Goal: Contribute content: Contribute content

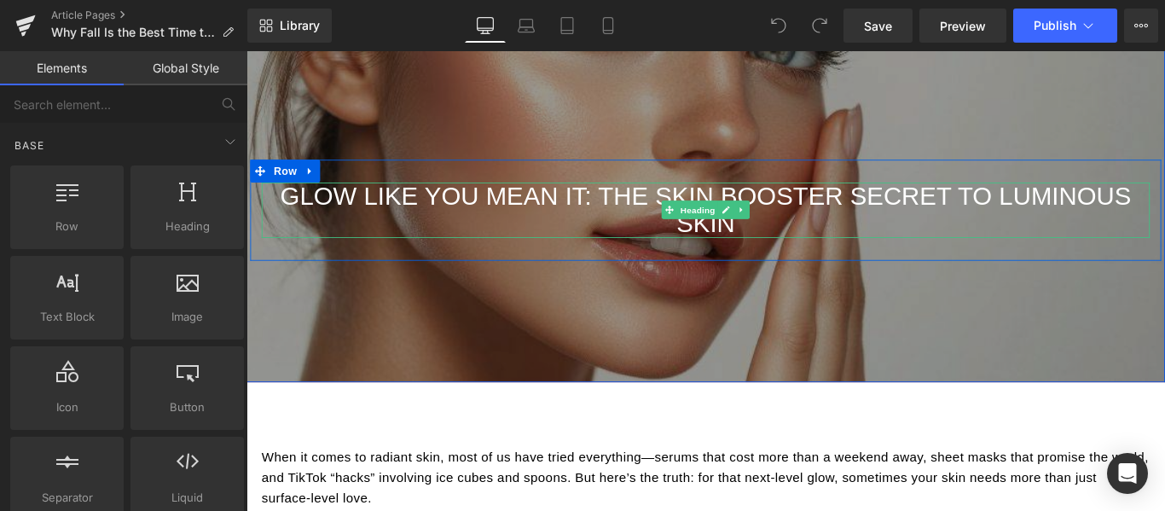
click at [744, 217] on h1 "Glow Like You Mean It: The Skin Booster Secret to Luminous Skin" at bounding box center [762, 230] width 998 height 62
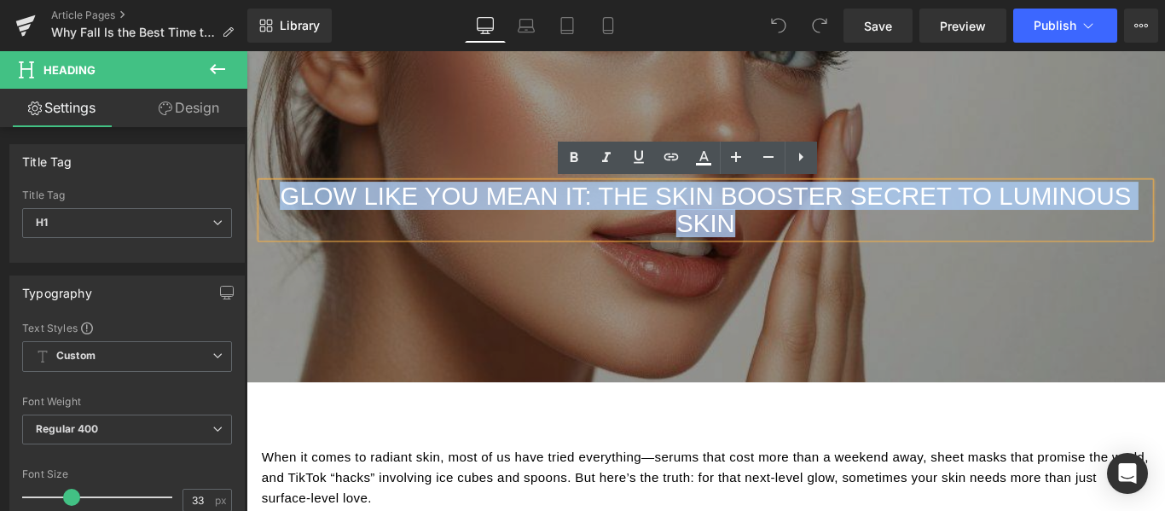
paste div "To enrich screen reader interactions, please activate Accessibility in Grammarl…"
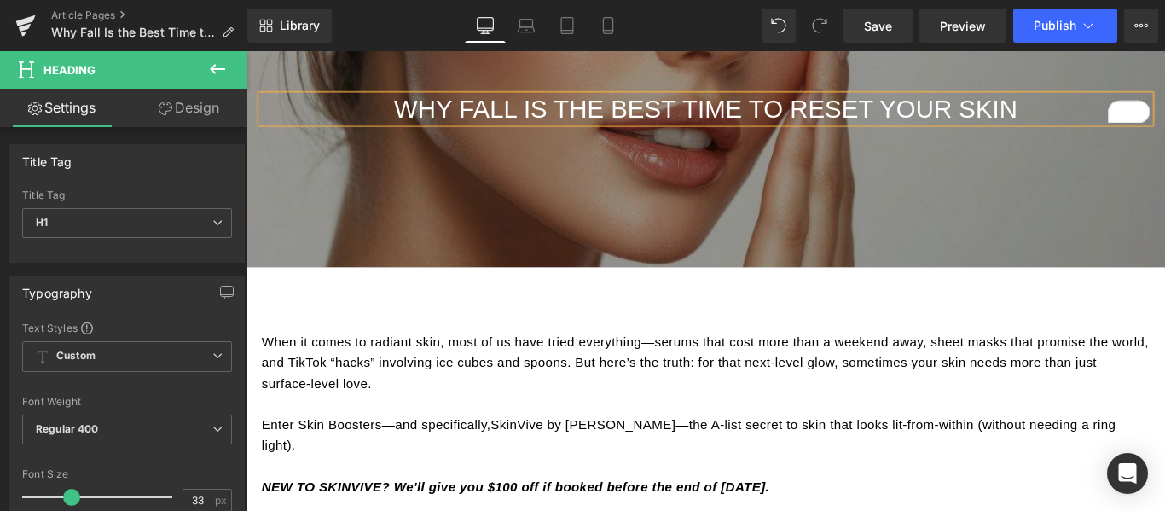
scroll to position [171, 0]
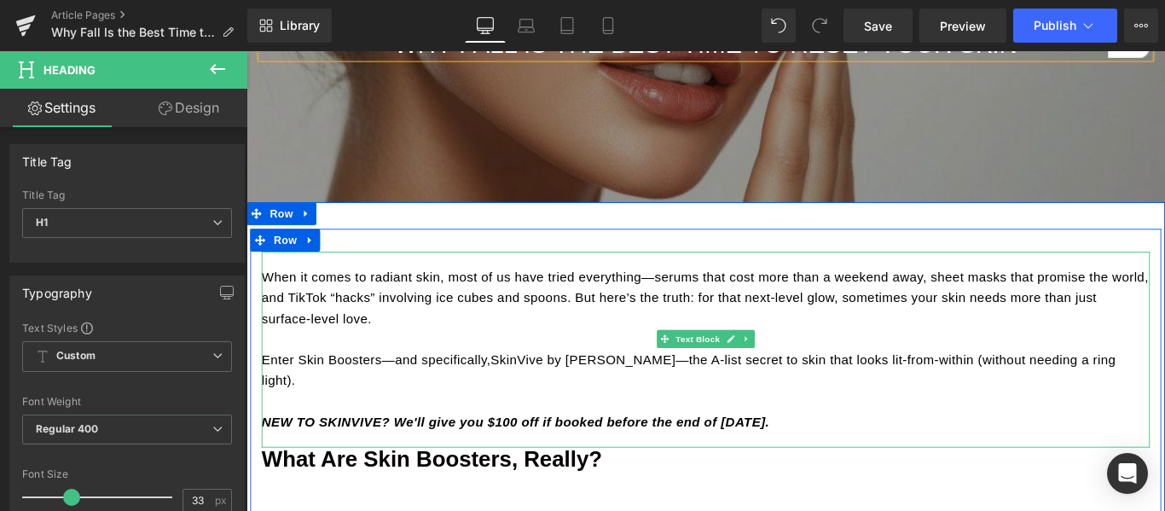
click at [576, 317] on p "When it comes to radiant skin, most of us have tried everything—serums that cos…" at bounding box center [762, 328] width 998 height 70
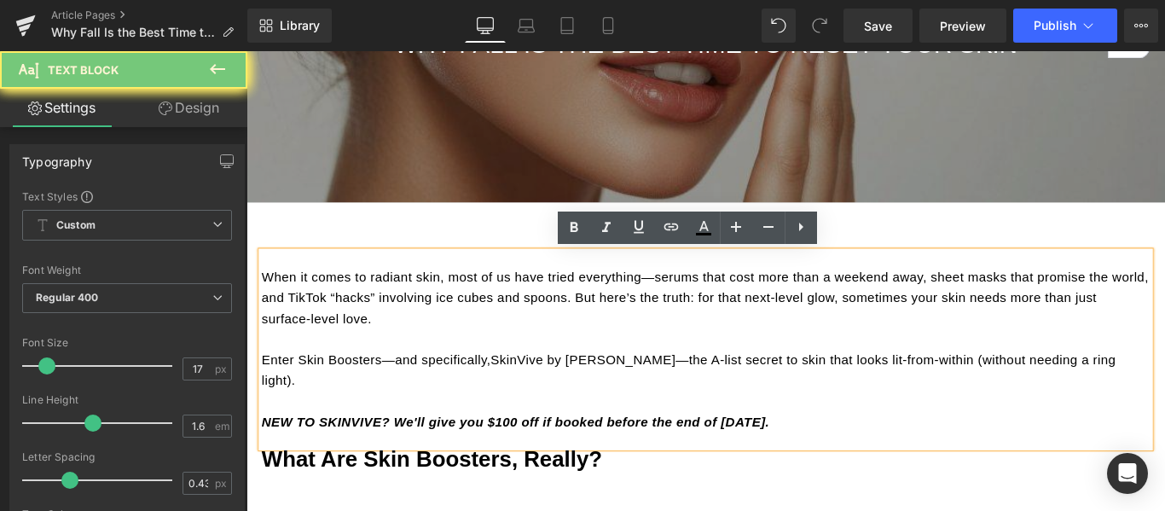
click at [576, 317] on p "When it comes to radiant skin, most of us have tried everything—serums that cos…" at bounding box center [762, 328] width 998 height 70
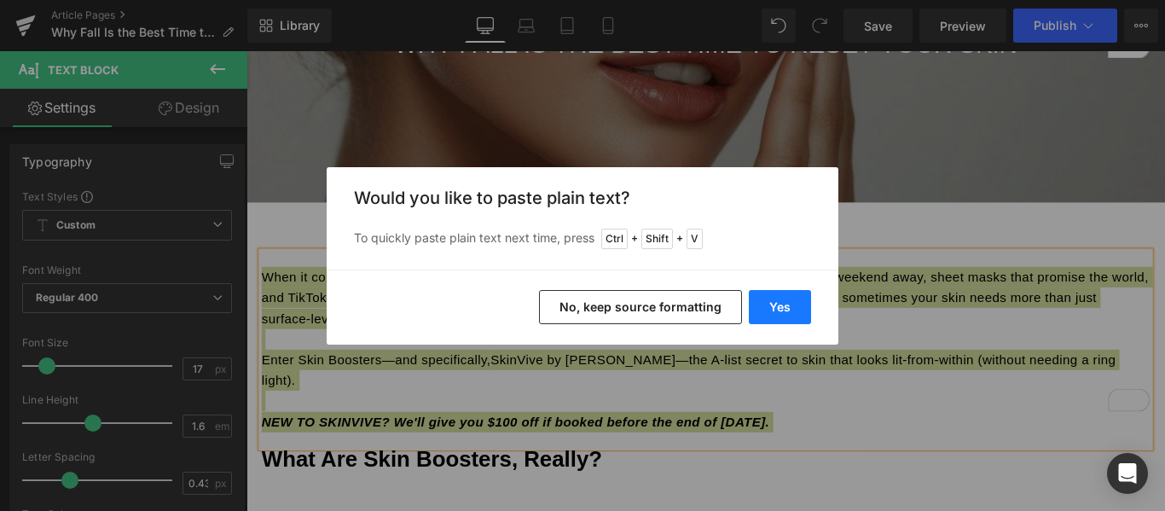
click at [771, 310] on button "Yes" at bounding box center [780, 307] width 62 height 34
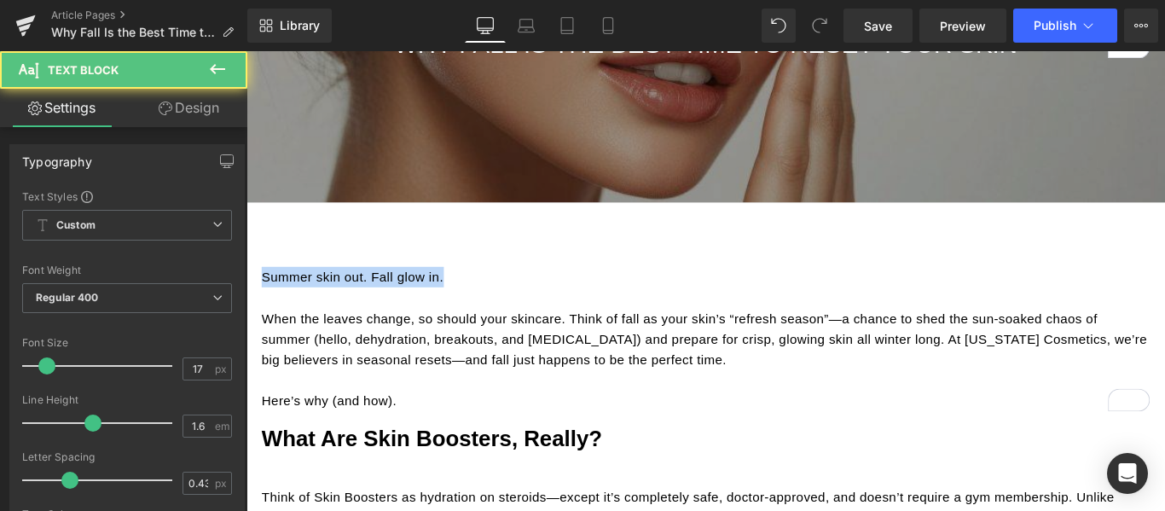
drag, startPoint x: 464, startPoint y: 309, endPoint x: 480, endPoint y: 324, distance: 22.3
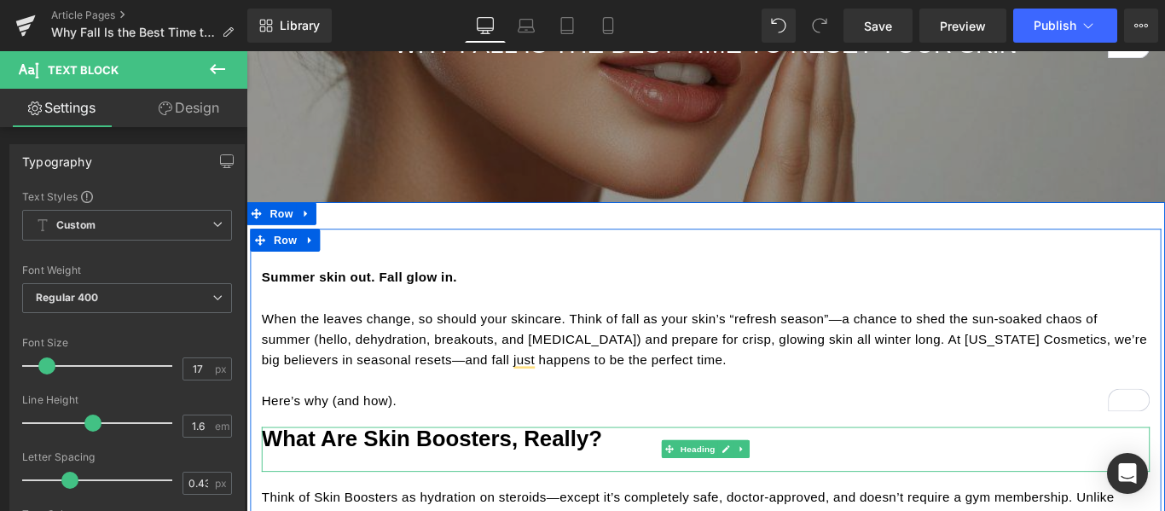
click at [470, 487] on b "What Are Skin Boosters, Really?" at bounding box center [454, 485] width 383 height 27
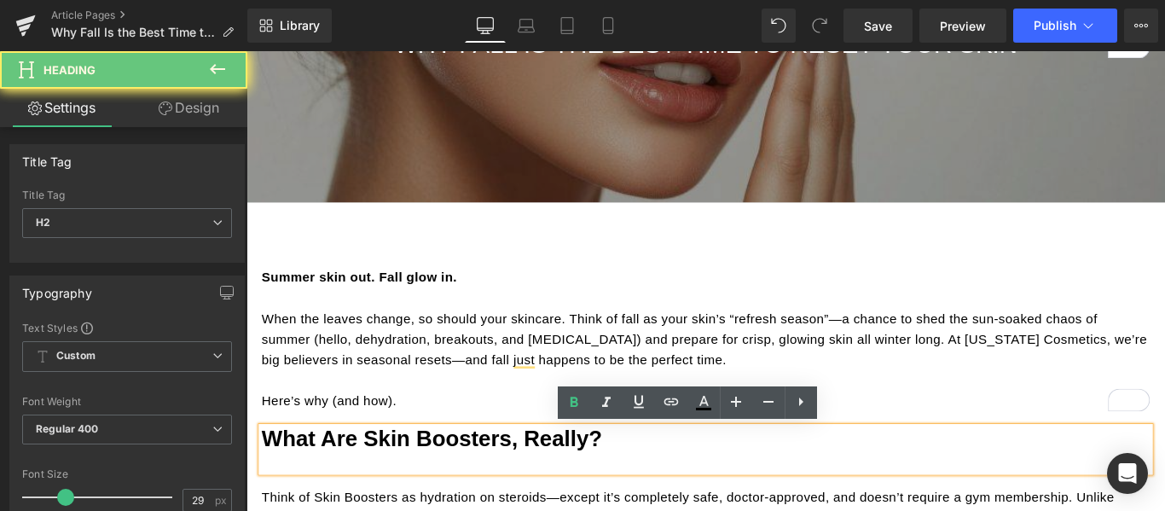
click at [470, 487] on b "What Are Skin Boosters, Really?" at bounding box center [454, 485] width 383 height 27
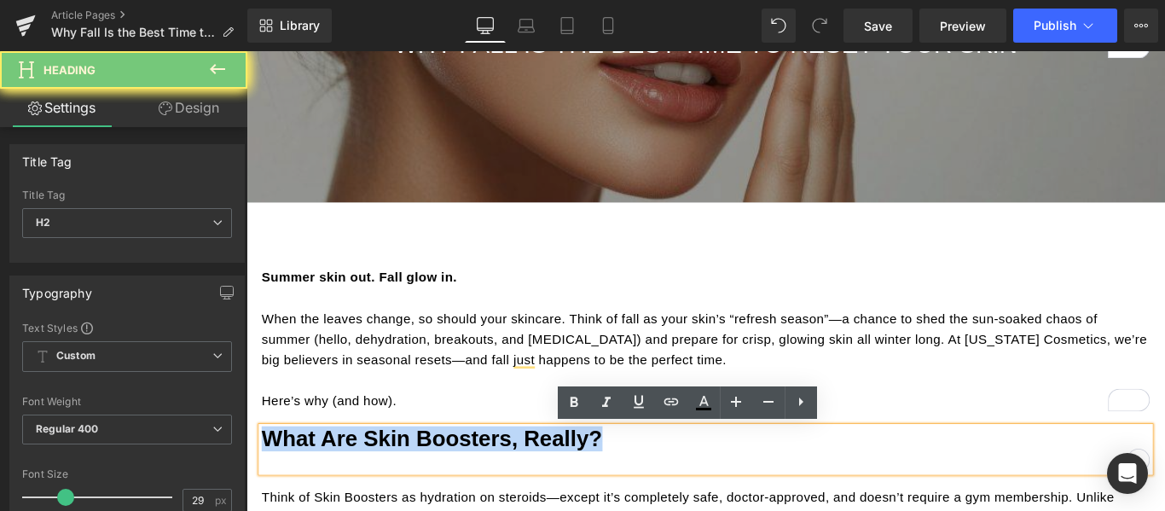
paste div "To enrich screen reader interactions, please activate Accessibility in Grammarl…"
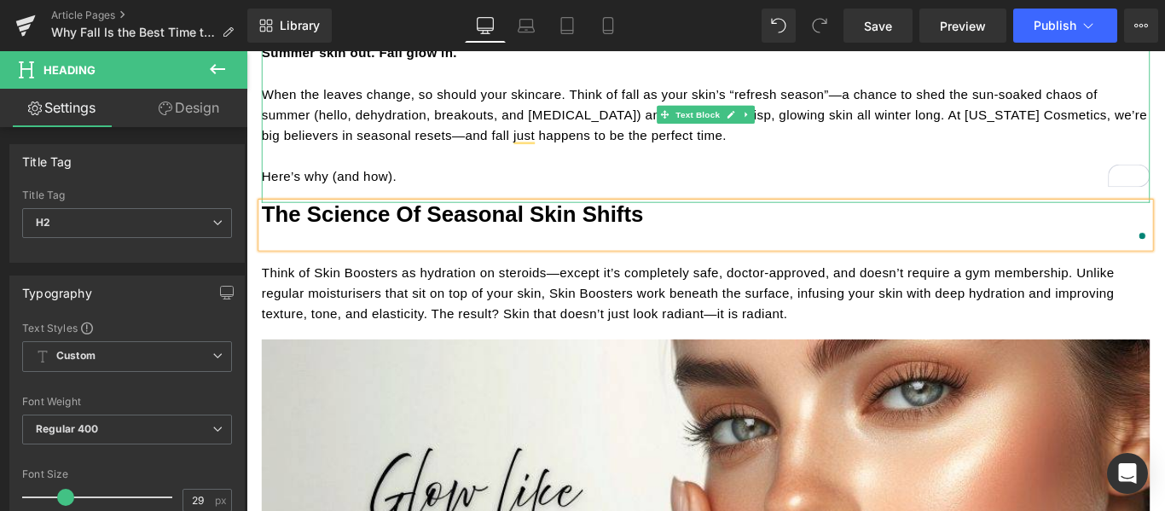
scroll to position [426, 0]
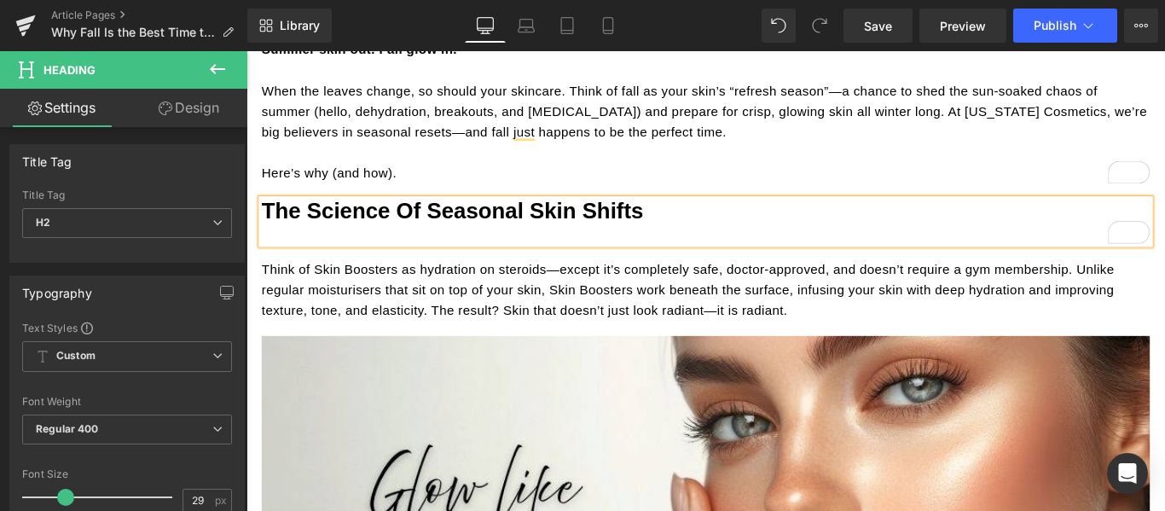
click at [559, 317] on p "Think of Skin Boosters as hydration on steroids—except it’s completely safe, do…" at bounding box center [762, 320] width 998 height 70
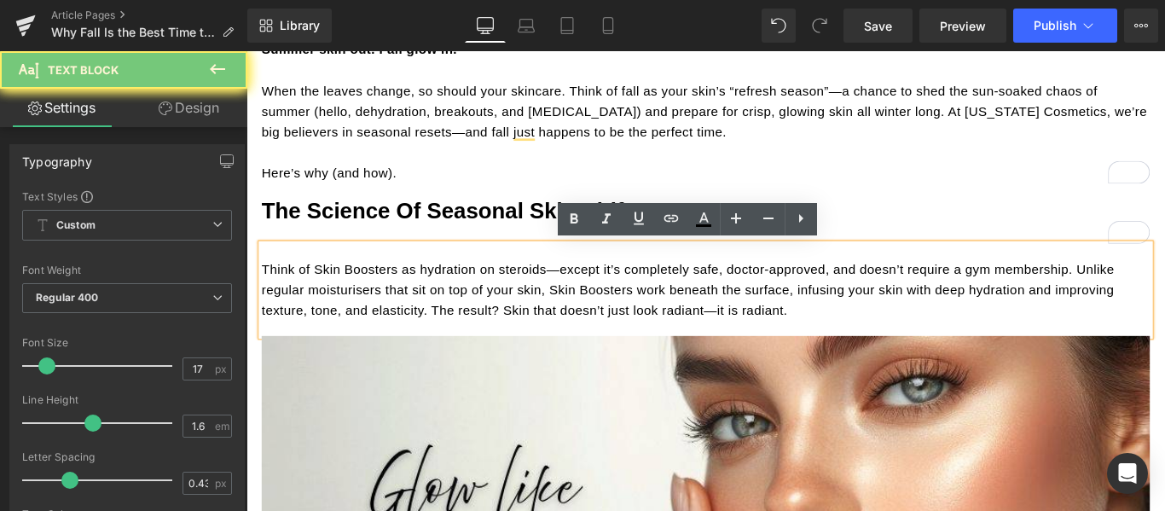
click at [559, 317] on p "Think of Skin Boosters as hydration on steroids—except it’s completely safe, do…" at bounding box center [762, 320] width 998 height 70
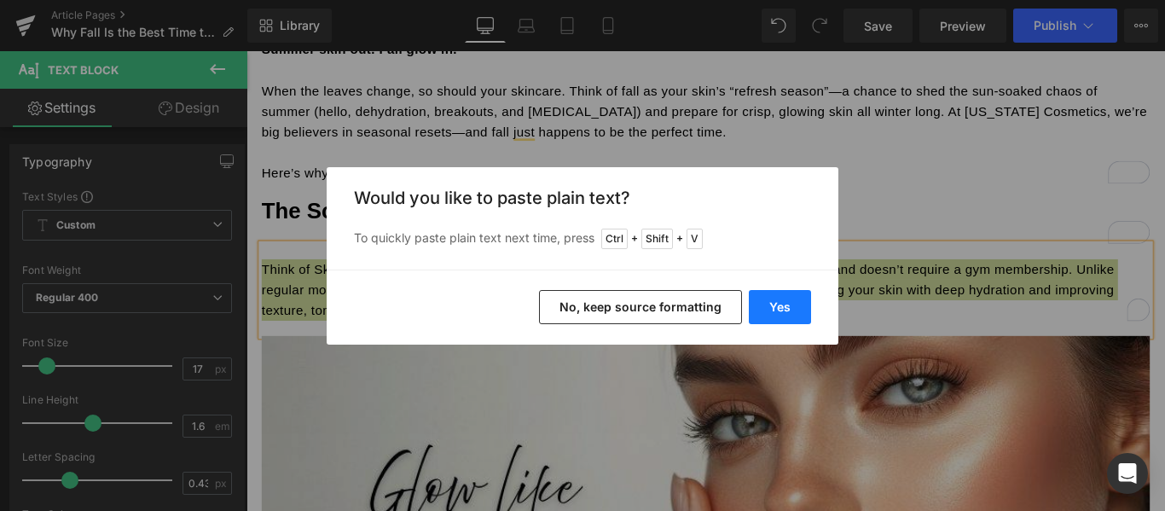
click at [781, 309] on button "Yes" at bounding box center [780, 307] width 62 height 34
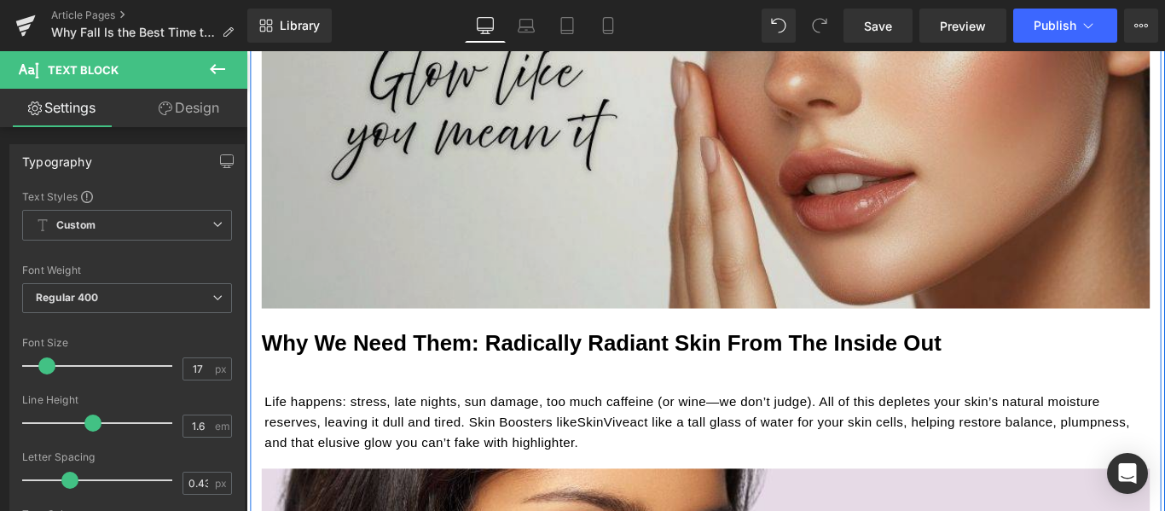
scroll to position [938, 0]
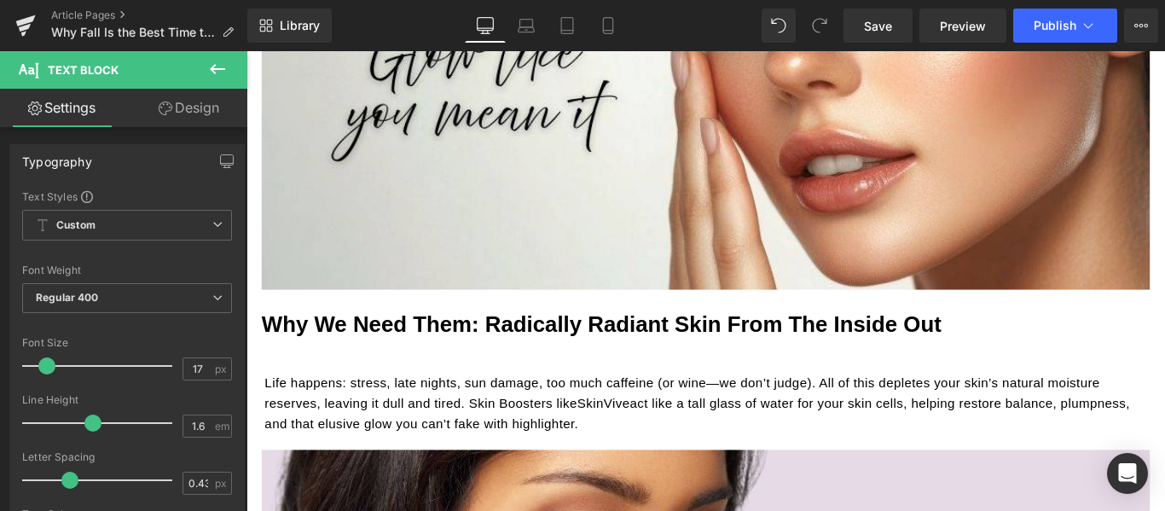
scroll to position [938, 0]
click at [573, 350] on b "Why We Need Them: Radically Radiant Skin from the Inside Out" at bounding box center [644, 357] width 763 height 27
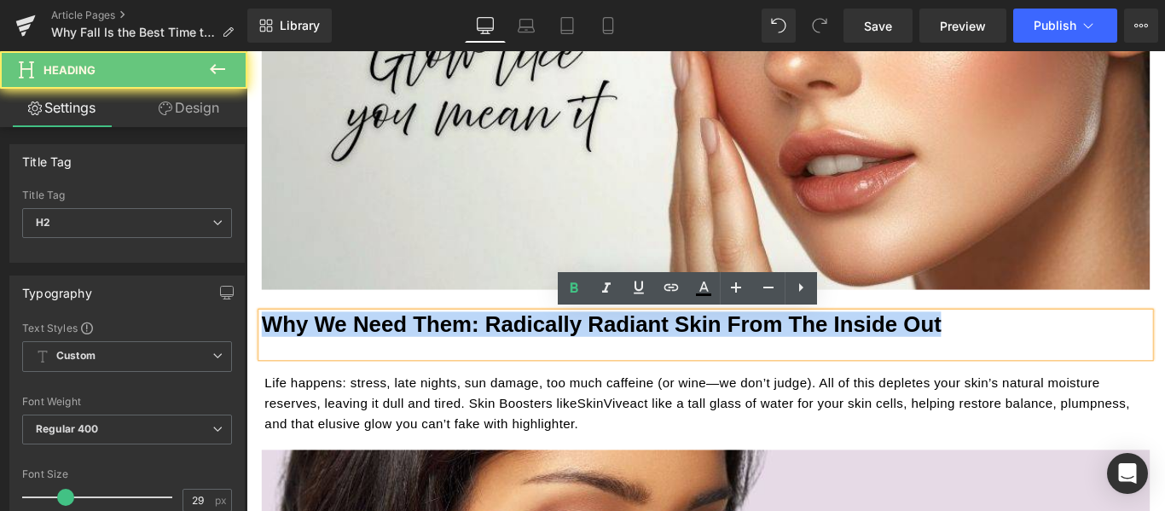
click at [573, 350] on b "Why We Need Them: Radically Radiant Skin from the Inside Out" at bounding box center [644, 357] width 763 height 27
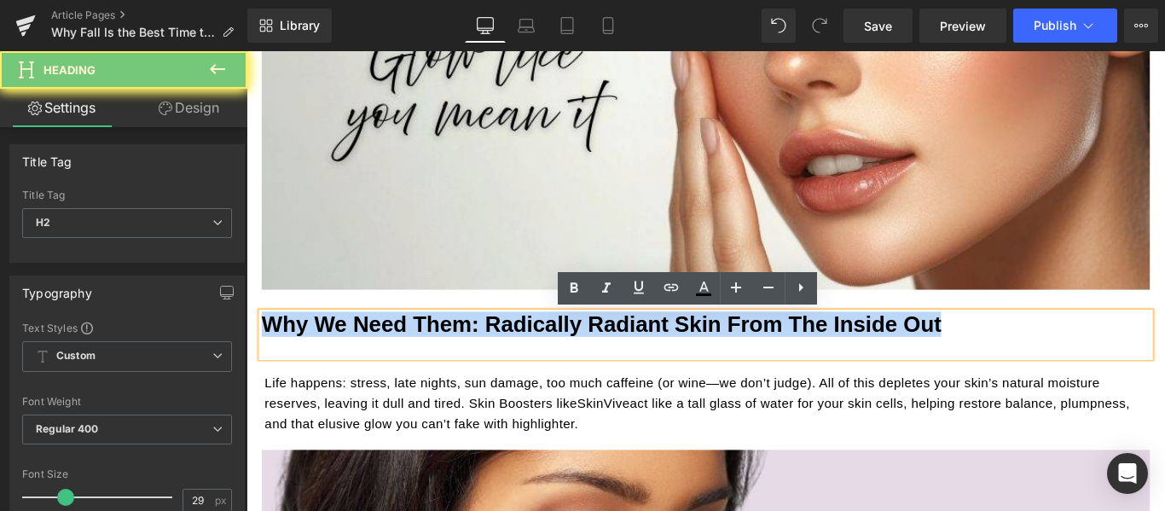
paste div "To enrich screen reader interactions, please activate Accessibility in Grammarl…"
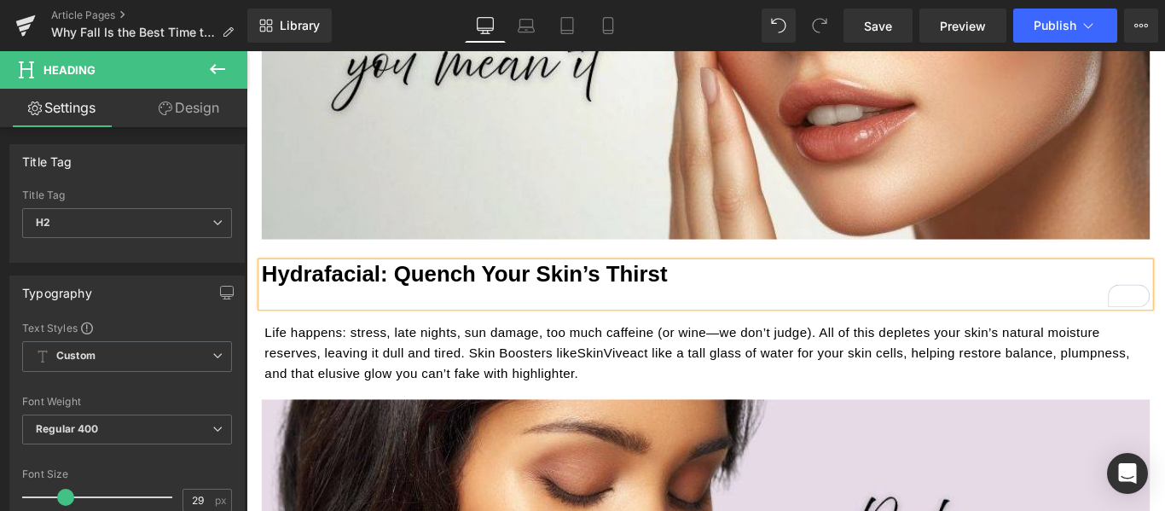
scroll to position [1023, 0]
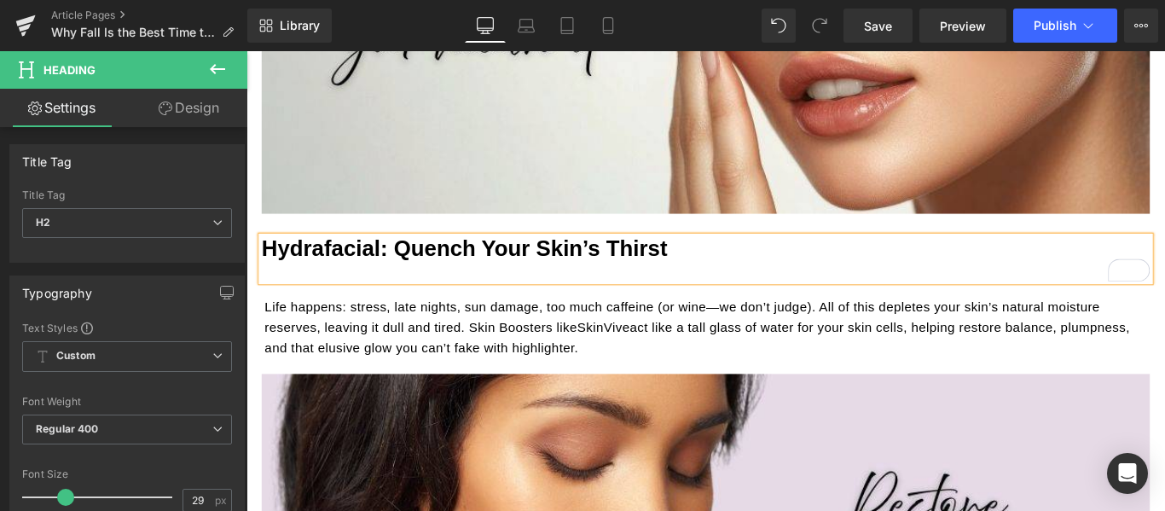
click at [567, 350] on p "Life happens: stress, late nights, sun damage, too much caffeine (or wine—we do…" at bounding box center [764, 362] width 994 height 70
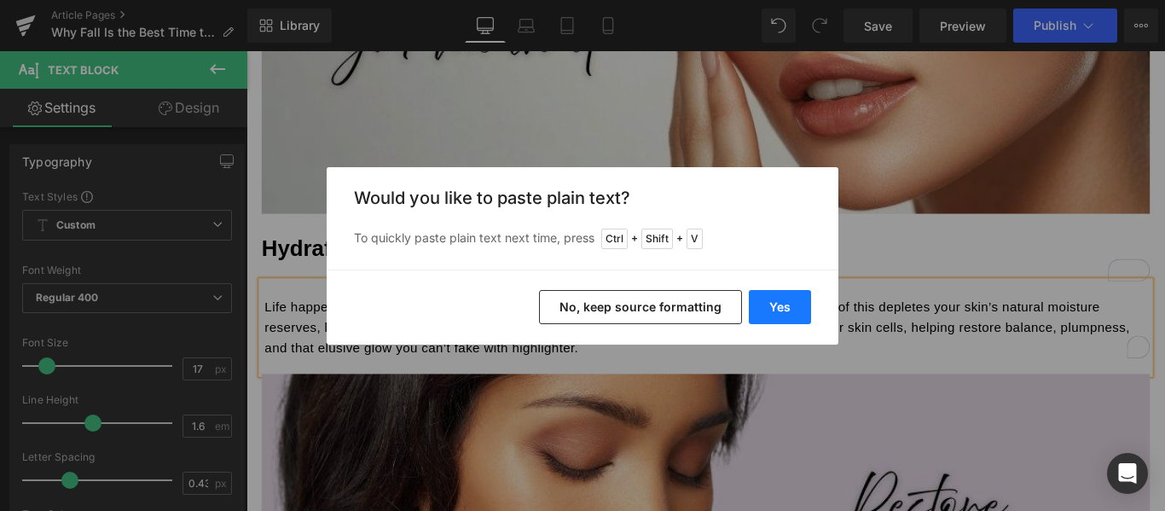
click at [772, 307] on button "Yes" at bounding box center [780, 307] width 62 height 34
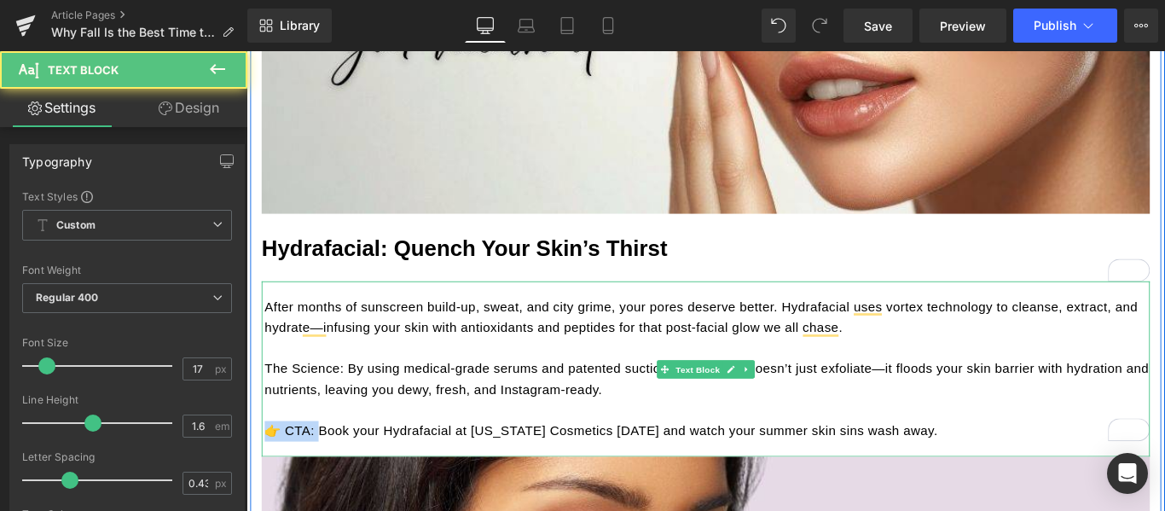
drag, startPoint x: 327, startPoint y: 479, endPoint x: 266, endPoint y: 479, distance: 60.5
click at [267, 479] on p "👉 CTA: Book your Hydrafacial at California Cosmetics today and watch your summe…" at bounding box center [764, 477] width 994 height 23
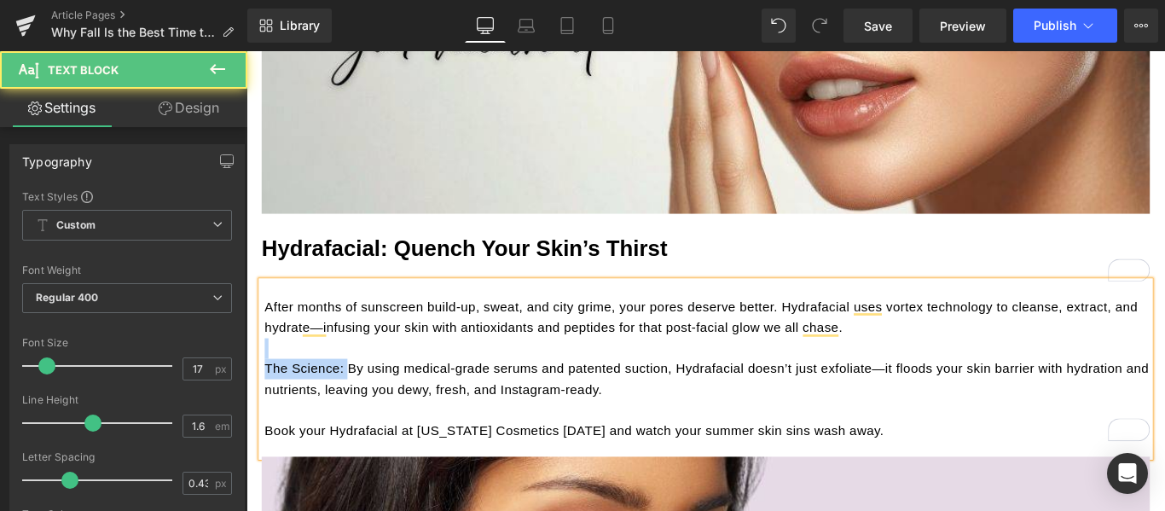
drag, startPoint x: 354, startPoint y: 404, endPoint x: 247, endPoint y: 395, distance: 107.0
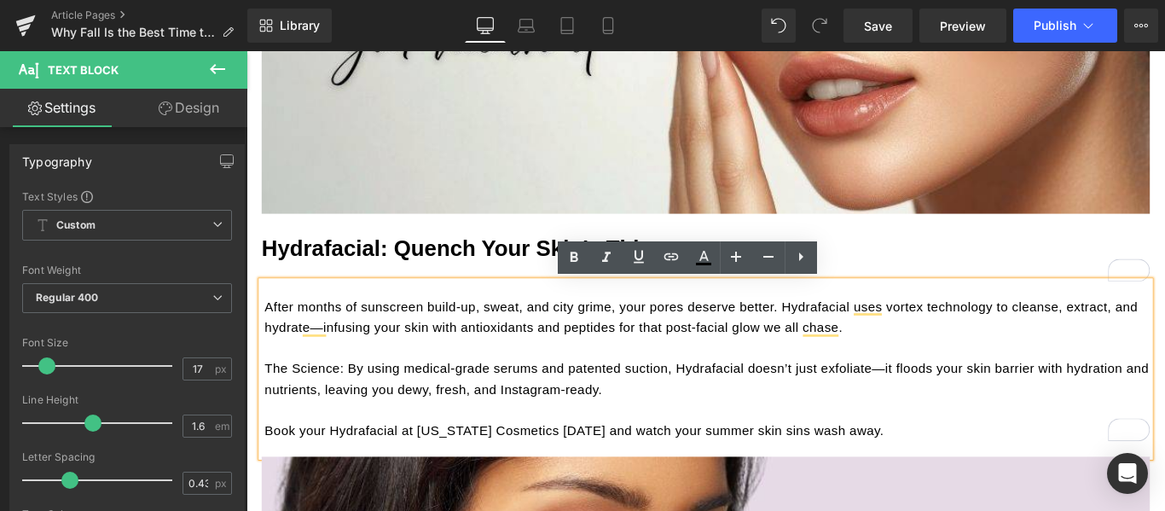
click at [429, 424] on p "The Science: By using medical-grade serums and patented suction, Hydrafacial do…" at bounding box center [764, 419] width 994 height 46
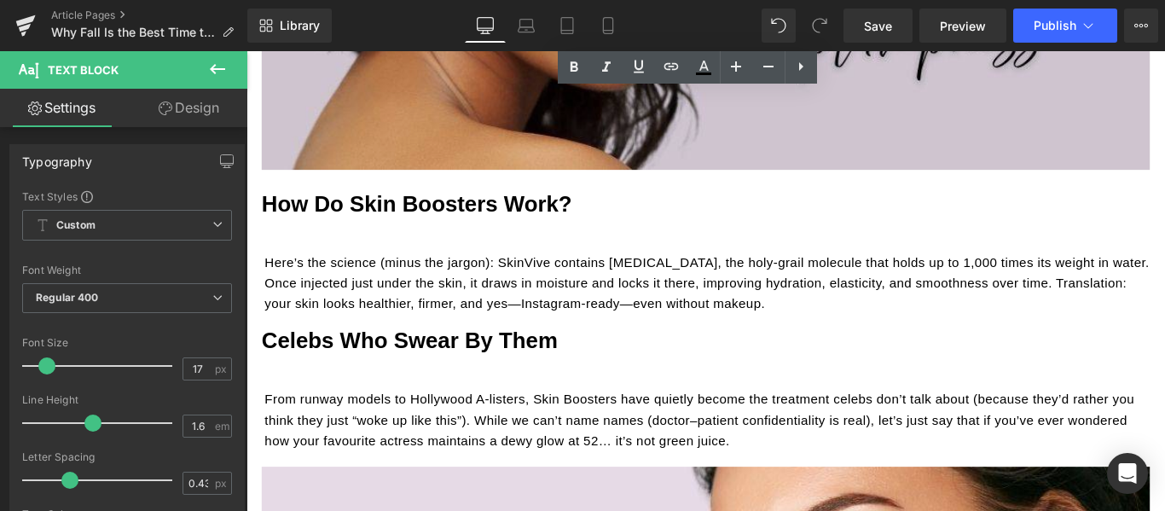
scroll to position [1791, 0]
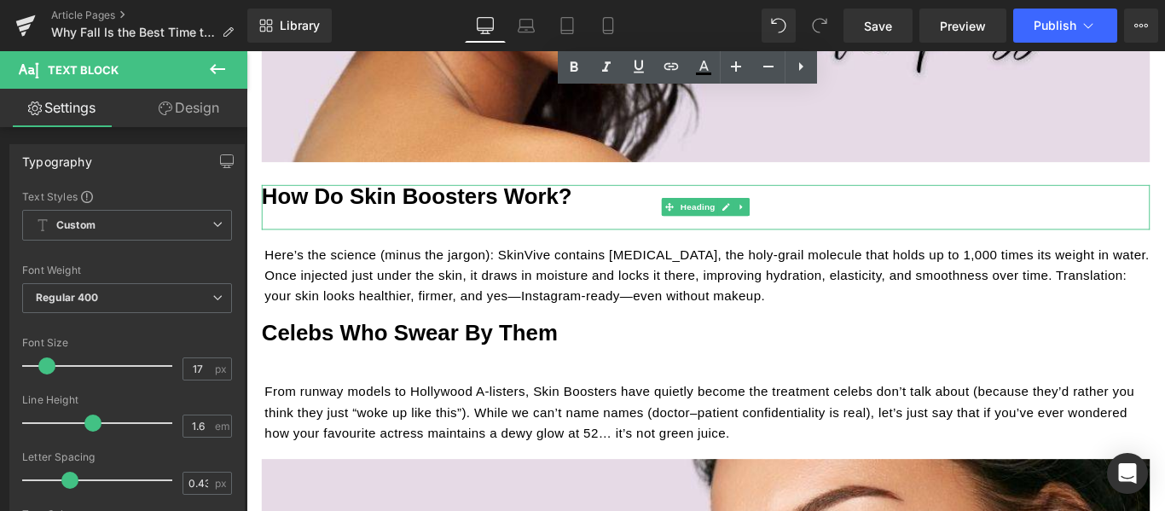
click at [484, 210] on b "How Do Skin Boosters Work?" at bounding box center [437, 213] width 349 height 27
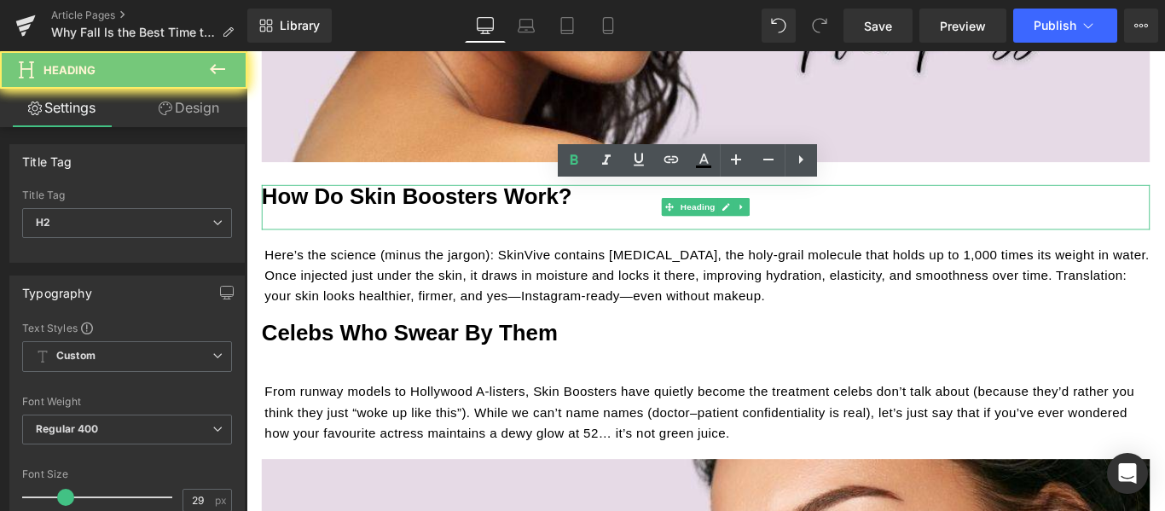
click at [484, 210] on b "How Do Skin Boosters Work?" at bounding box center [437, 213] width 349 height 27
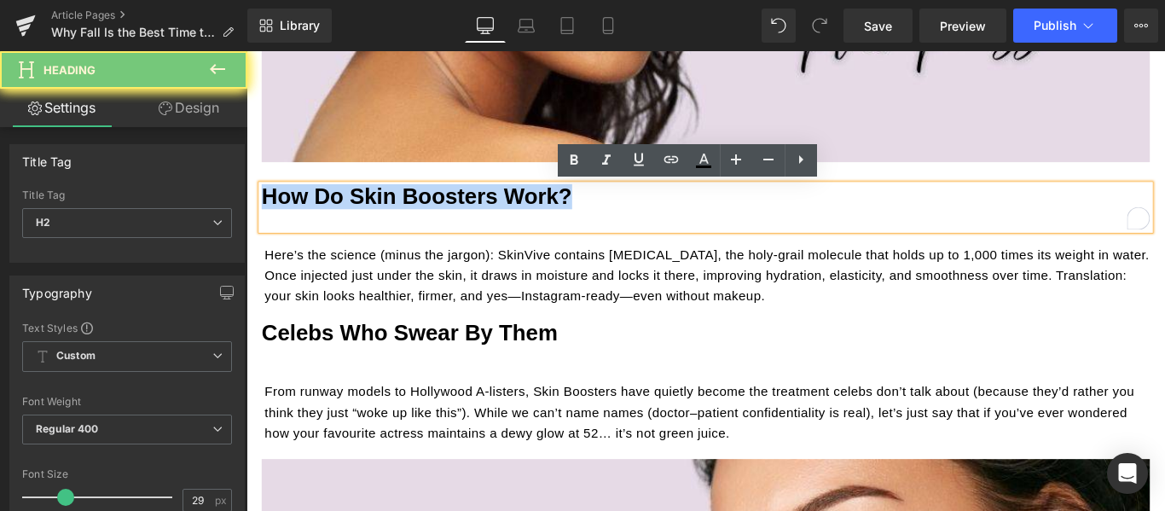
paste div "To enrich screen reader interactions, please activate Accessibility in Grammarl…"
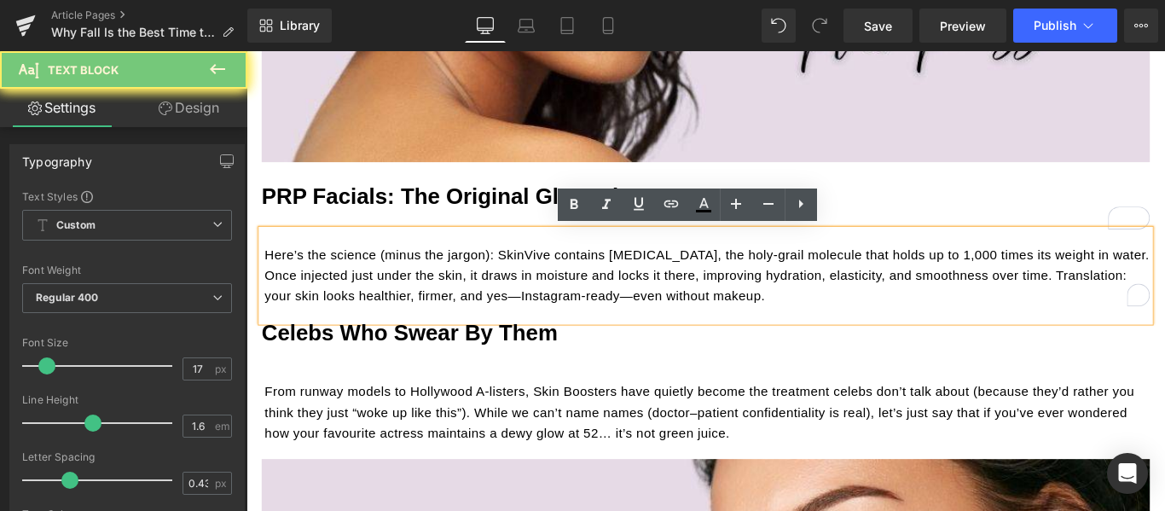
scroll to position [1791, 0]
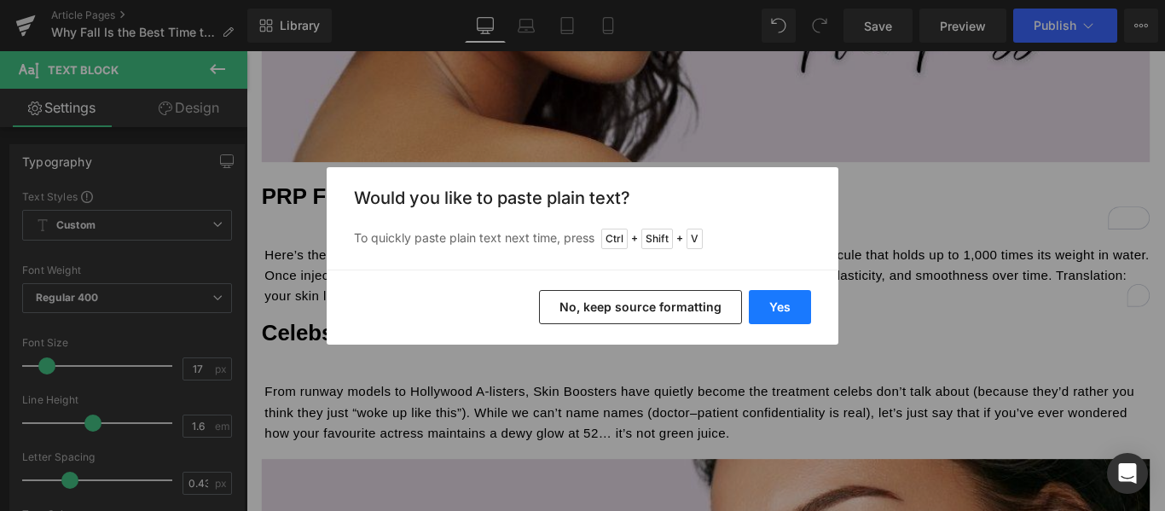
click at [776, 304] on button "Yes" at bounding box center [780, 307] width 62 height 34
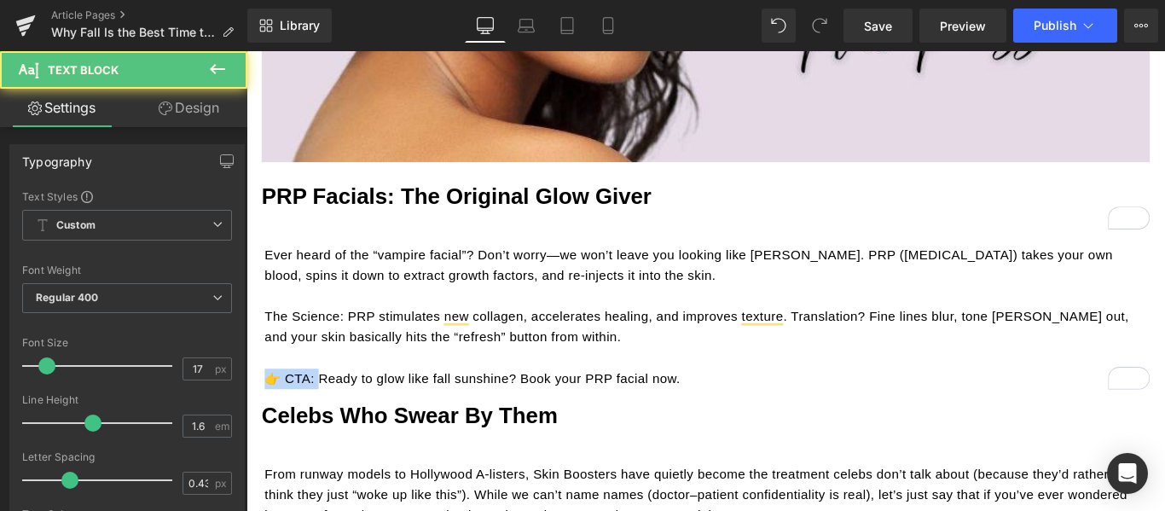
drag, startPoint x: 325, startPoint y: 414, endPoint x: 493, endPoint y: 427, distance: 168.5
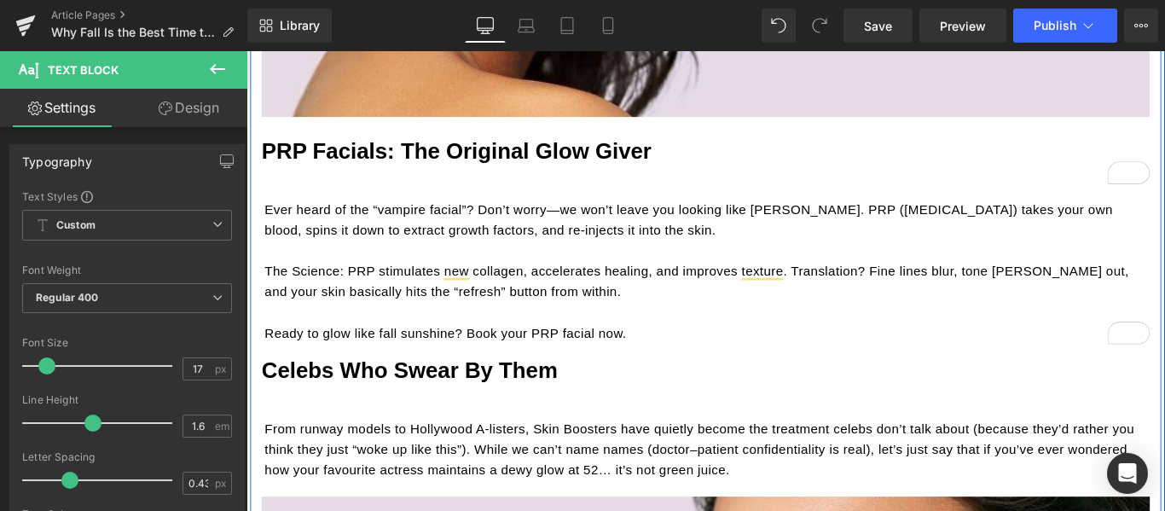
scroll to position [1876, 0]
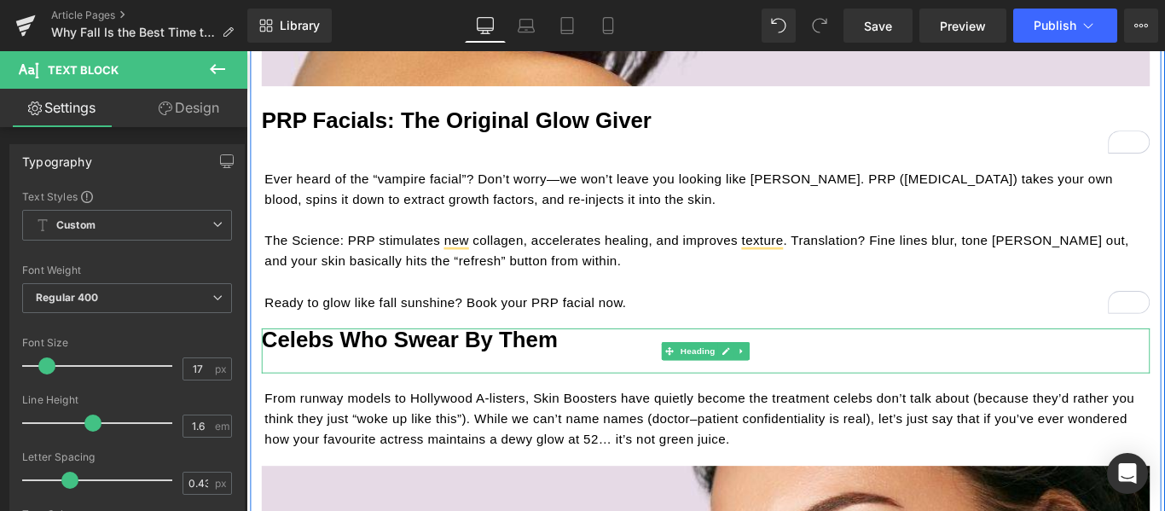
click at [494, 383] on b "Celebs Who Swear By Them" at bounding box center [429, 375] width 333 height 27
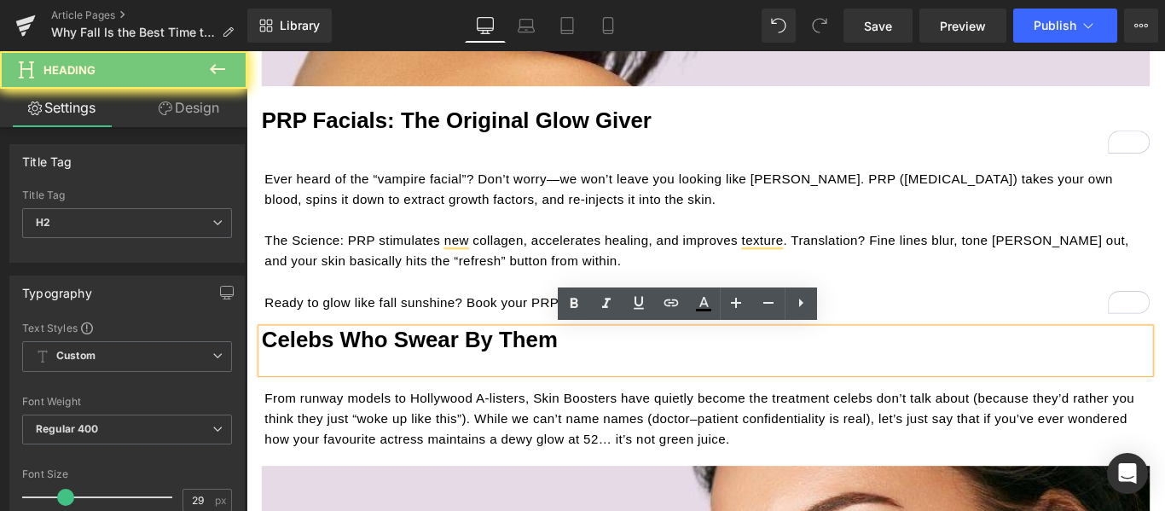
paste div "To enrich screen reader interactions, please activate Accessibility in Grammarl…"
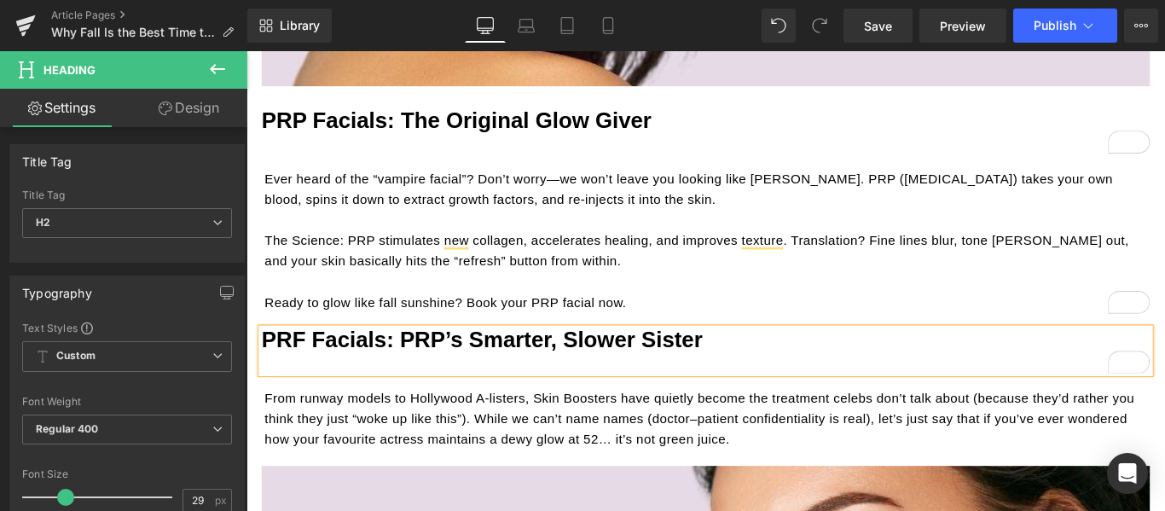
click at [544, 457] on p "From runway models to Hollywood A-listers, Skin Boosters have quietly become th…" at bounding box center [764, 465] width 994 height 70
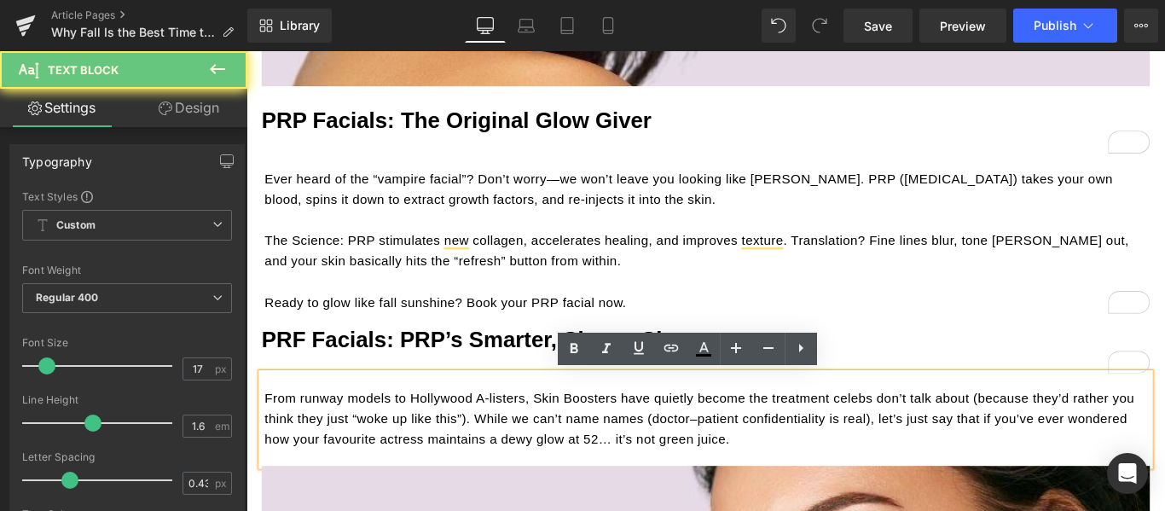
click at [544, 457] on p "From runway models to Hollywood A-listers, Skin Boosters have quietly become th…" at bounding box center [764, 465] width 994 height 70
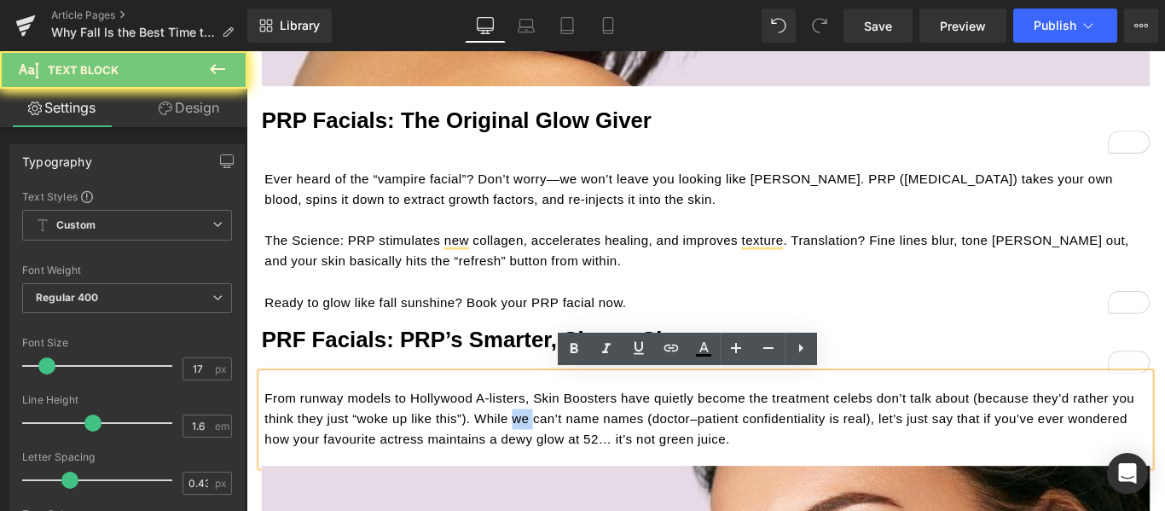
click at [544, 457] on p "From runway models to Hollywood A-listers, Skin Boosters have quietly become th…" at bounding box center [764, 465] width 994 height 70
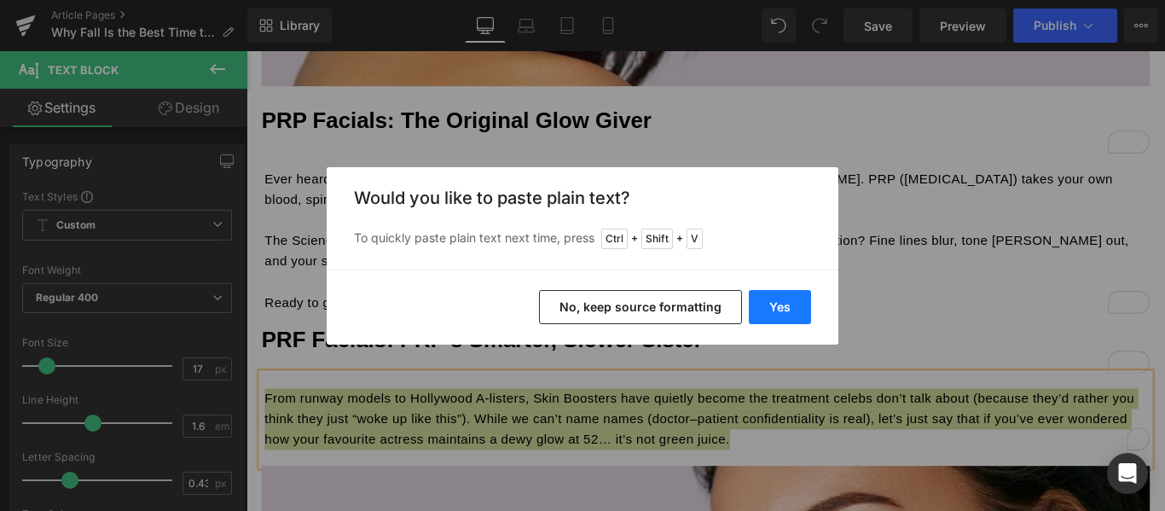
click at [803, 298] on button "Yes" at bounding box center [780, 307] width 62 height 34
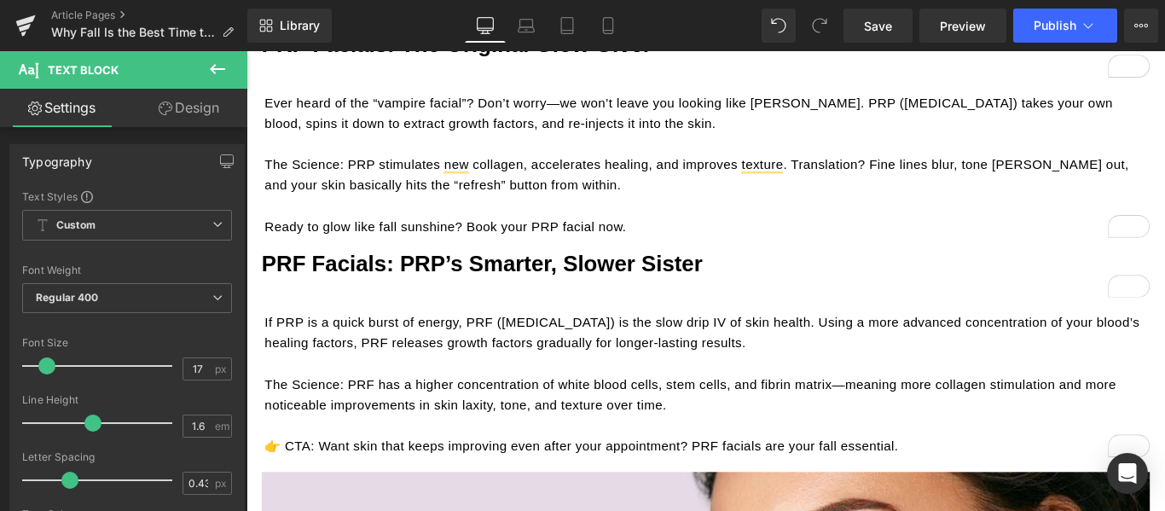
scroll to position [2046, 0]
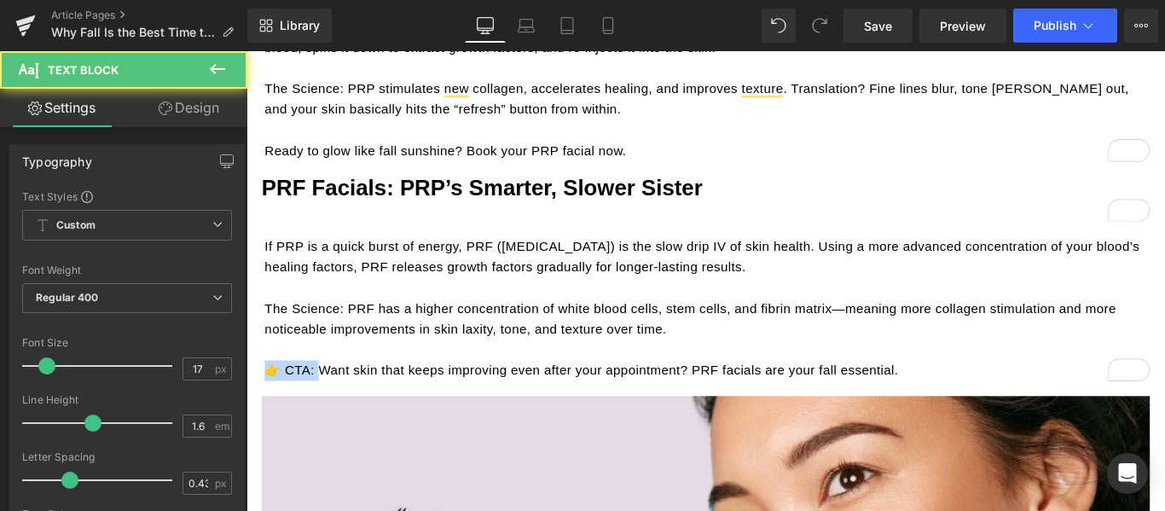
drag, startPoint x: 321, startPoint y: 402, endPoint x: 232, endPoint y: 403, distance: 88.7
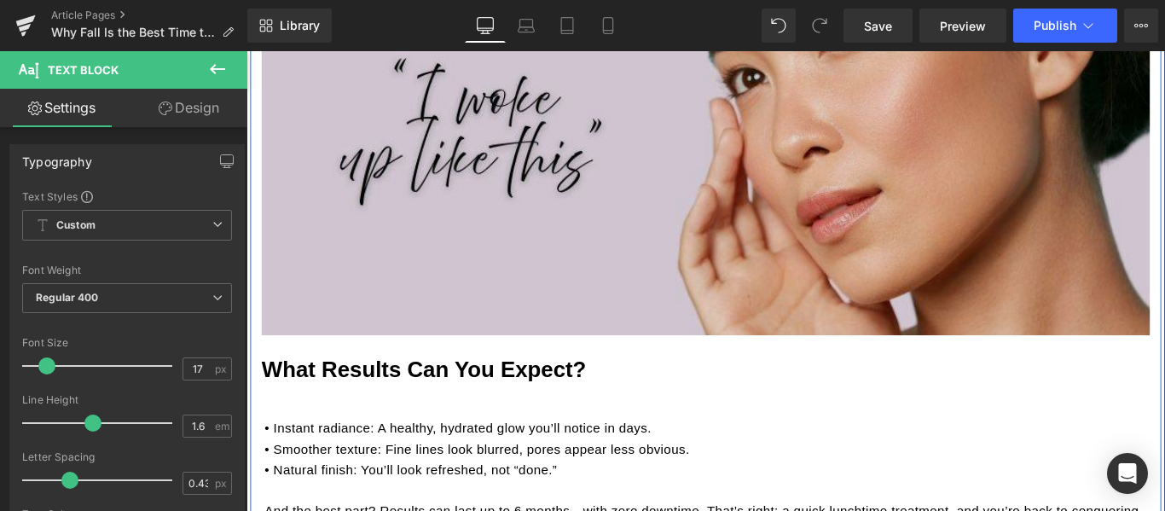
scroll to position [2558, 0]
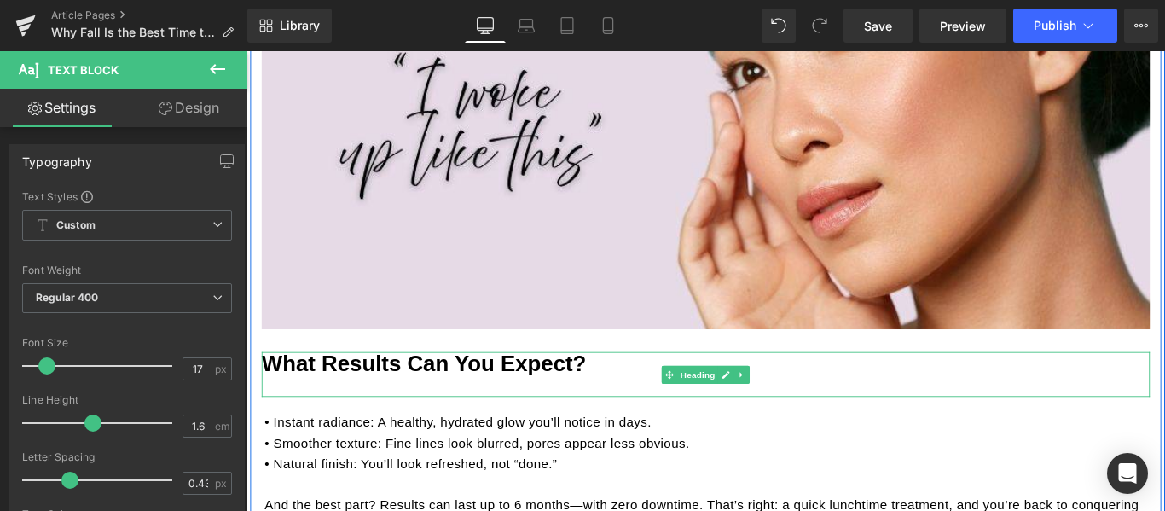
click at [491, 402] on b "What Results Can You Expect?" at bounding box center [445, 401] width 365 height 27
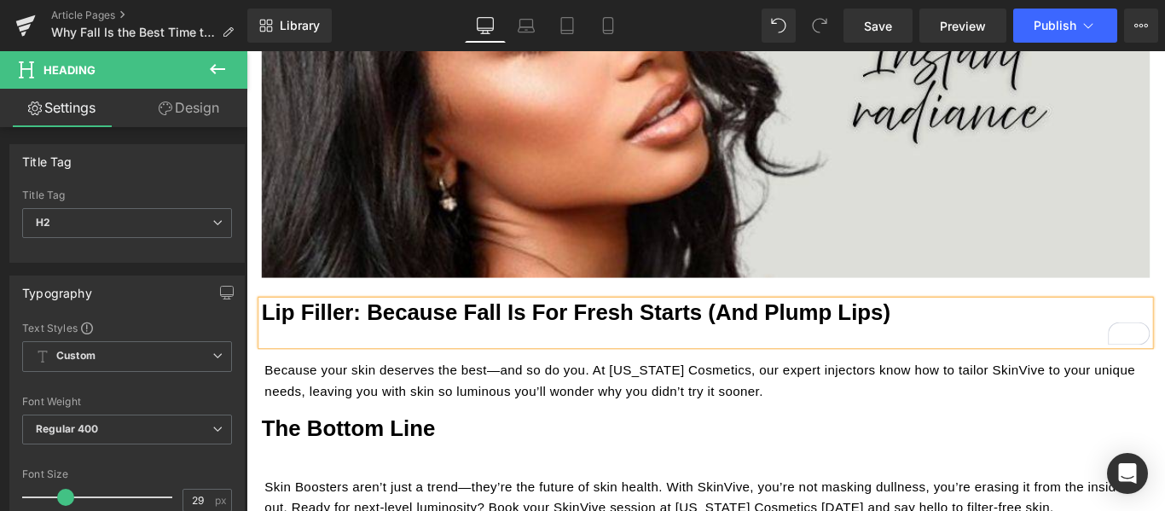
scroll to position [3411, 0]
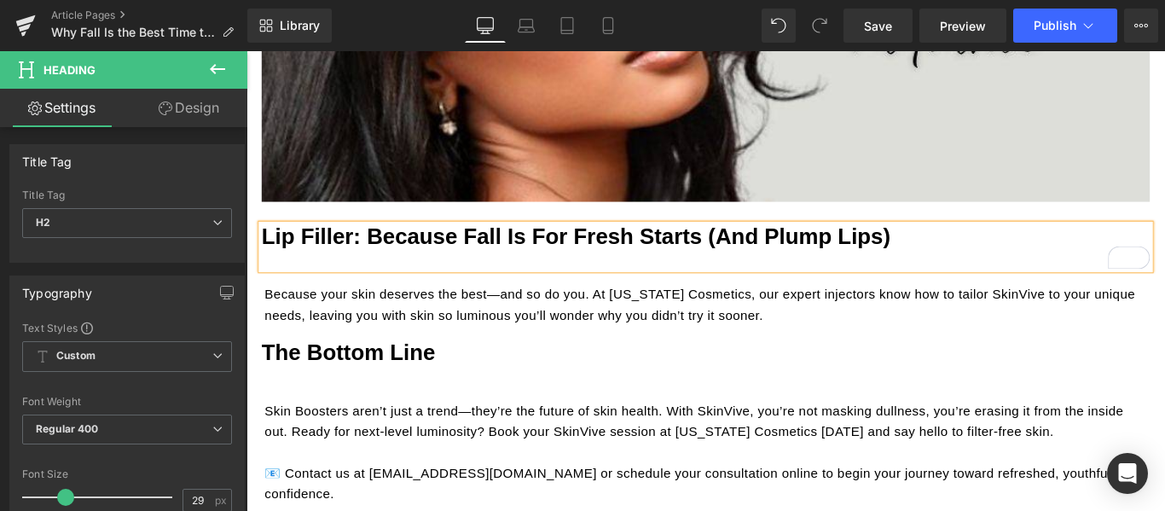
click at [540, 333] on p "Because your skin deserves the best—and so do you. At California Cosmetics, our…" at bounding box center [764, 336] width 994 height 46
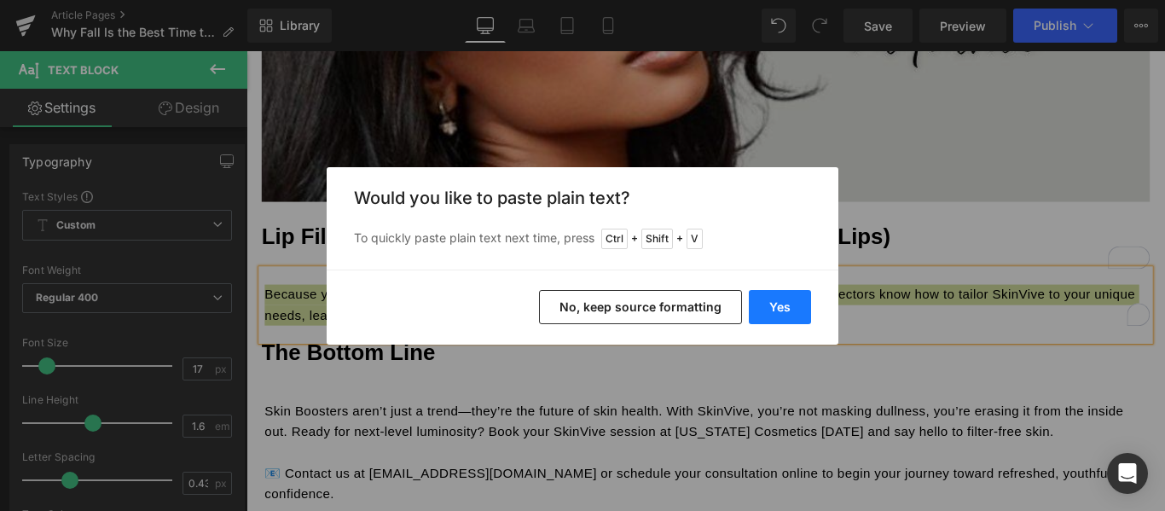
click at [770, 308] on button "Yes" at bounding box center [780, 307] width 62 height 34
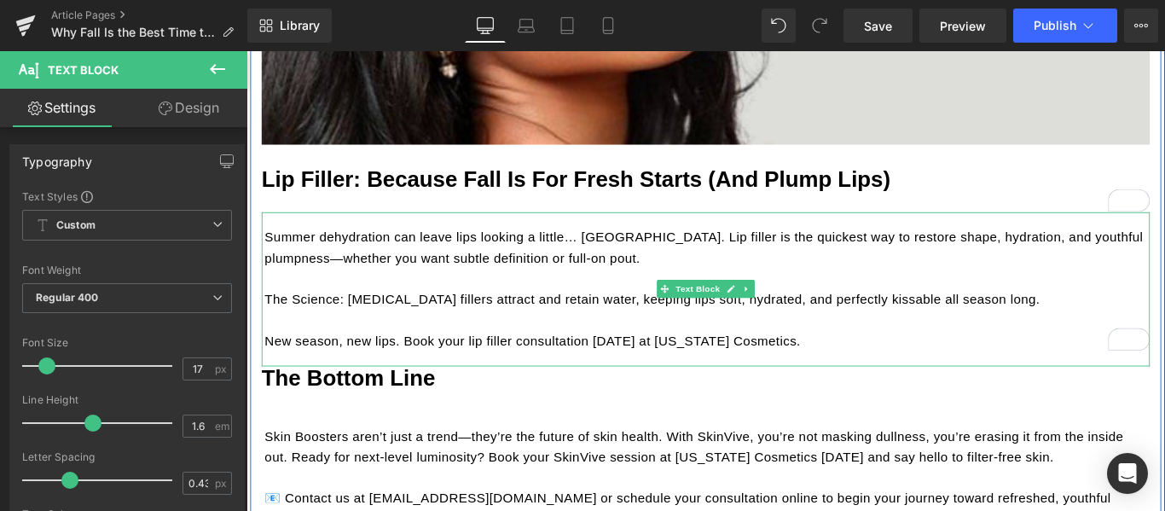
scroll to position [3581, 0]
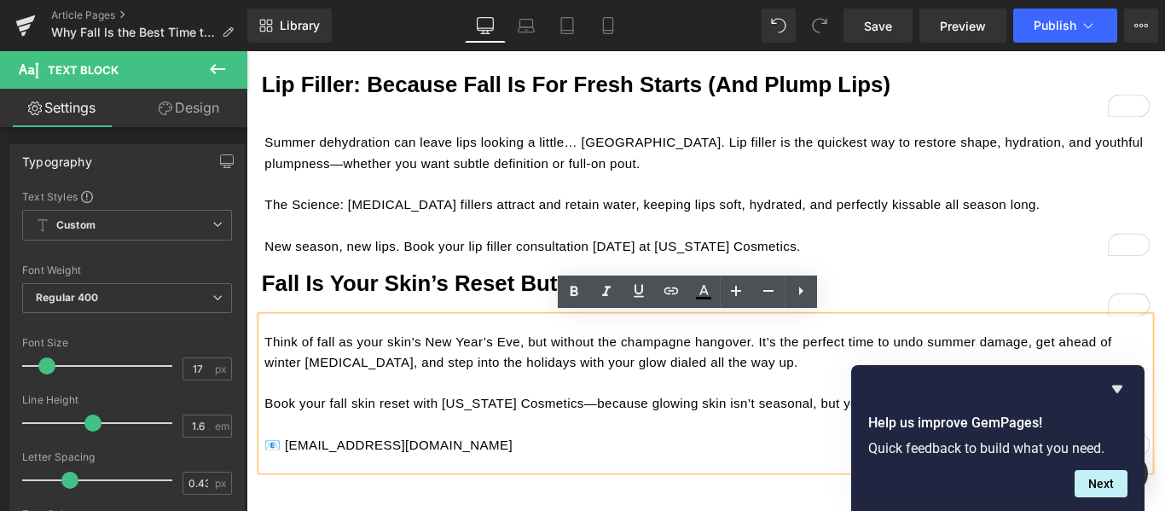
scroll to position [3581, 0]
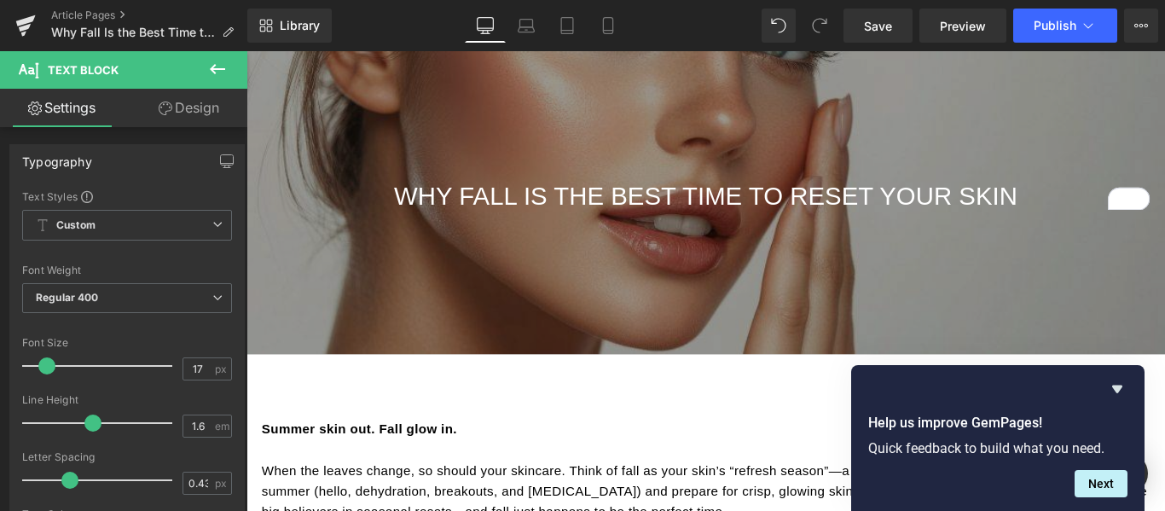
click at [738, 135] on div at bounding box center [762, 165] width 1032 height 452
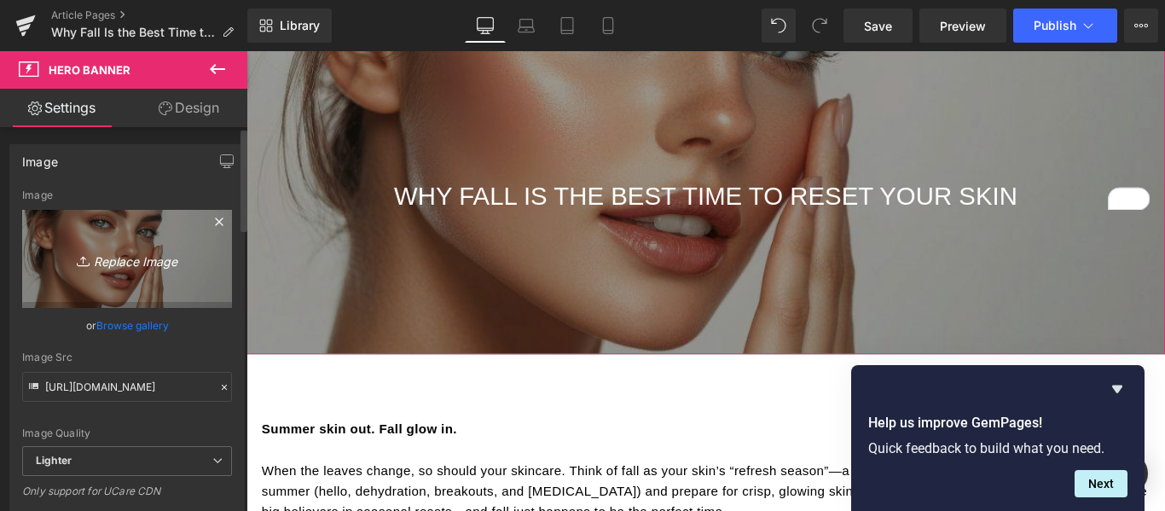
click at [136, 260] on icon "Replace Image" at bounding box center [127, 258] width 136 height 21
type input "C:\fakepath\CC Newsletter Images (PLEASE DONT CHANGE).jpg"
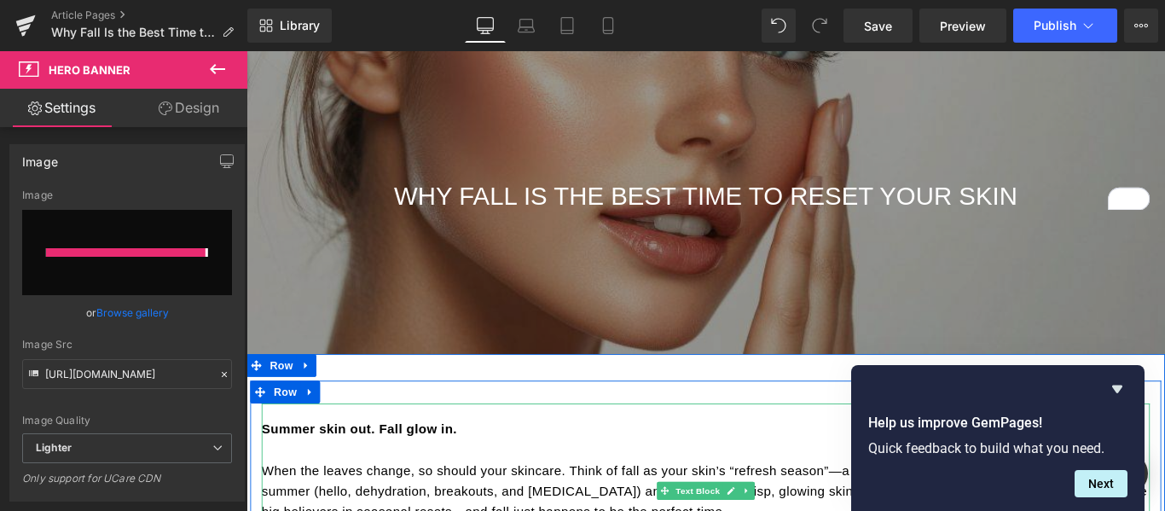
type input "[URL][DOMAIN_NAME]"
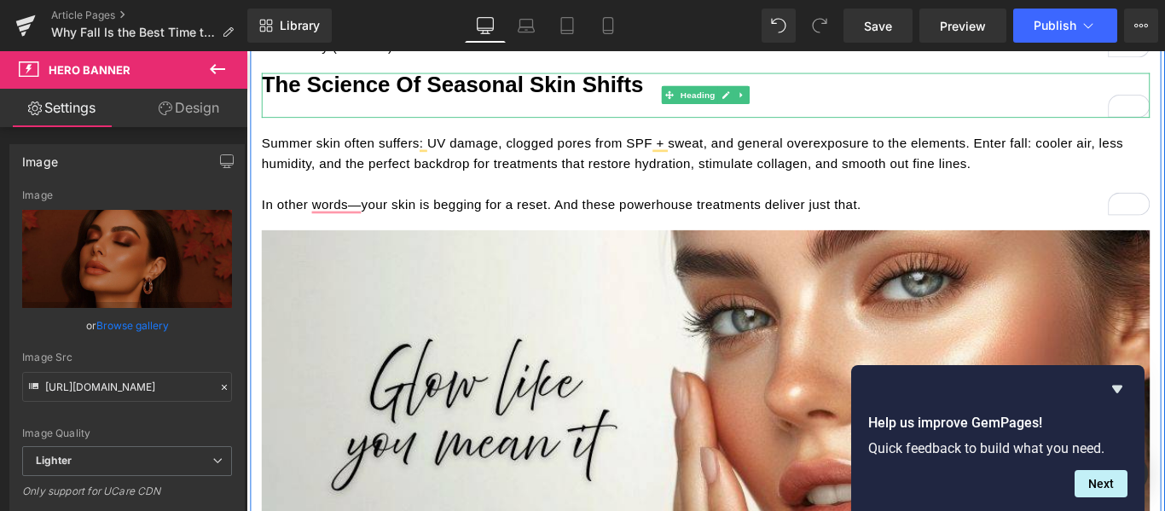
scroll to position [597, 0]
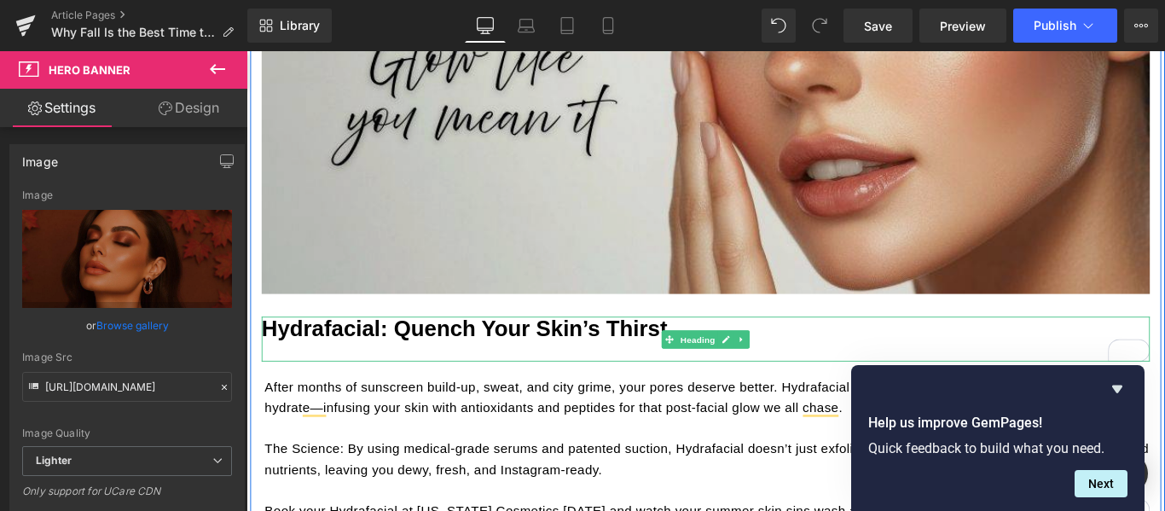
scroll to position [853, 0]
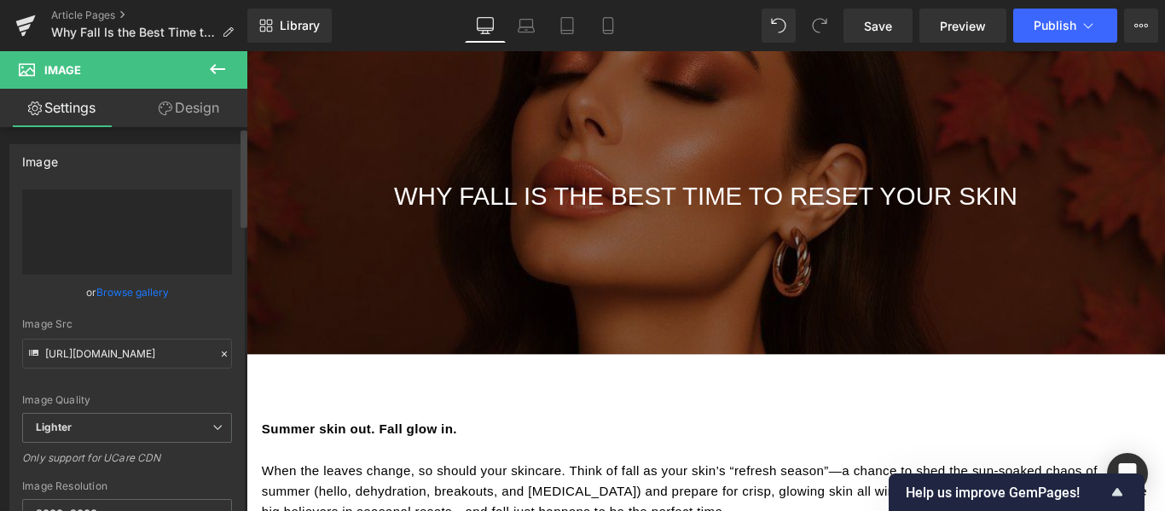
type input "[URL][DOMAIN_NAME]"
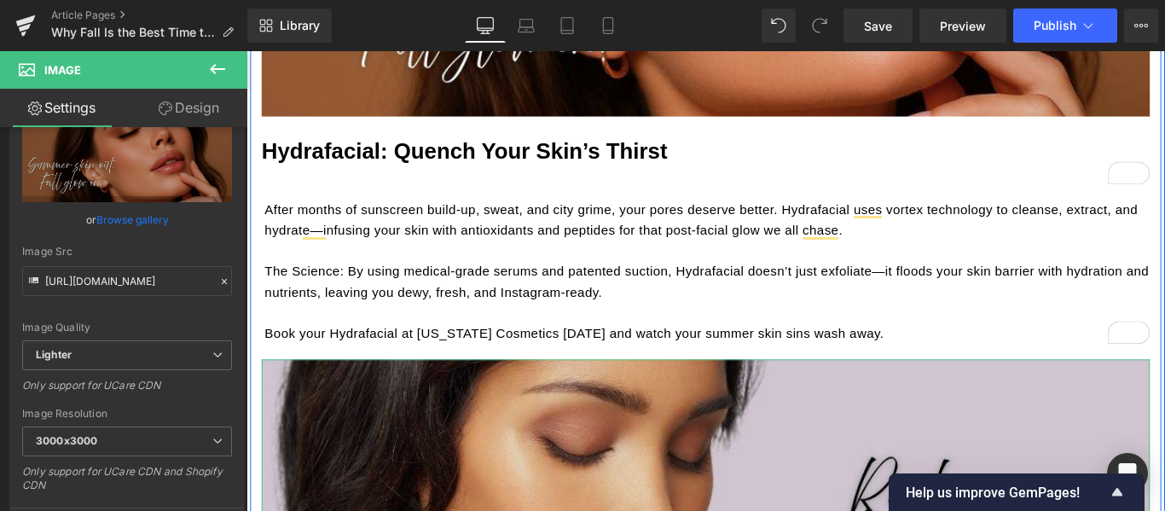
scroll to position [1108, 0]
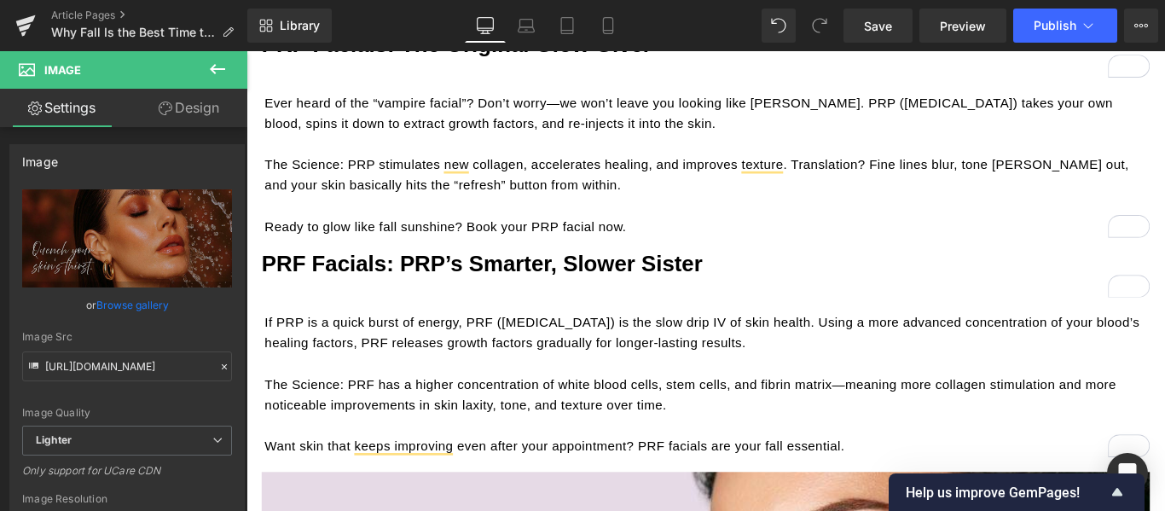
scroll to position [1961, 0]
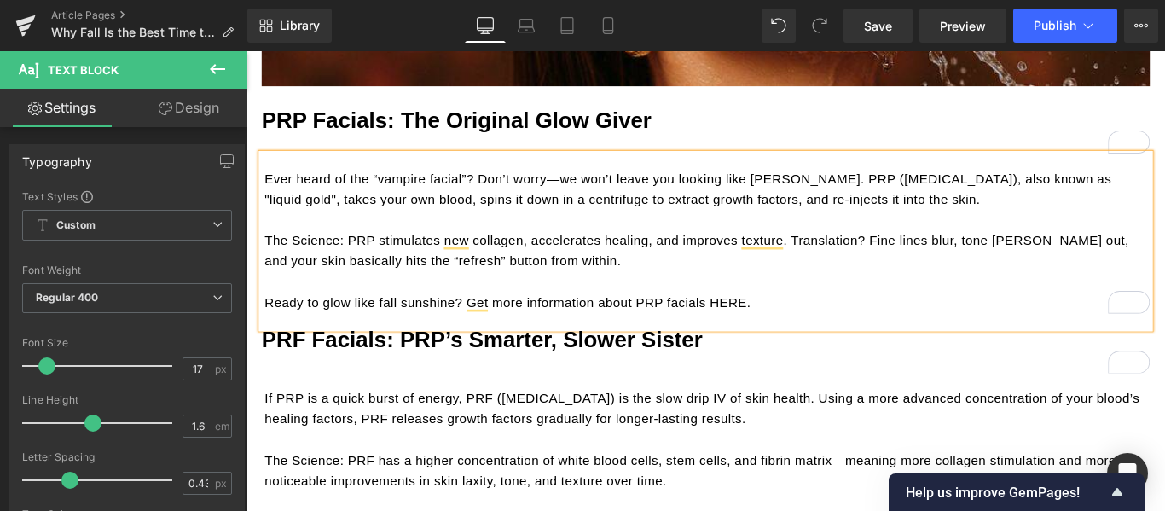
scroll to position [1876, 0]
drag, startPoint x: 801, startPoint y: 329, endPoint x: 761, endPoint y: 329, distance: 39.2
click at [761, 329] on p "Ready to glow like fall sunshine? Get more information about PRP facials HERE." at bounding box center [764, 333] width 994 height 23
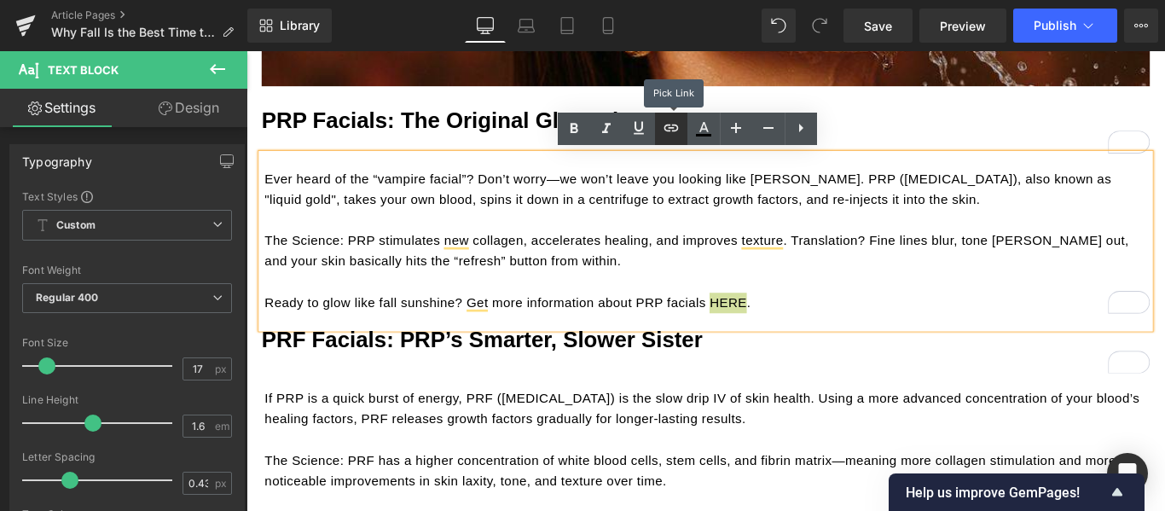
click at [672, 138] on icon at bounding box center [671, 128] width 20 height 20
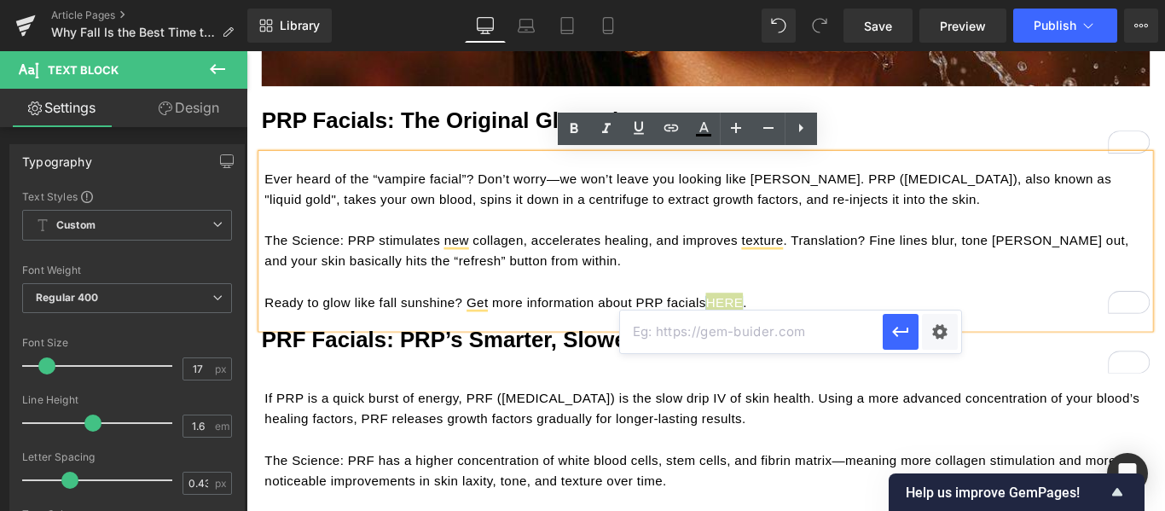
click at [720, 324] on input "text" at bounding box center [751, 331] width 263 height 43
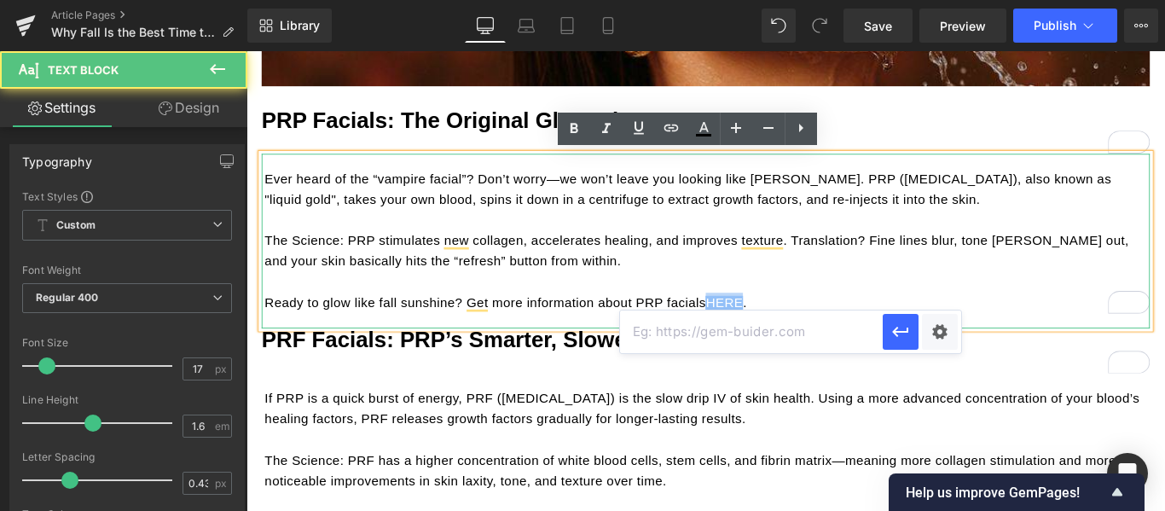
click at [862, 314] on p "To enrich screen reader interactions, please activate Accessibility in Grammarl…" at bounding box center [764, 310] width 994 height 23
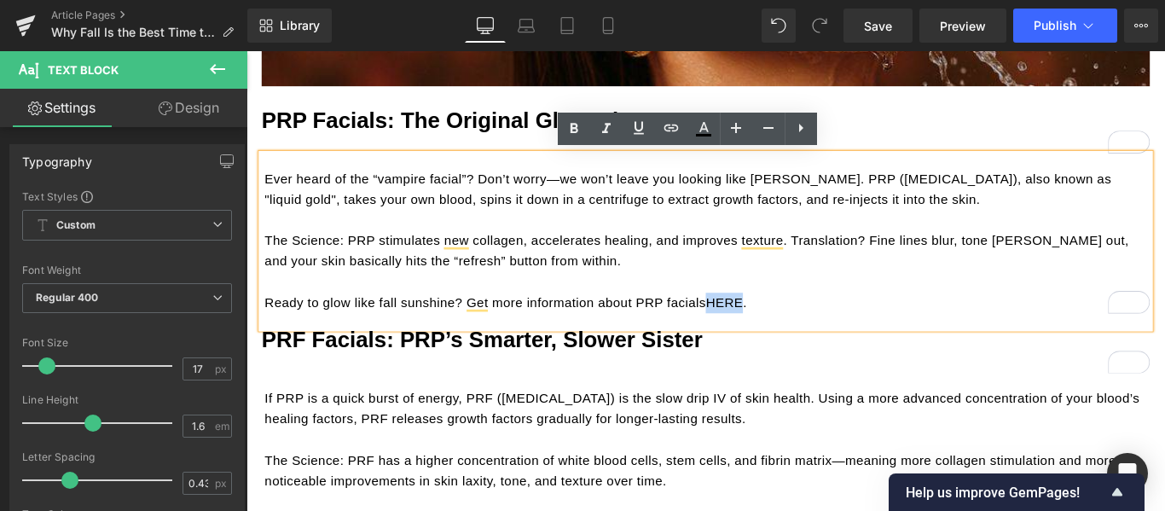
drag, startPoint x: 800, startPoint y: 331, endPoint x: 763, endPoint y: 331, distance: 36.7
click at [763, 331] on p "Ready to glow like fall sunshine? Get more information about PRP facials HERE ." at bounding box center [764, 333] width 994 height 23
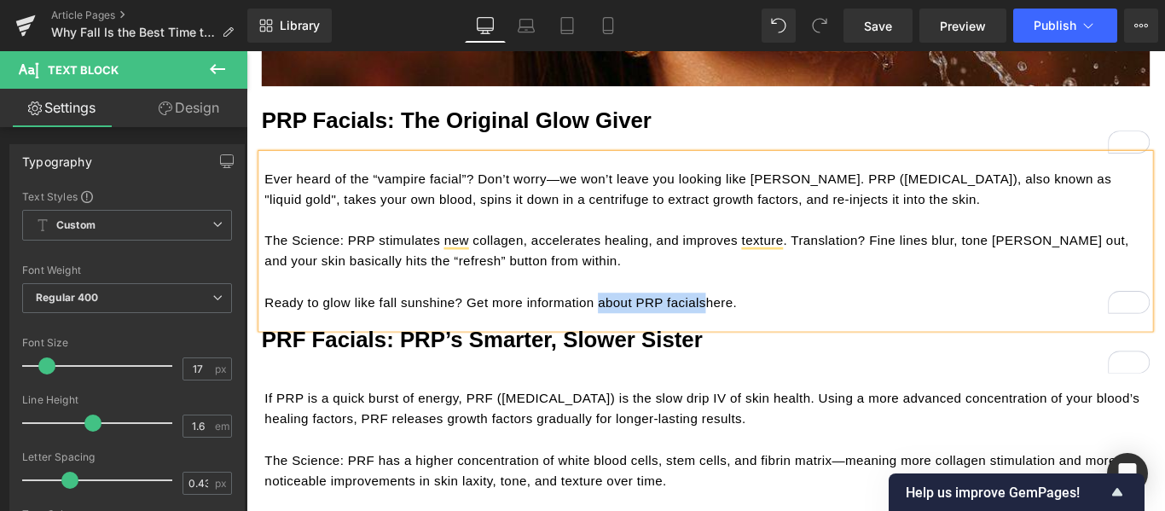
drag, startPoint x: 755, startPoint y: 326, endPoint x: 638, endPoint y: 328, distance: 116.8
click at [638, 328] on p "Ready to glow like fall sunshine? Get more information about PRP facials here." at bounding box center [764, 333] width 994 height 23
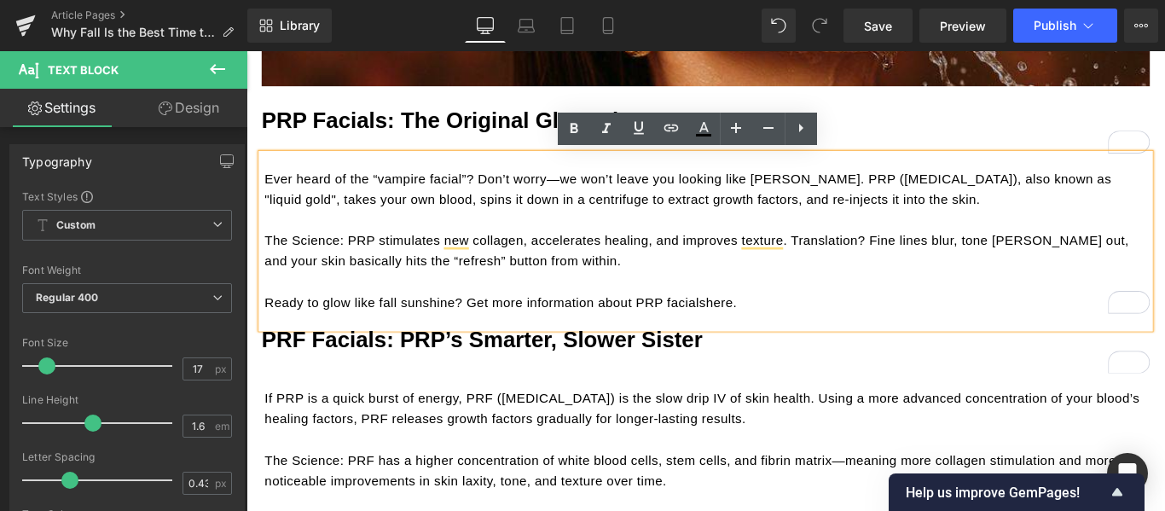
click at [807, 336] on p "Ready to glow like fall sunshine? Get more information about PRP facials here." at bounding box center [764, 333] width 994 height 23
click at [490, 332] on p "Ready to glow like fall sunshine? Get more information about PRP facials here." at bounding box center [764, 333] width 994 height 23
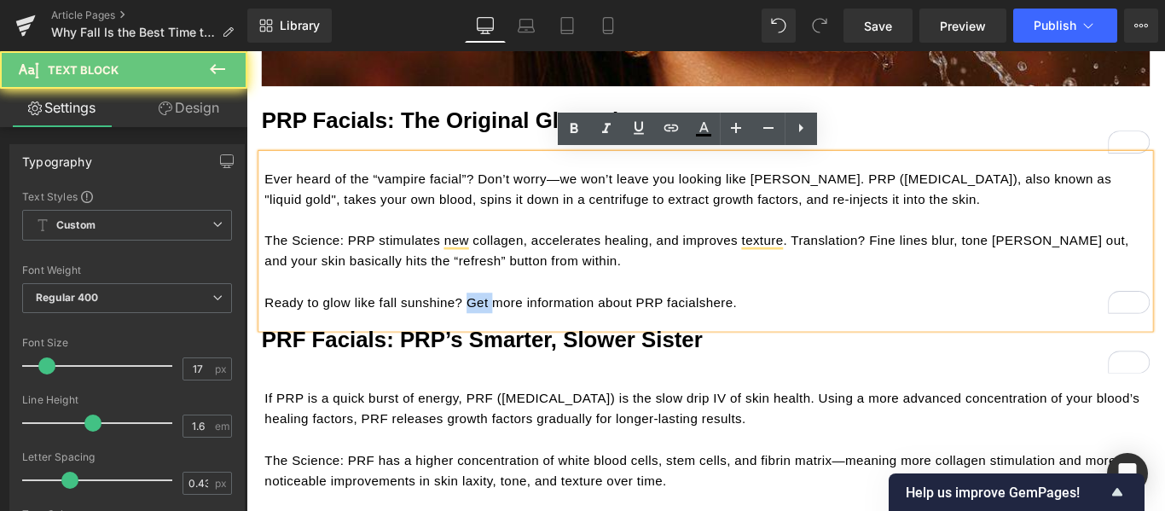
click at [490, 332] on p "Ready to glow like fall sunshine? Get more information about PRP facials here." at bounding box center [764, 333] width 994 height 23
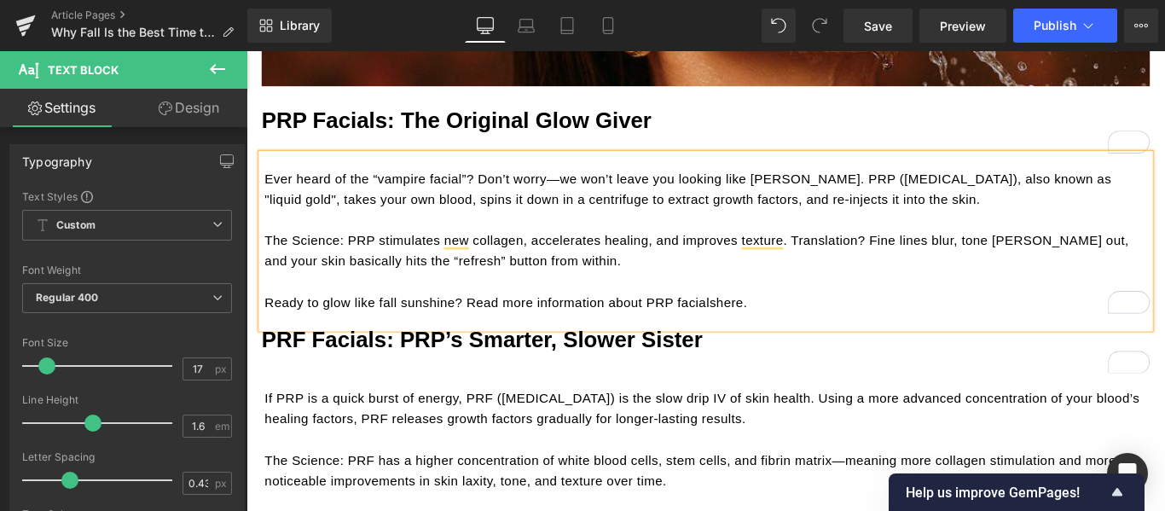
click at [611, 334] on p "Ready to glow like fall sunshine? Read more information about PRP facials here." at bounding box center [764, 333] width 994 height 23
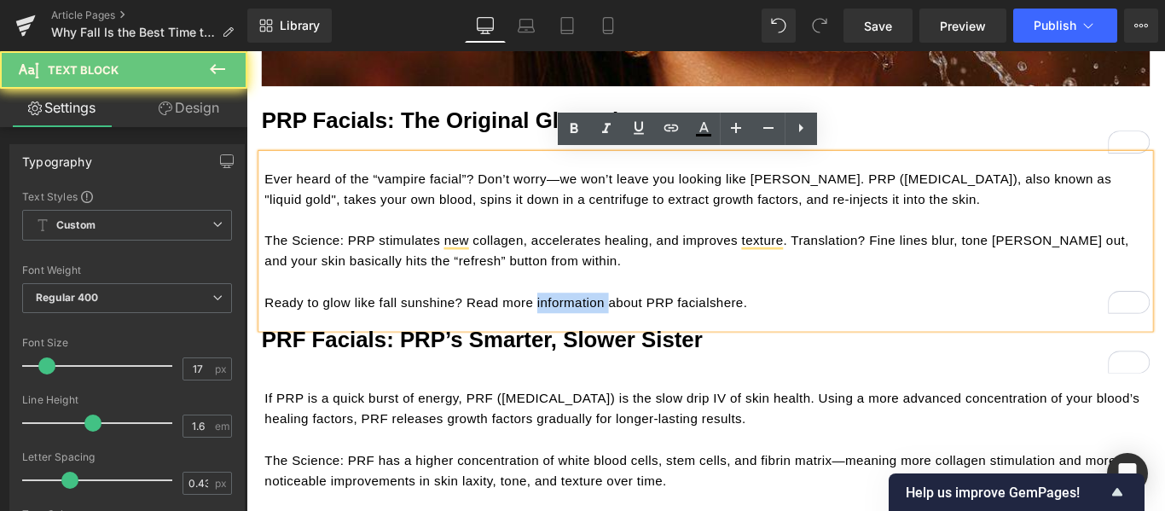
click at [611, 334] on p "Ready to glow like fall sunshine? Read more information about PRP facials here." at bounding box center [764, 333] width 994 height 23
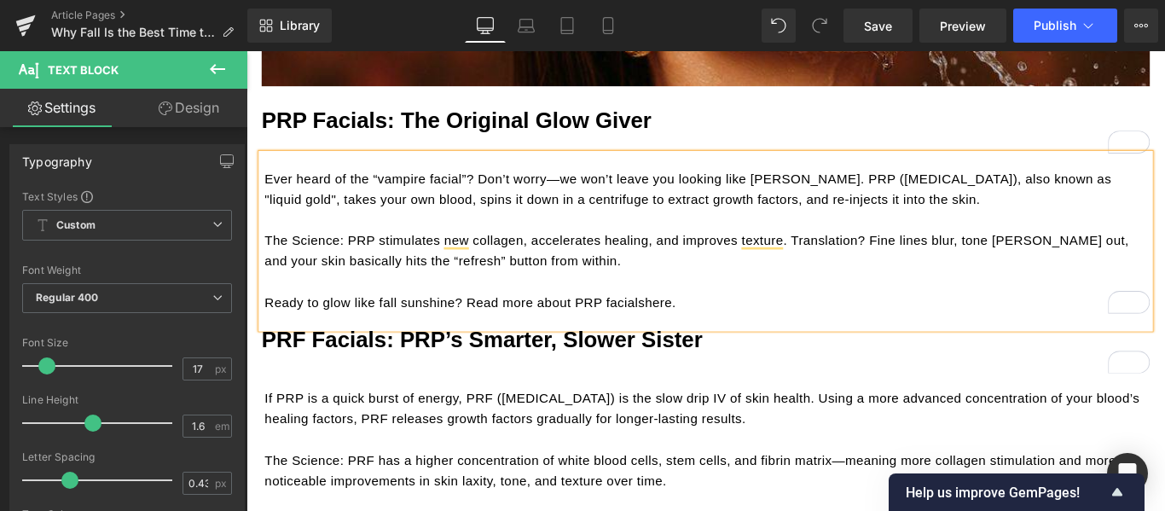
click at [709, 334] on p "Ready to glow like fall sunshine? Read more about PRP facials here." at bounding box center [764, 333] width 994 height 23
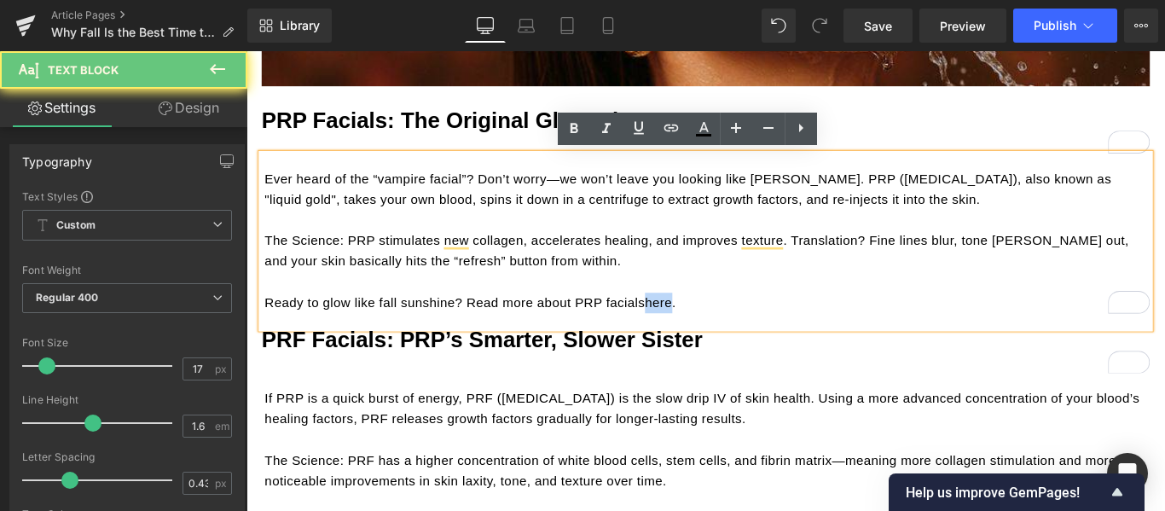
click at [709, 334] on p "Ready to glow like fall sunshine? Read more about PRP facials here." at bounding box center [764, 333] width 994 height 23
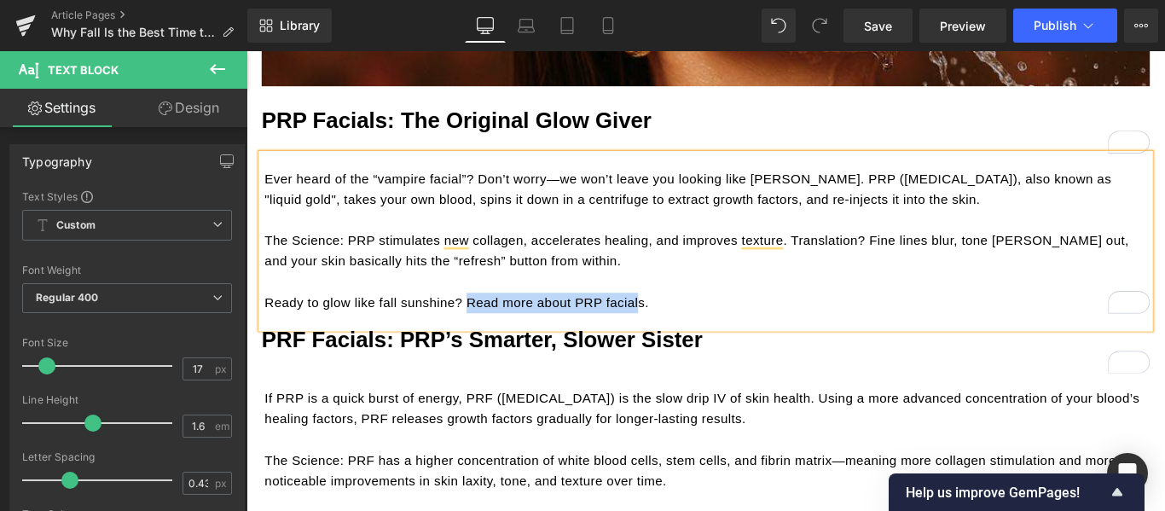
drag, startPoint x: 683, startPoint y: 329, endPoint x: 489, endPoint y: 329, distance: 193.6
click at [489, 329] on p "Ready to glow like fall sunshine? Read more about PRP facials ." at bounding box center [764, 333] width 994 height 23
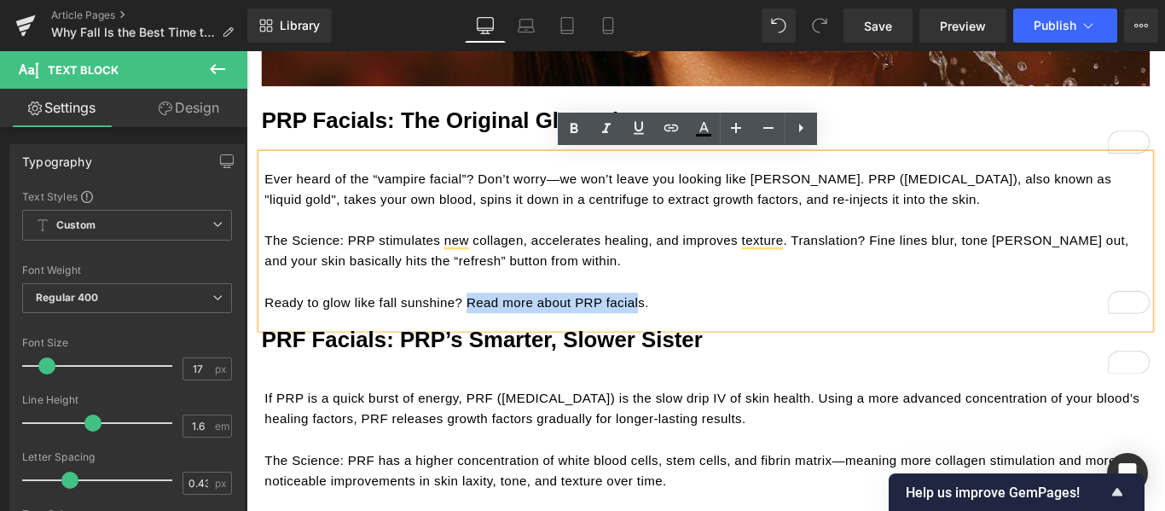
click at [663, 335] on p "Ready to glow like fall sunshine? Read more about PRP facials ." at bounding box center [764, 333] width 994 height 23
drag, startPoint x: 686, startPoint y: 329, endPoint x: 611, endPoint y: 329, distance: 74.2
click at [611, 329] on p "Ready to glow like fall sunshine? Read more about PRP facials ." at bounding box center [764, 333] width 994 height 23
click at [714, 329] on p "Ready to glow like fall sunshine? Read more about PRP facials ." at bounding box center [764, 333] width 994 height 23
drag, startPoint x: 685, startPoint y: 329, endPoint x: 607, endPoint y: 331, distance: 77.6
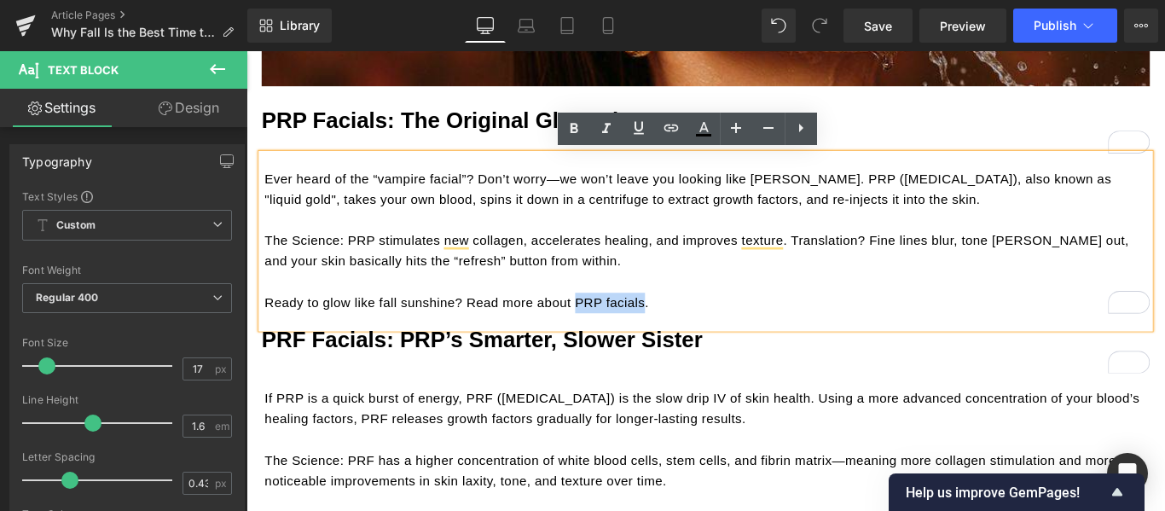
click at [607, 331] on p "Ready to glow like fall sunshine? Read more about PRP facials ." at bounding box center [764, 333] width 994 height 23
click at [607, 337] on p "Ready to glow like fall sunshine? Read more about PRP facials ." at bounding box center [764, 333] width 994 height 23
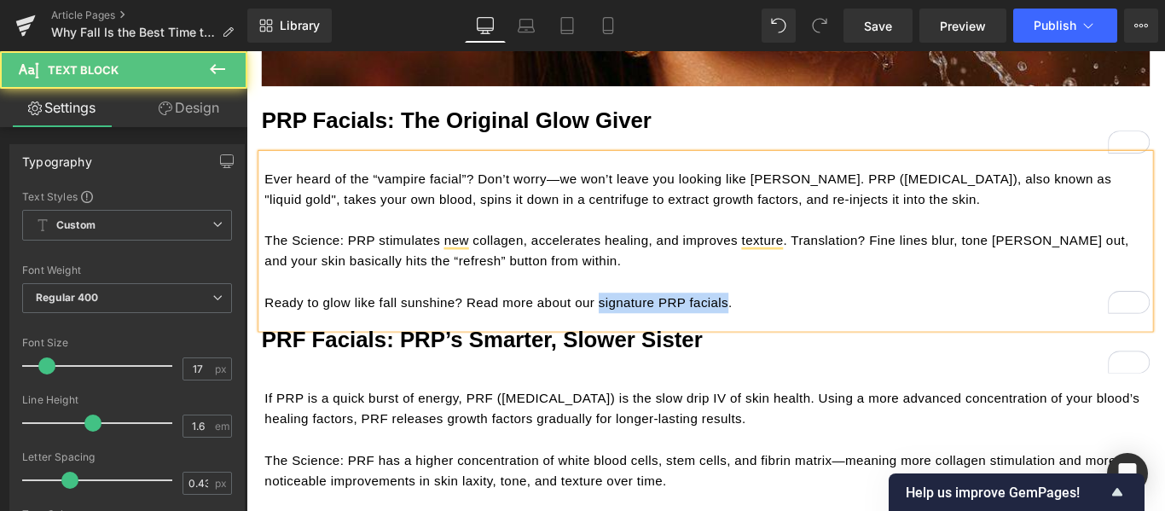
drag, startPoint x: 780, startPoint y: 332, endPoint x: 637, endPoint y: 332, distance: 143.2
click at [637, 332] on p "Ready to glow like fall sunshine? Read more about our signature PRP facials ." at bounding box center [764, 333] width 994 height 23
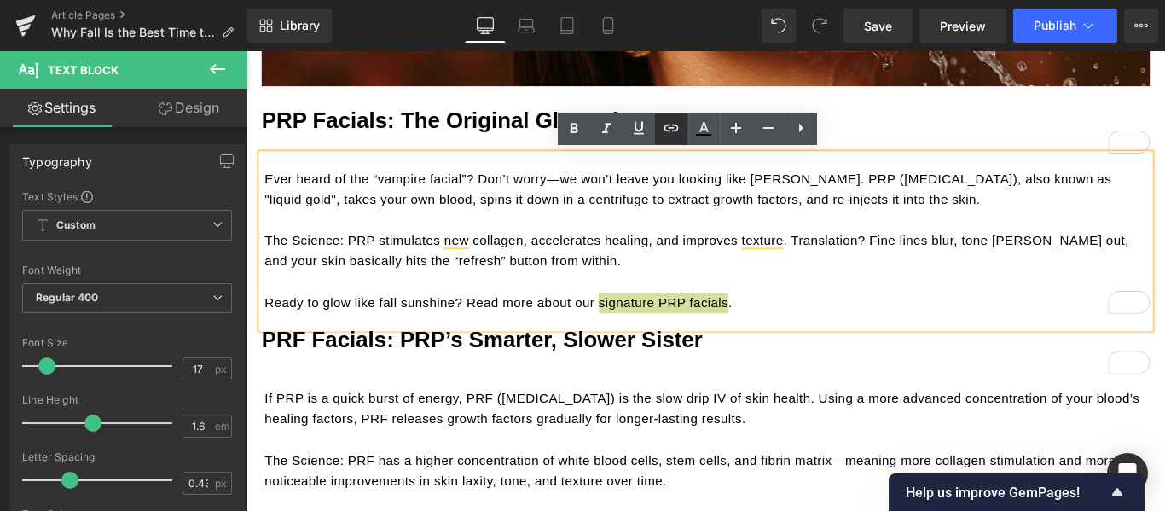
click at [676, 130] on icon at bounding box center [670, 127] width 14 height 7
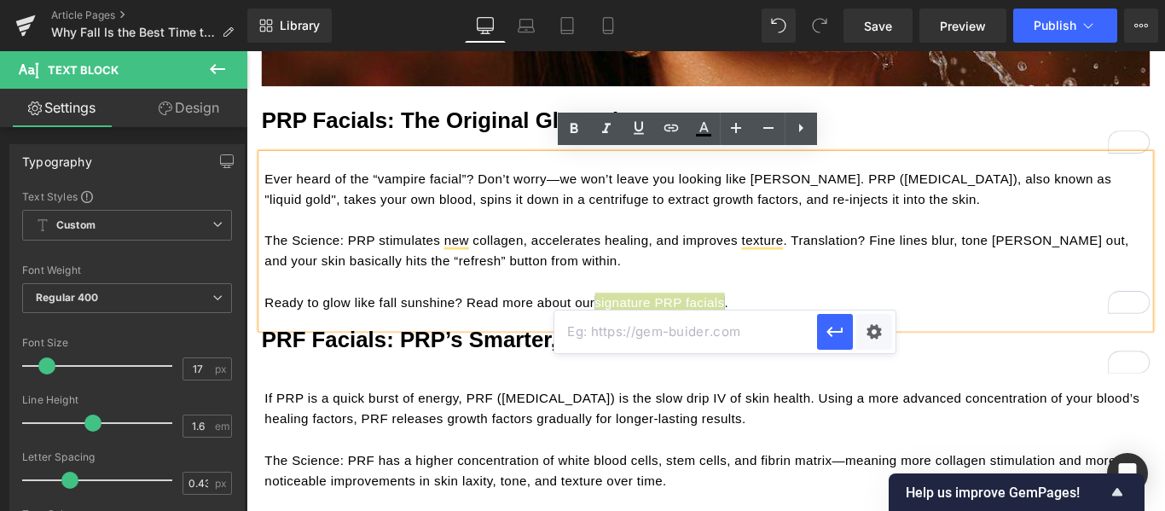
click at [634, 330] on input "text" at bounding box center [685, 331] width 263 height 43
paste input "[URL][DOMAIN_NAME]"
type input "[URL][DOMAIN_NAME]"
click at [836, 328] on icon "button" at bounding box center [835, 331] width 20 height 20
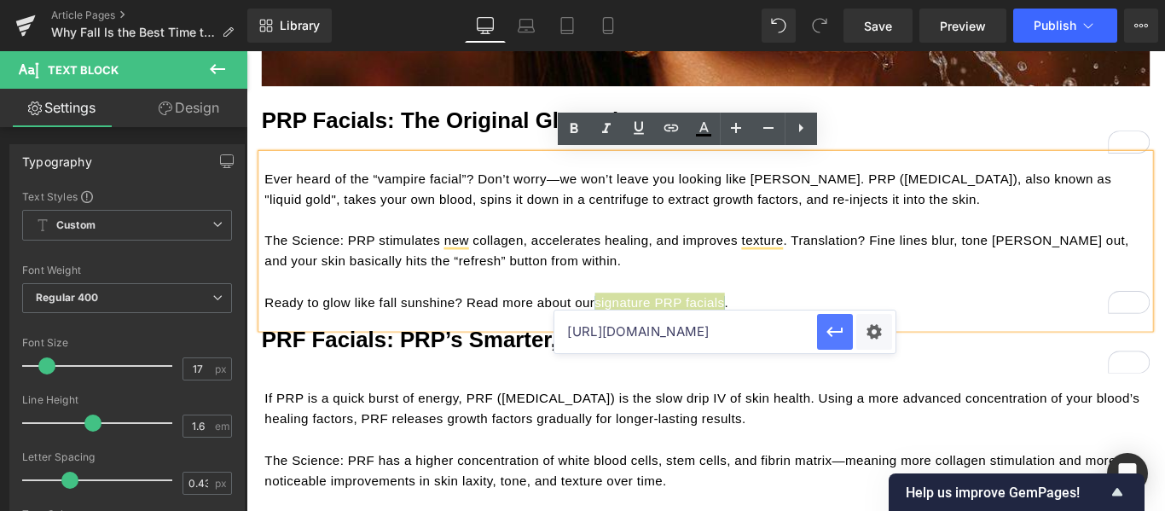
scroll to position [0, 0]
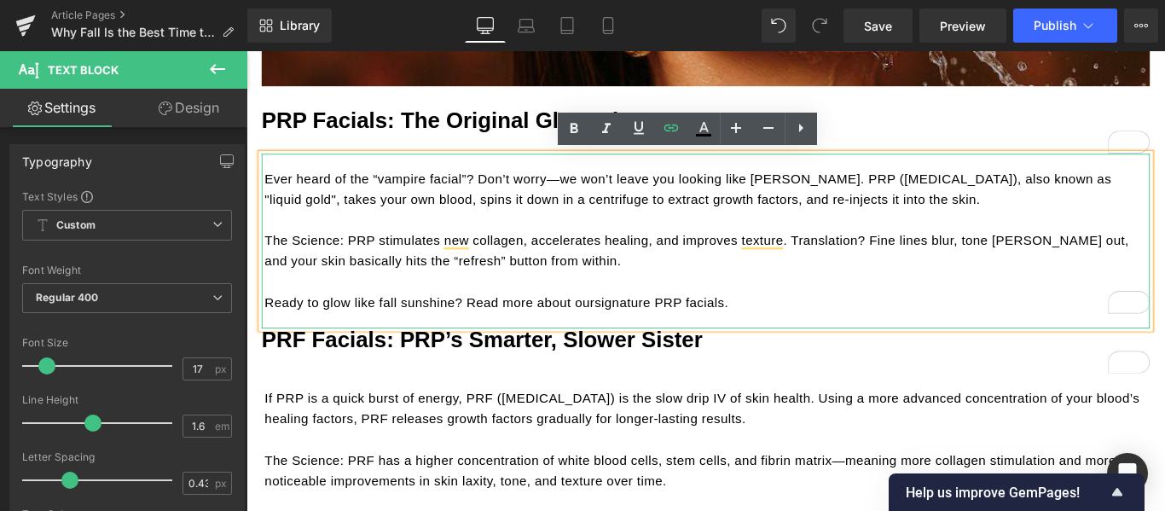
click at [742, 279] on p "The Science: PRP stimulates new collagen, accelerates healing, and improves tex…" at bounding box center [764, 275] width 994 height 46
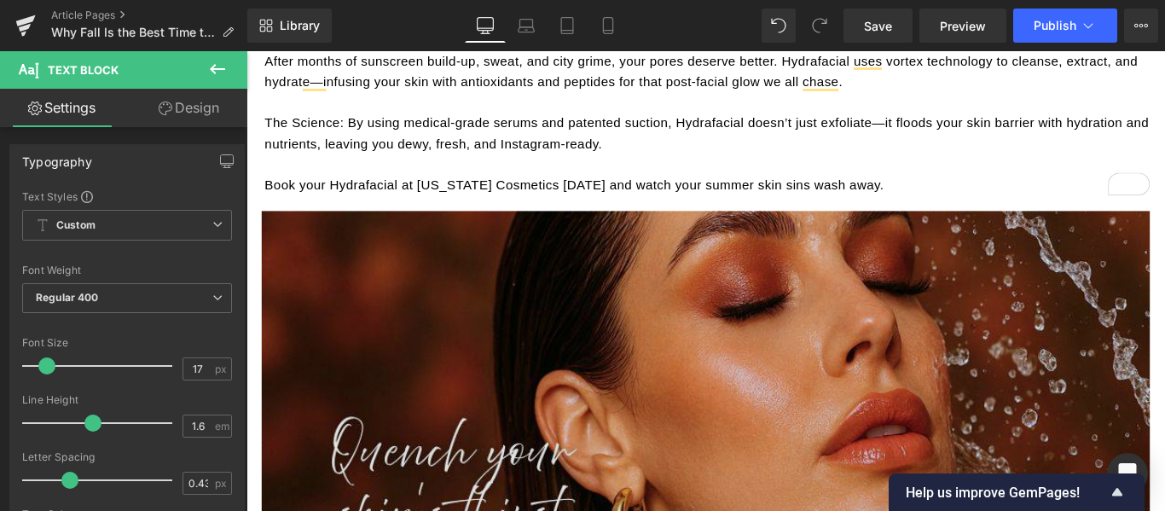
scroll to position [1108, 0]
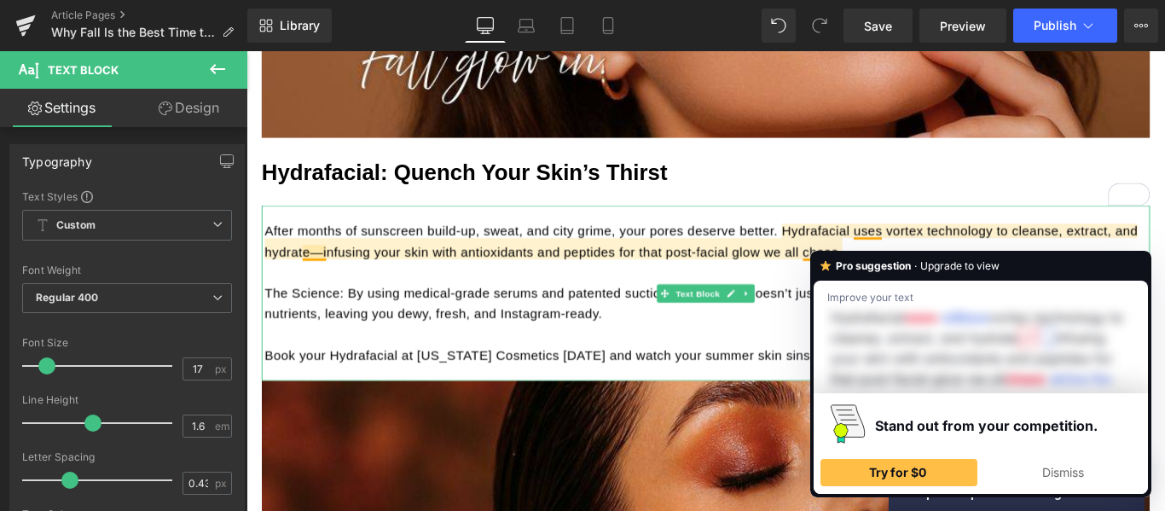
click at [917, 248] on p "After months of sunscreen build-up, sweat, and city grime, your pores deserve b…" at bounding box center [764, 264] width 994 height 46
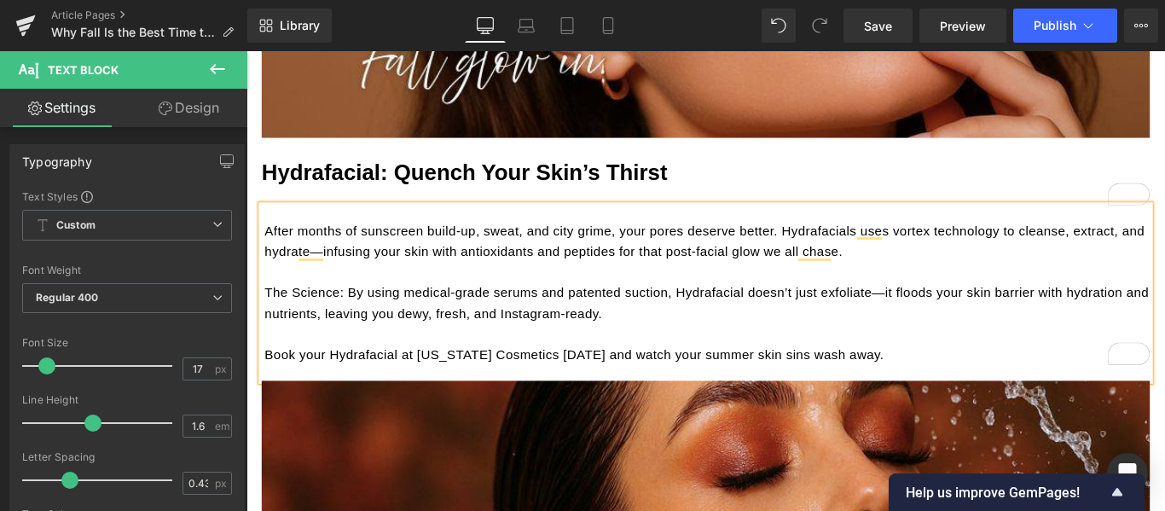
click at [962, 259] on p "After months of sunscreen build-up, sweat, and city grime, your pores deserve b…" at bounding box center [764, 264] width 994 height 46
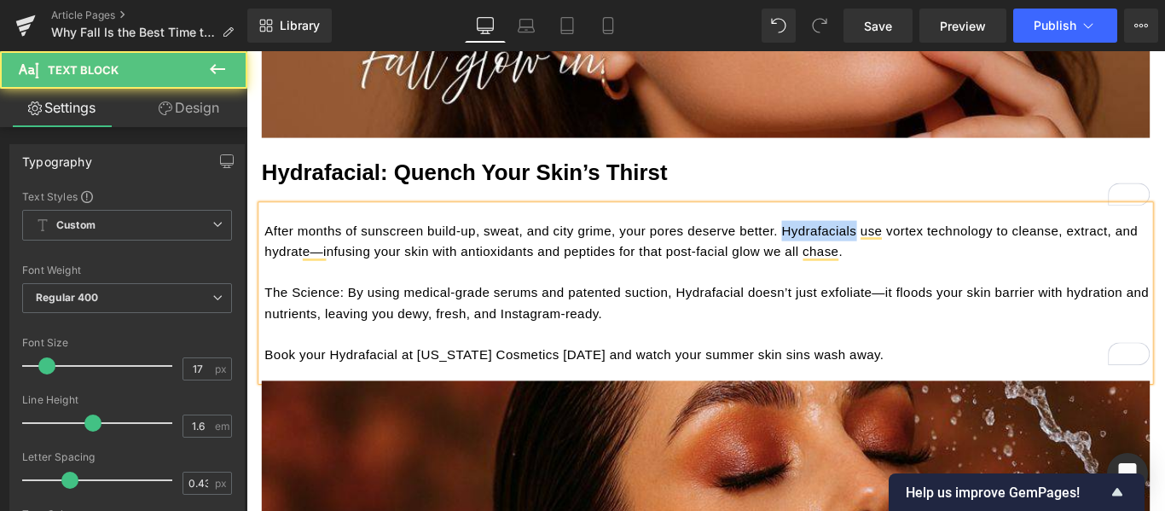
drag, startPoint x: 922, startPoint y: 253, endPoint x: 842, endPoint y: 249, distance: 79.4
click at [842, 249] on p "After months of sunscreen build-up, sweat, and city grime, your pores deserve b…" at bounding box center [764, 264] width 994 height 46
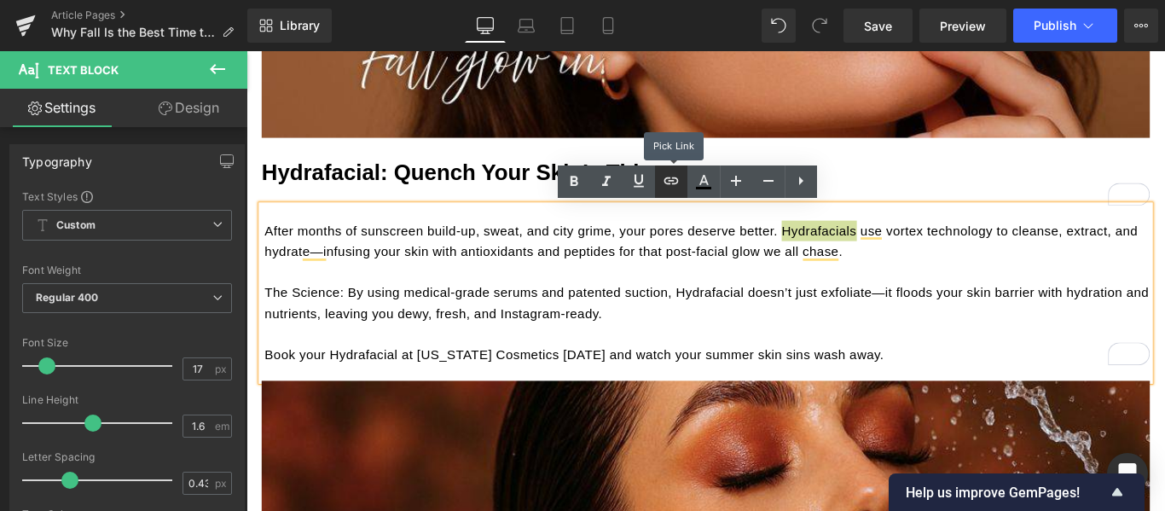
click at [683, 181] on link at bounding box center [671, 181] width 32 height 32
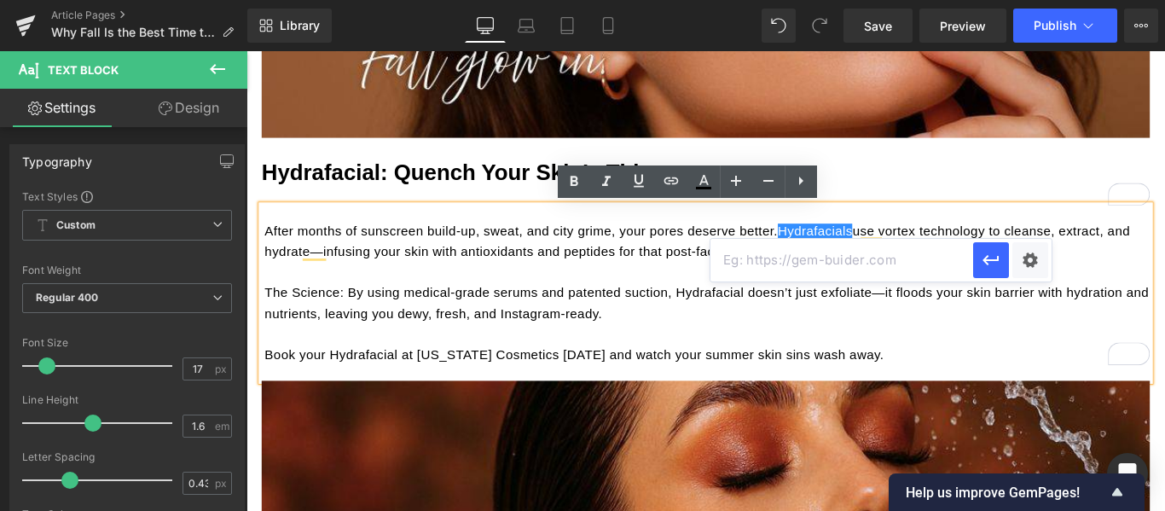
click at [792, 249] on input "text" at bounding box center [841, 260] width 263 height 43
paste input "[URL][DOMAIN_NAME]"
click at [985, 266] on icon "button" at bounding box center [991, 260] width 20 height 20
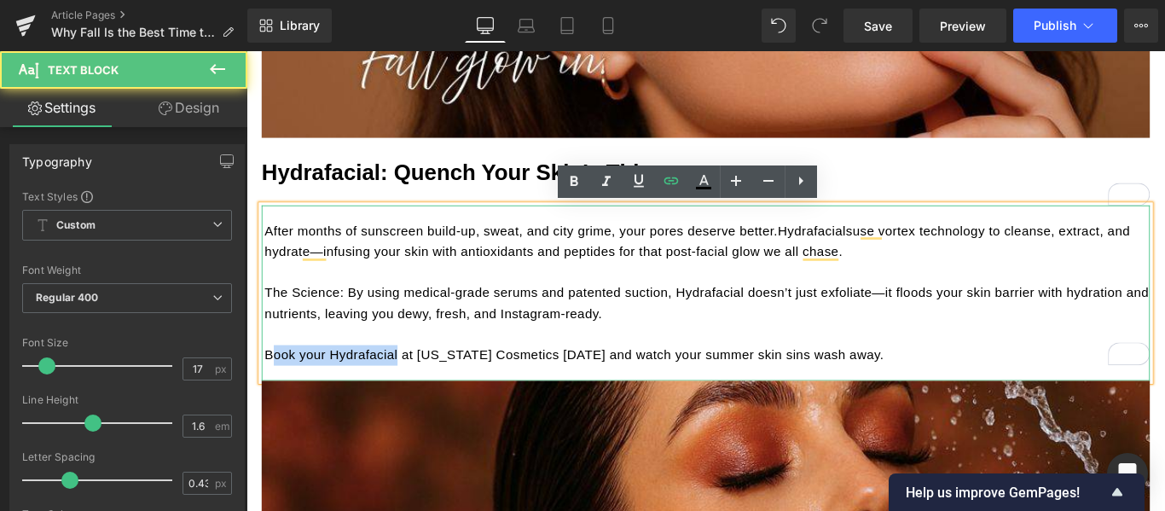
drag, startPoint x: 408, startPoint y: 390, endPoint x: 272, endPoint y: 390, distance: 135.6
click at [272, 390] on p "Book your Hydrafacial at [US_STATE] Cosmetics [DATE] and watch your summer skin…" at bounding box center [764, 392] width 994 height 23
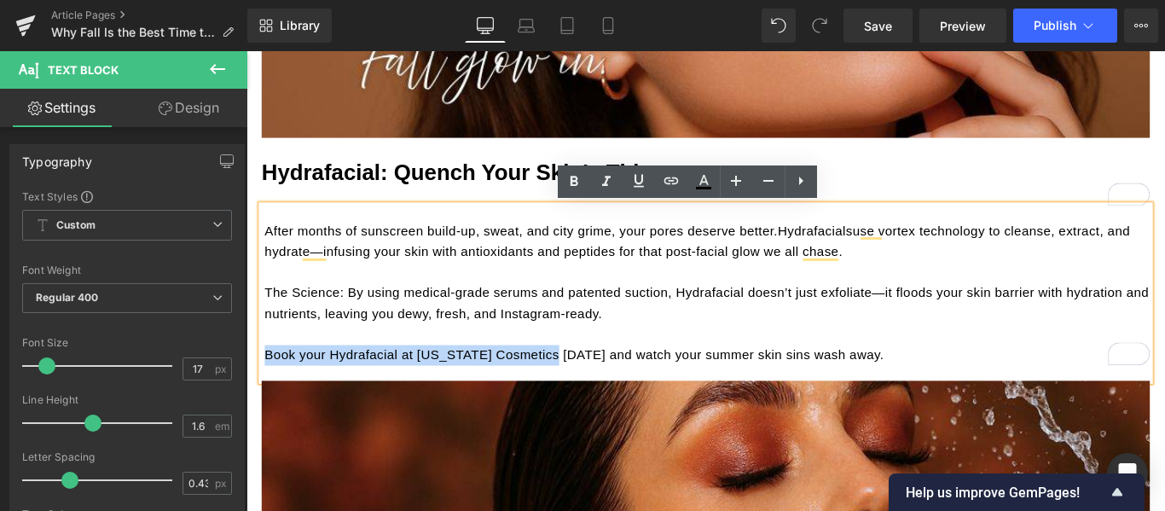
drag, startPoint x: 569, startPoint y: 389, endPoint x: 263, endPoint y: 390, distance: 306.1
click at [267, 390] on p "Book your Hydrafacial at [US_STATE] Cosmetics [DATE] and watch your summer skin…" at bounding box center [764, 392] width 994 height 23
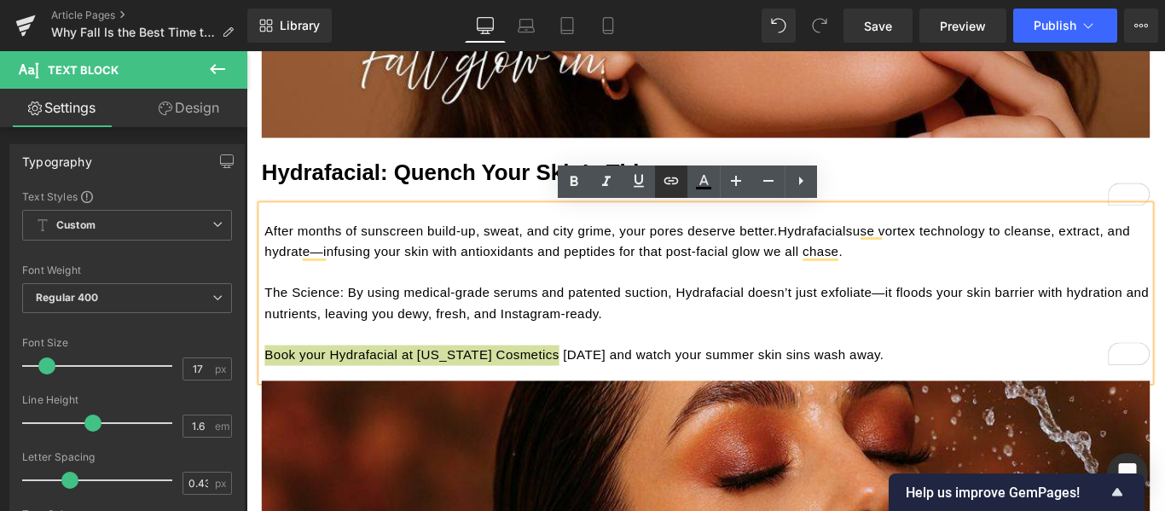
click at [668, 187] on icon at bounding box center [671, 181] width 20 height 20
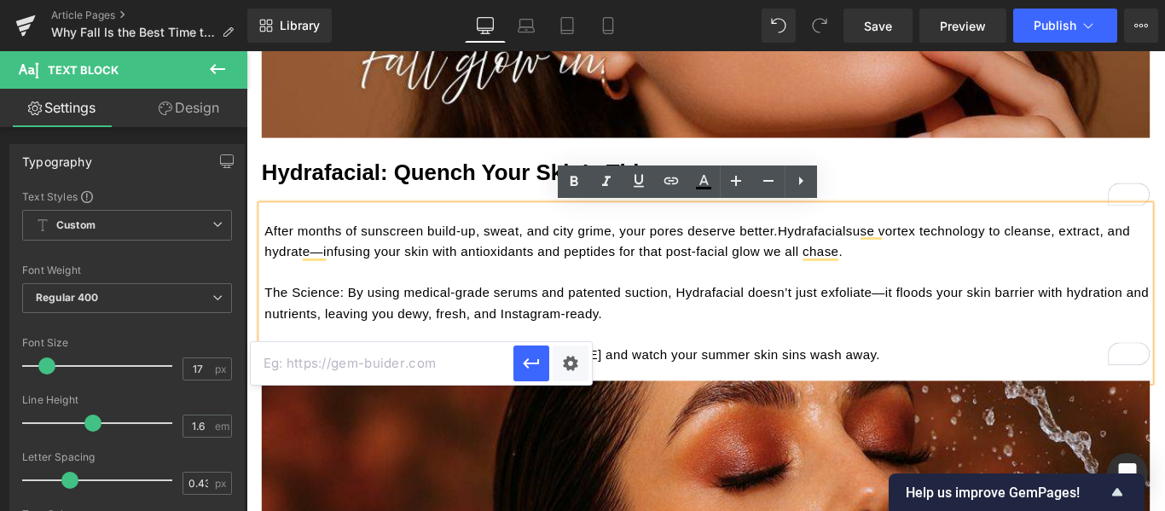
click at [403, 351] on input "text" at bounding box center [382, 363] width 263 height 43
paste input "[URL][DOMAIN_NAME]"
type input "[URL][DOMAIN_NAME]"
click at [539, 359] on icon "button" at bounding box center [531, 363] width 20 height 20
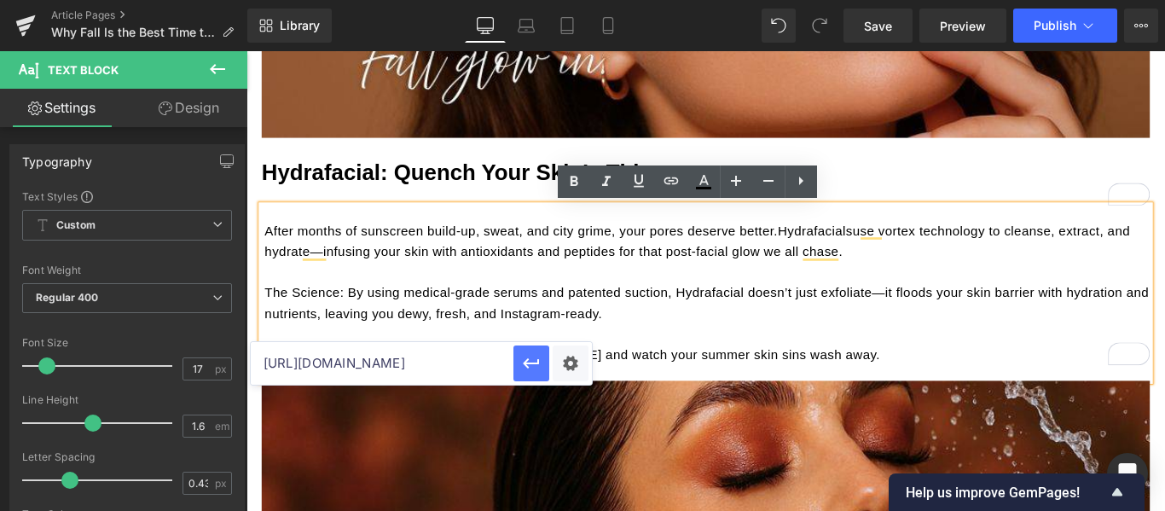
scroll to position [0, 0]
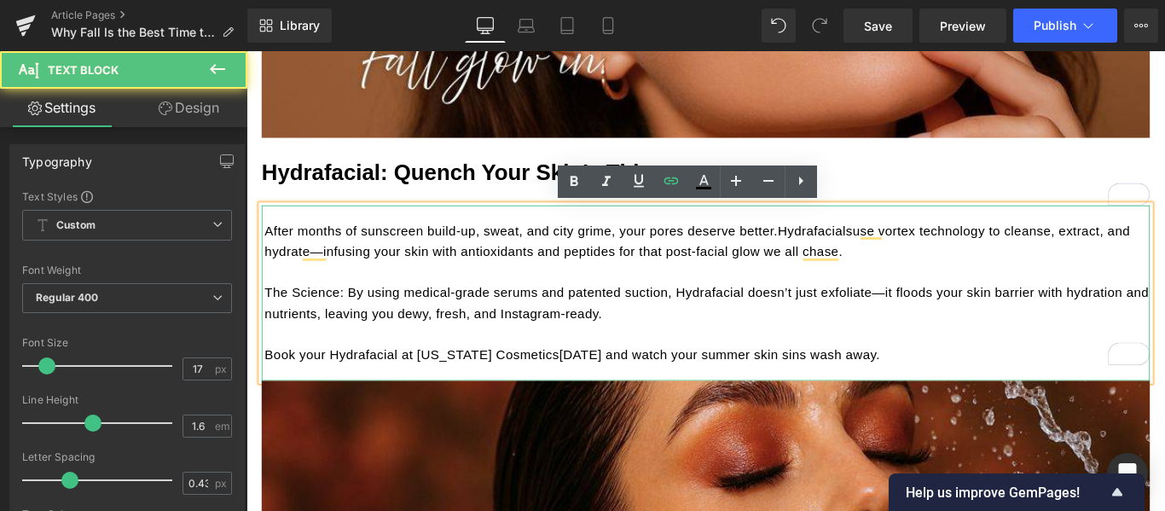
click at [783, 328] on p "The Science: By using medical-grade serums and patented suction, Hydrafacial do…" at bounding box center [764, 334] width 994 height 46
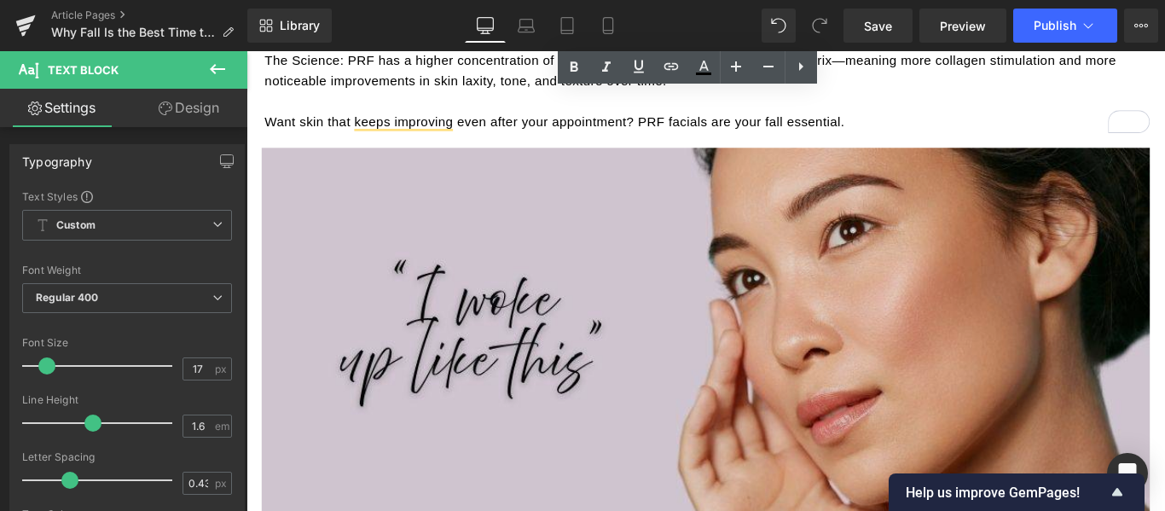
scroll to position [2387, 0]
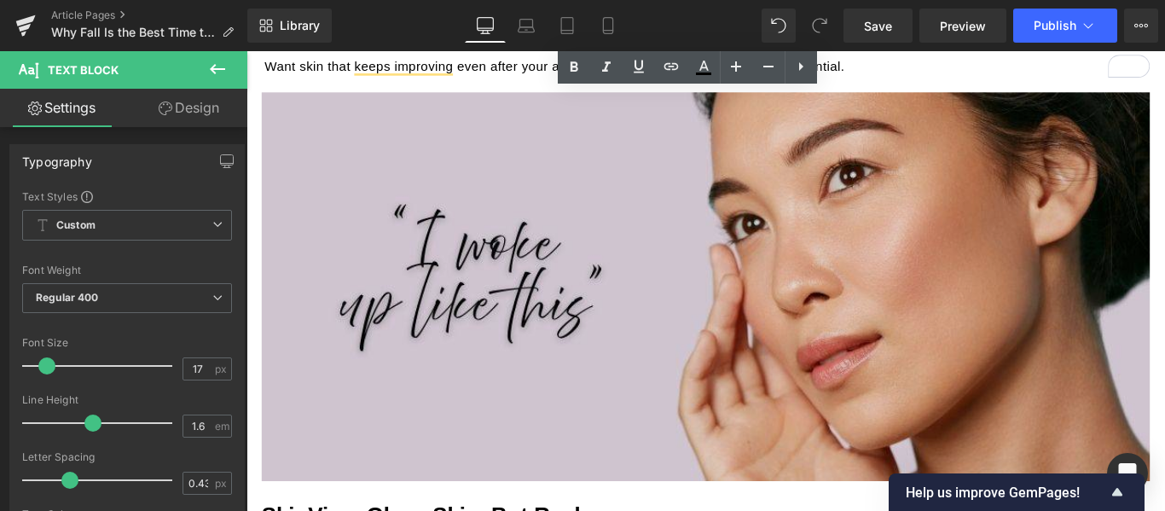
click at [792, 287] on img at bounding box center [762, 315] width 998 height 437
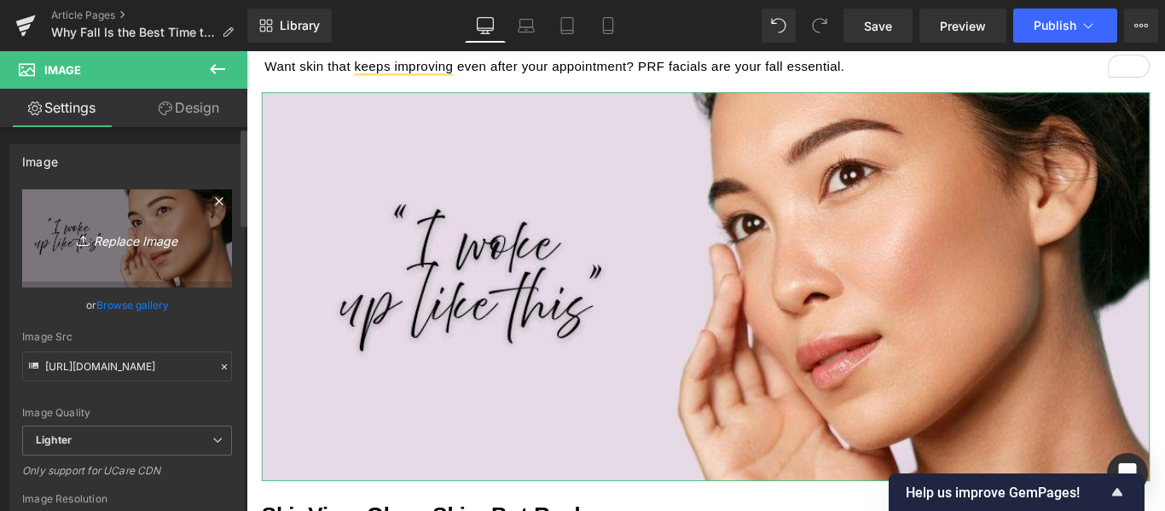
click at [148, 237] on icon "Replace Image" at bounding box center [127, 238] width 136 height 21
type input "C:\fakepath\CC Newsletter Images (PLEASE DONT CHANGE) (3).jpg"
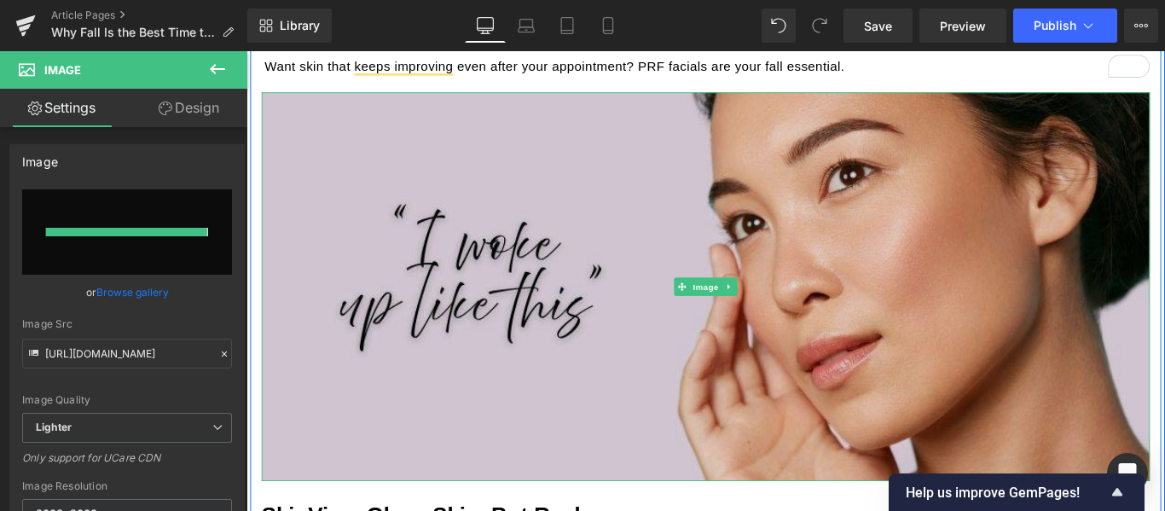
type input "[URL][DOMAIN_NAME]"
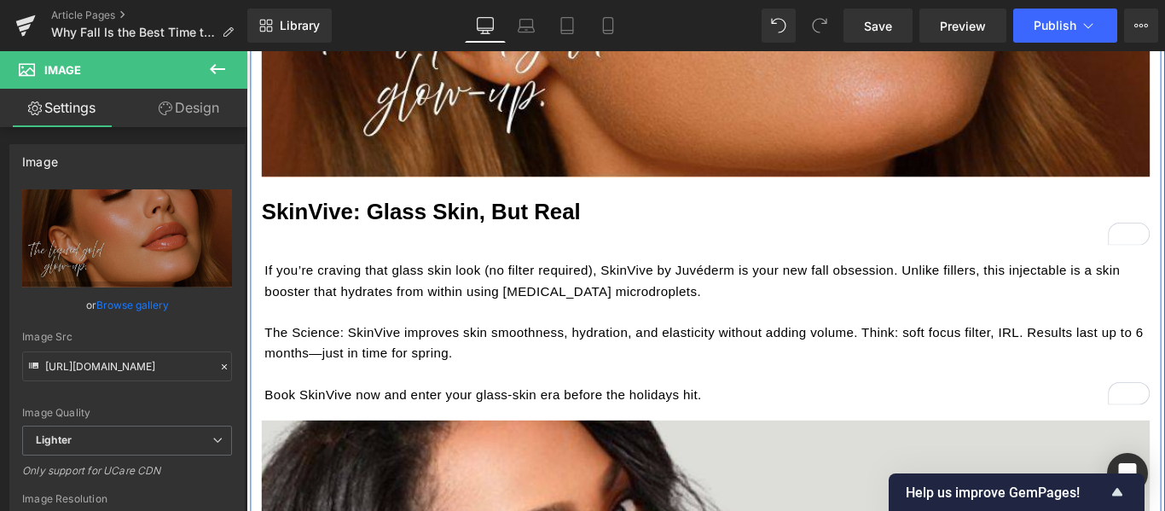
scroll to position [2814, 0]
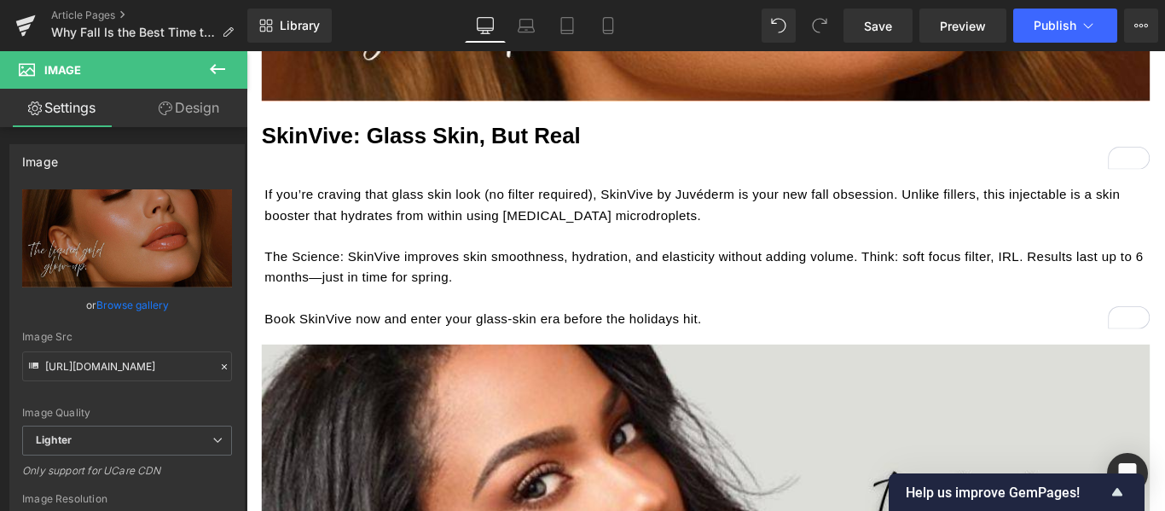
scroll to position [2814, 0]
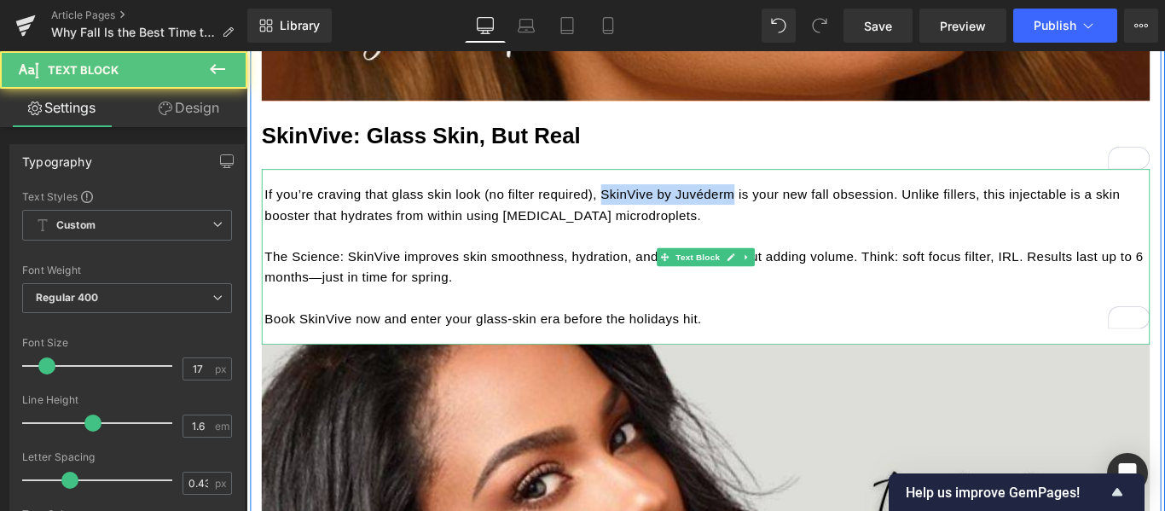
drag, startPoint x: 784, startPoint y: 212, endPoint x: 639, endPoint y: 209, distance: 145.8
click at [639, 209] on p "If you’re craving that glass skin look (no filter required), SkinVive by Juvéde…" at bounding box center [764, 223] width 994 height 46
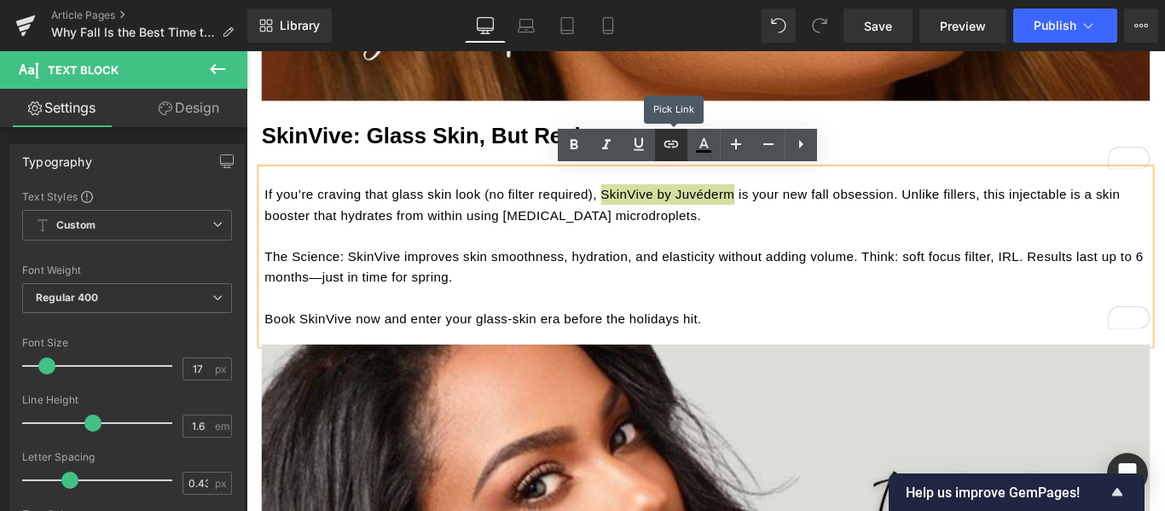
click at [678, 143] on icon at bounding box center [671, 144] width 20 height 20
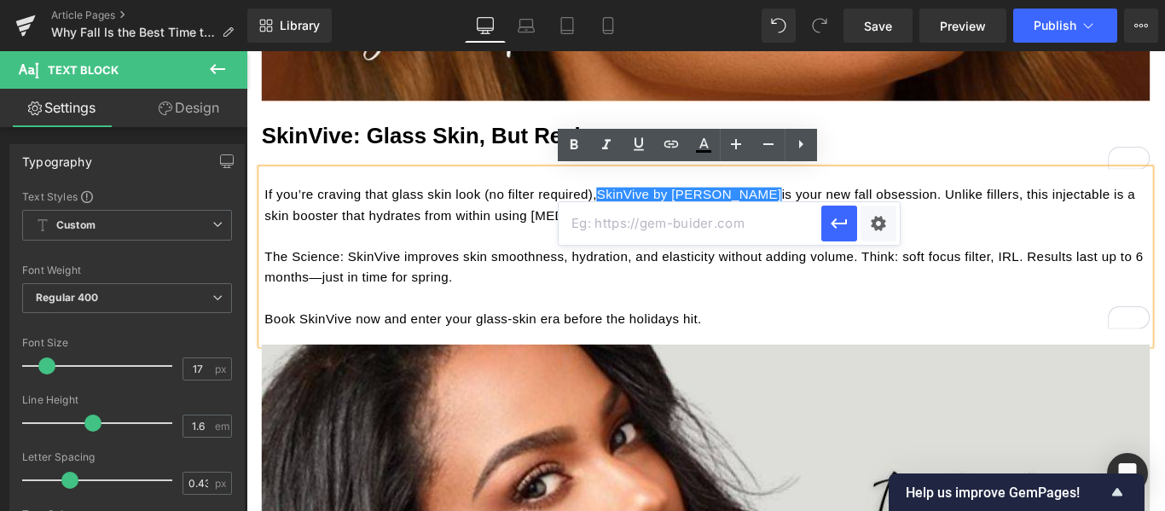
click at [674, 223] on input "text" at bounding box center [689, 223] width 263 height 43
paste input "https://californiacosmetics.com/products/skinvive"
type input "https://californiacosmetics.com/products/skinvive"
click at [831, 220] on icon "button" at bounding box center [839, 223] width 20 height 20
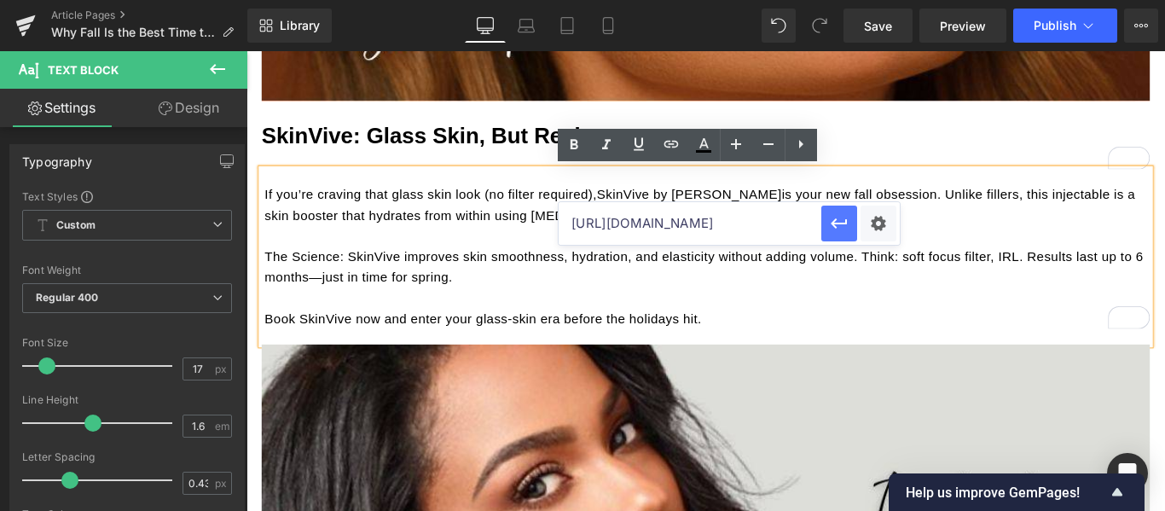
scroll to position [0, 0]
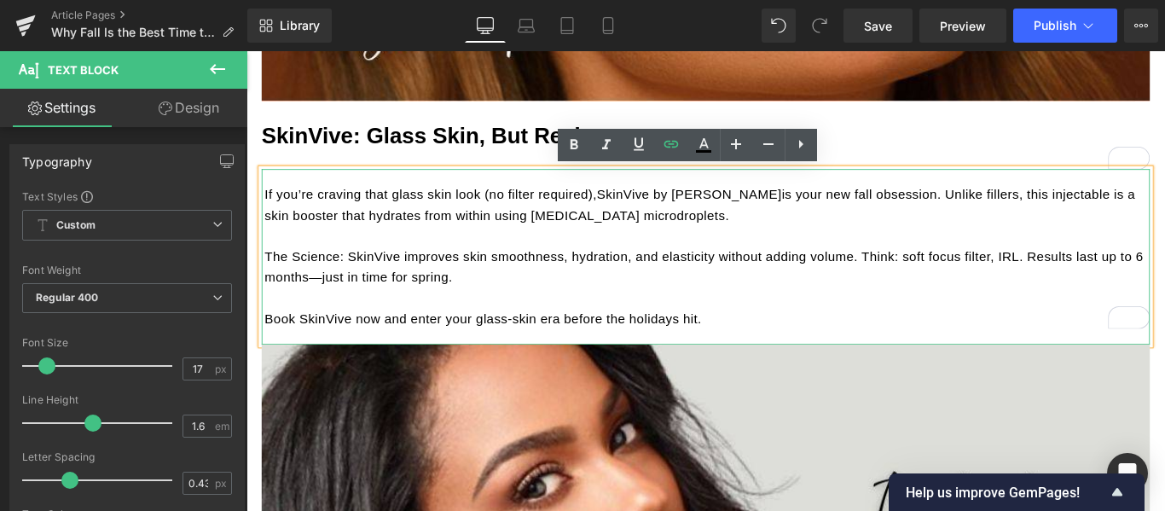
click at [734, 233] on p "If you’re craving that glass skin look (no filter required), SkinVive by Juvéde…" at bounding box center [764, 223] width 994 height 46
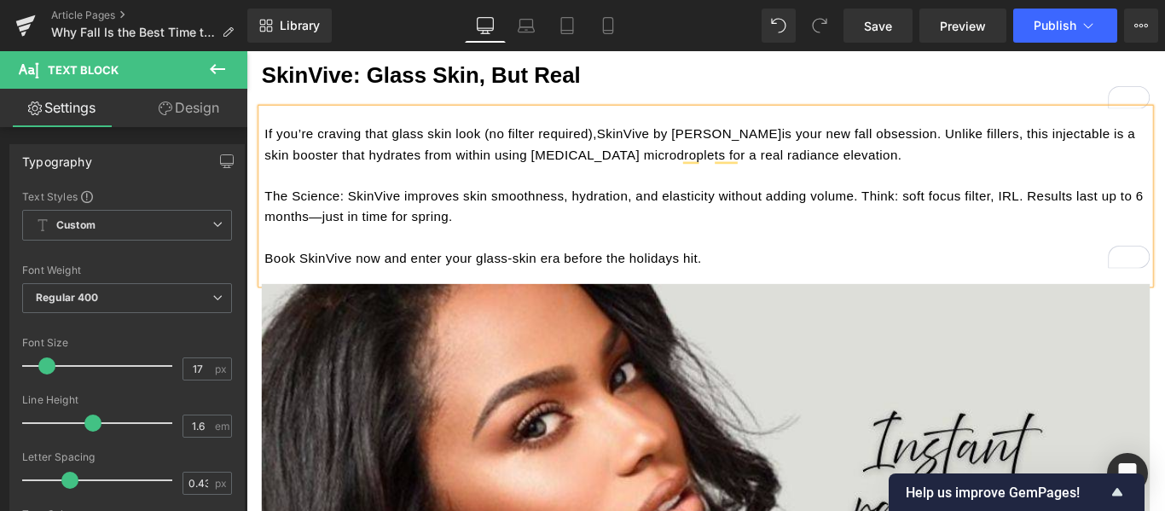
scroll to position [2899, 0]
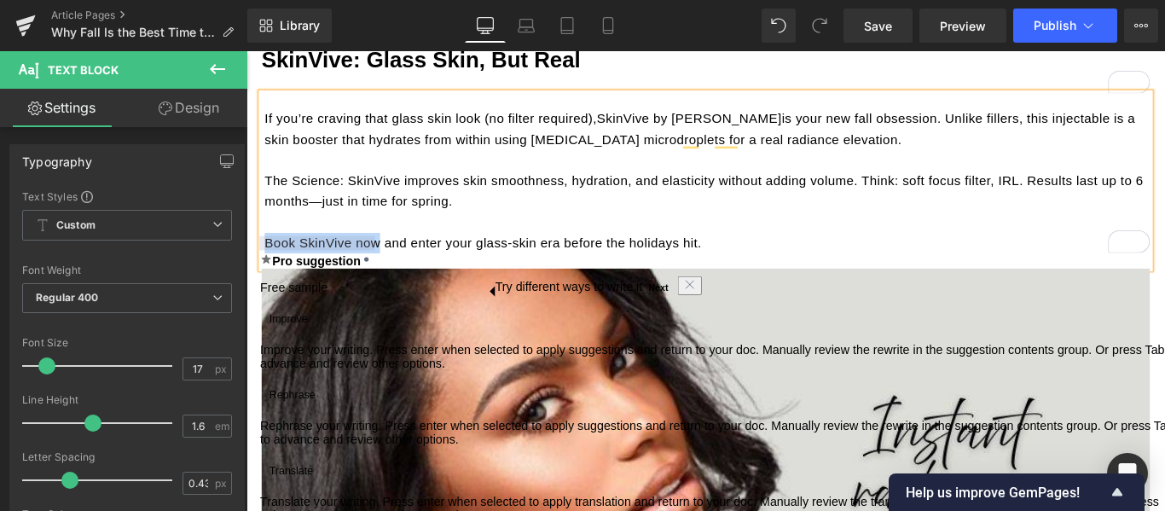
drag, startPoint x: 387, startPoint y: 262, endPoint x: 258, endPoint y: 265, distance: 128.8
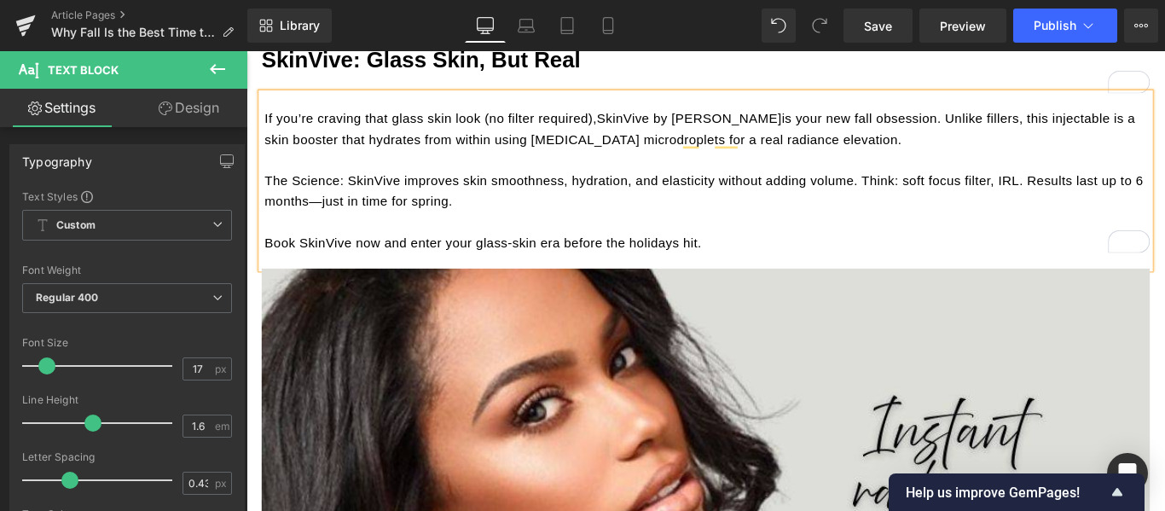
click at [396, 264] on p "Book SkinVive now and enter your glass-skin era before the holidays hit." at bounding box center [764, 266] width 994 height 23
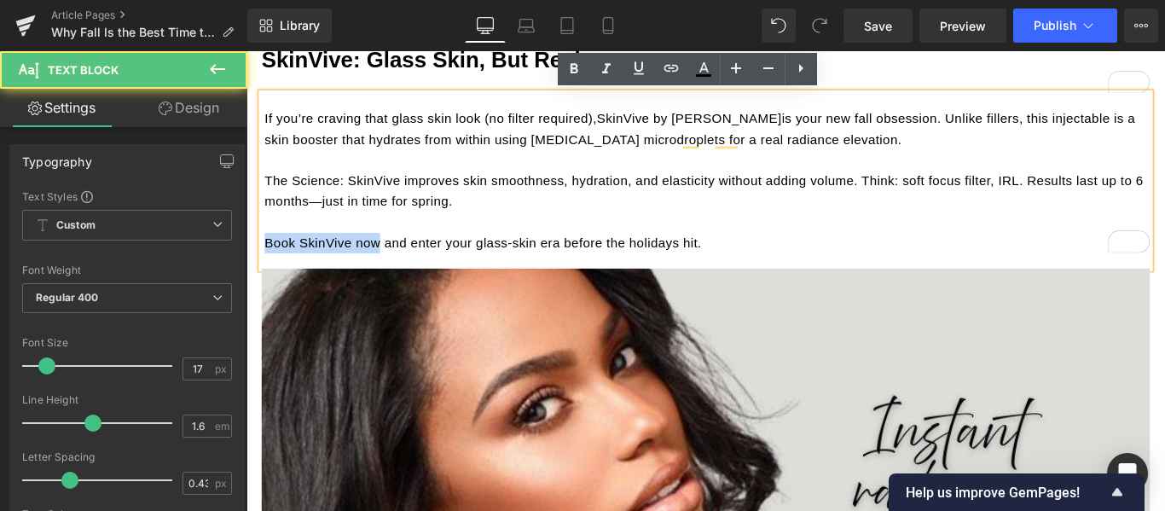
drag, startPoint x: 389, startPoint y: 264, endPoint x: 261, endPoint y: 265, distance: 127.9
click at [267, 265] on p "Book SkinVive now and enter your glass-skin era before the holidays hit." at bounding box center [764, 266] width 994 height 23
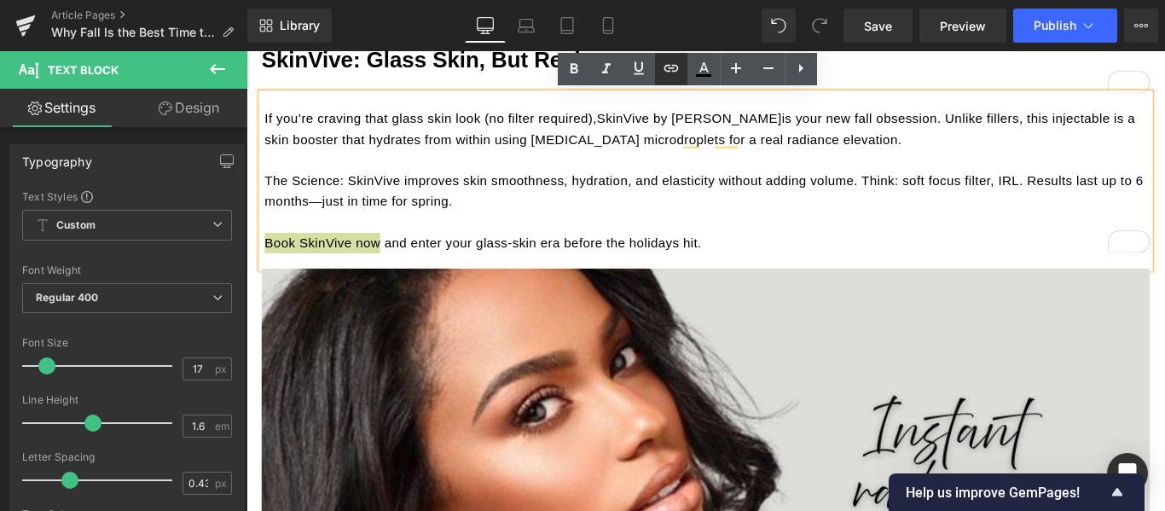
click at [670, 71] on icon at bounding box center [671, 68] width 20 height 20
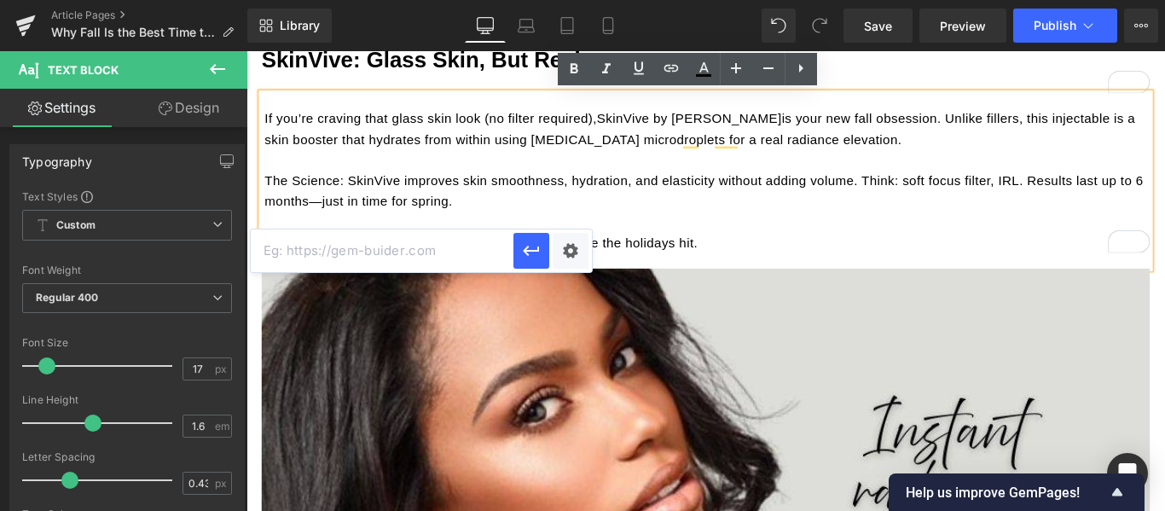
click at [379, 249] on input "text" at bounding box center [382, 250] width 263 height 43
paste input "https://californiacosmetics.com/products/skinvive"
type input "https://californiacosmetics.com/products/skinvive"
click at [536, 246] on icon "button" at bounding box center [531, 250] width 20 height 20
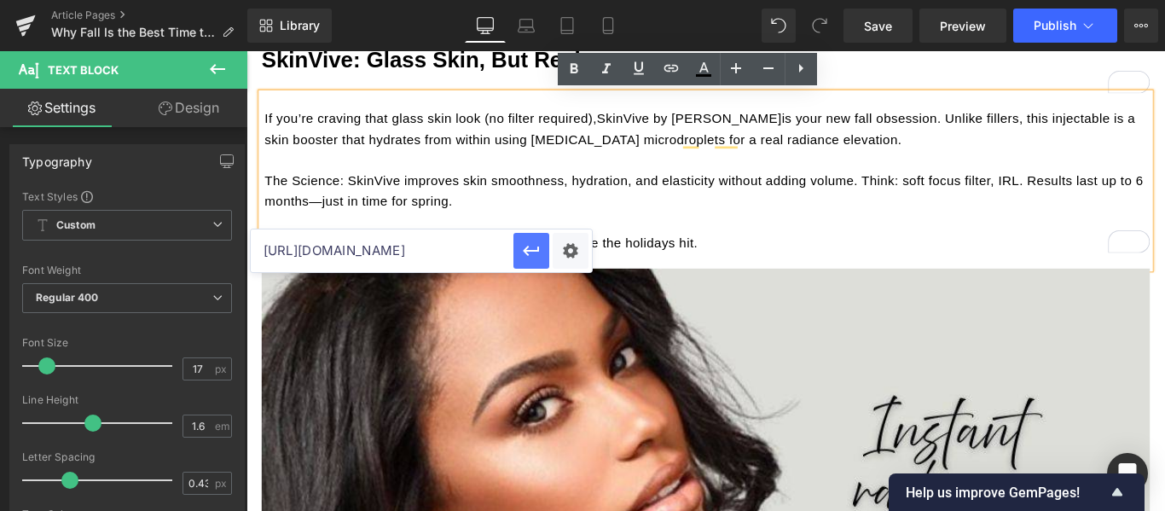
scroll to position [0, 0]
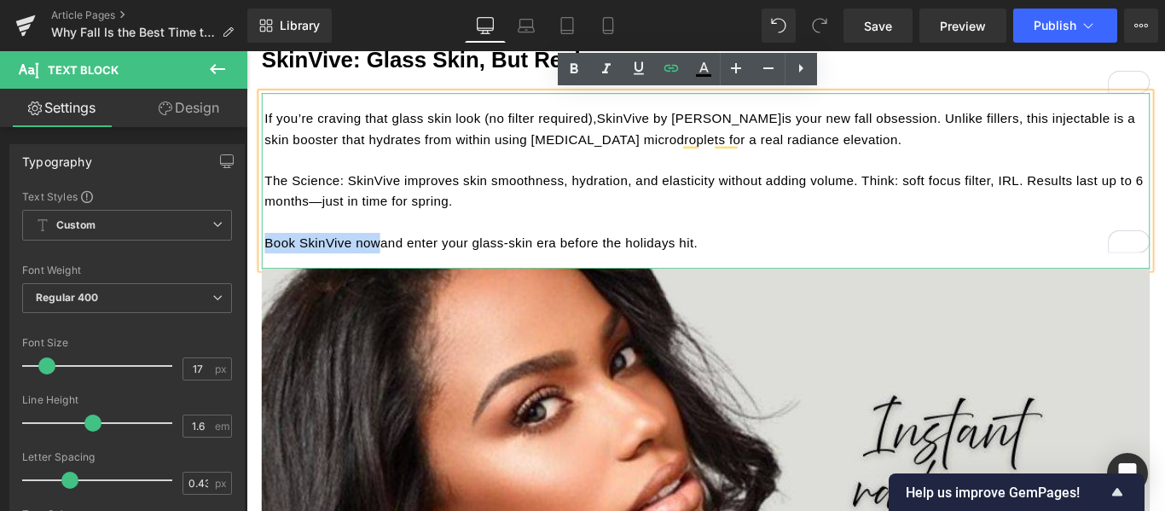
click at [738, 217] on p "The Science: SkinVive improves skin smoothness, hydration, and elasticity witho…" at bounding box center [764, 208] width 994 height 46
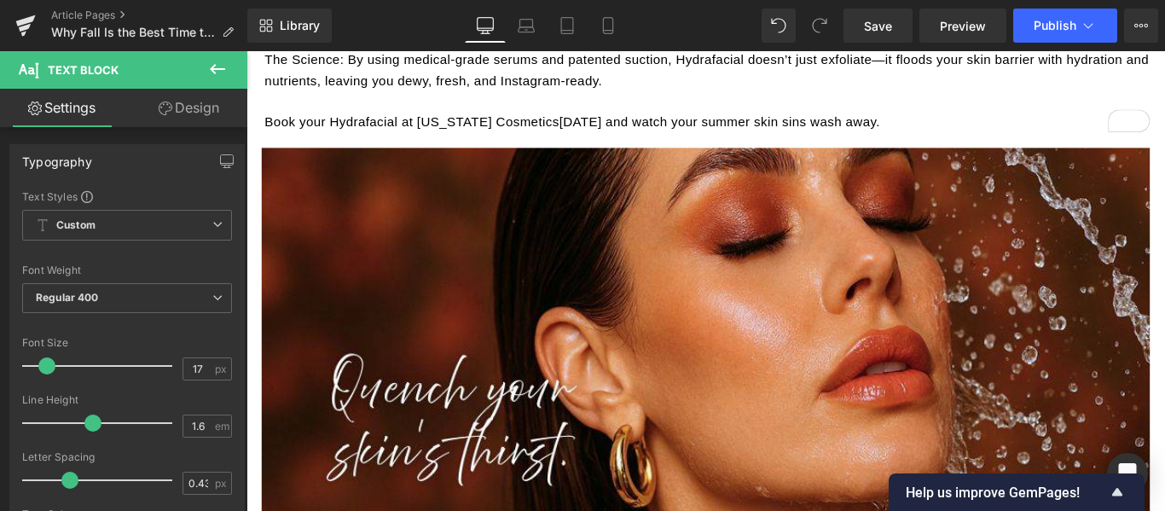
scroll to position [1535, 0]
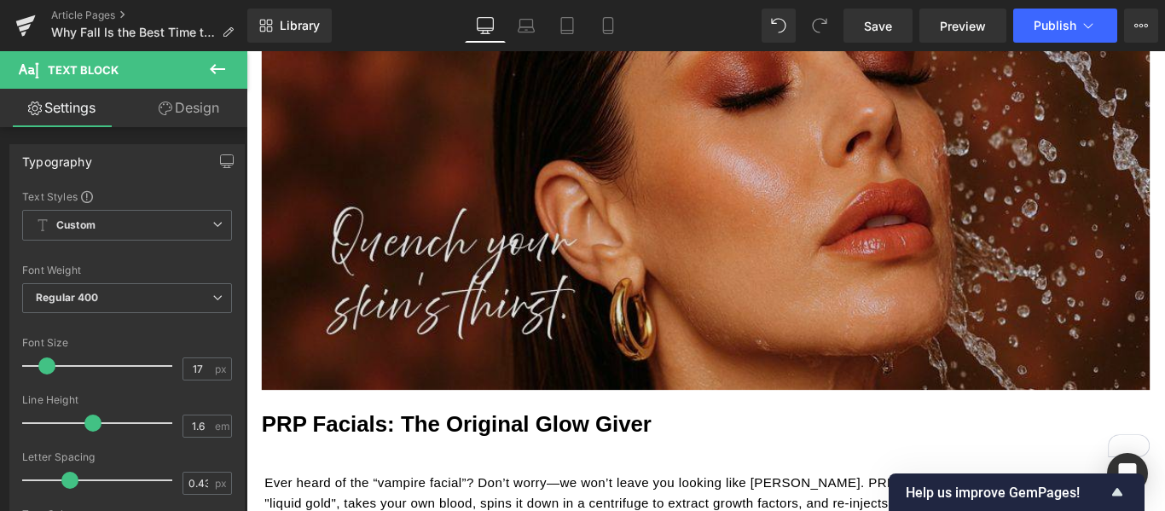
click at [788, 183] on img at bounding box center [762, 213] width 998 height 437
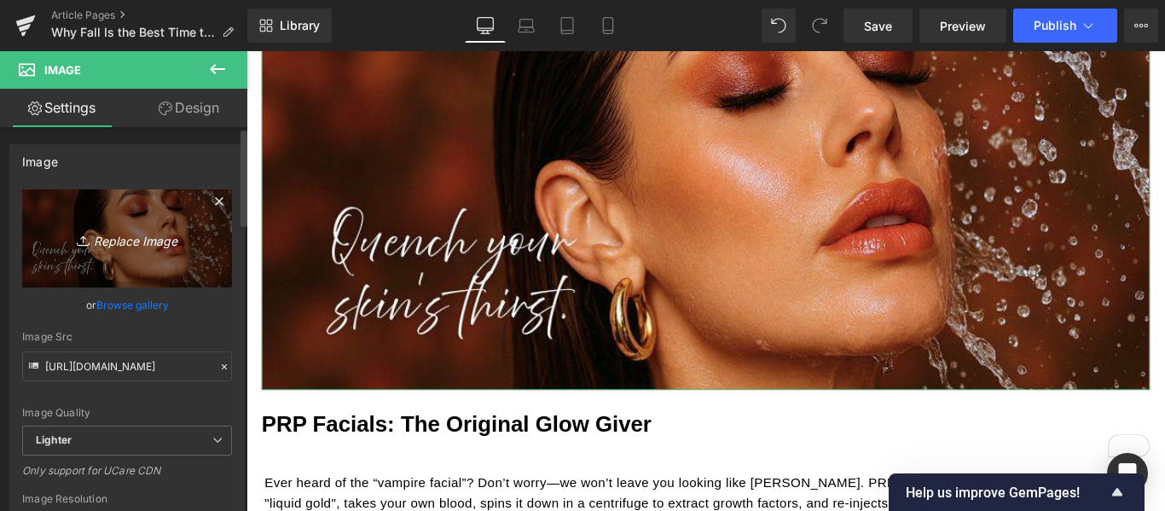
click at [156, 238] on icon "Replace Image" at bounding box center [127, 238] width 136 height 21
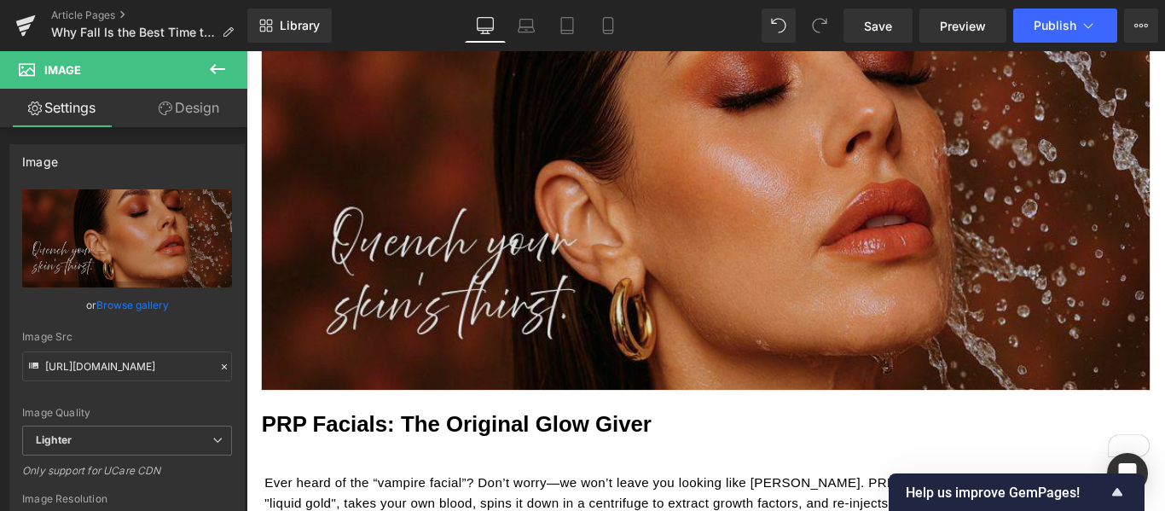
type input "C:\fakepath\CC Newsletter Images (PLEASE DONT CHANGE) (4).jpg"
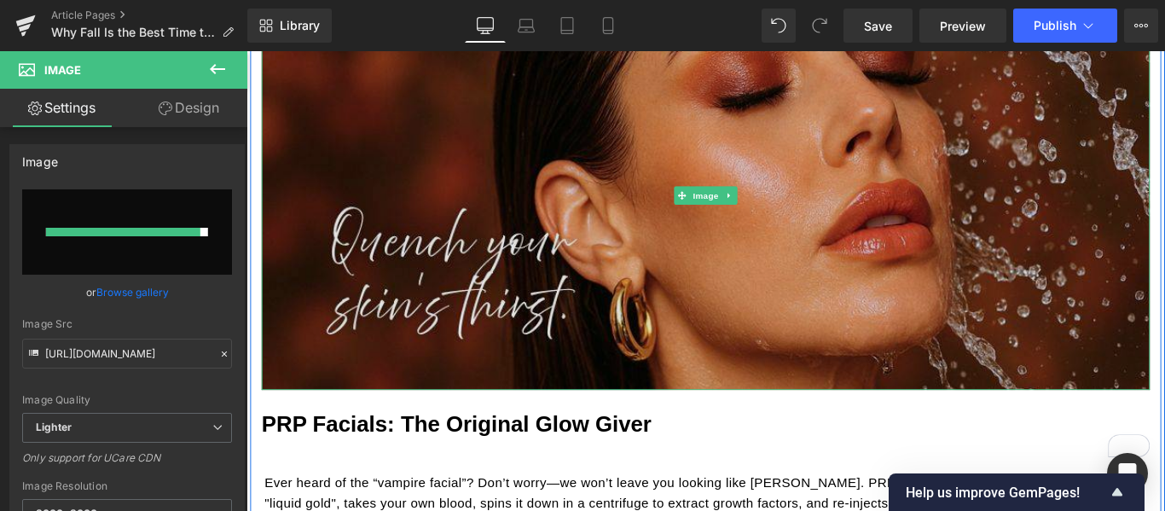
type input "[URL][DOMAIN_NAME]"
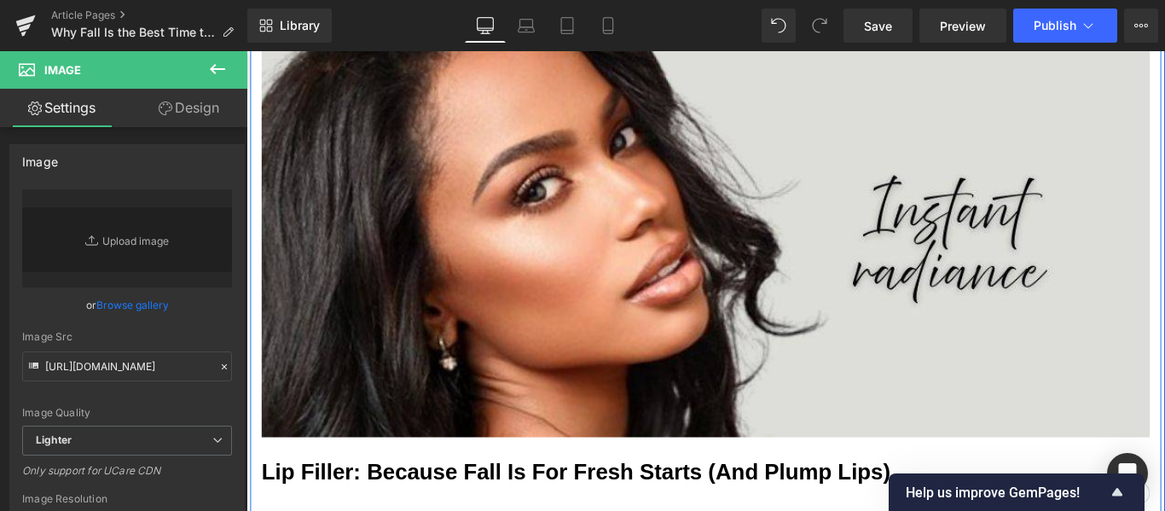
scroll to position [3155, 0]
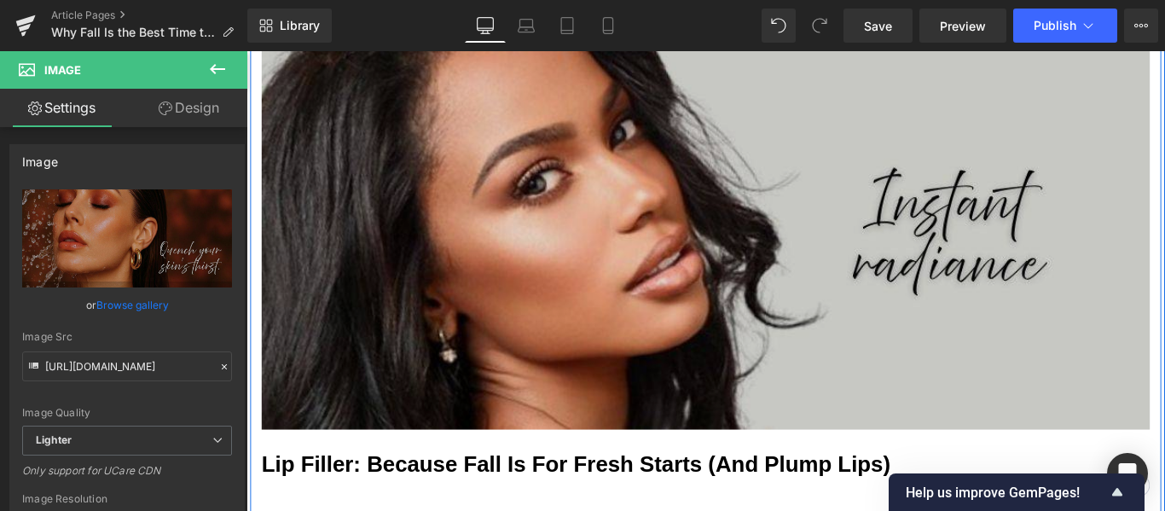
click at [819, 236] on img at bounding box center [762, 257] width 998 height 437
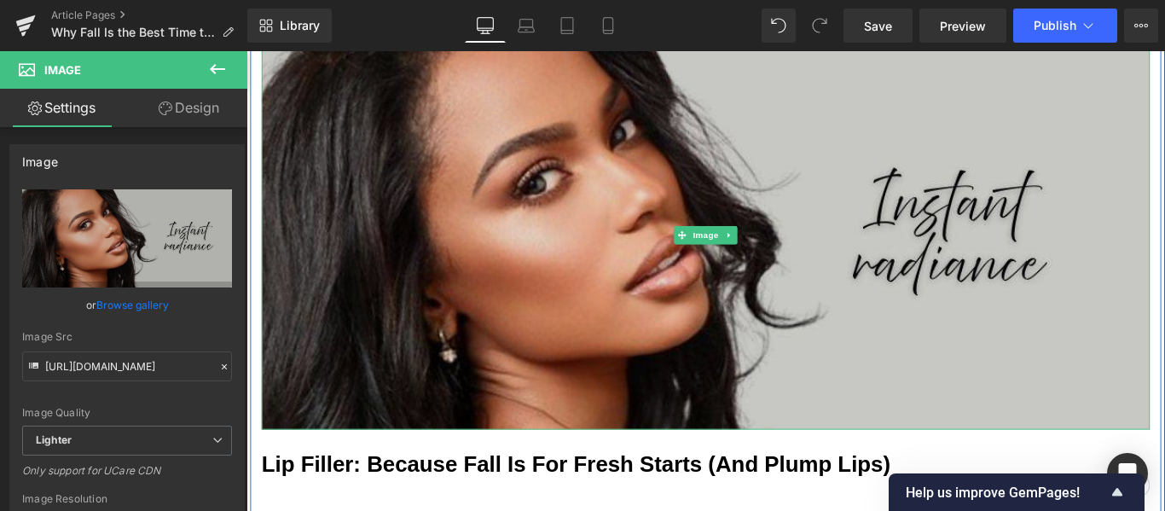
click at [718, 203] on img at bounding box center [762, 257] width 998 height 437
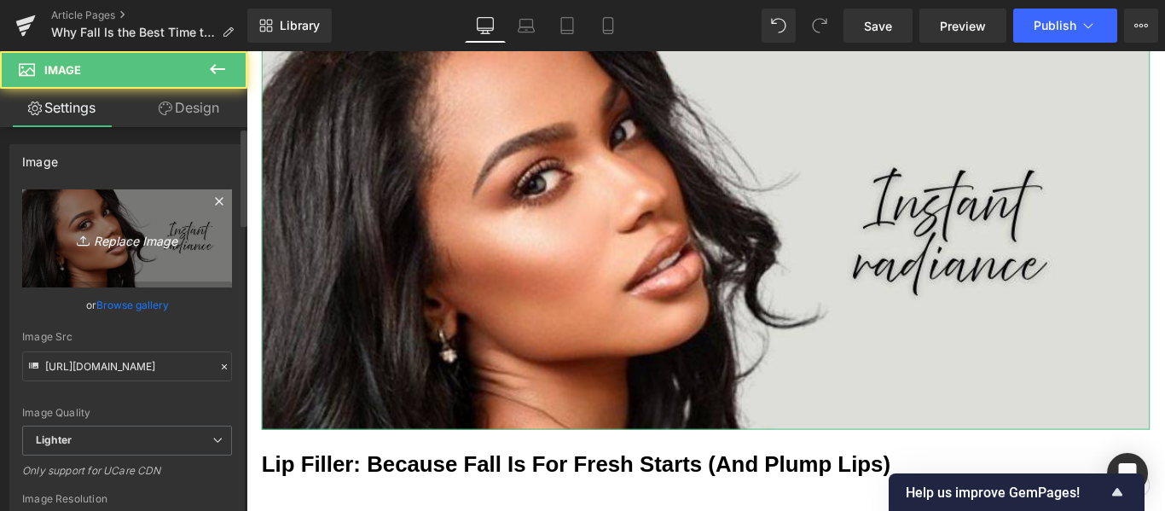
click at [156, 240] on icon "Replace Image" at bounding box center [127, 238] width 136 height 21
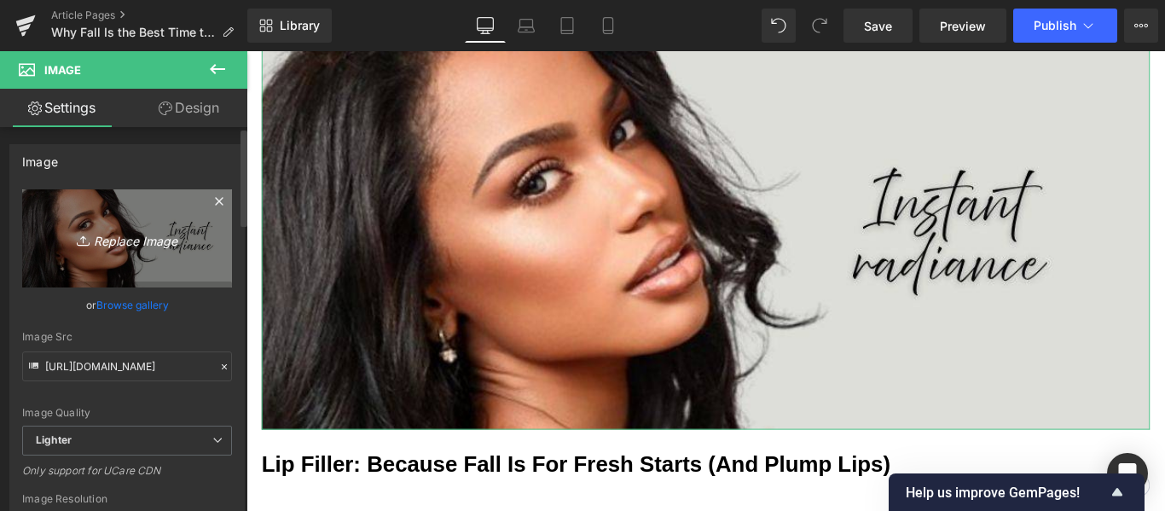
type input "C:\fakepath\CC Newsletter Images (PLEASE DONT CHANGE) (5).jpg"
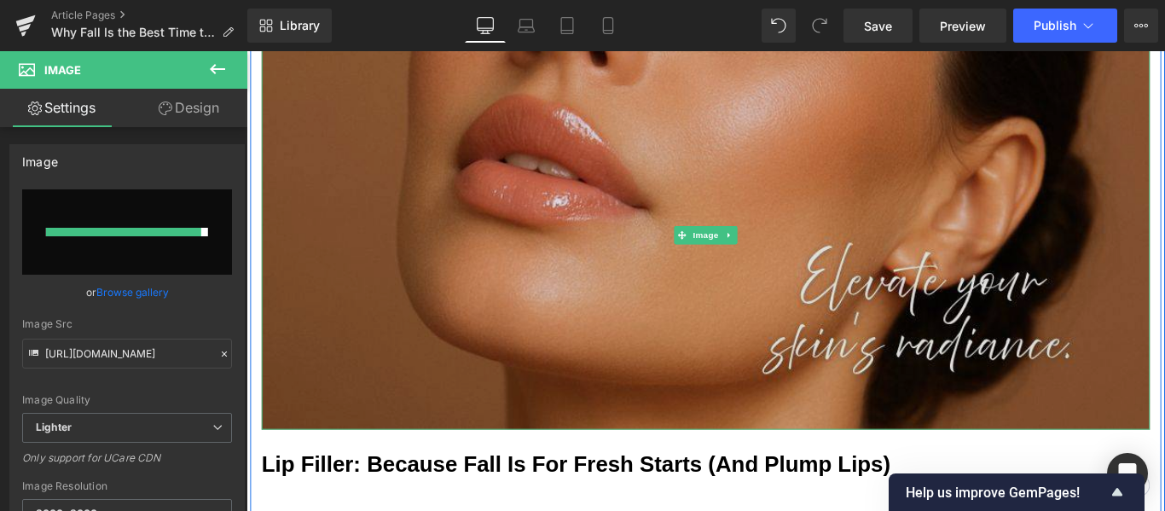
type input "https://ucarecdn.com/4fa1d97c-66a9-4601-8078-bb3cc4f94e42/-/format/auto/-/previ…"
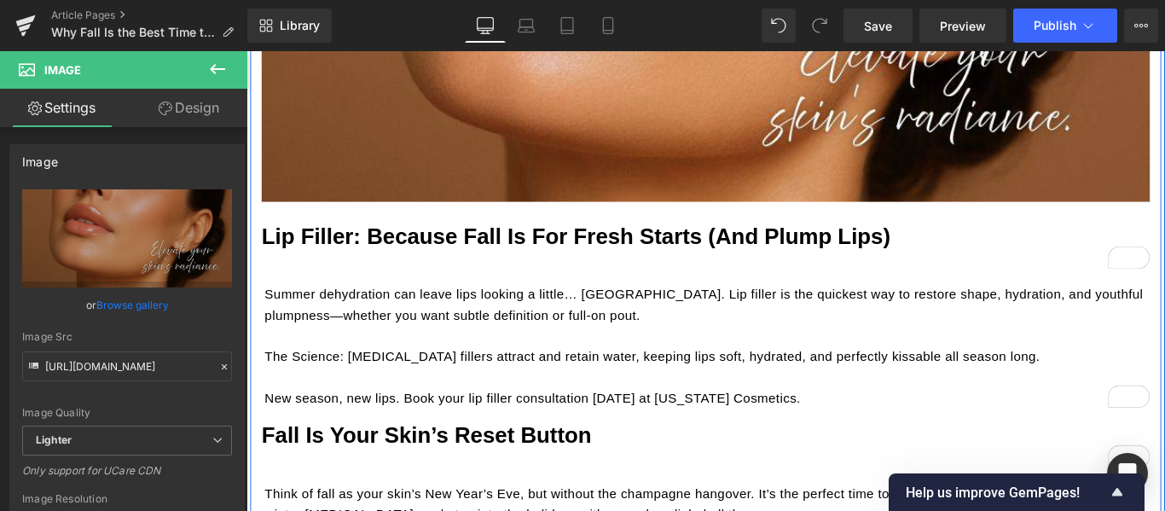
scroll to position [3581, 0]
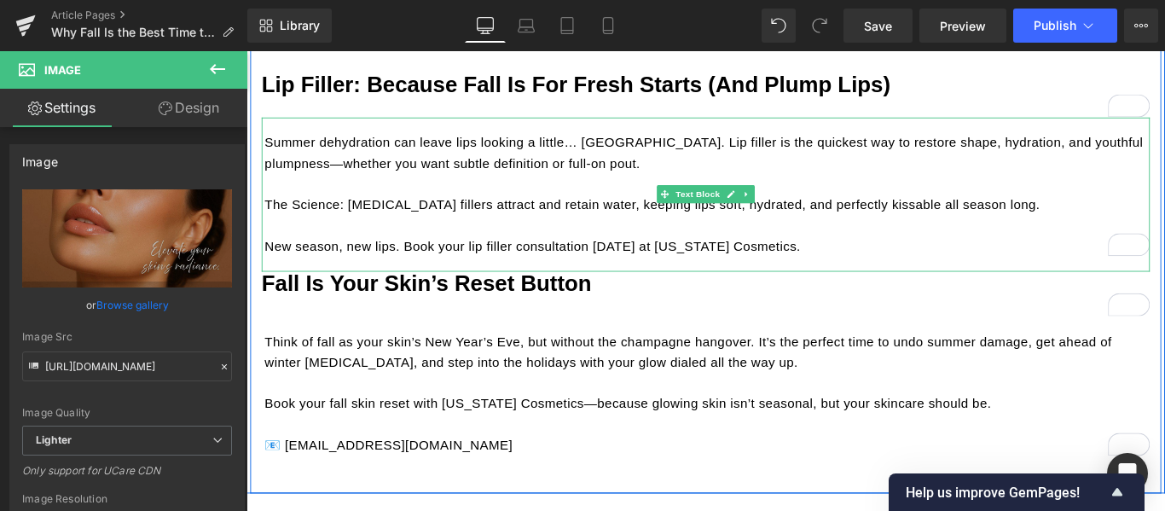
click at [611, 177] on p "Summer dehydration can leave lips looking a little… [GEOGRAPHIC_DATA]. Lip fill…" at bounding box center [764, 165] width 994 height 46
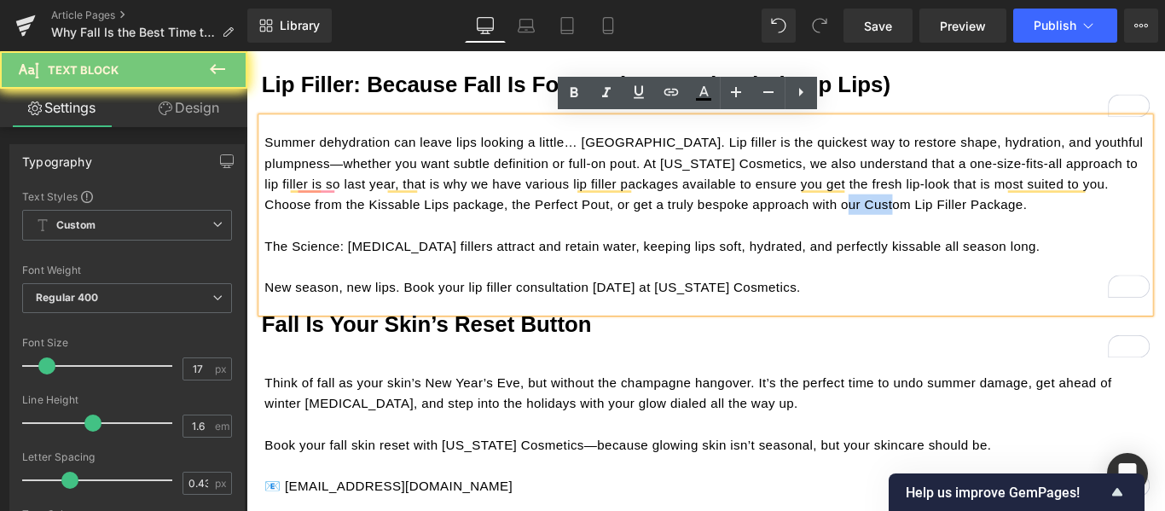
click at [916, 218] on p "Summer dehydration can leave lips looking a little… [GEOGRAPHIC_DATA]. Lip fill…" at bounding box center [764, 188] width 994 height 93
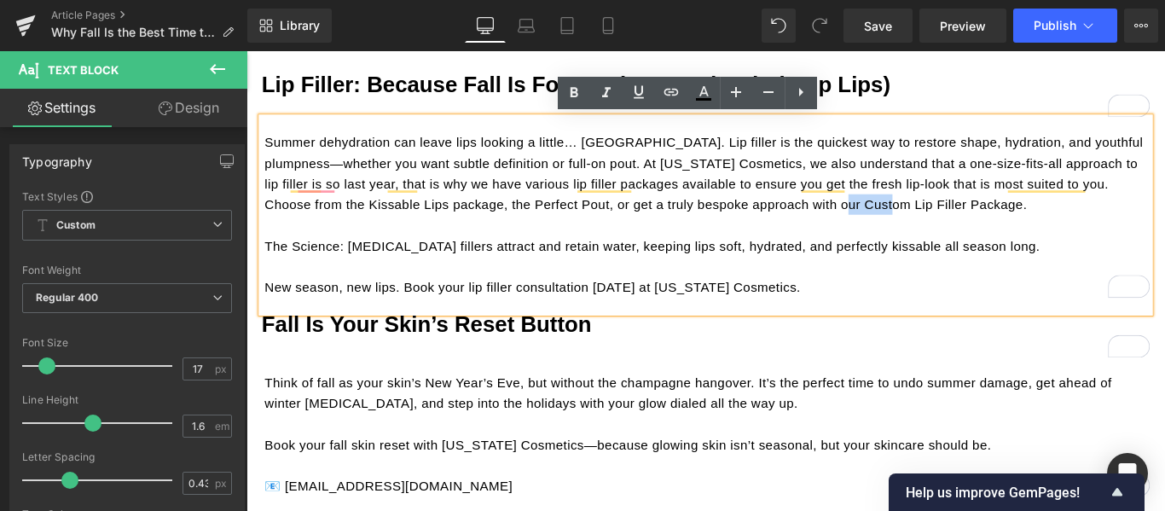
scroll to position [3581, 0]
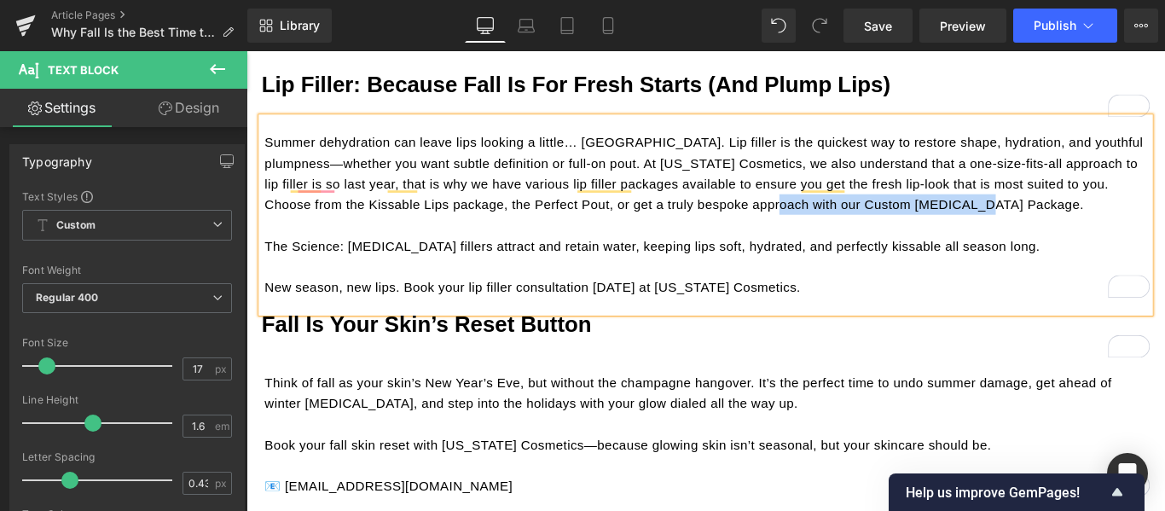
drag, startPoint x: 1051, startPoint y: 224, endPoint x: 816, endPoint y: 221, distance: 235.4
click at [816, 221] on p "Summer dehydration can leave lips looking a little… meh. Lip filler is the quic…" at bounding box center [764, 188] width 994 height 93
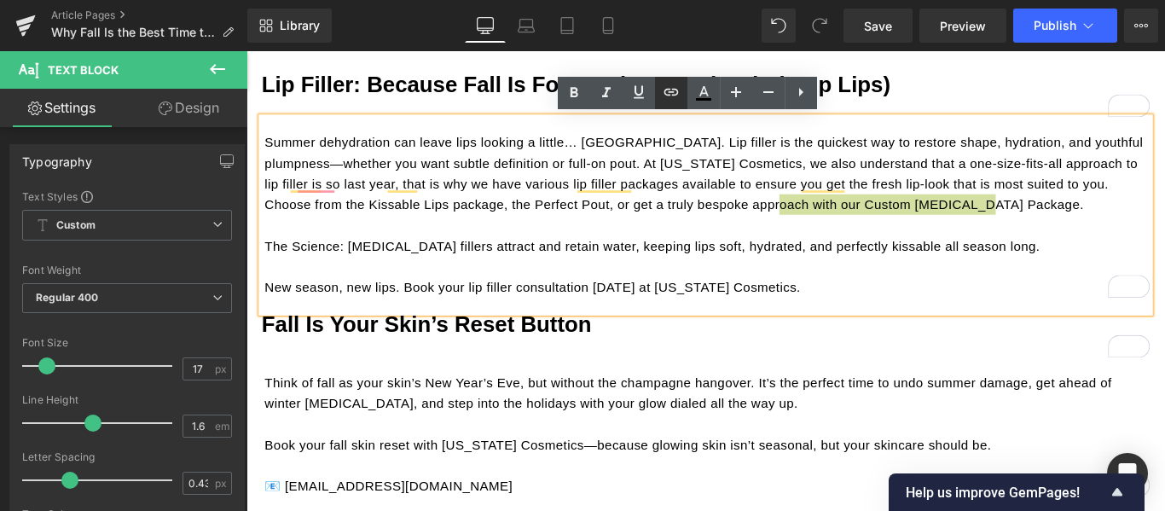
click at [675, 93] on icon at bounding box center [671, 92] width 20 height 20
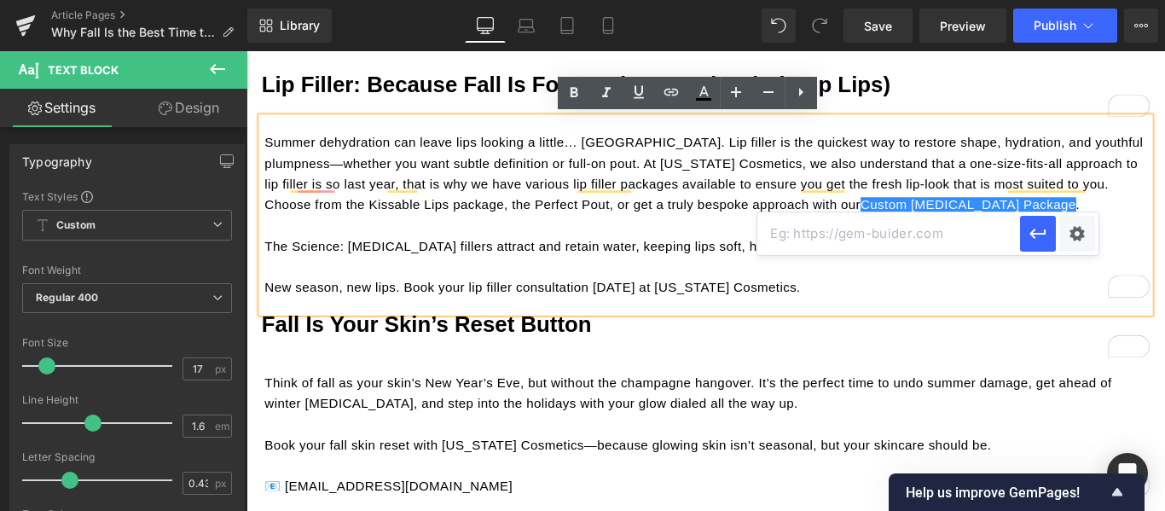
click at [831, 233] on input "text" at bounding box center [888, 233] width 263 height 43
paste input "https://californiacosmetics.com/products/lip-augmentation"
type input "https://californiacosmetics.com/products/lip-augmentation"
click at [1033, 234] on icon "button" at bounding box center [1037, 233] width 20 height 20
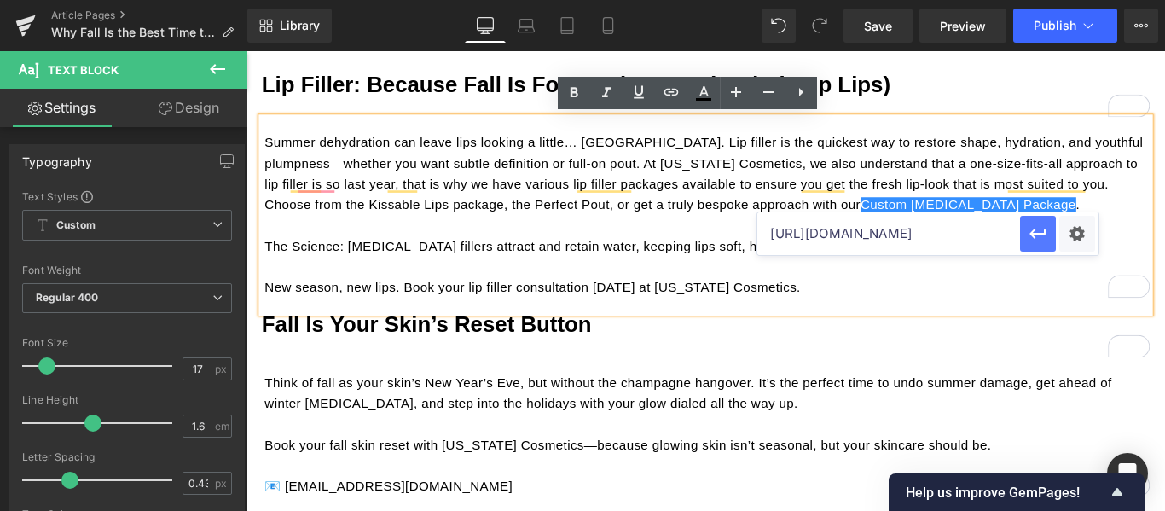
scroll to position [0, 0]
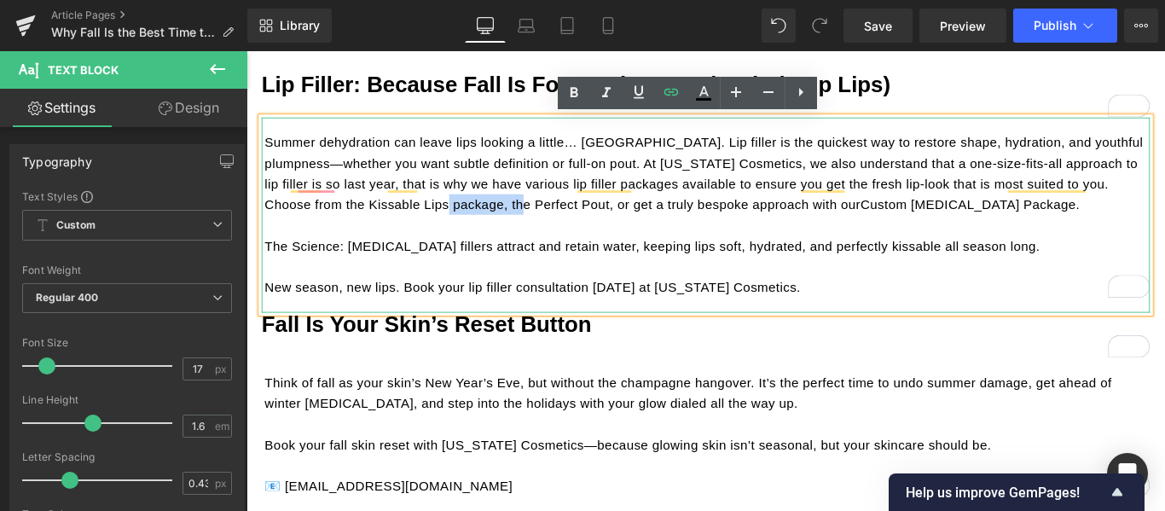
drag, startPoint x: 530, startPoint y: 223, endPoint x: 449, endPoint y: 218, distance: 81.2
click at [449, 218] on p "Summer dehydration can leave lips looking a little… meh. Lip filler is the quic…" at bounding box center [764, 188] width 994 height 93
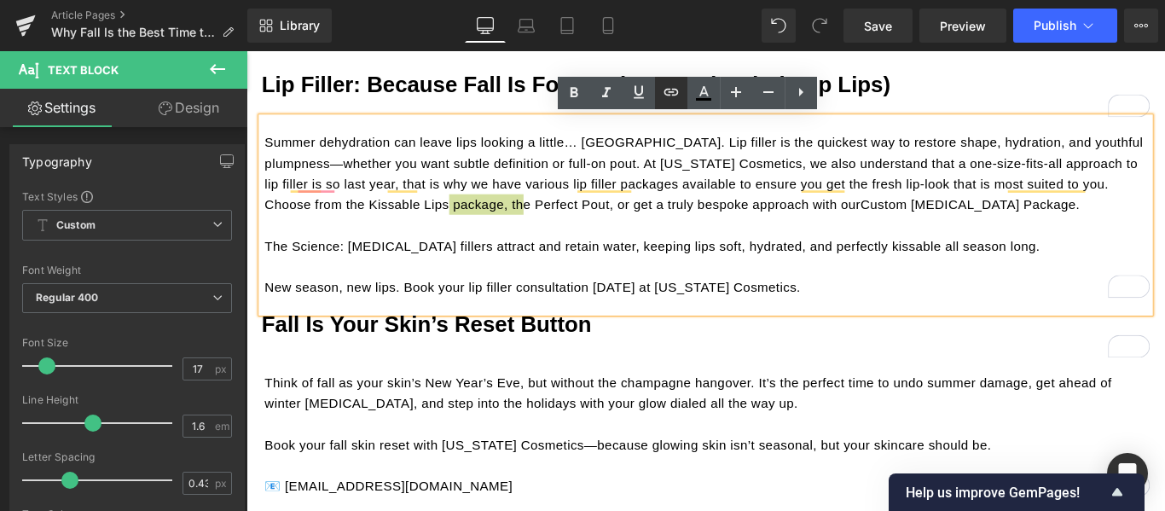
click at [672, 98] on icon at bounding box center [671, 92] width 20 height 20
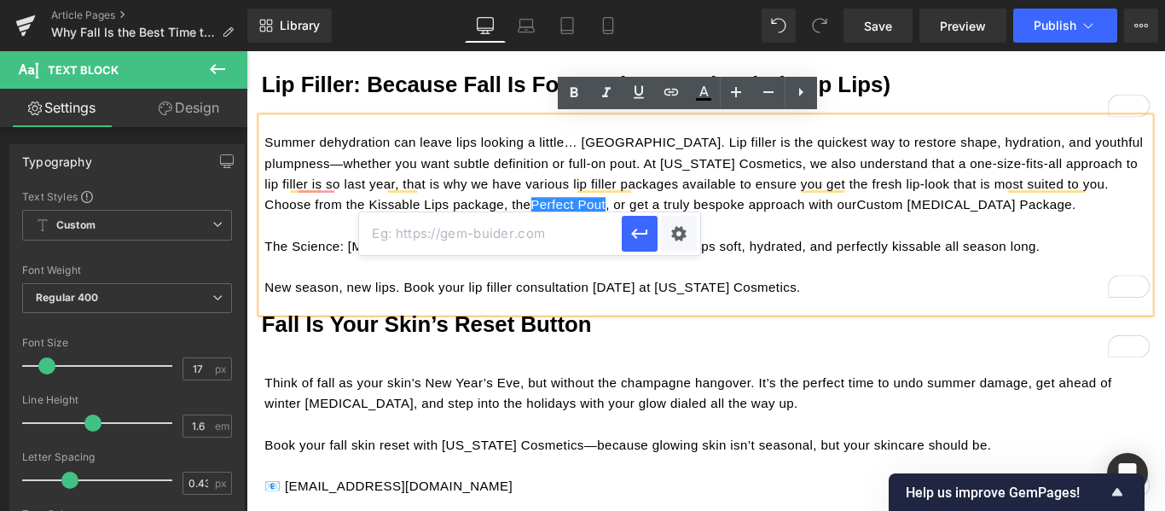
click at [526, 231] on input "text" at bounding box center [490, 233] width 263 height 43
paste input "https://californiacosmetics.com/products/perfect-pout"
drag, startPoint x: 431, startPoint y: 208, endPoint x: 631, endPoint y: 237, distance: 201.6
click at [631, 237] on icon "button" at bounding box center [639, 233] width 20 height 20
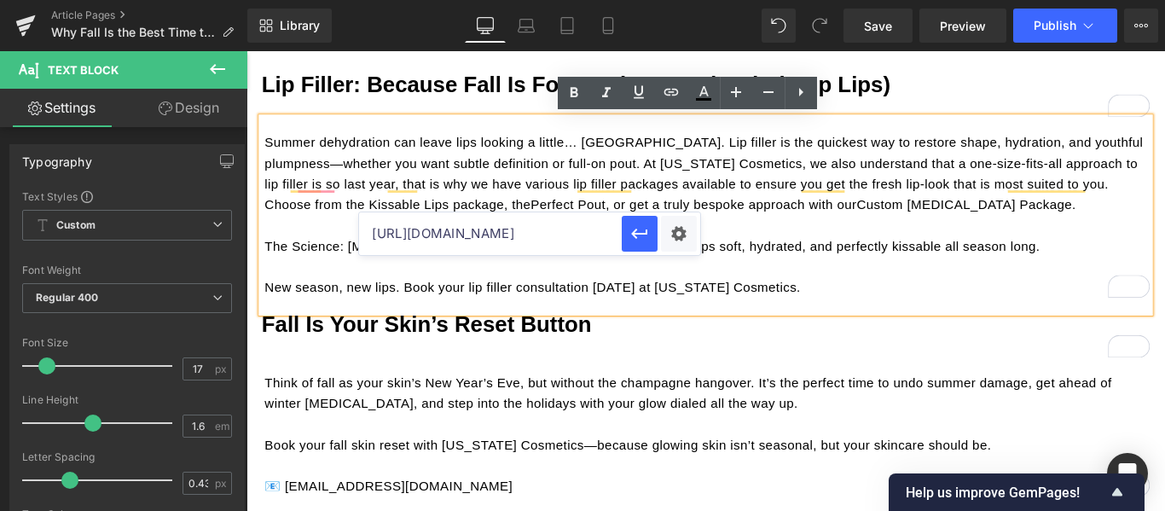
scroll to position [0, 0]
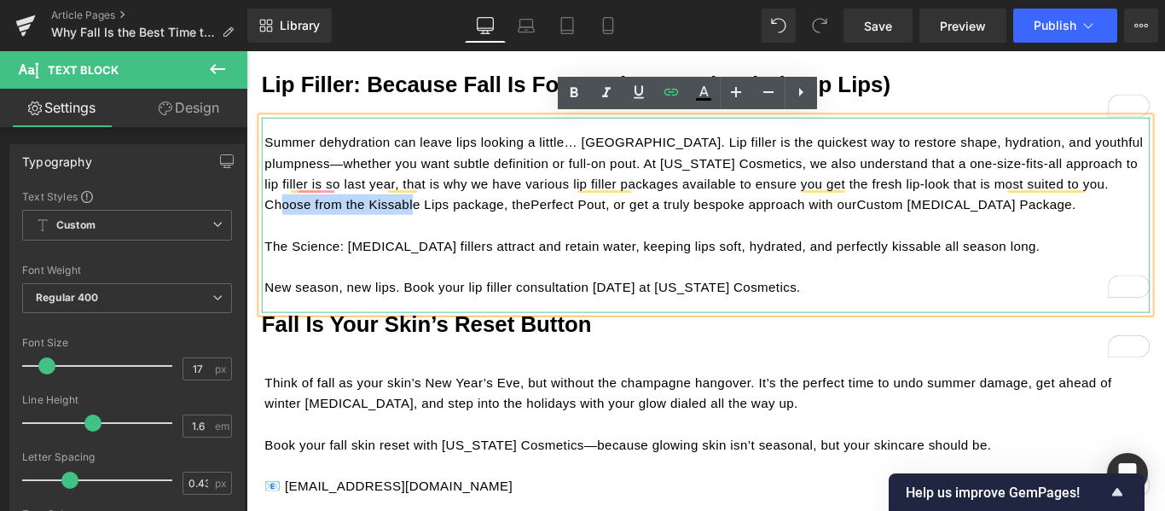
drag, startPoint x: 410, startPoint y: 219, endPoint x: 263, endPoint y: 223, distance: 146.7
click at [267, 223] on p "Summer dehydration can leave lips looking a little… meh. Lip filler is the quic…" at bounding box center [764, 188] width 994 height 93
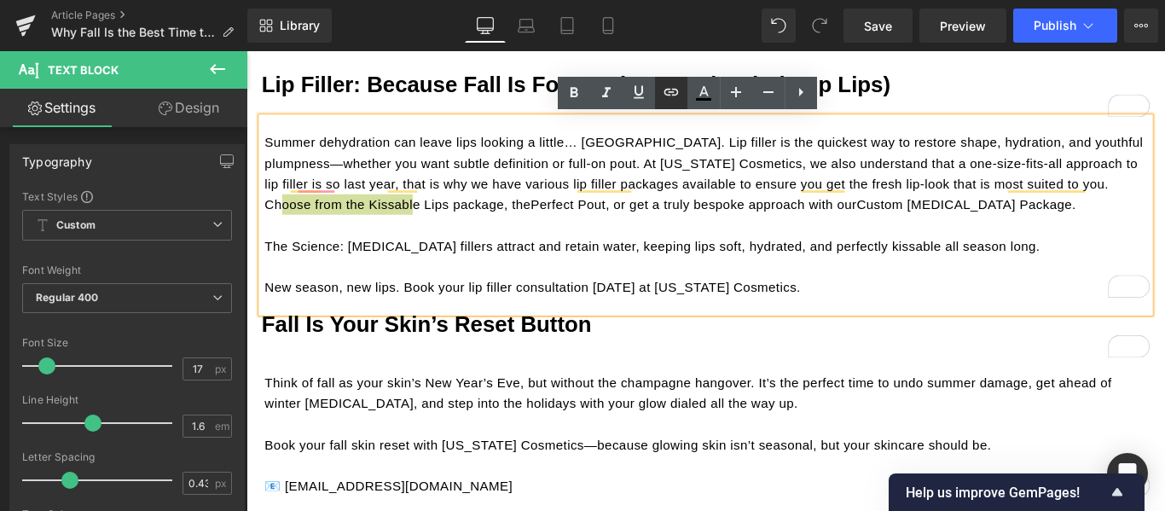
click at [661, 95] on icon at bounding box center [671, 92] width 20 height 20
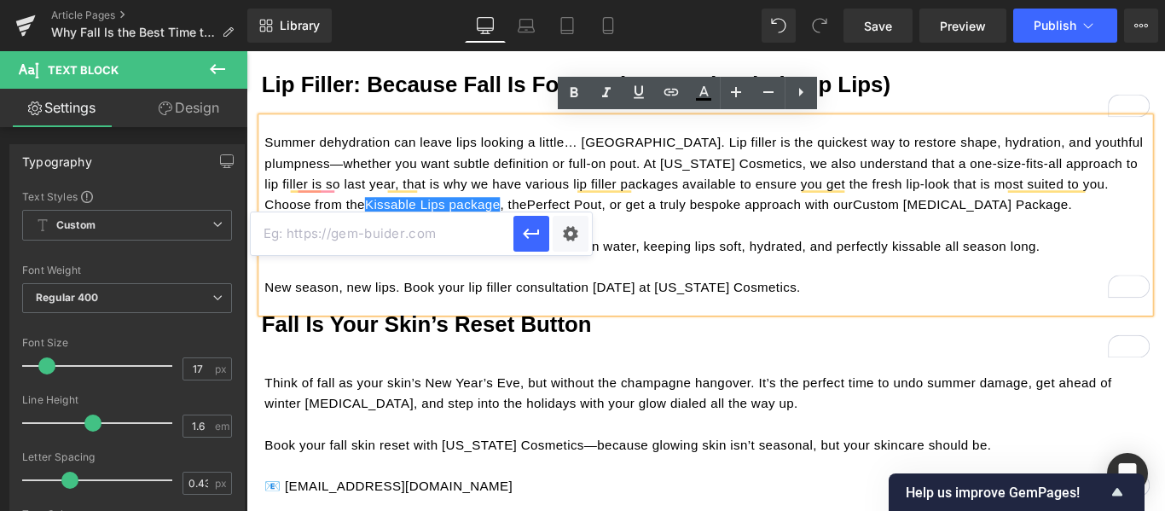
click at [424, 242] on input "text" at bounding box center [382, 233] width 263 height 43
paste input "[URL][DOMAIN_NAME]"
type input "[URL][DOMAIN_NAME]"
click at [531, 232] on icon "button" at bounding box center [531, 233] width 20 height 20
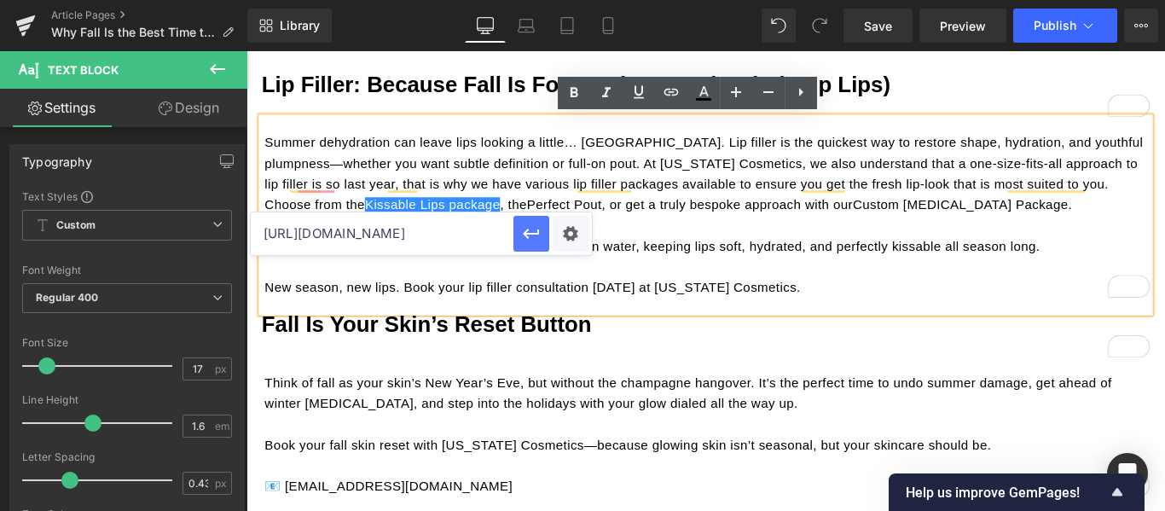
scroll to position [0, 0]
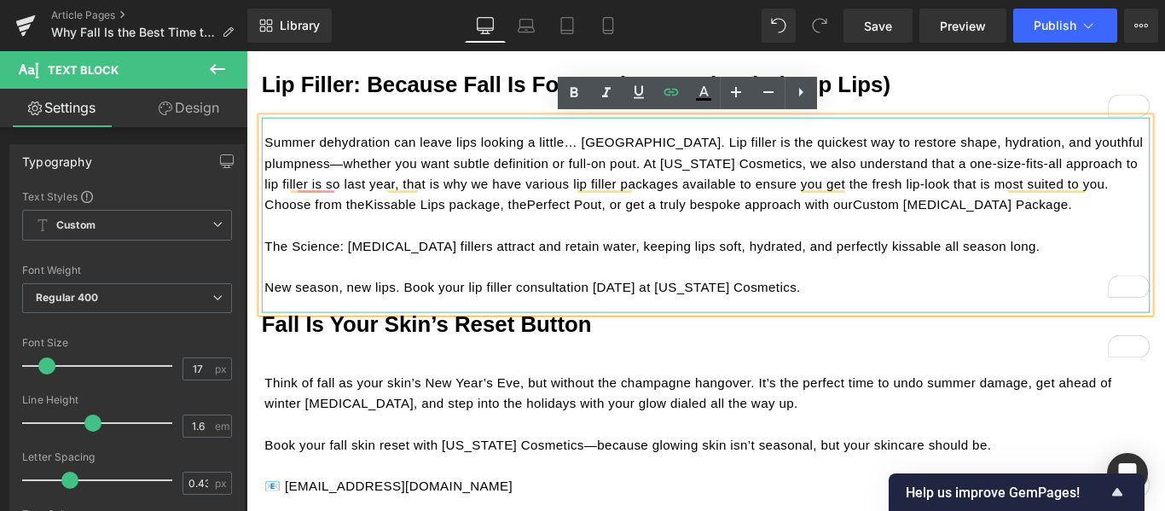
click at [790, 239] on p "To enrich screen reader interactions, please activate Accessibility in Grammarl…" at bounding box center [764, 245] width 994 height 23
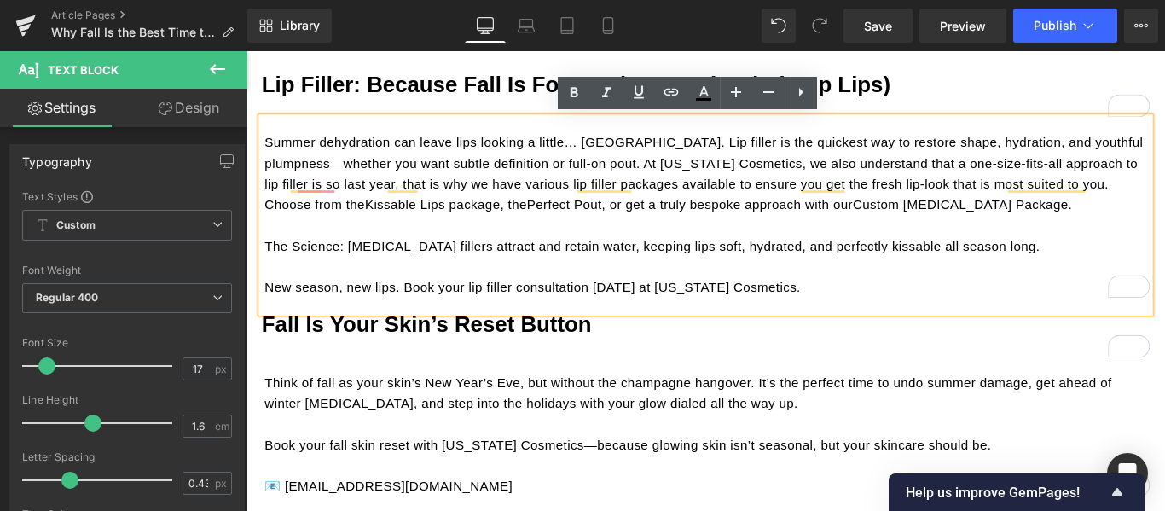
scroll to position [3581, 0]
drag, startPoint x: 622, startPoint y: 314, endPoint x: 419, endPoint y: 311, distance: 202.9
click at [419, 311] on p "New season, new lips. Book your lip filler consultation [DATE] at [US_STATE] Co…" at bounding box center [764, 315] width 994 height 23
click at [669, 90] on icon at bounding box center [671, 92] width 20 height 20
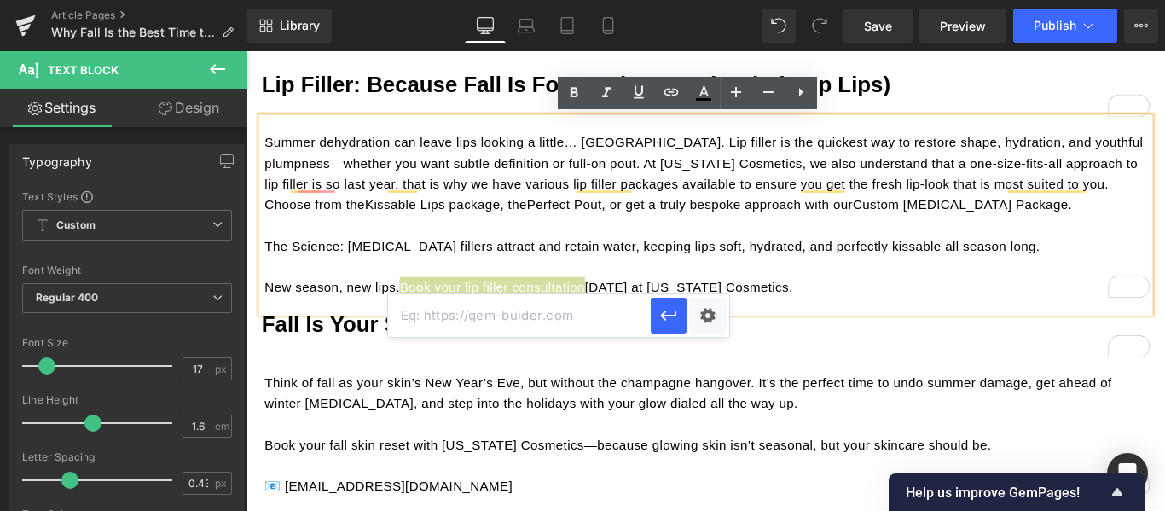
click at [483, 324] on input "text" at bounding box center [519, 315] width 263 height 43
paste input "[URL][DOMAIN_NAME]"
type input "[URL][DOMAIN_NAME]"
click at [668, 319] on icon "button" at bounding box center [668, 315] width 20 height 20
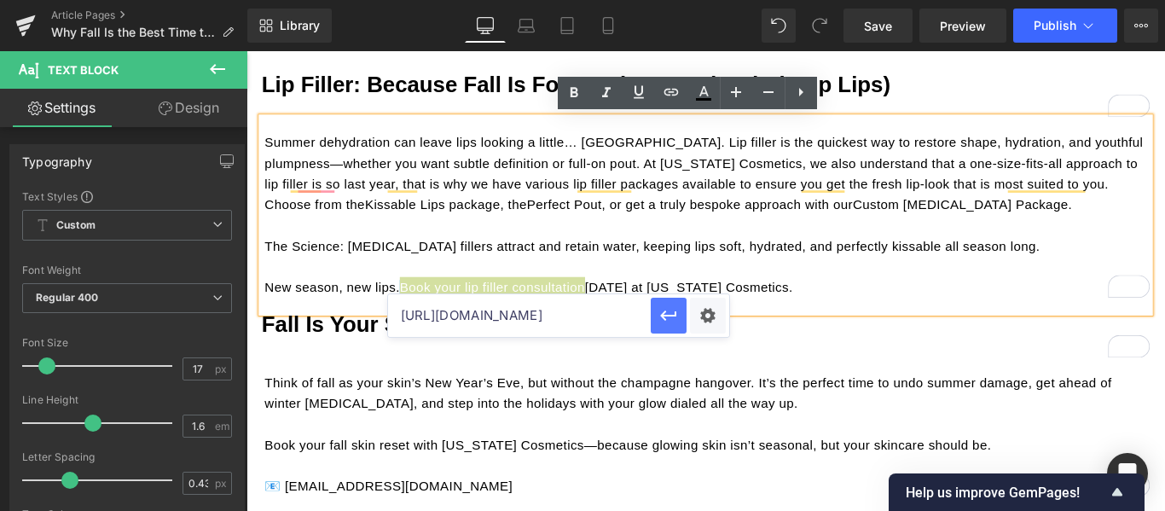
scroll to position [0, 0]
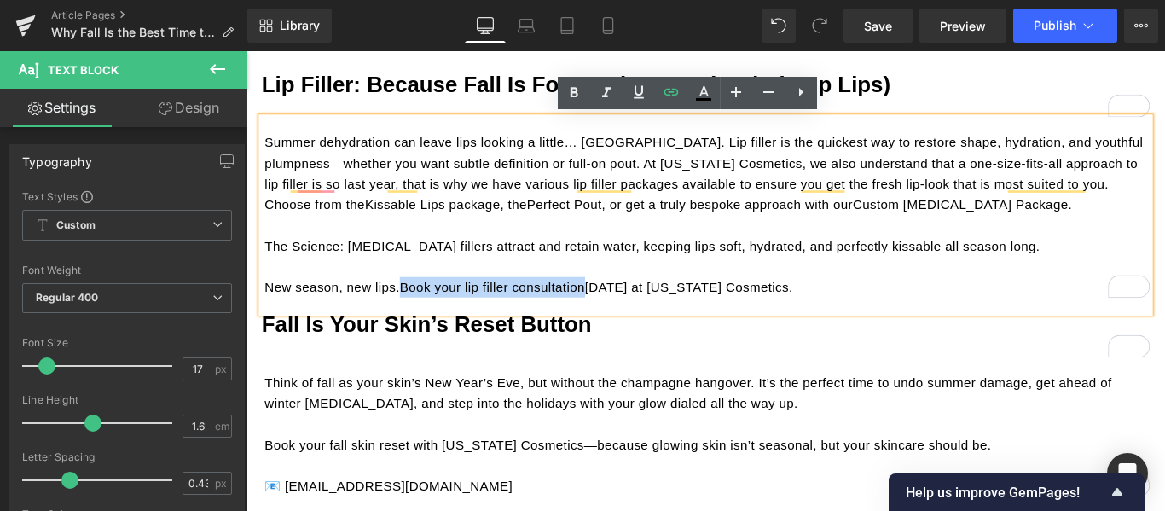
click at [761, 250] on p "To enrich screen reader interactions, please activate Accessibility in Grammarl…" at bounding box center [764, 245] width 994 height 23
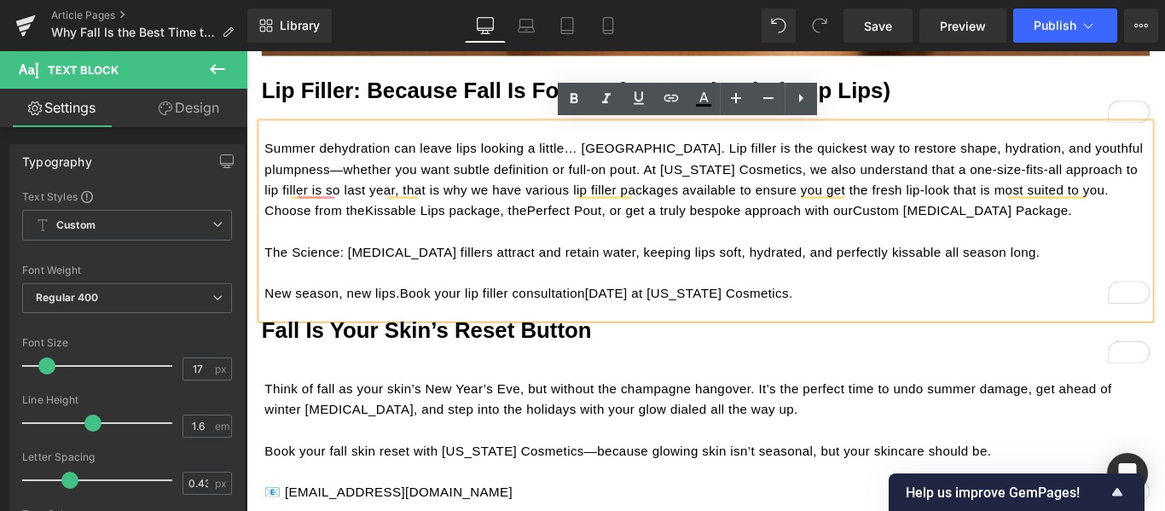
scroll to position [3666, 0]
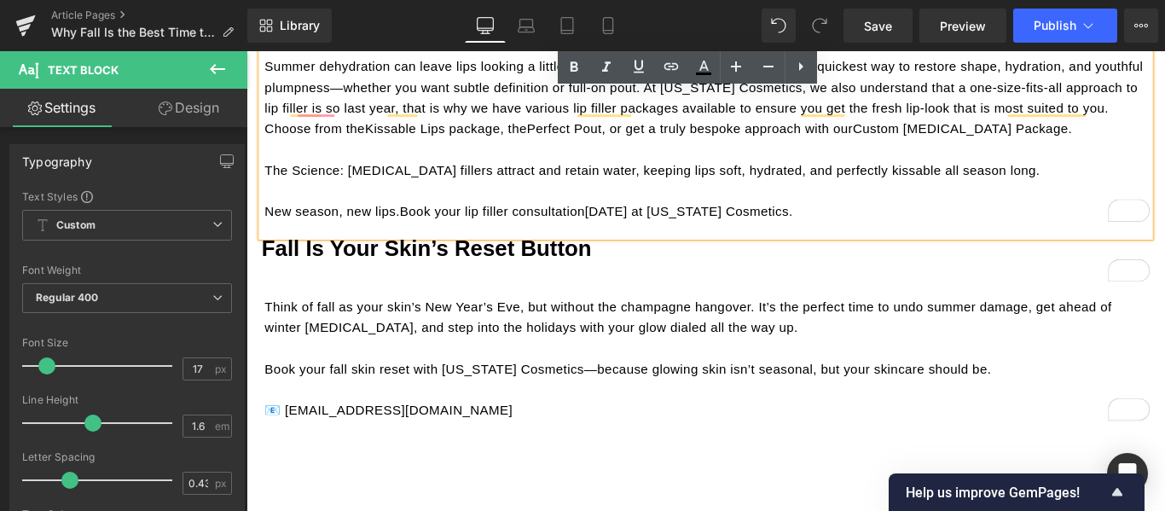
click at [1019, 213] on p "To enrich screen reader interactions, please activate Accessibility in Grammarl…" at bounding box center [764, 207] width 994 height 23
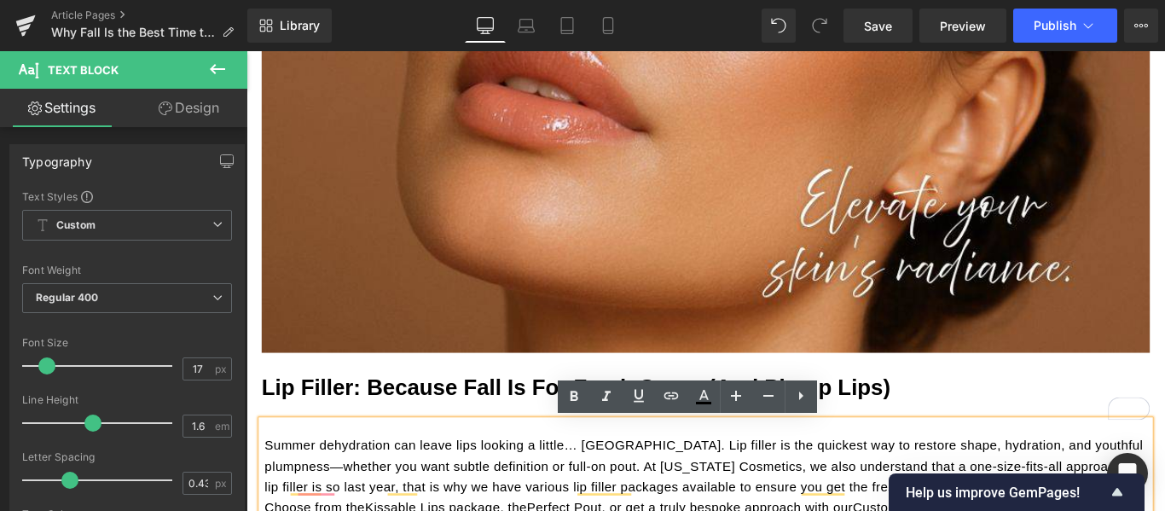
scroll to position [3240, 0]
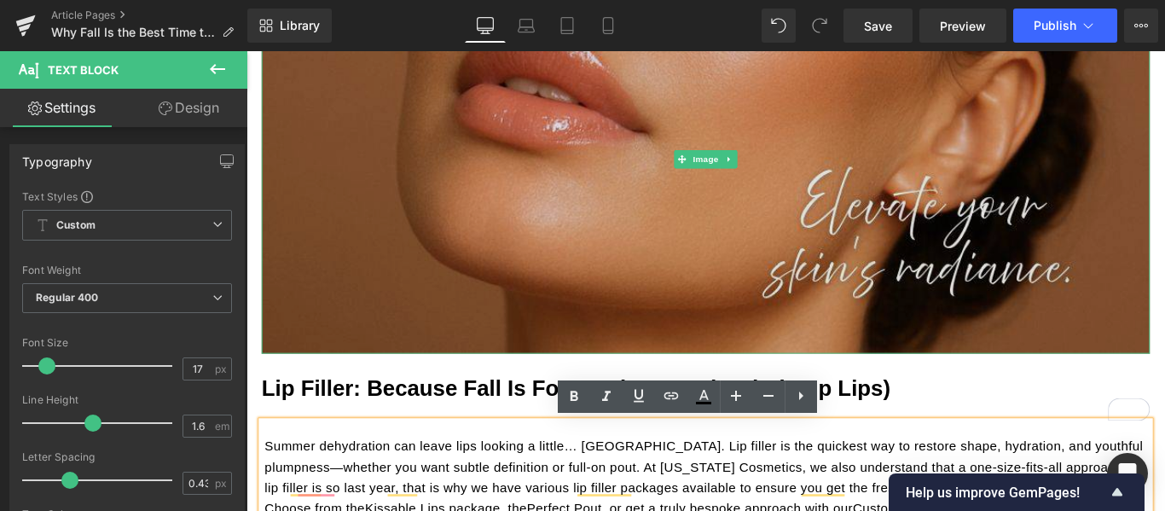
click at [1149, 165] on img at bounding box center [762, 172] width 998 height 437
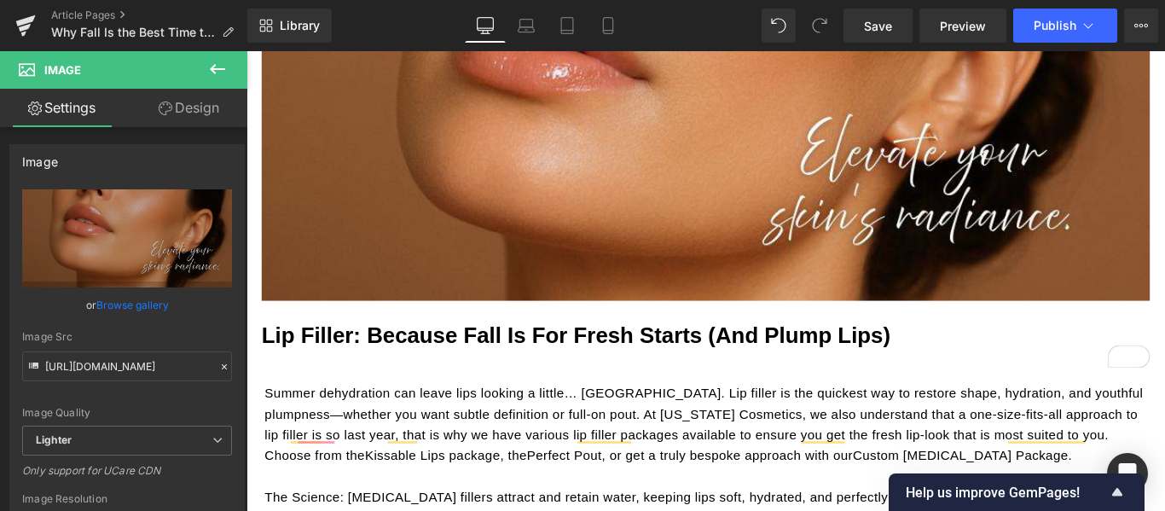
scroll to position [3325, 0]
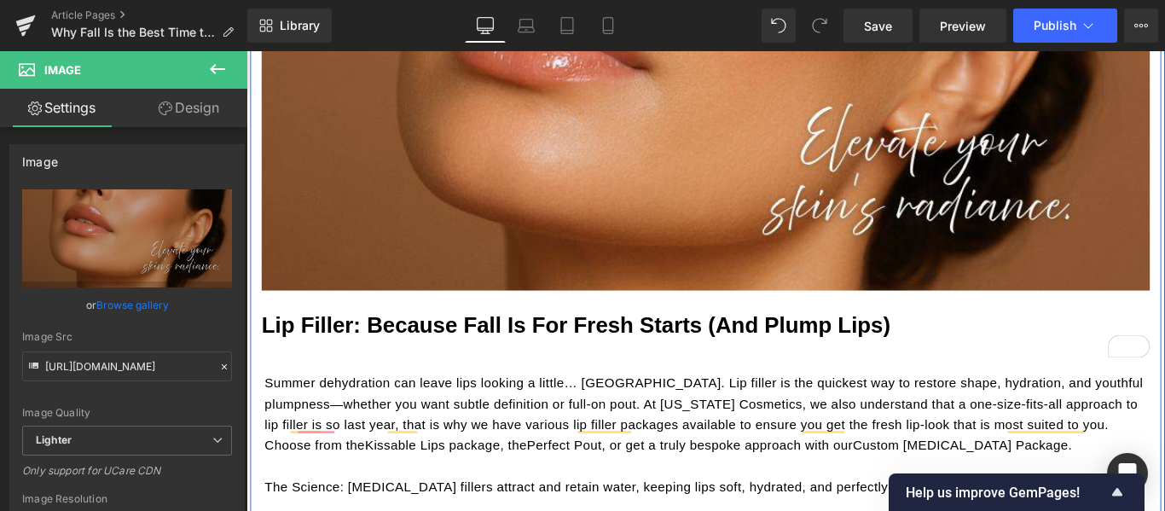
scroll to position [3070, 0]
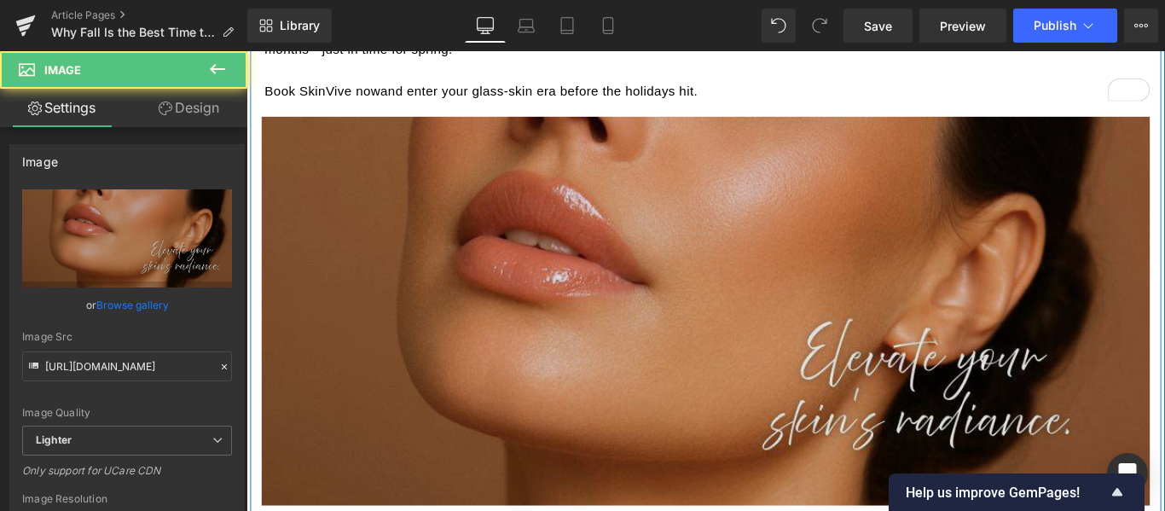
click at [780, 204] on img at bounding box center [762, 342] width 998 height 437
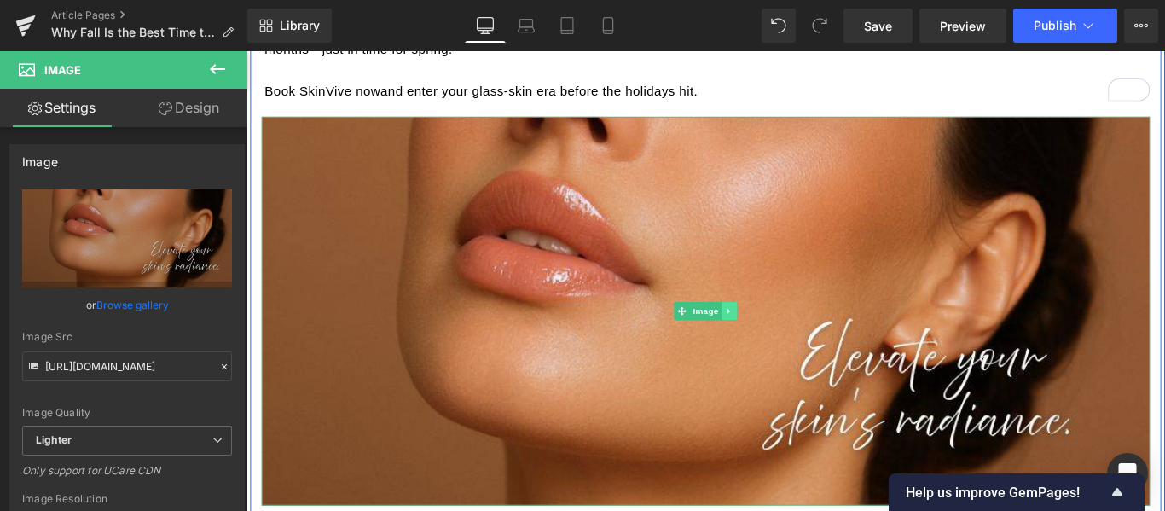
click at [784, 342] on icon at bounding box center [788, 343] width 9 height 10
click at [777, 343] on icon at bounding box center [779, 343] width 9 height 10
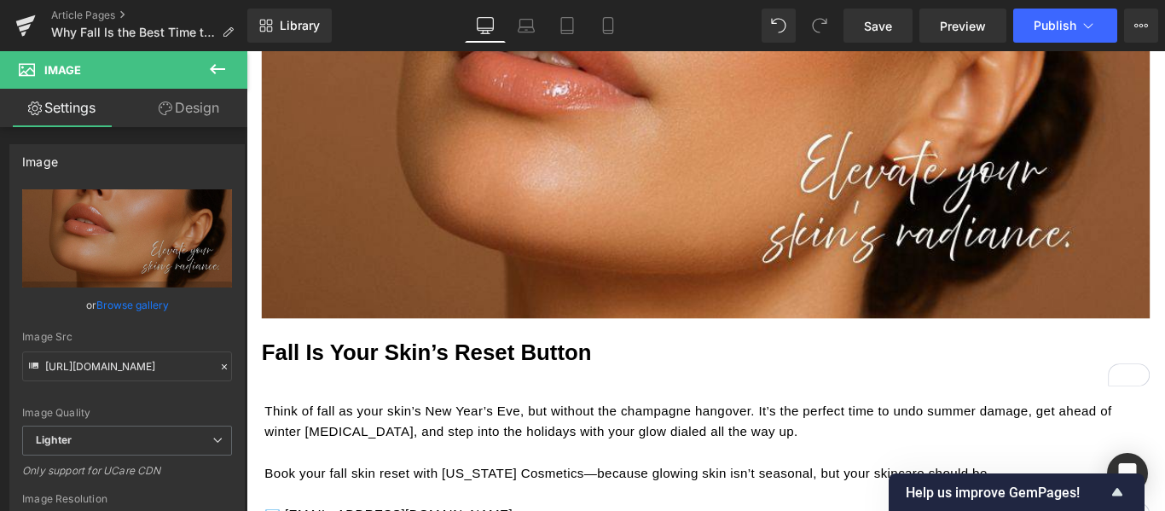
scroll to position [3806, 0]
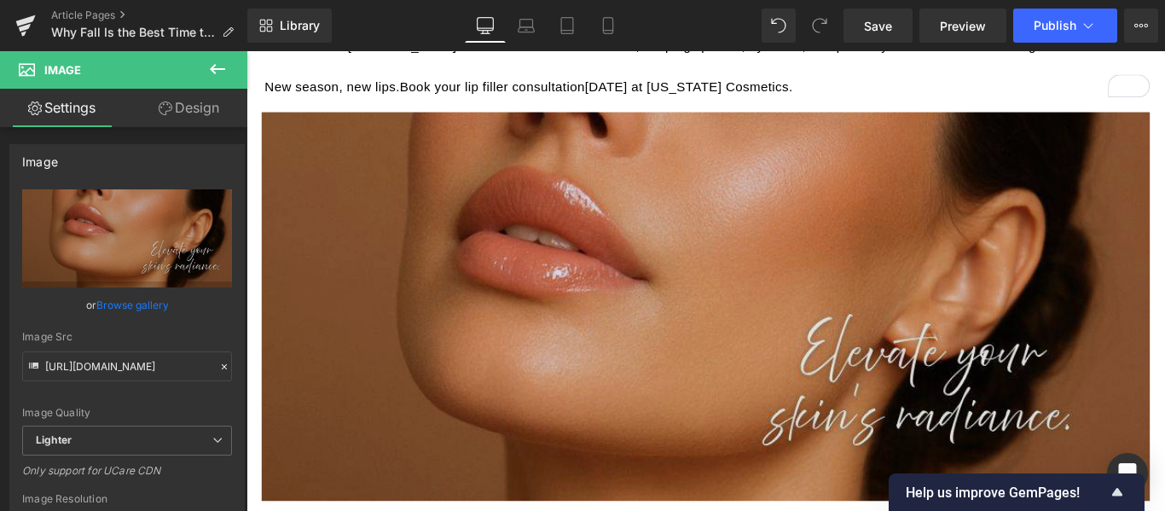
click at [761, 224] on img at bounding box center [762, 337] width 998 height 437
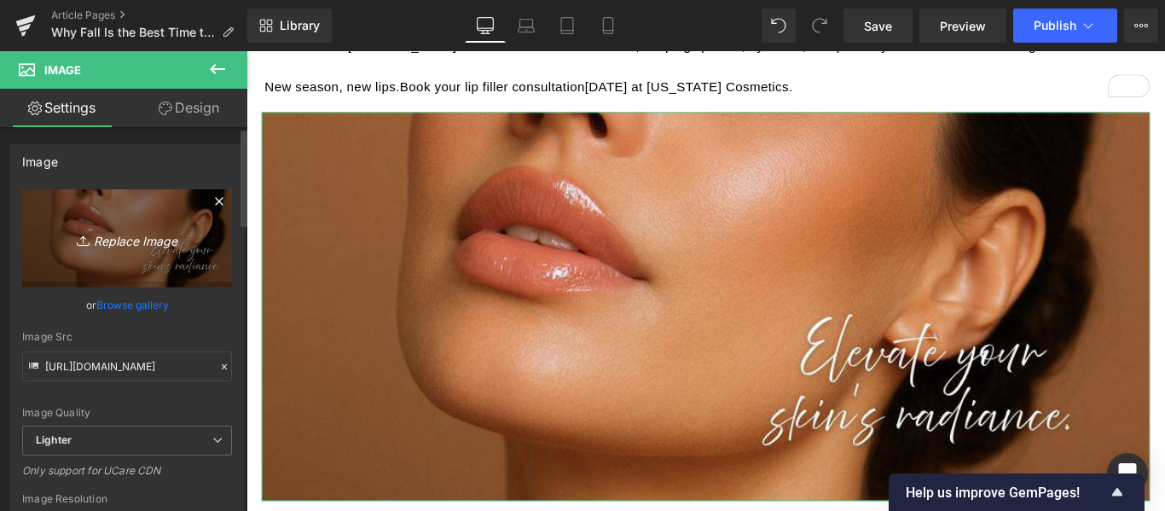
click at [143, 238] on icon "Replace Image" at bounding box center [127, 238] width 136 height 21
type input "C:\fakepath\CC Newsletter Images (PLEASE DONT CHANGE) (6).jpg"
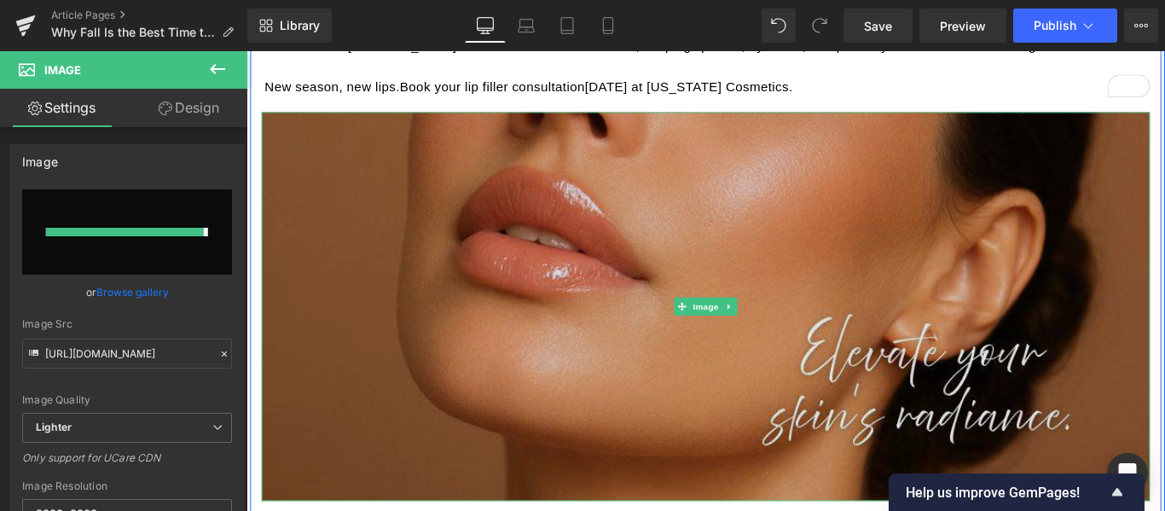
type input "[URL][DOMAIN_NAME]"
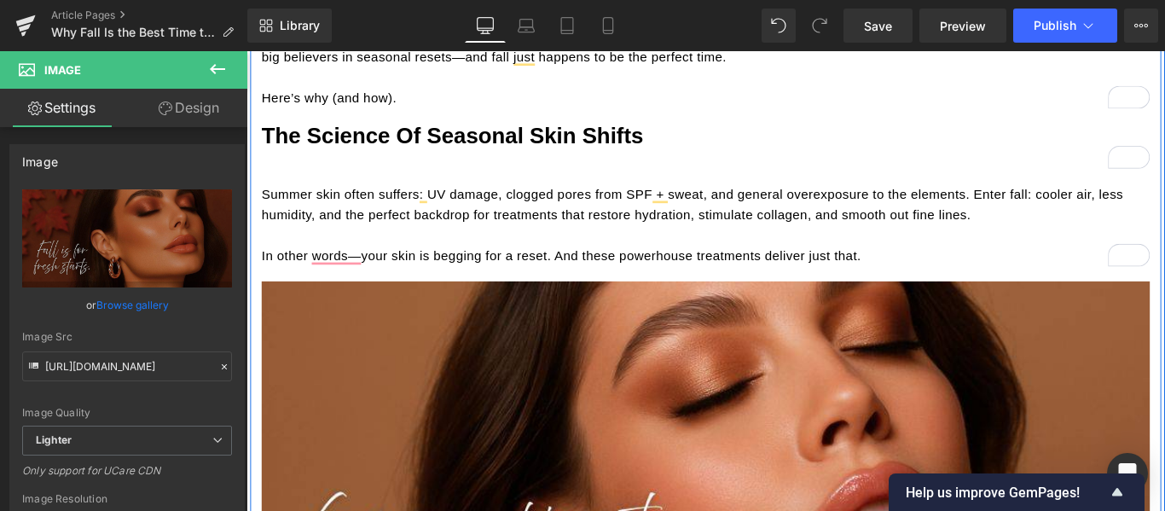
scroll to position [225, 0]
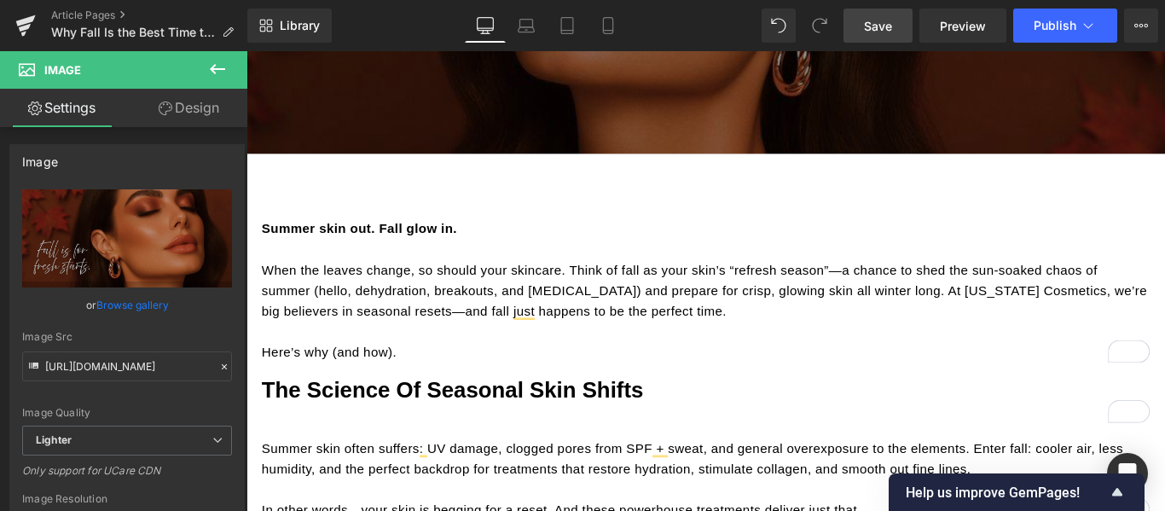
click at [881, 21] on span "Save" at bounding box center [878, 26] width 28 height 18
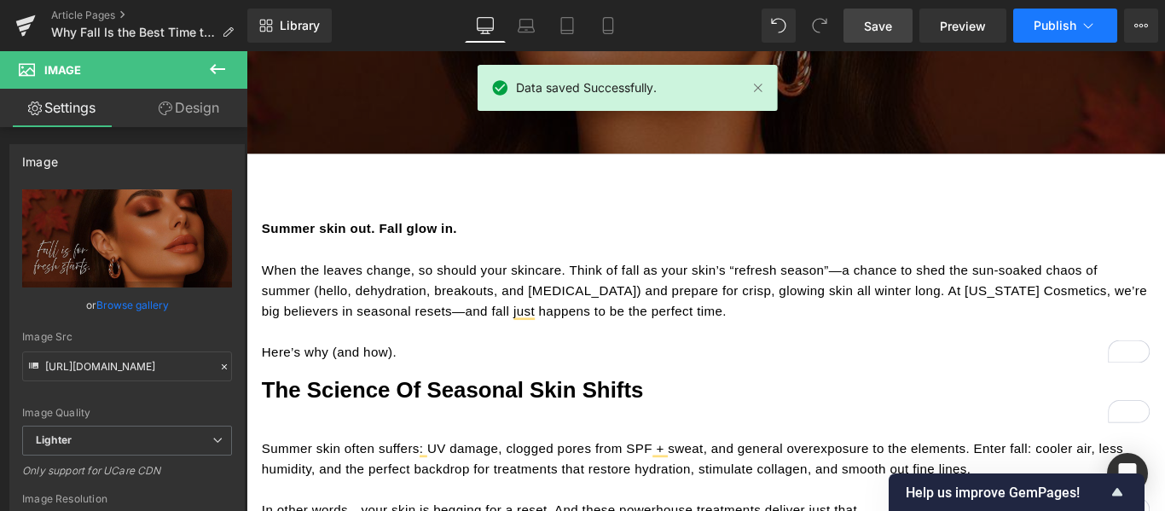
click at [1051, 26] on span "Publish" at bounding box center [1054, 26] width 43 height 14
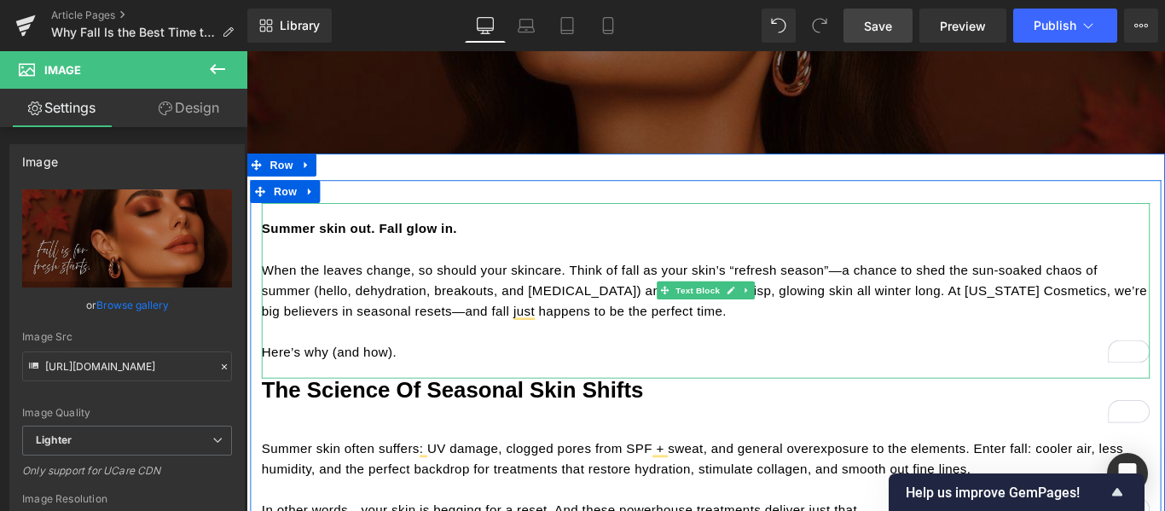
scroll to position [310, 0]
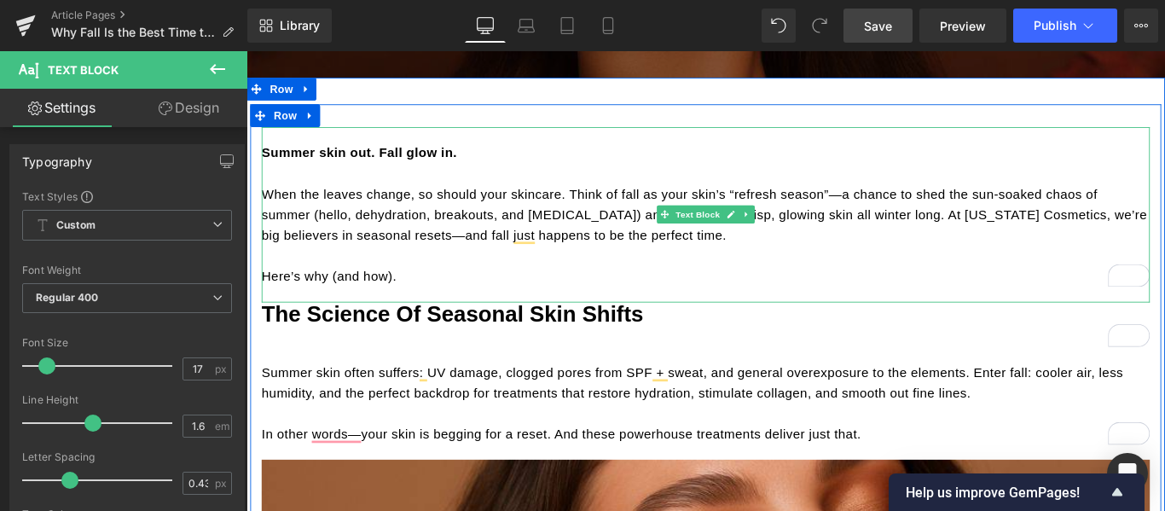
drag, startPoint x: 786, startPoint y: 258, endPoint x: 263, endPoint y: 211, distance: 524.8
click at [263, 211] on p "When the leaves change, so should your skincare. Think of fall as your skin’s “…" at bounding box center [762, 235] width 998 height 70
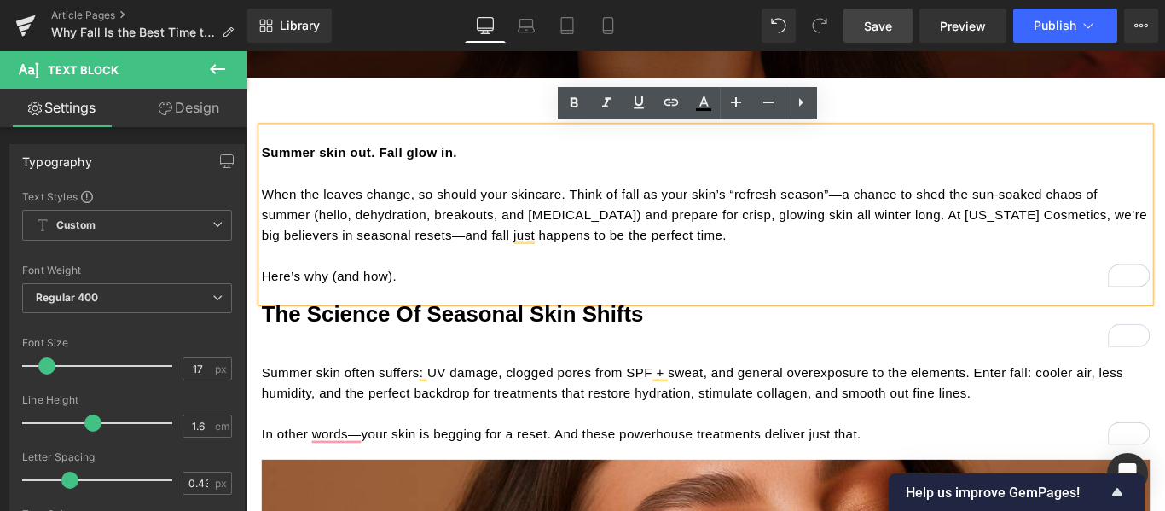
copy p "When the leaves change, so should your skincare. Think of fall as your skin’s “…"
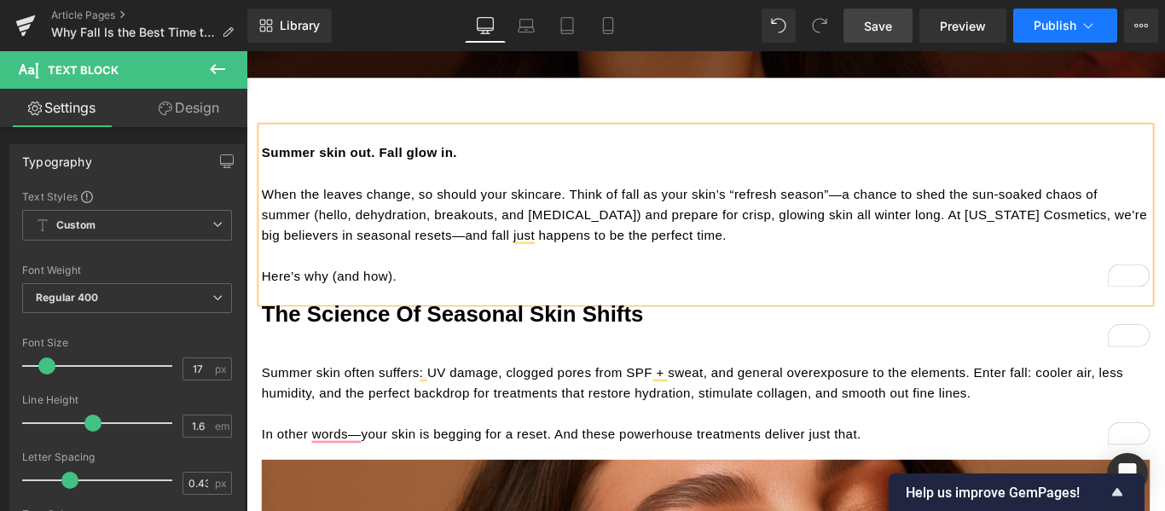
click at [1043, 32] on button "Publish" at bounding box center [1065, 26] width 104 height 34
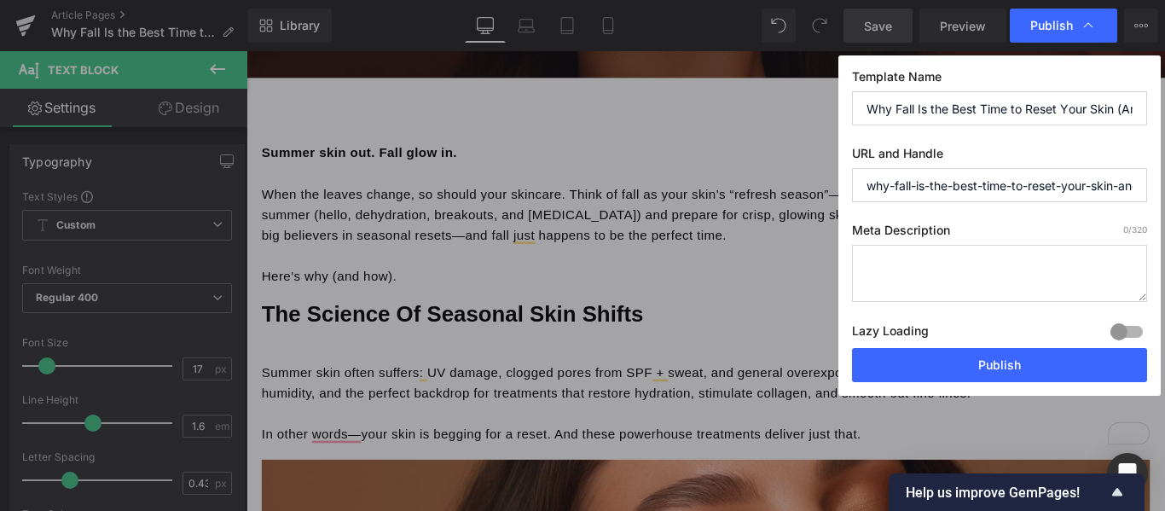
click at [888, 253] on textarea at bounding box center [999, 273] width 295 height 57
paste textarea "When the leaves change, so should your skincare. Think of fall as your skin’s “…"
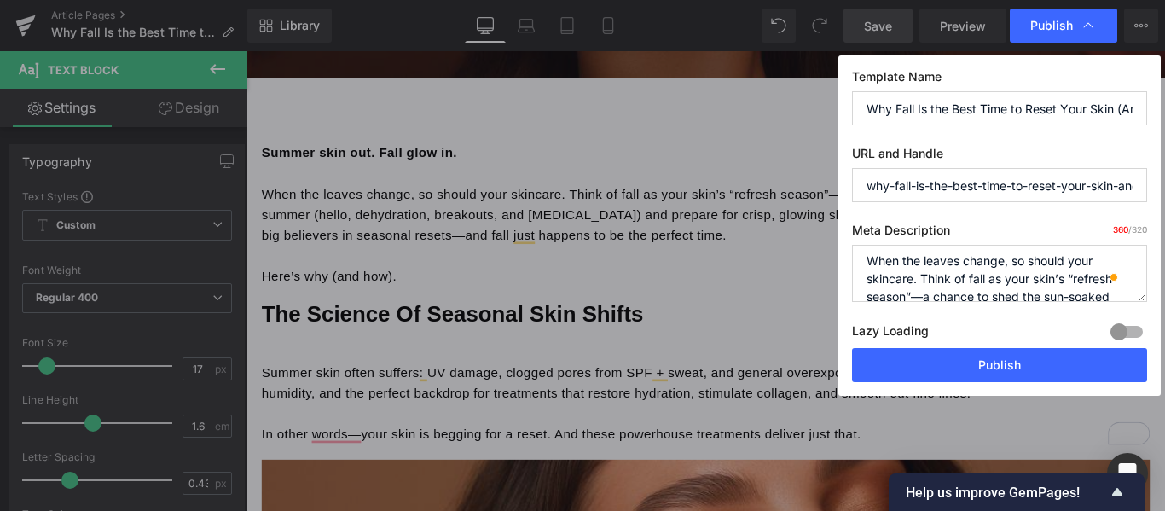
scroll to position [0, 0]
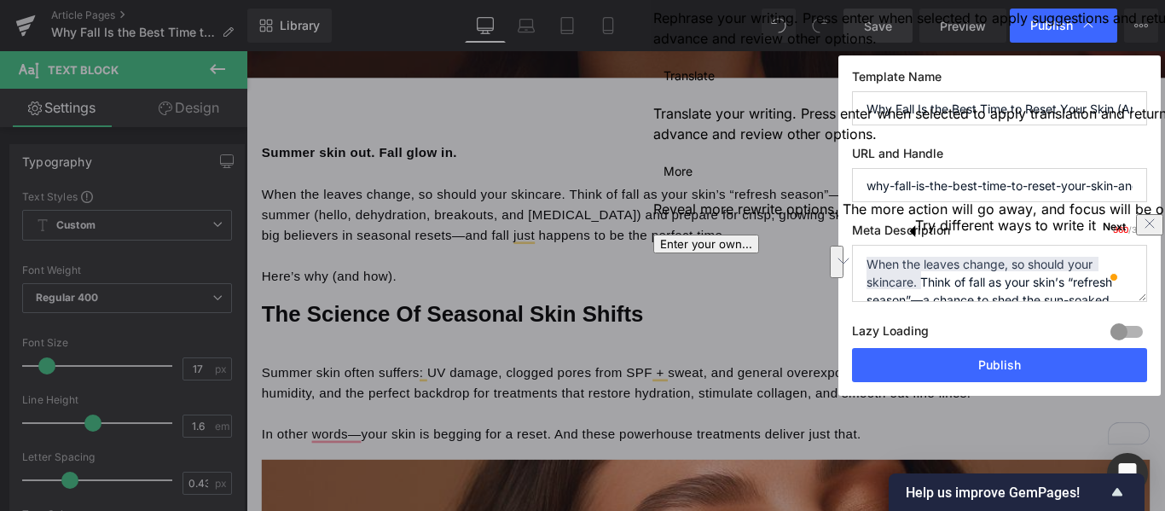
drag, startPoint x: 923, startPoint y: 279, endPoint x: 856, endPoint y: 265, distance: 67.9
click at [855, 265] on div "Publish Template Name Why Fall Is the Best Time to Reset Your Skin (And How) UR…" at bounding box center [999, 225] width 322 height 340
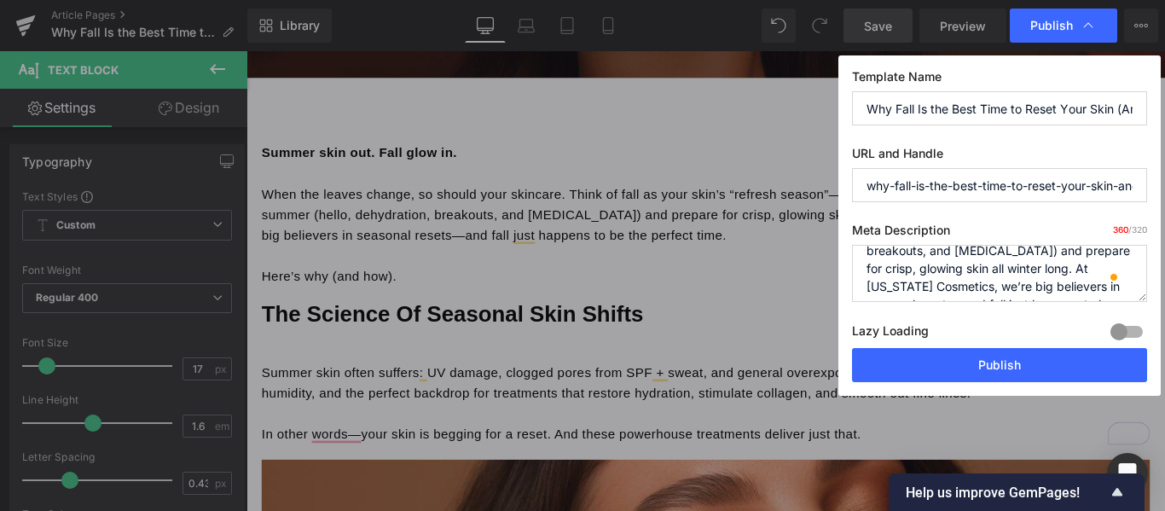
scroll to position [125, 0]
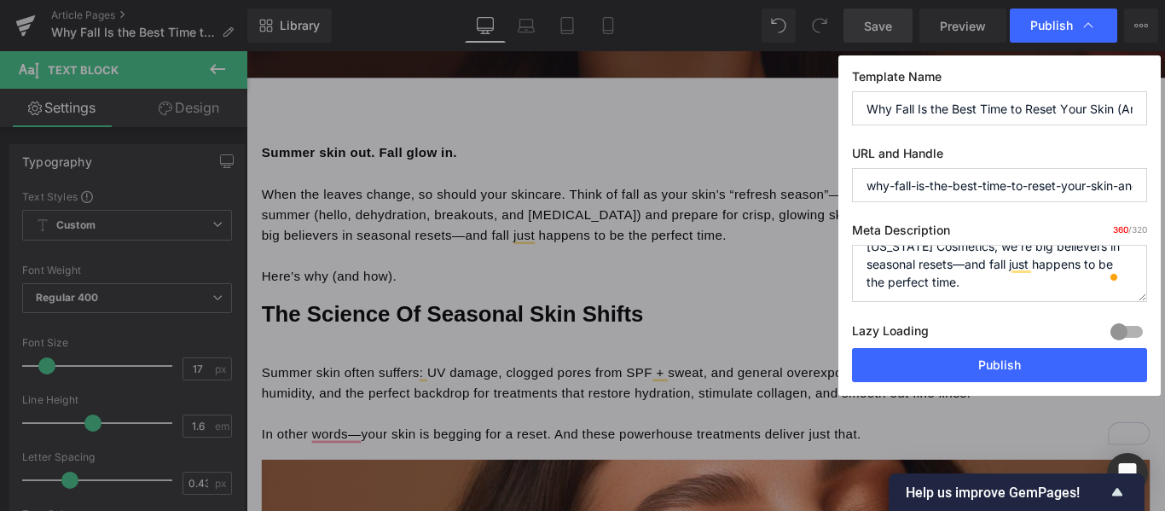
drag, startPoint x: 867, startPoint y: 286, endPoint x: 1062, endPoint y: 310, distance: 196.7
click at [1062, 310] on div "Meta Description 360 /320 When the leaves change, so should your skincare. Thin…" at bounding box center [999, 285] width 295 height 125
click at [1041, 292] on textarea "When the leaves change, so should your skincare. Think of fall as your skin’s “…" at bounding box center [999, 273] width 295 height 57
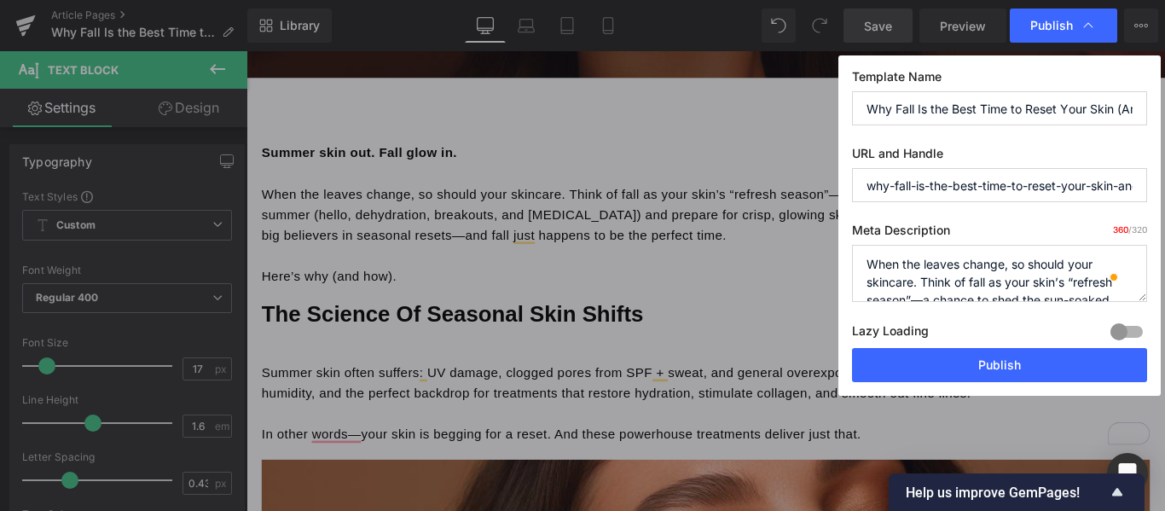
click at [948, 289] on textarea "When the leaves change, so should your skincare. Think of fall as your skin’s “…" at bounding box center [999, 273] width 295 height 57
click at [929, 298] on textarea "When the leaves change, so should your skincare. Think of fall as your skin’s “…" at bounding box center [999, 273] width 295 height 57
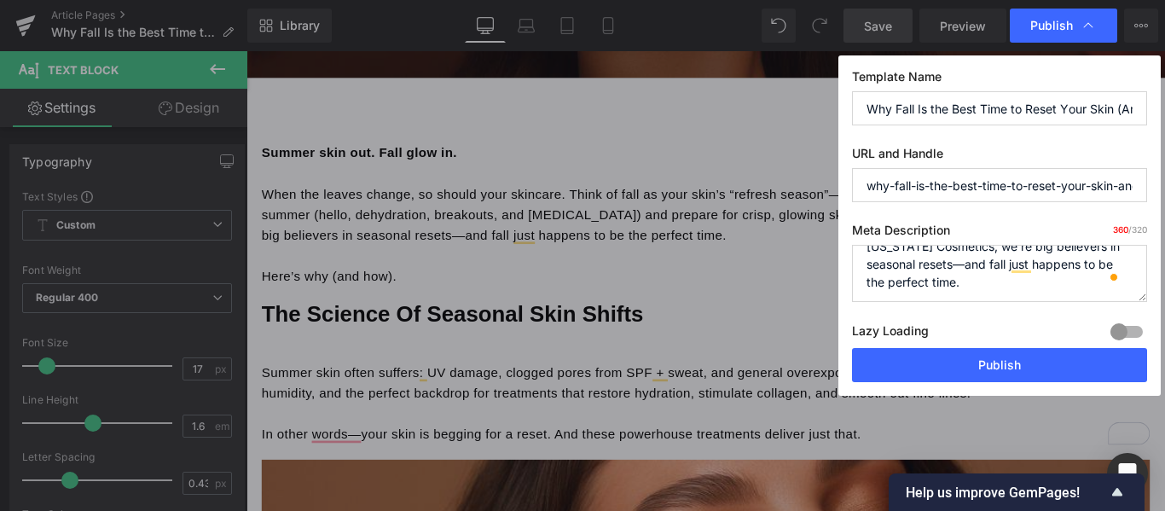
drag, startPoint x: 948, startPoint y: 299, endPoint x: 1010, endPoint y: 275, distance: 67.0
click at [1010, 275] on textarea "When the leaves change, so should your skincare. Think of fall as your skin’s “…" at bounding box center [999, 273] width 295 height 57
click at [994, 260] on textarea "When the leaves change, so should your skincare. Think of fall as your skin’s “…" at bounding box center [999, 273] width 295 height 57
click at [967, 286] on textarea "When the leaves change, so should your skincare. Think of fall as your skin’s “…" at bounding box center [999, 273] width 295 height 57
click at [967, 282] on textarea "When the leaves change, so should your skincare. Think of fall as your skin’s “…" at bounding box center [999, 273] width 295 height 57
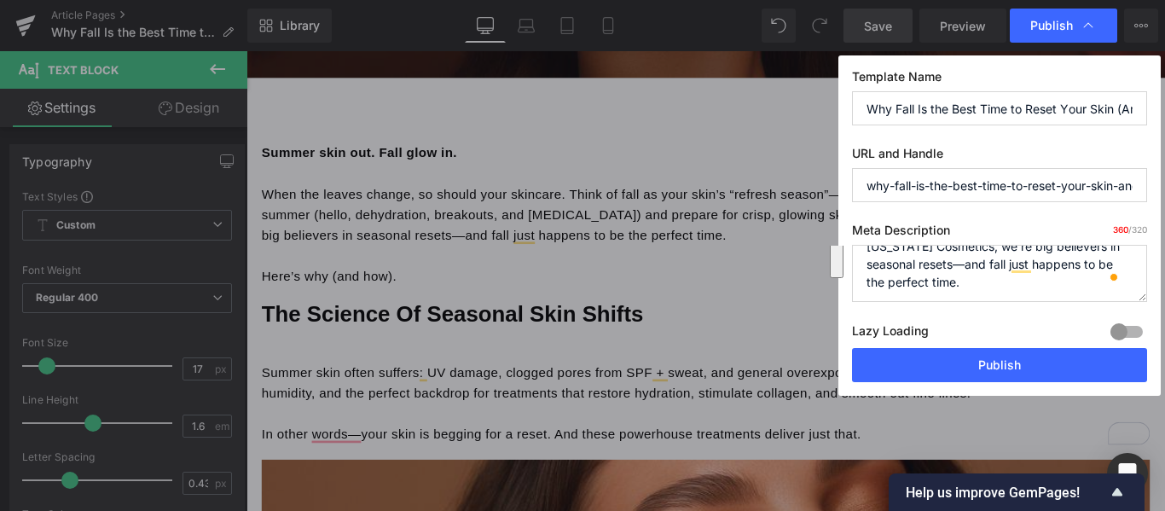
click at [993, 263] on textarea "When the leaves change, so should your skincare. Think of fall as your skin’s “…" at bounding box center [999, 273] width 295 height 57
paste textarea "and prepare for crisp, glowing skin all winter long."
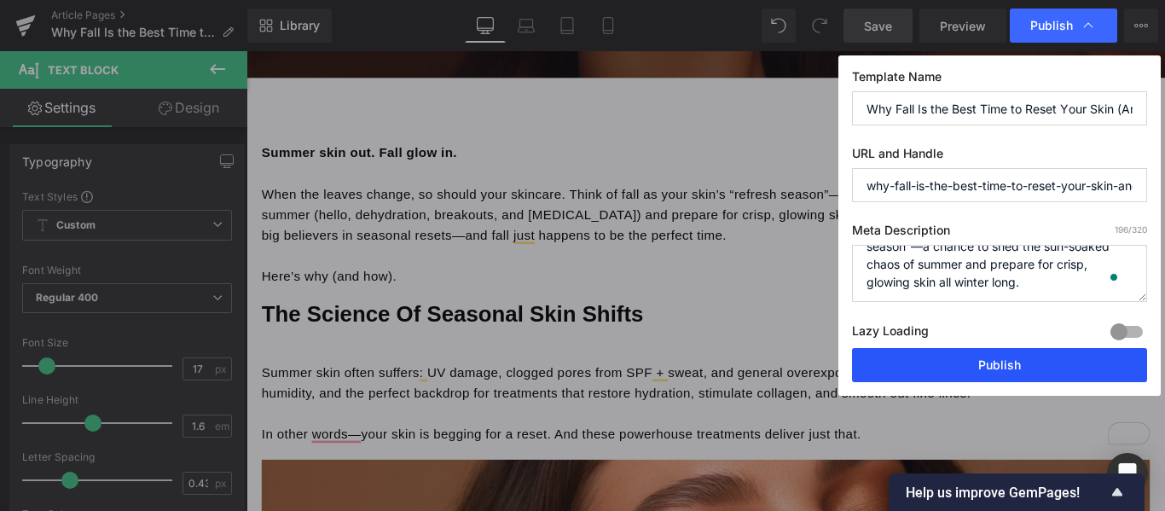
type textarea "When the leaves change, so should your skincare. Think of fall as your skin’s “…"
click at [987, 361] on button "Publish" at bounding box center [999, 365] width 295 height 34
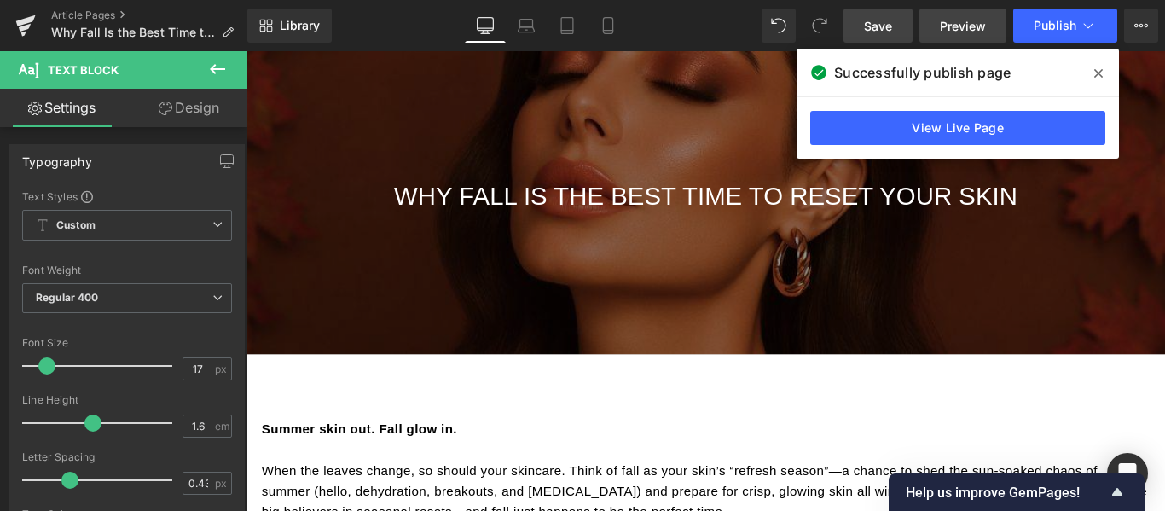
click at [964, 27] on span "Preview" at bounding box center [963, 26] width 46 height 18
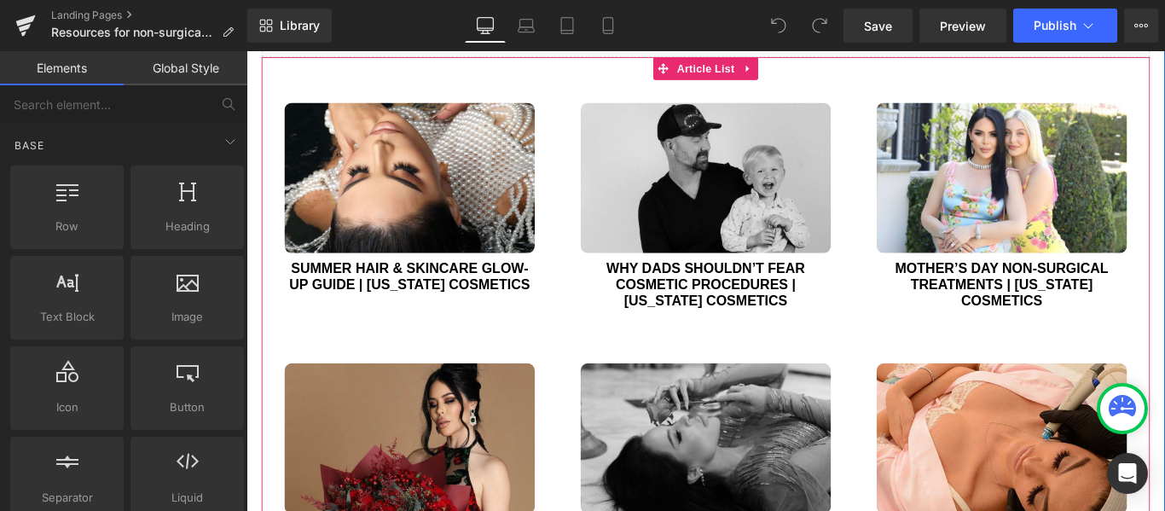
scroll to position [938, 0]
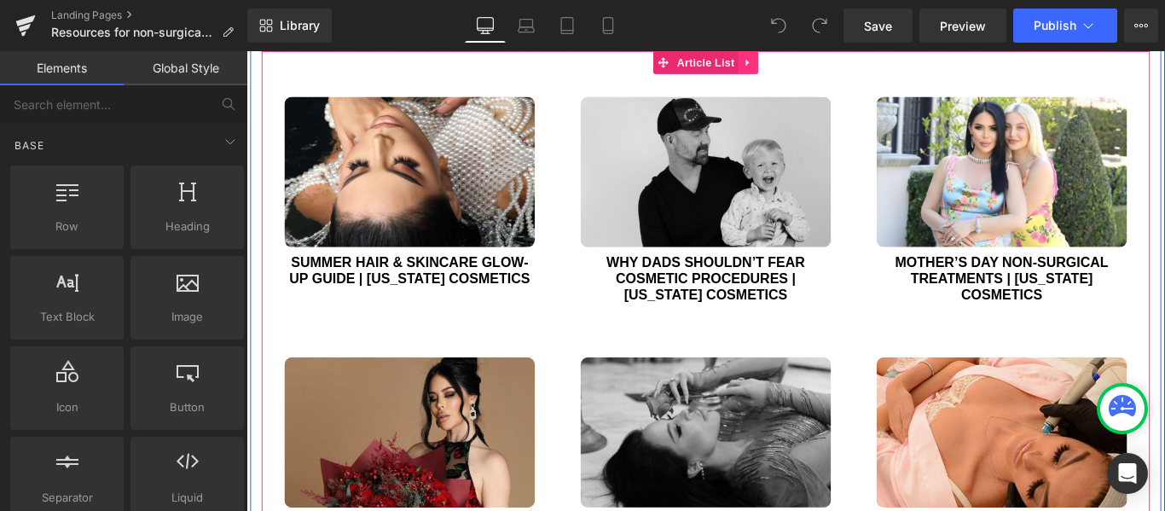
click at [808, 64] on icon at bounding box center [810, 63] width 12 height 13
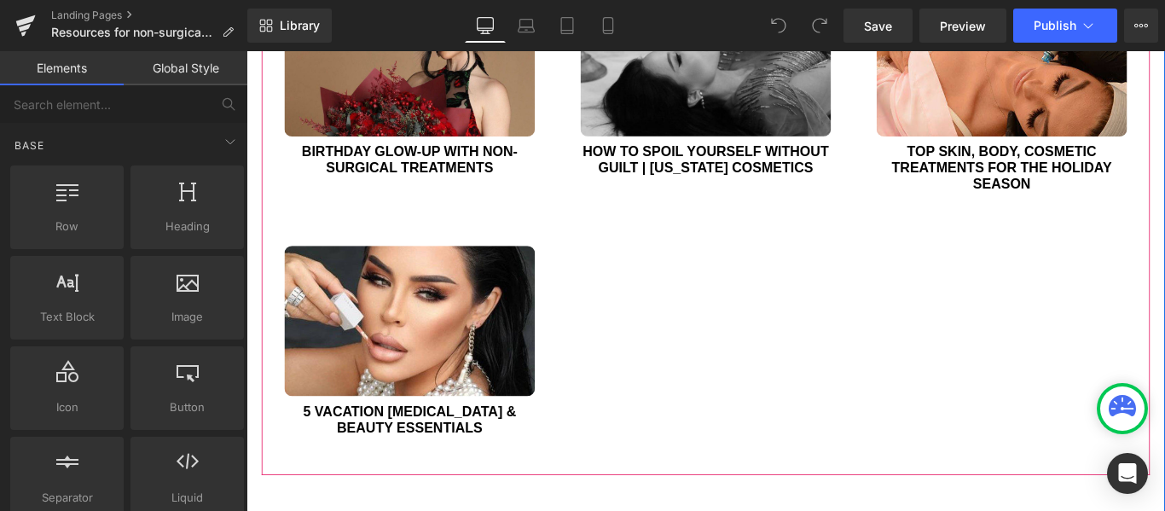
scroll to position [1364, 0]
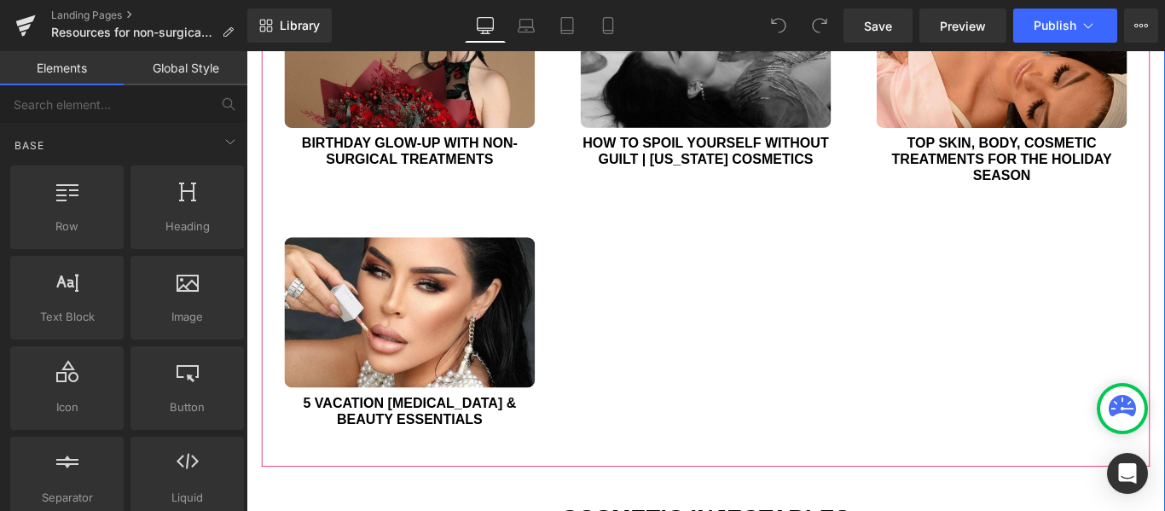
click at [635, 347] on div "(A) Image Summer Hair & Skincare Glow-up Guide | [US_STATE] Cosmetics (A) Title…" at bounding box center [762, 71] width 998 height 893
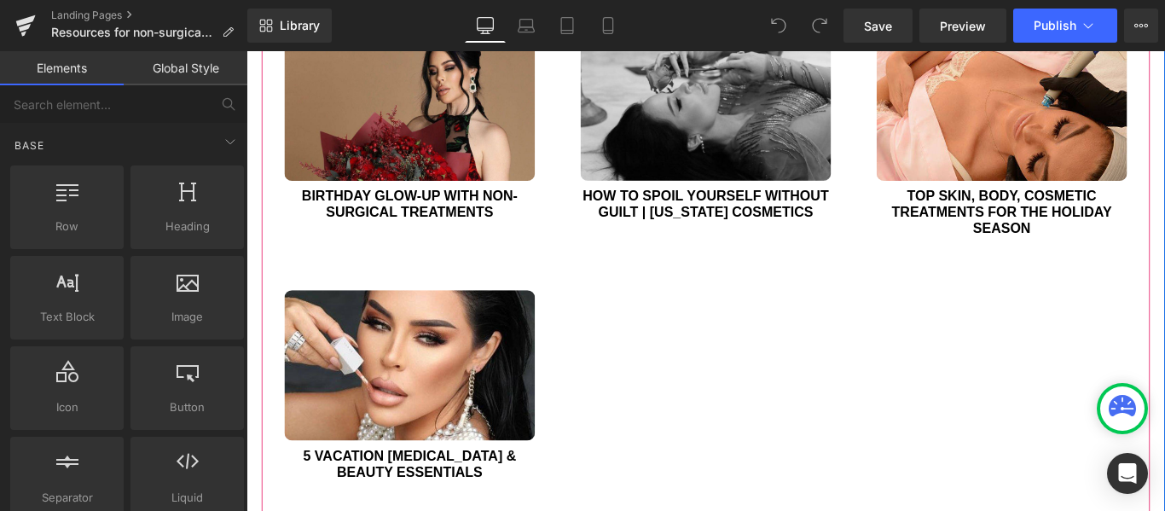
scroll to position [1279, 0]
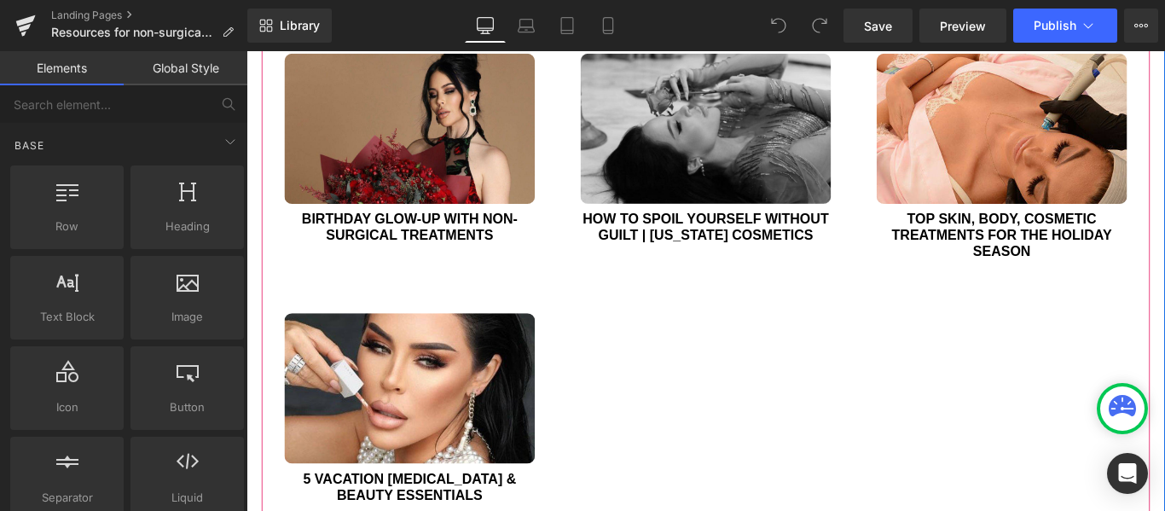
click at [540, 327] on div "(A) Image 5 Vacation skin care & beauty essentials (A) Title Article" at bounding box center [429, 457] width 333 height 274
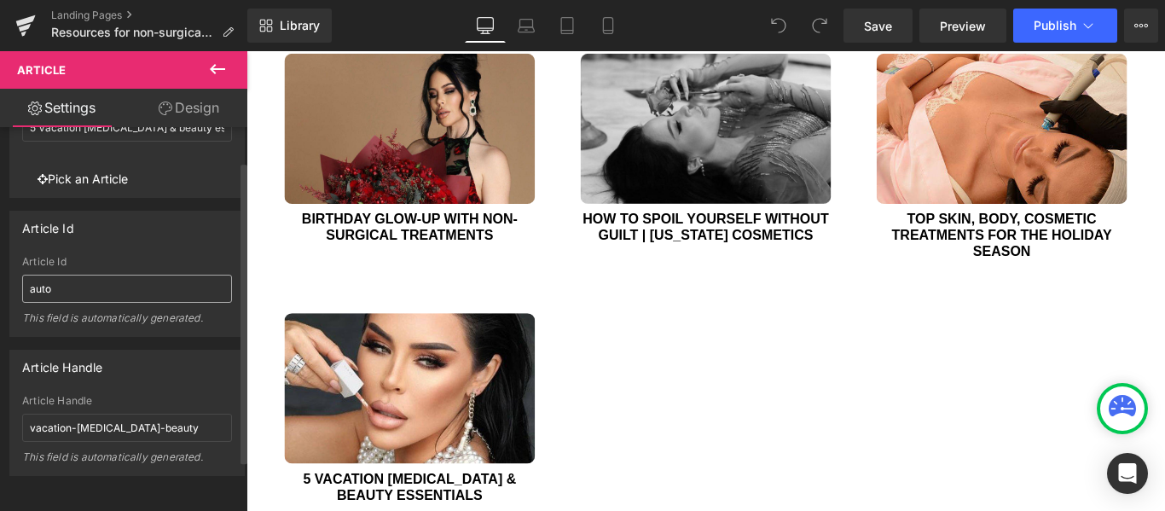
scroll to position [107, 0]
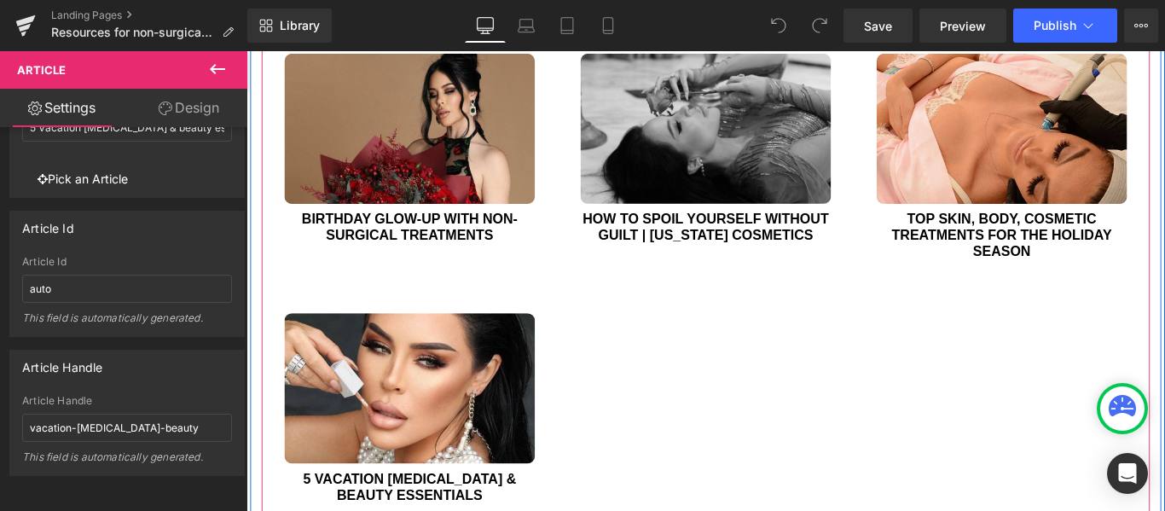
click at [796, 410] on div "(A) Image Summer Hair & Skincare Glow-up Guide | California Cosmetics (A) Title…" at bounding box center [762, 156] width 998 height 893
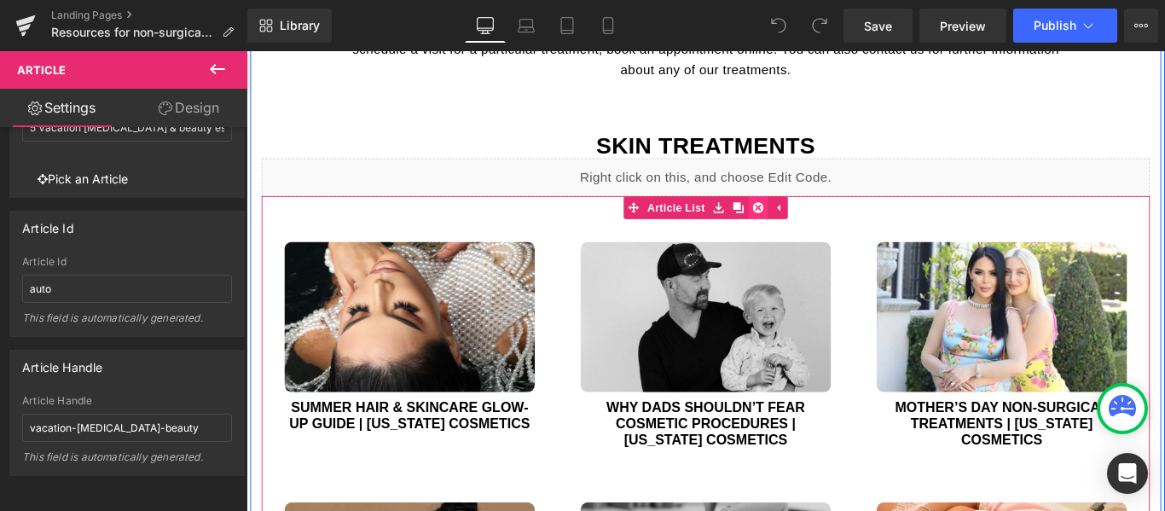
scroll to position [767, 0]
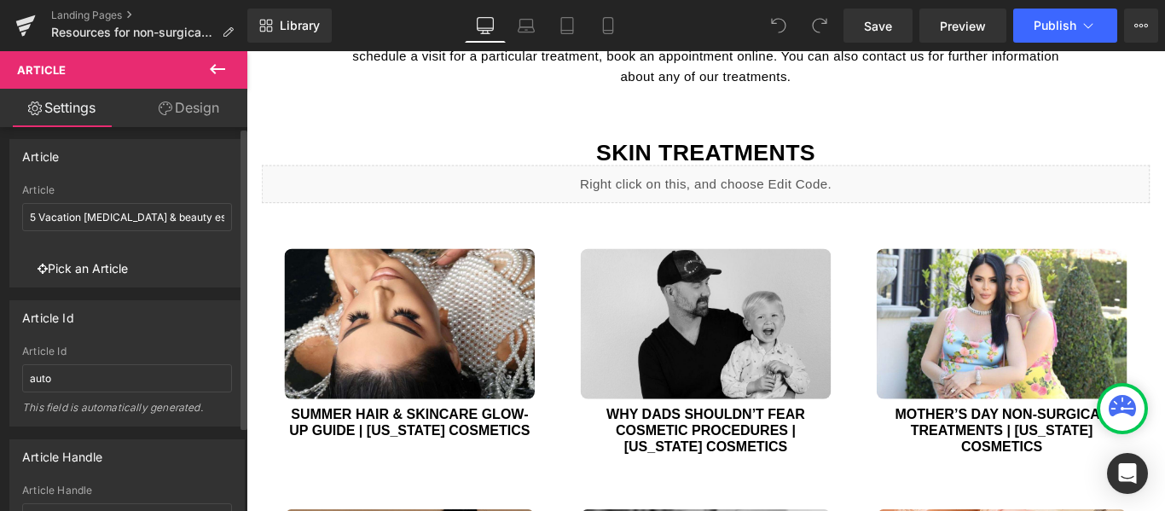
scroll to position [0, 0]
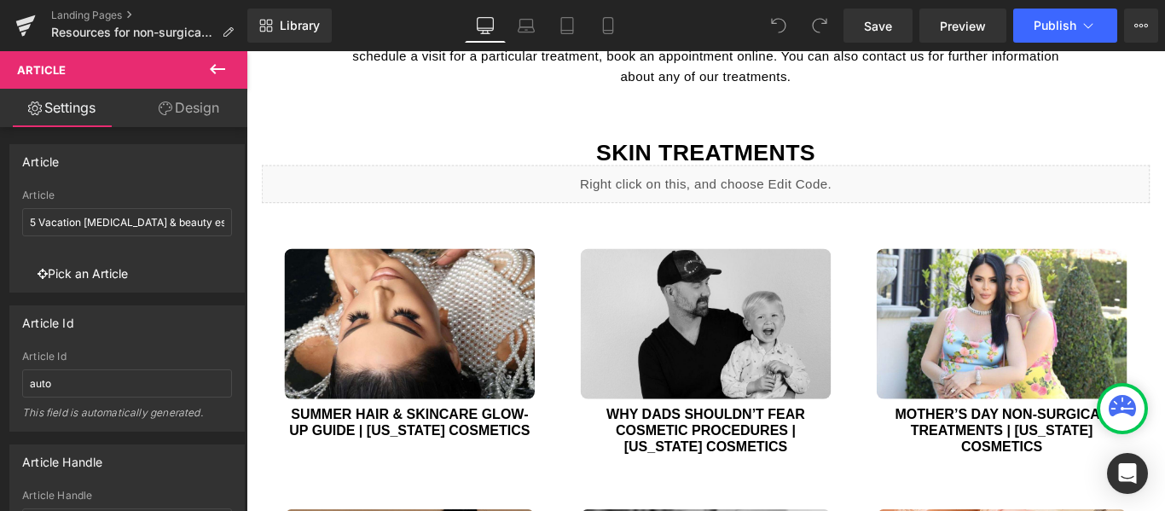
click at [203, 110] on link "Design" at bounding box center [189, 108] width 124 height 38
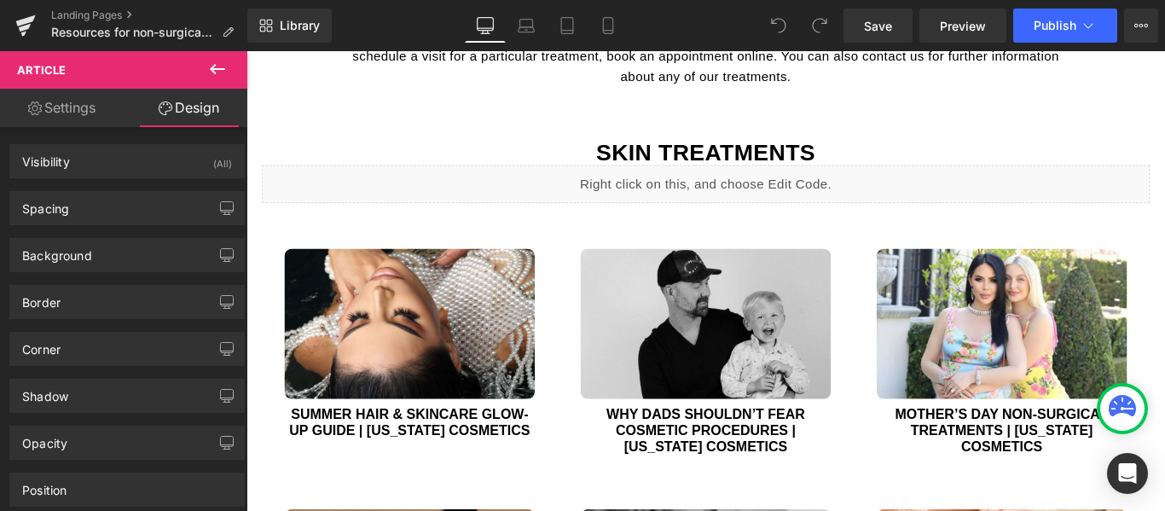
click at [60, 109] on link "Settings" at bounding box center [62, 108] width 124 height 38
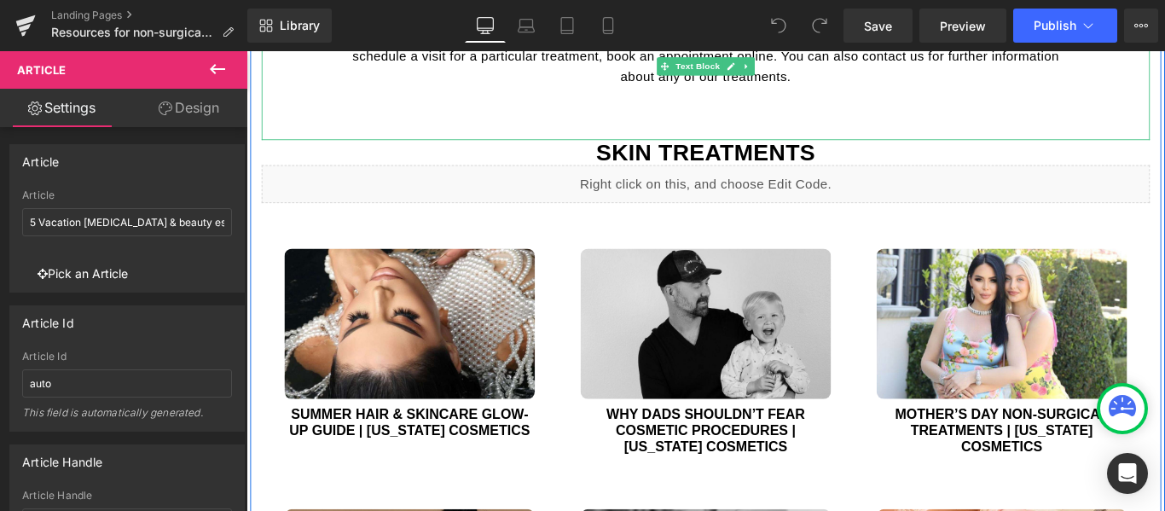
click at [880, 119] on div "Whether you're a seasoned patient or someone taking their first steps into the …" at bounding box center [762, 5] width 998 height 292
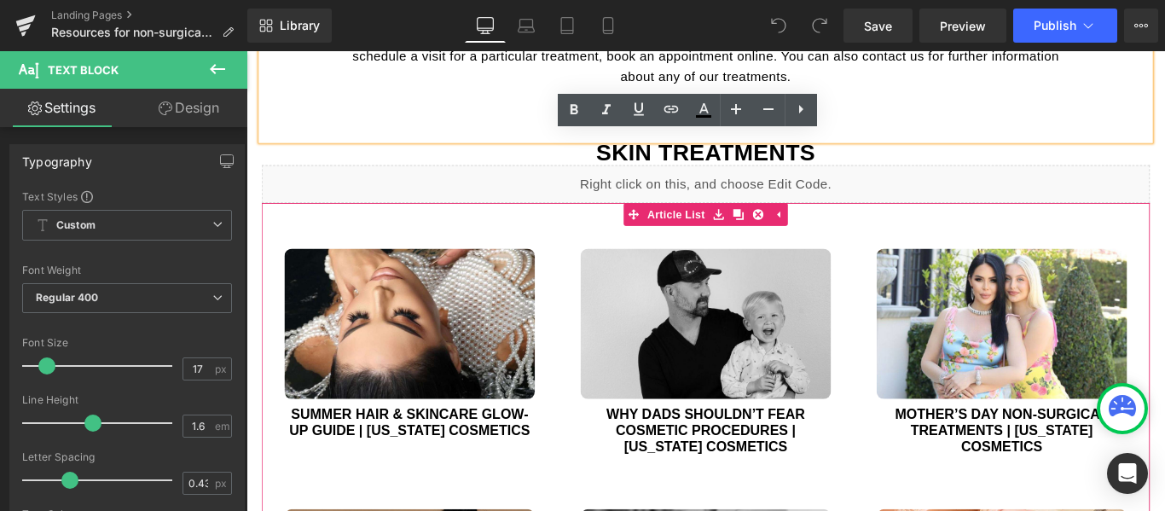
click at [596, 247] on div "(A) Image Why Dads Shouldn’t Fear Cosmetic Procedures | California Cosmetics (A…" at bounding box center [762, 393] width 333 height 292
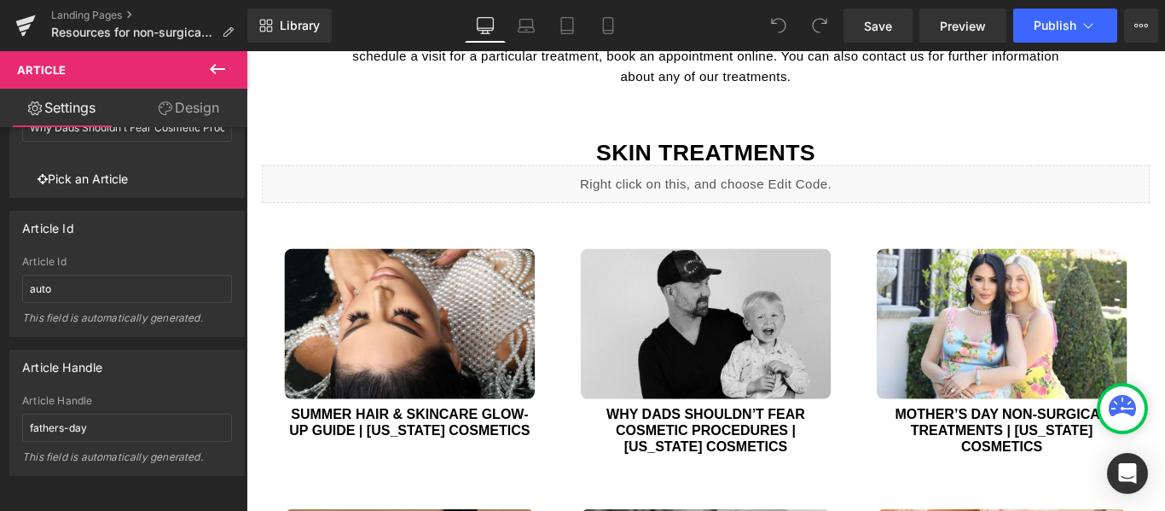
scroll to position [107, 0]
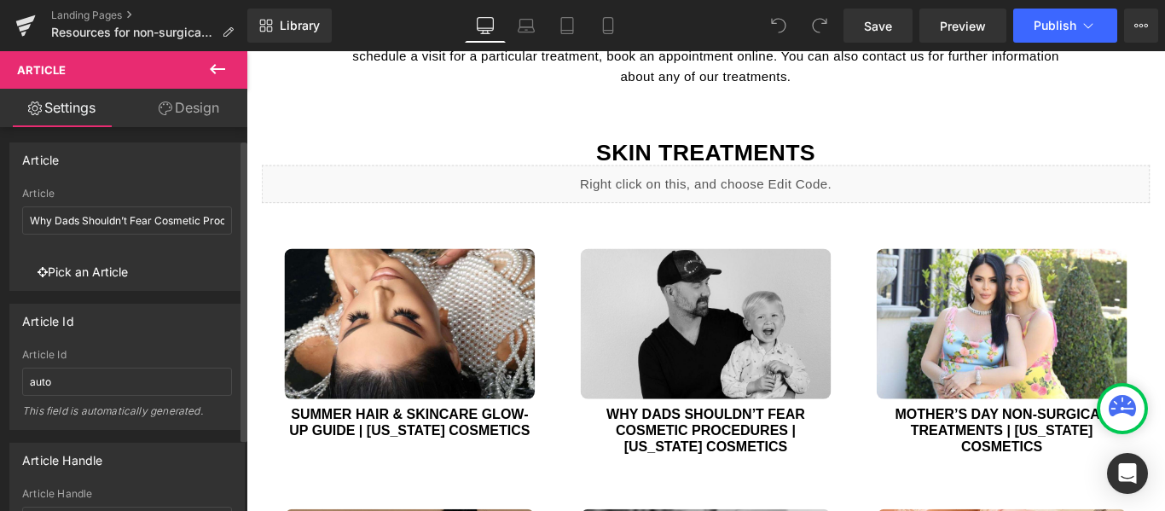
scroll to position [0, 0]
click at [197, 106] on link "Design" at bounding box center [189, 108] width 124 height 38
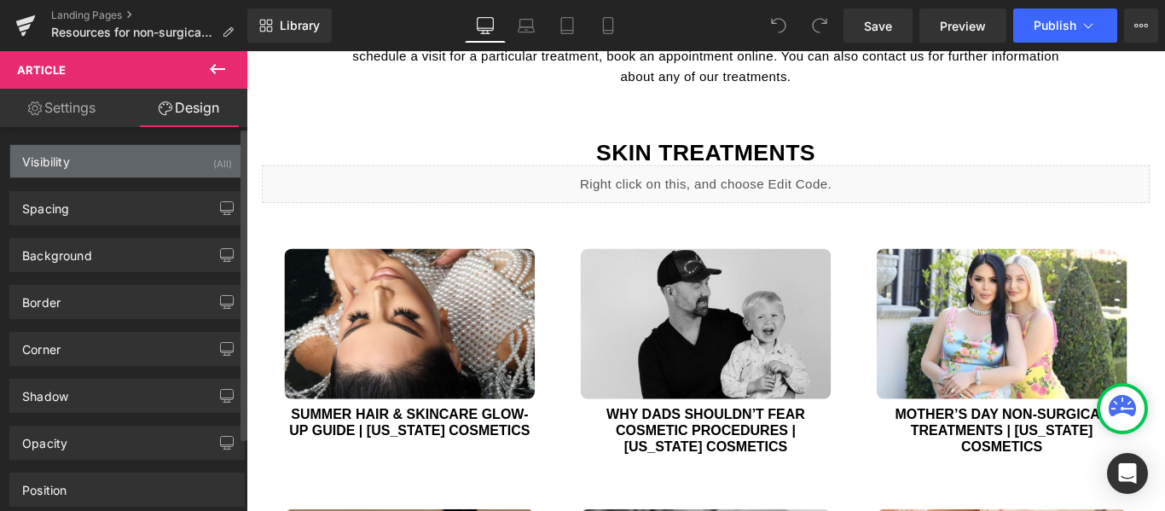
click at [84, 152] on div "Visibility (All)" at bounding box center [127, 161] width 234 height 32
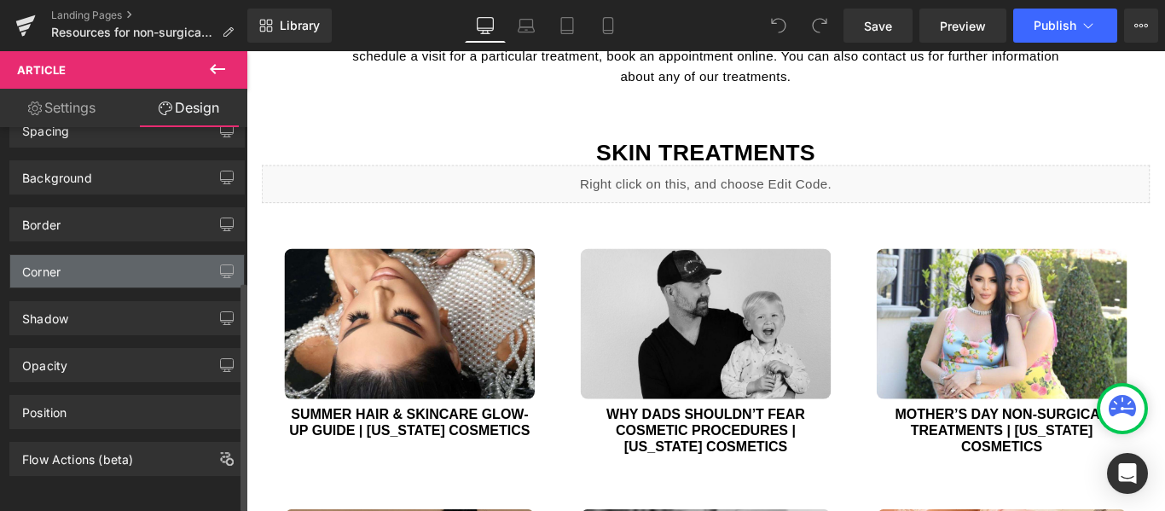
scroll to position [263, 0]
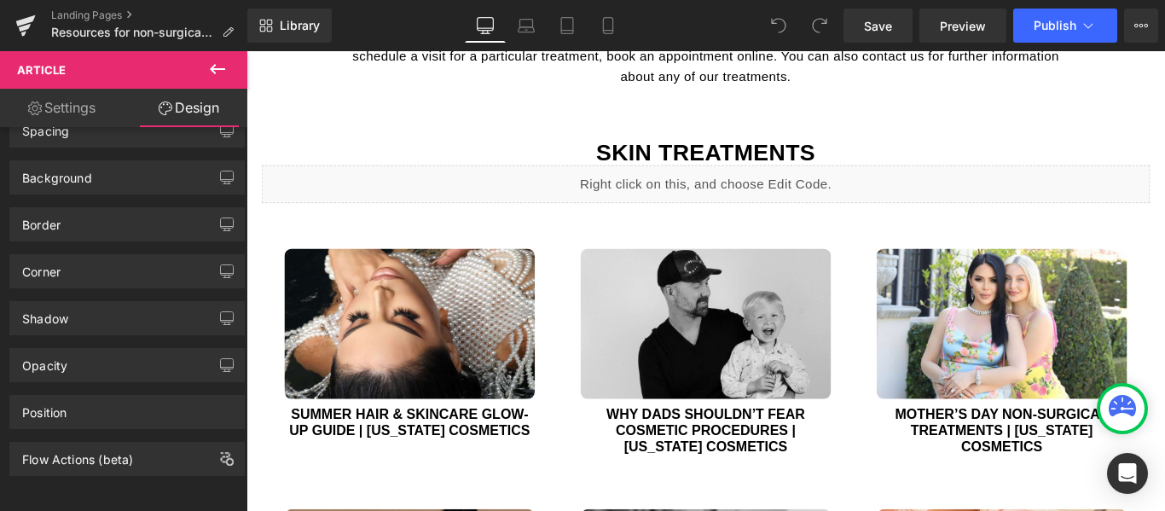
click at [53, 103] on link "Settings" at bounding box center [62, 108] width 124 height 38
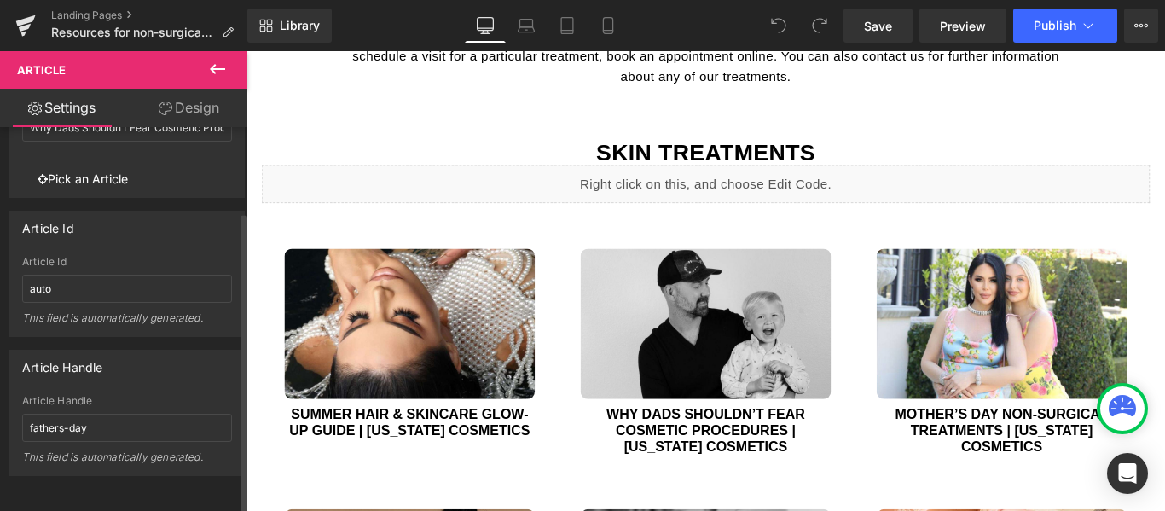
scroll to position [107, 0]
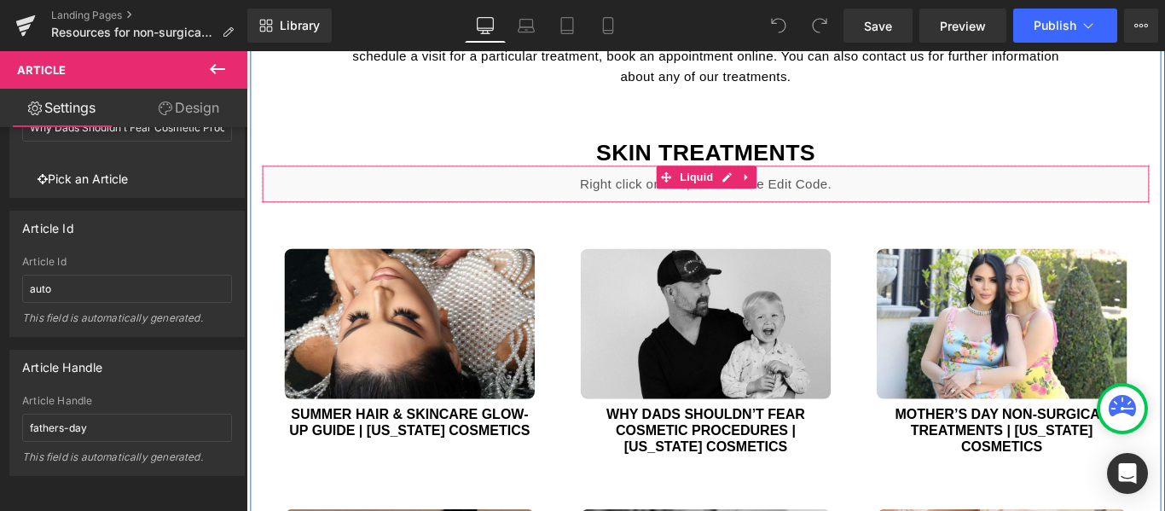
click at [402, 195] on div "Liquid" at bounding box center [762, 200] width 998 height 43
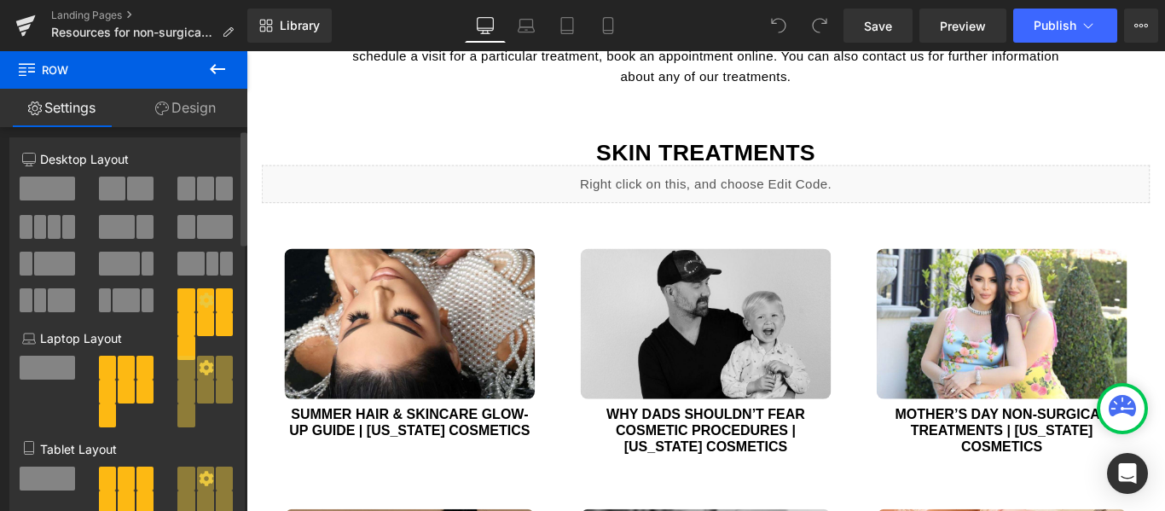
scroll to position [0, 0]
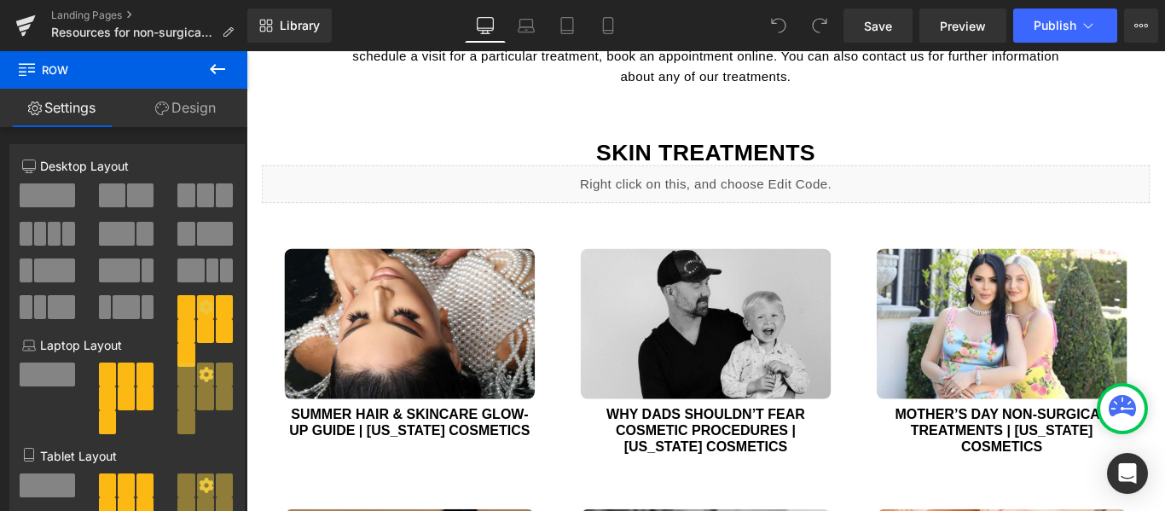
click at [202, 108] on link "Design" at bounding box center [186, 108] width 124 height 38
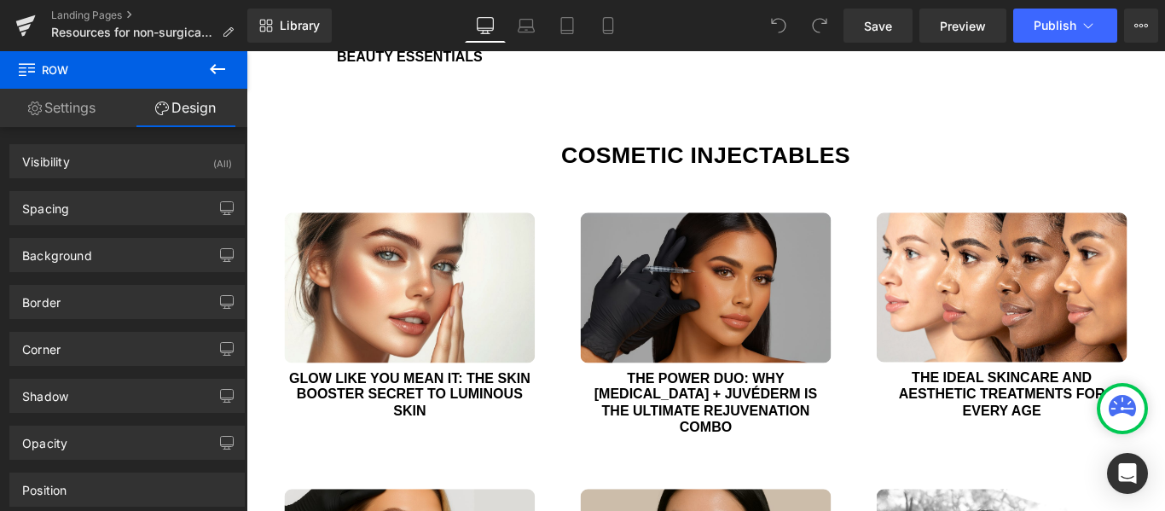
scroll to position [1791, 0]
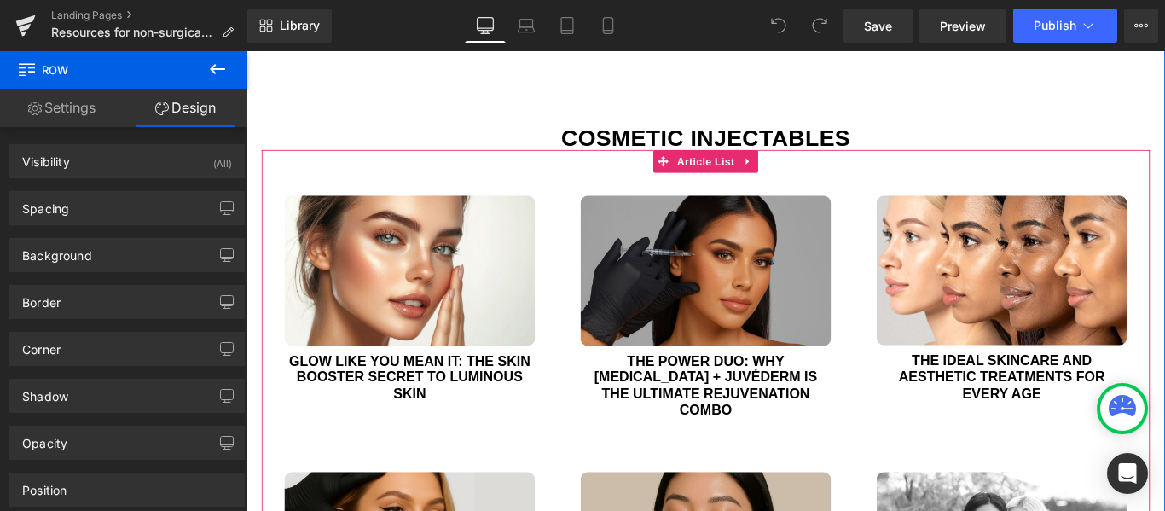
click at [584, 218] on div "(A) Image Glow Like You Mean It: The Skin Booster Secret to Luminous Skin (A) T…" at bounding box center [429, 334] width 333 height 292
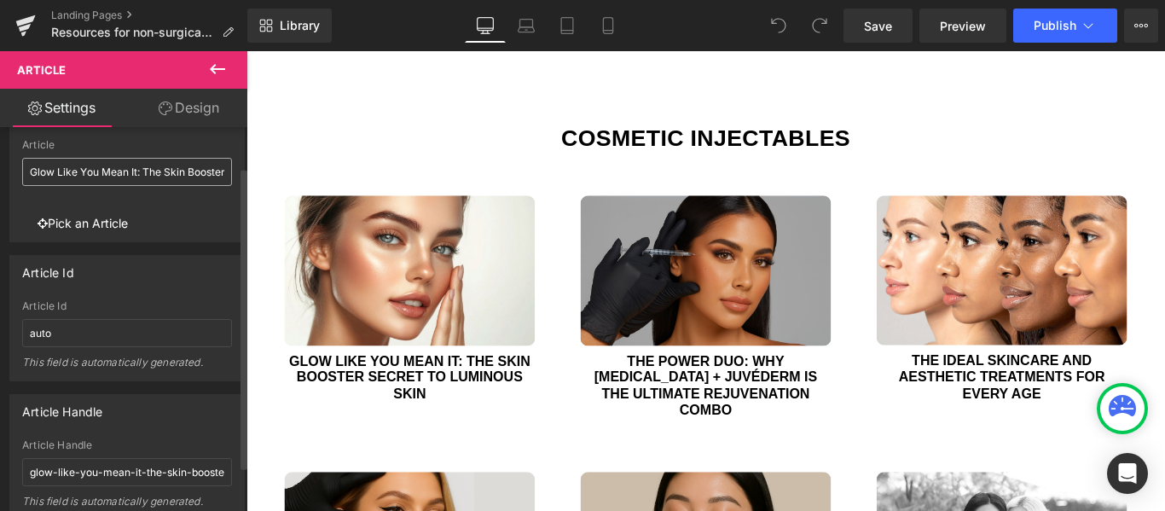
scroll to position [0, 0]
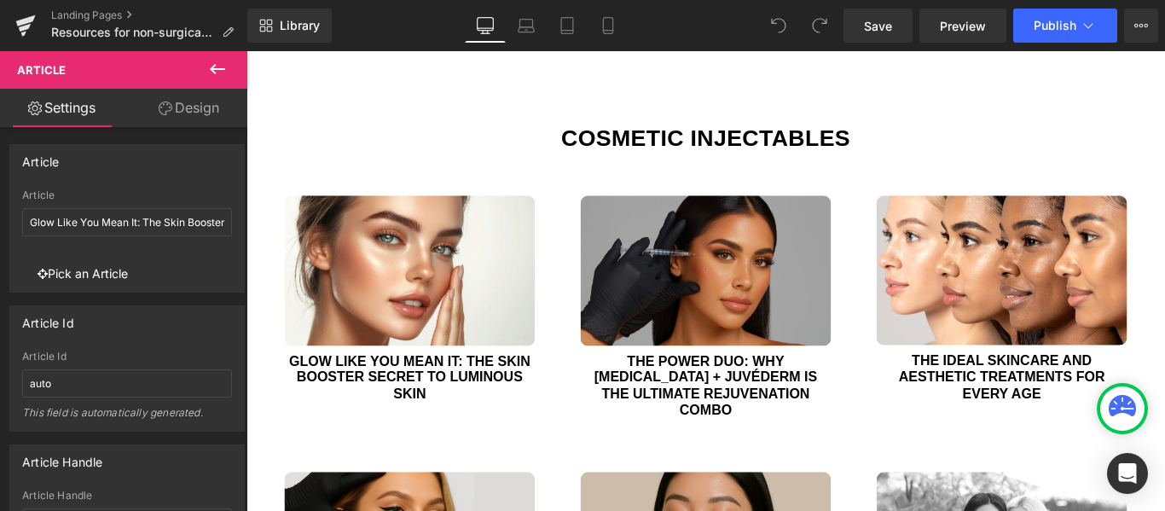
click at [212, 67] on icon at bounding box center [217, 69] width 15 height 10
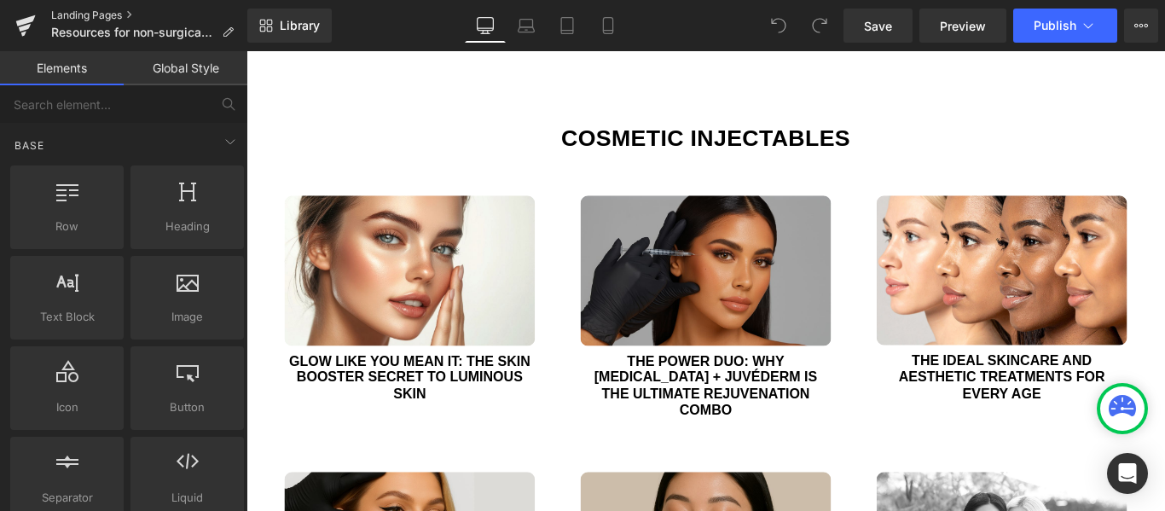
click at [69, 14] on link "Landing Pages" at bounding box center [149, 16] width 196 height 14
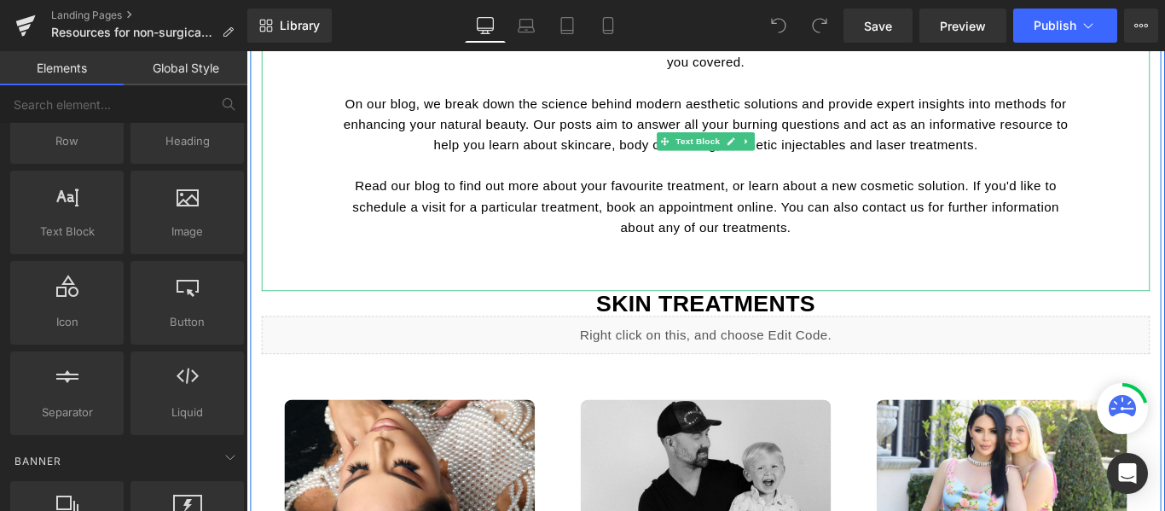
scroll to position [682, 0]
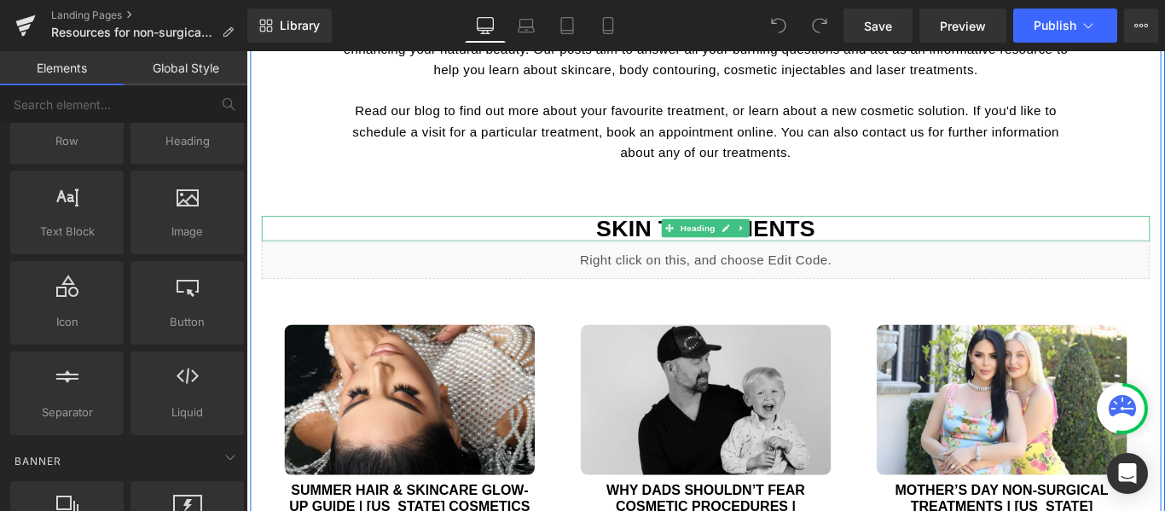
click at [992, 249] on h3 "Skin Treatments" at bounding box center [762, 250] width 998 height 28
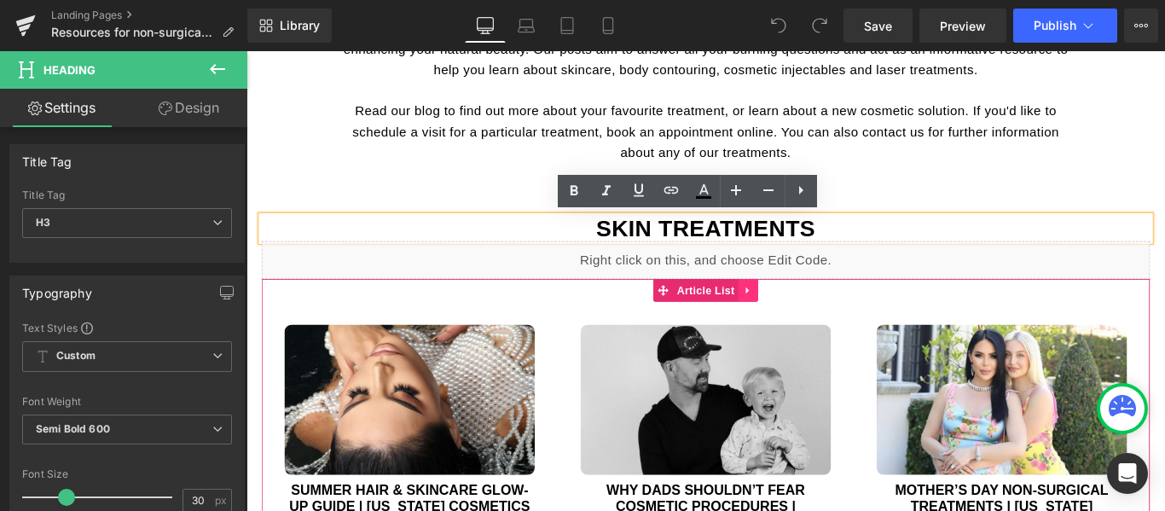
click at [808, 317] on icon at bounding box center [810, 319] width 12 height 13
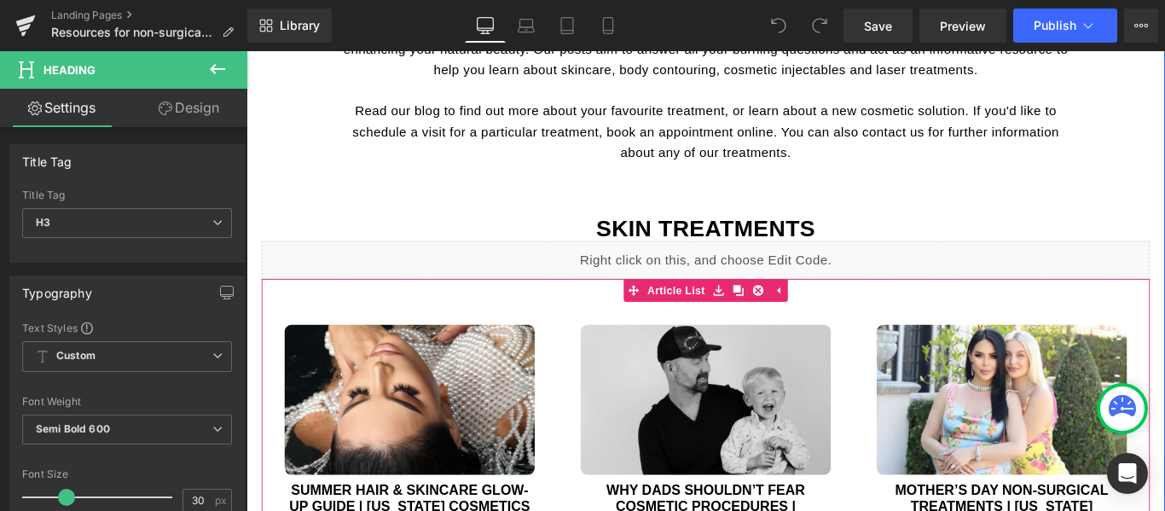
click at [586, 340] on div "(A) Image Summer Hair & Skincare Glow-up Guide | California Cosmetics (A) Title…" at bounding box center [429, 470] width 333 height 274
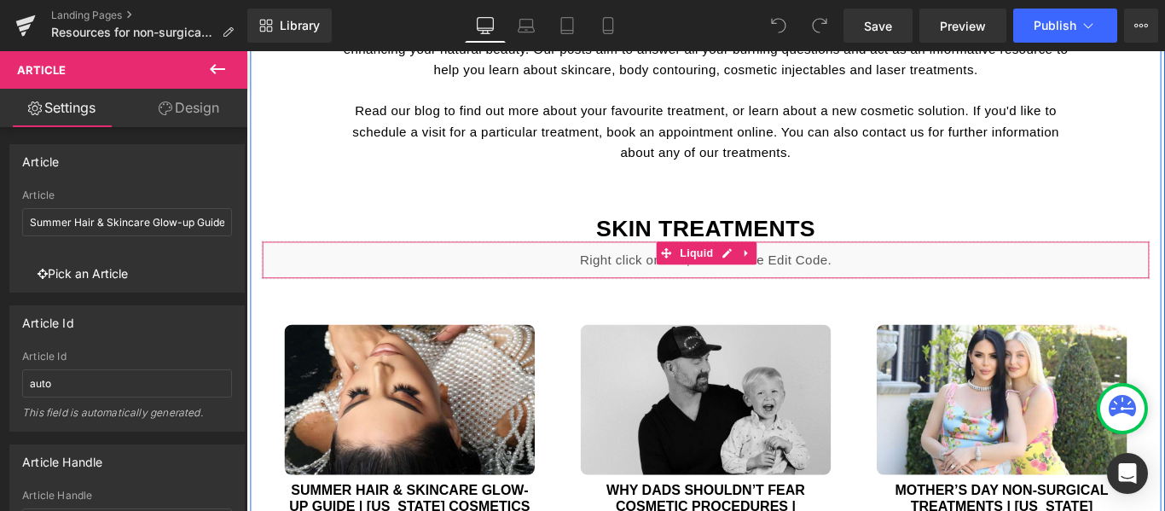
click at [1164, 292] on div "Liquid" at bounding box center [762, 285] width 998 height 43
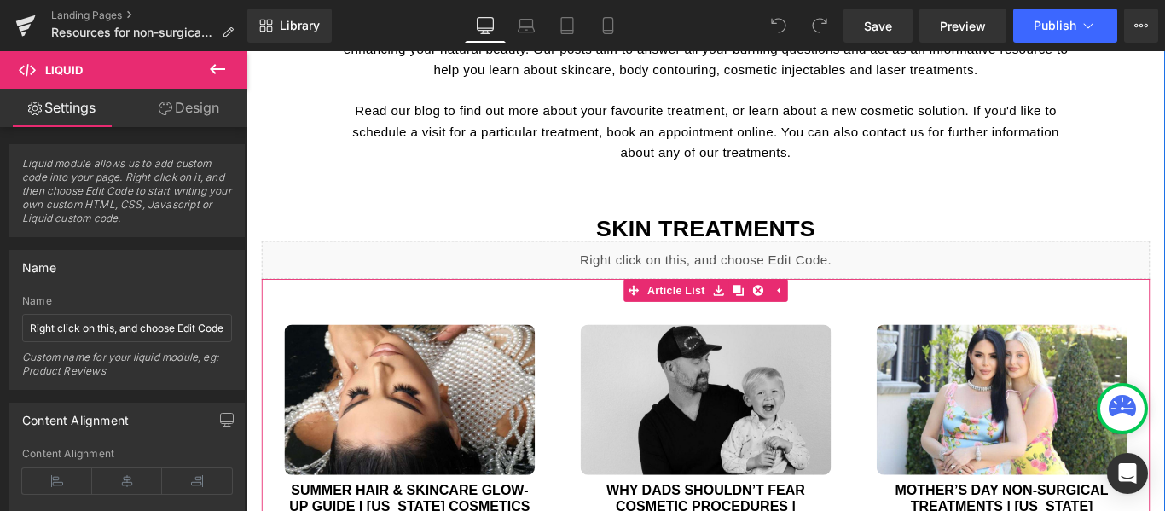
click at [1164, 350] on div "(A) Image Mother’s Day Non-surgical Treatments | California Cosmetics (A) Title…" at bounding box center [1095, 479] width 333 height 292
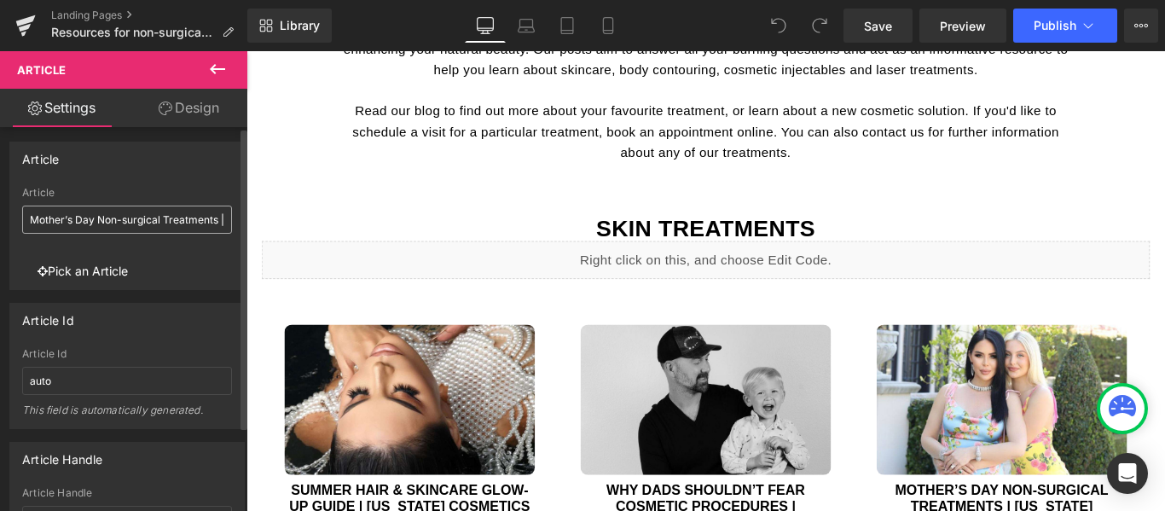
scroll to position [0, 0]
click at [184, 104] on link "Design" at bounding box center [189, 108] width 124 height 38
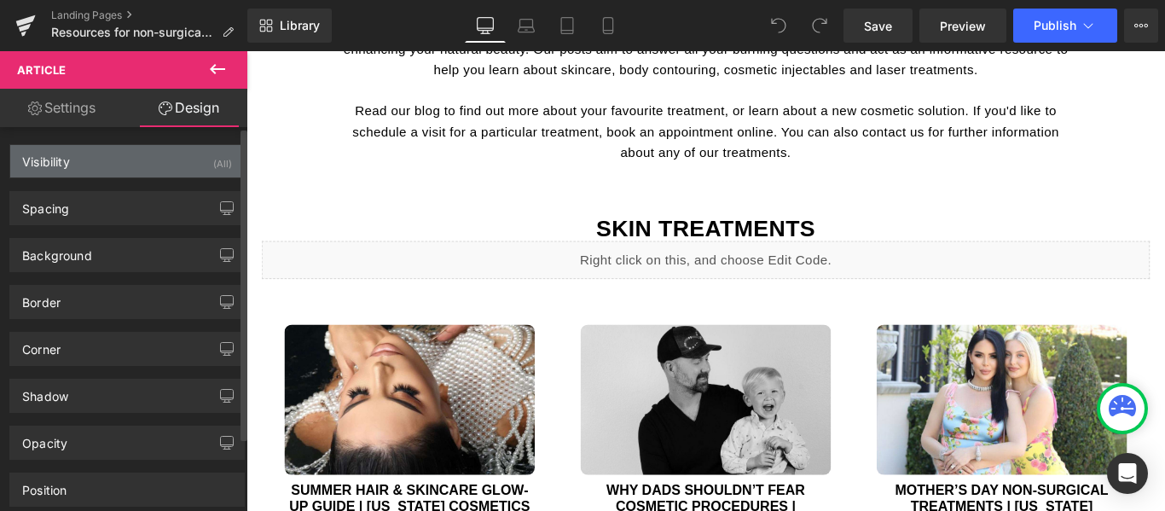
click at [131, 159] on div "Visibility (All)" at bounding box center [127, 161] width 234 height 32
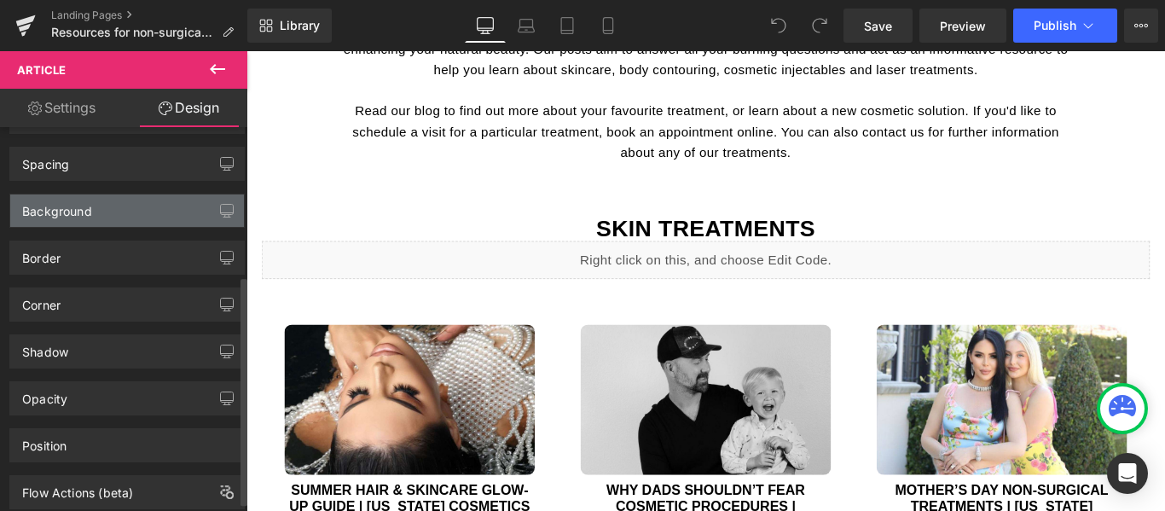
scroll to position [256, 0]
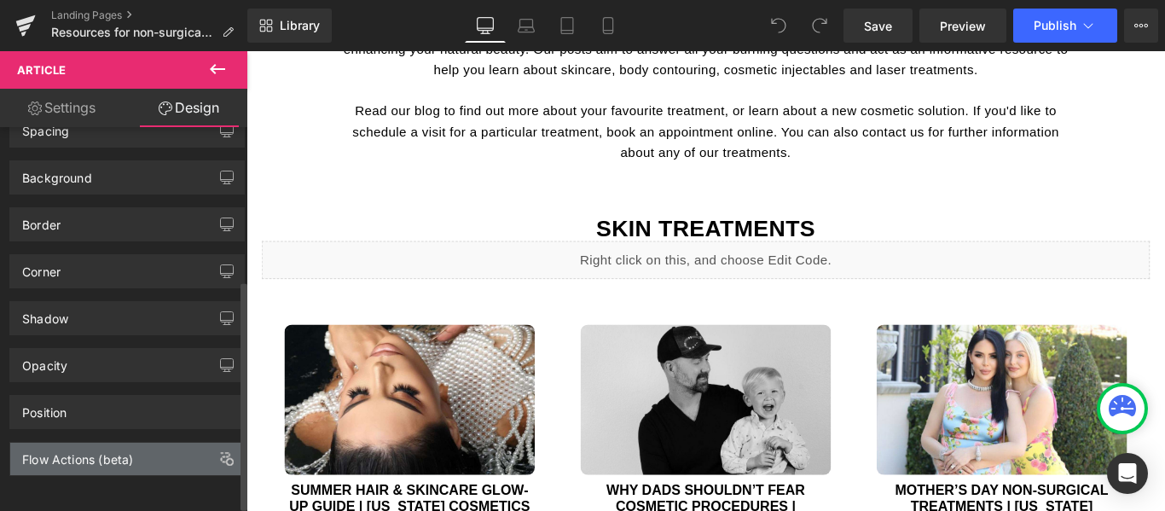
click at [149, 451] on div "Flow Actions (beta)" at bounding box center [127, 459] width 234 height 32
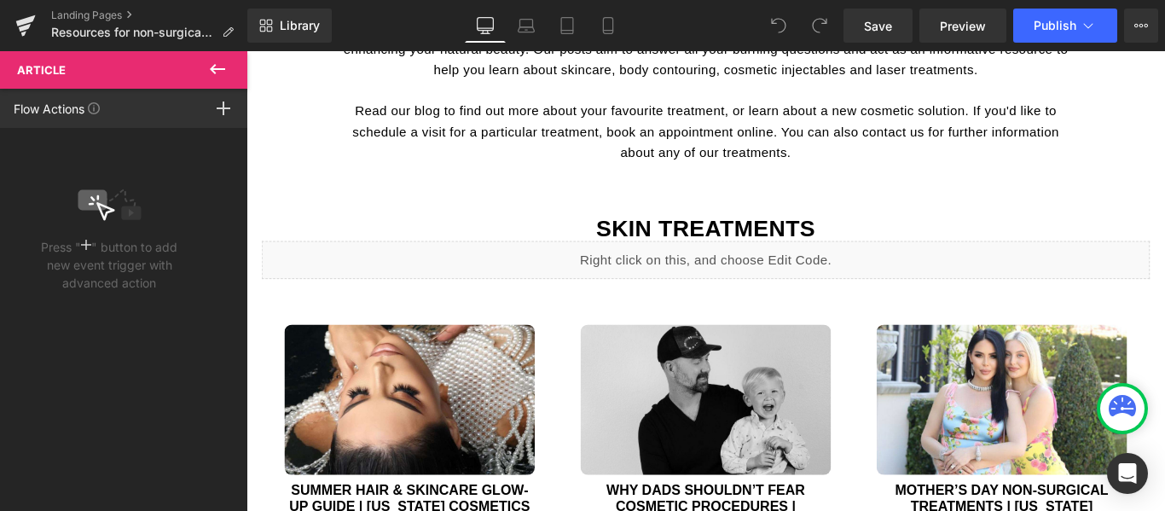
click at [214, 70] on icon at bounding box center [217, 69] width 15 height 10
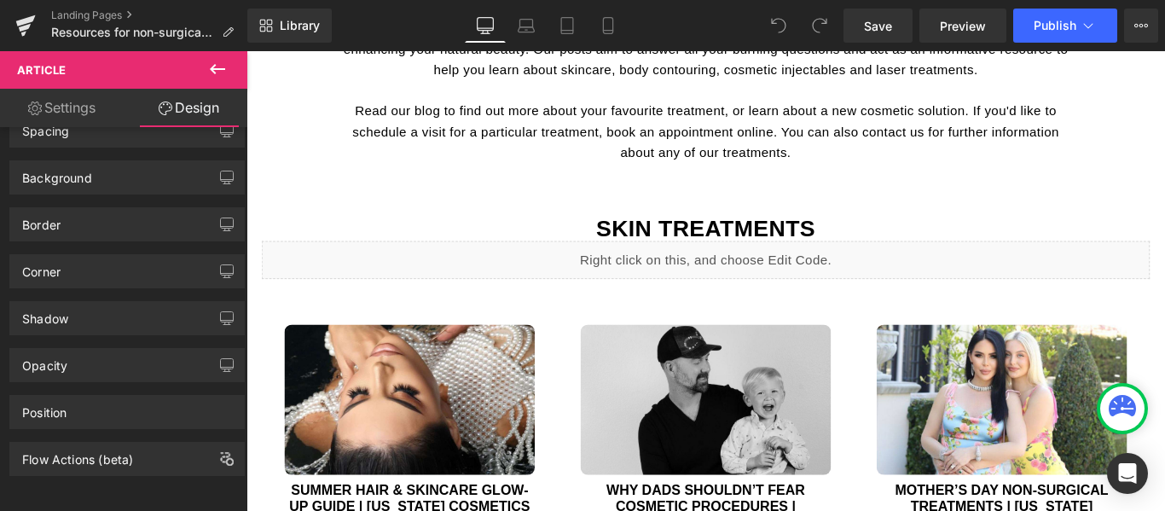
click at [82, 109] on link "Settings" at bounding box center [62, 108] width 124 height 38
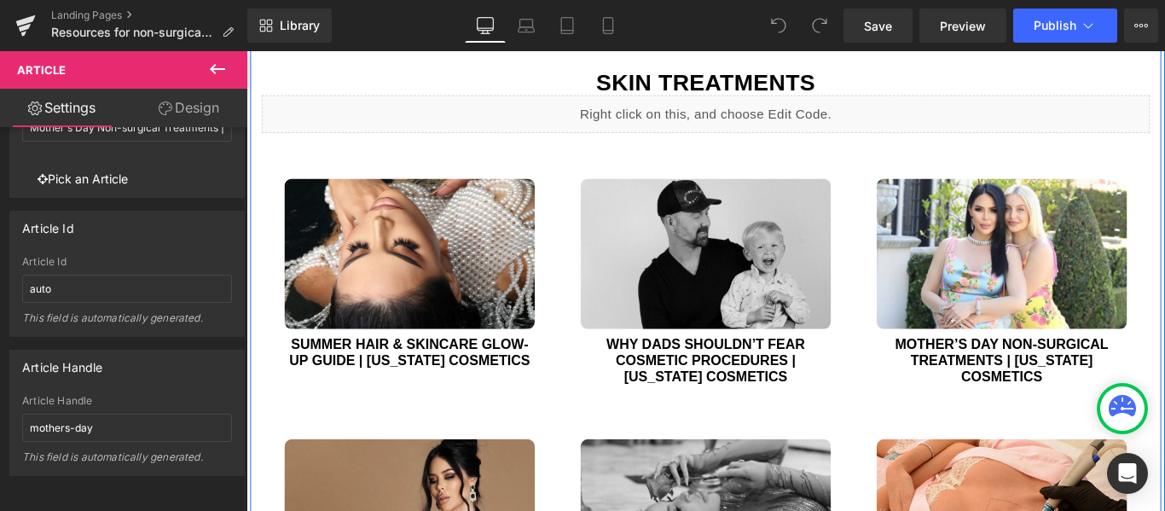
scroll to position [853, 0]
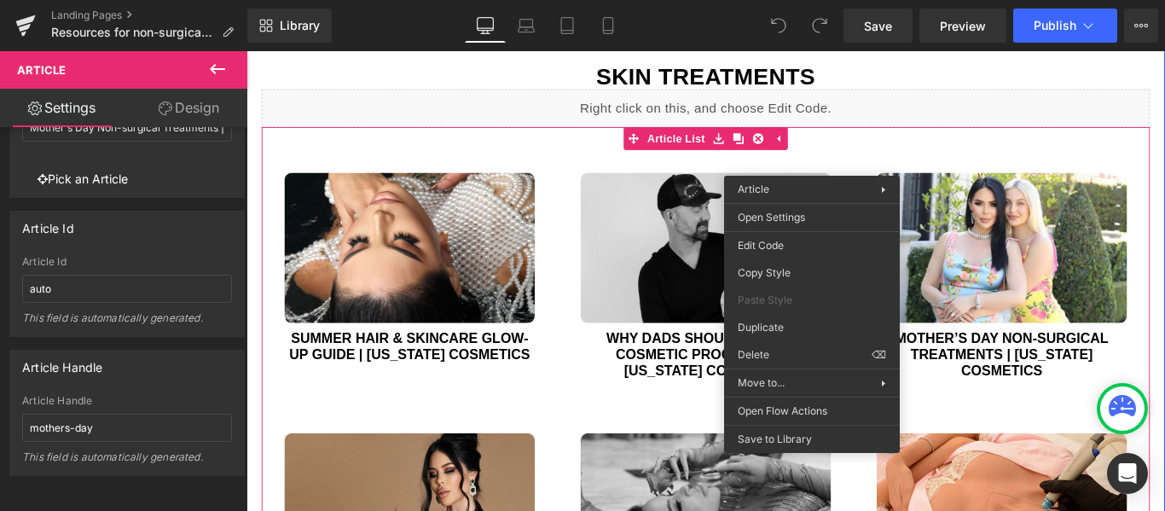
click at [1164, 165] on div "(A) Image Mother’s Day Non-surgical Treatments | California Cosmetics (A) Title…" at bounding box center [1095, 308] width 333 height 292
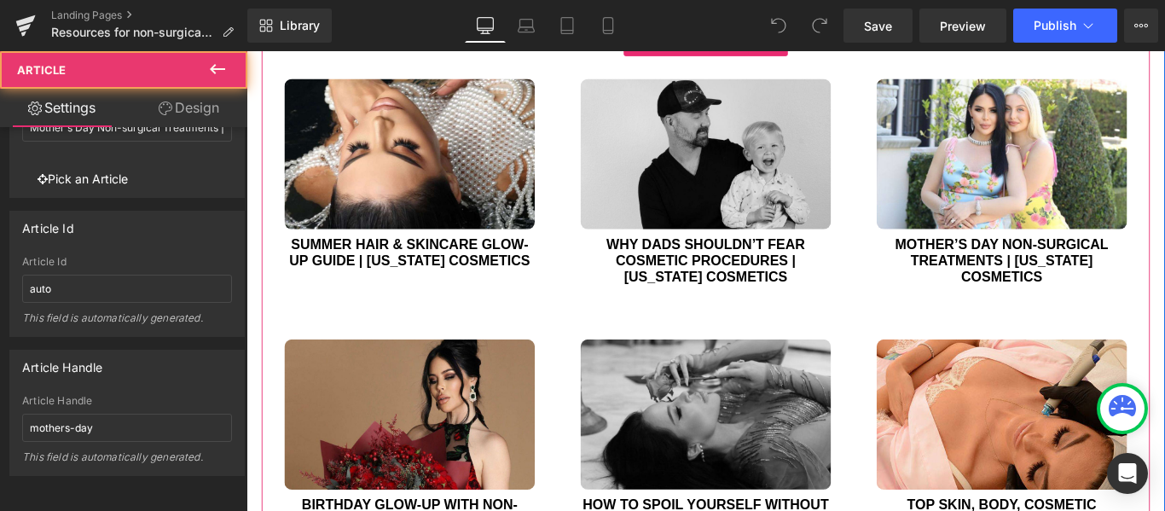
scroll to position [1194, 0]
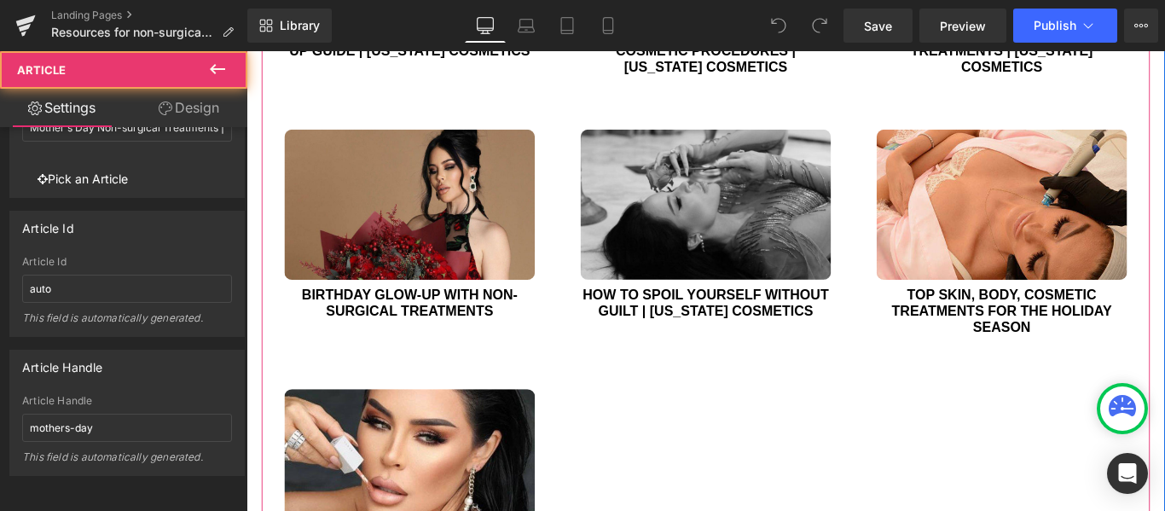
click at [821, 477] on div "(A) Image Summer Hair & Skincare Glow-up Guide | [US_STATE] Cosmetics (A) Title…" at bounding box center [762, 241] width 998 height 893
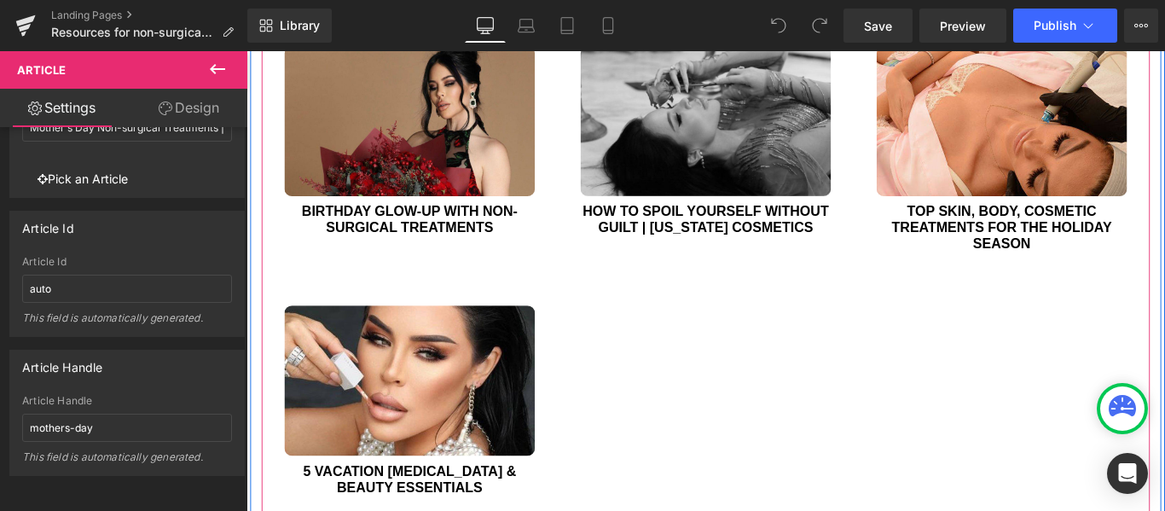
scroll to position [1535, 0]
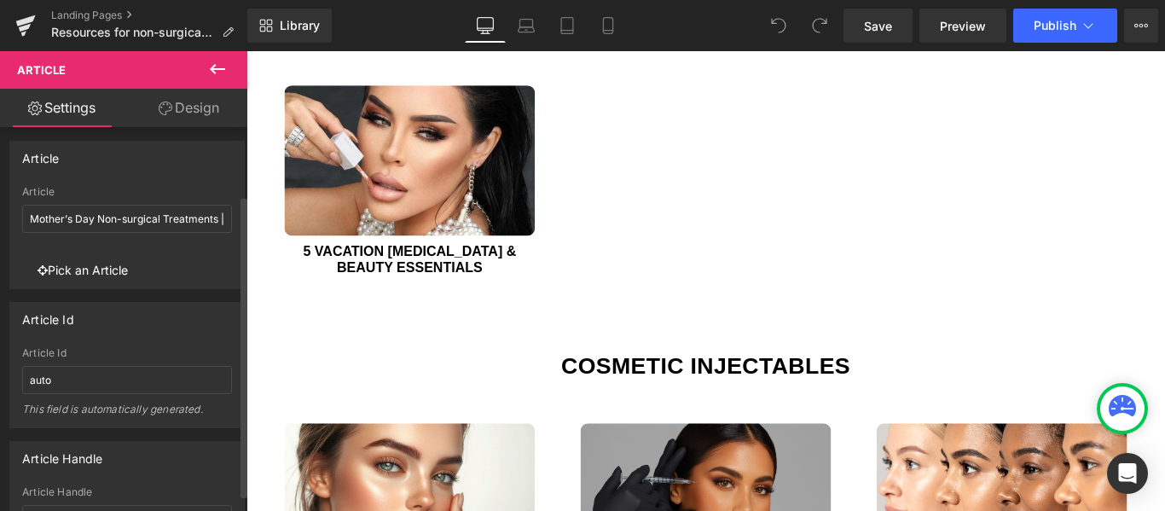
scroll to position [0, 0]
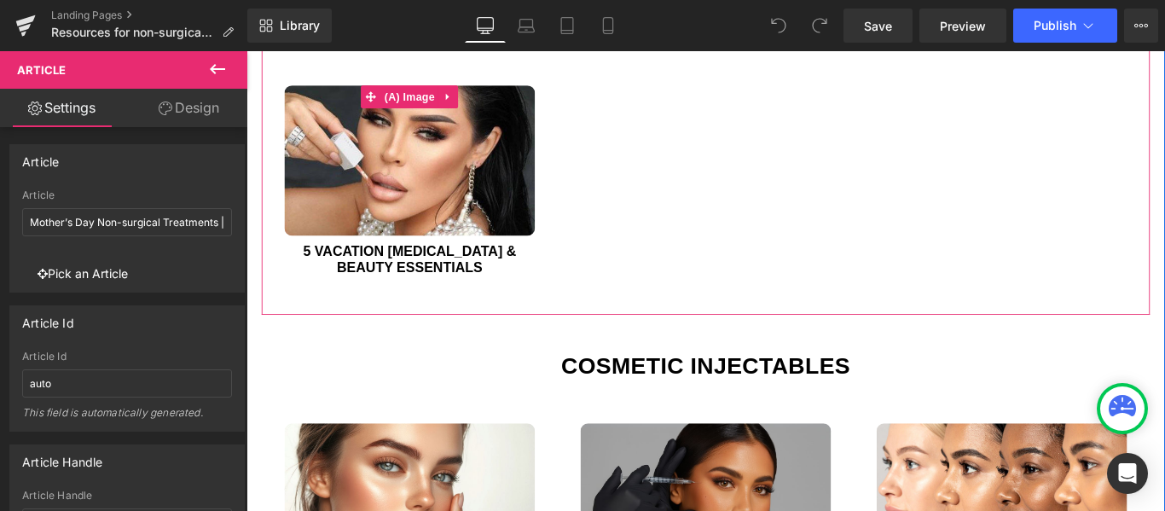
click at [344, 239] on img at bounding box center [429, 174] width 281 height 169
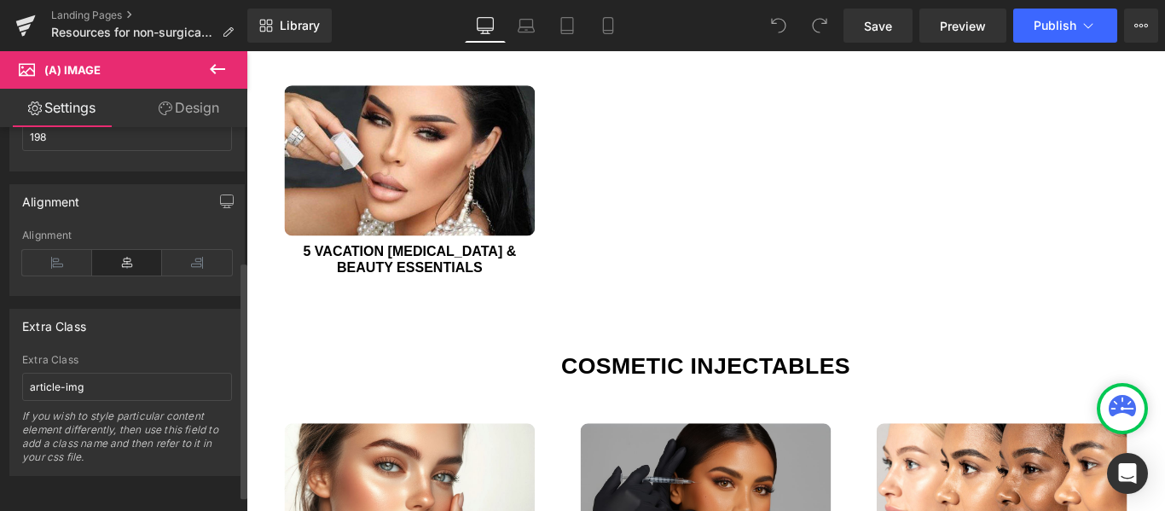
scroll to position [243, 0]
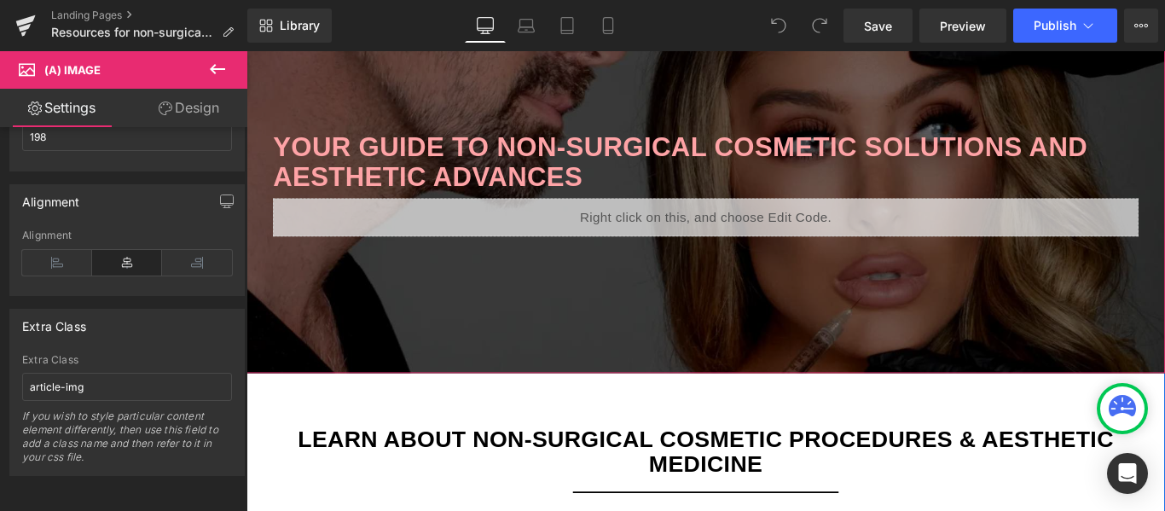
scroll to position [0, 0]
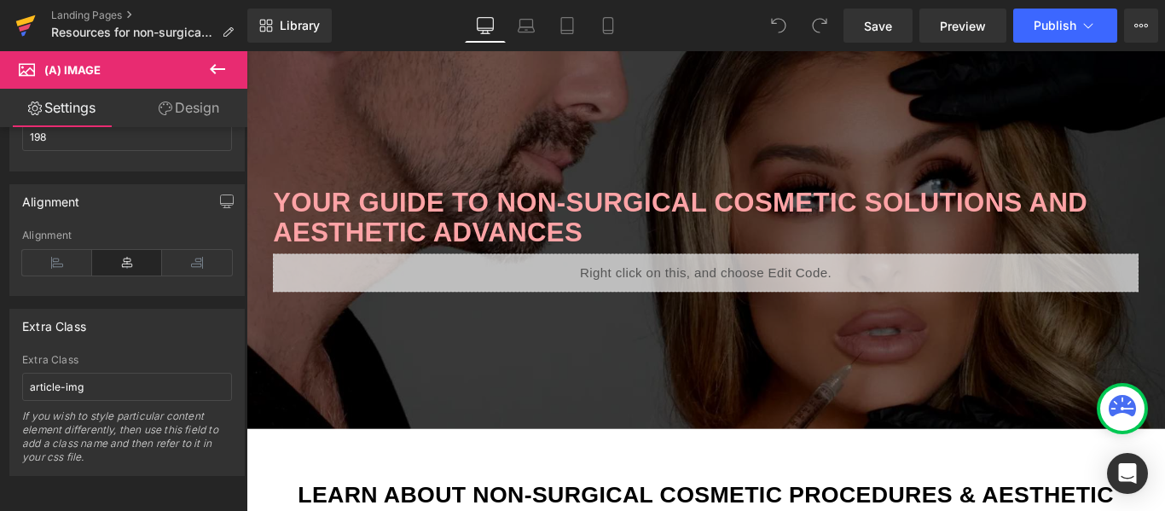
click at [27, 21] on icon at bounding box center [26, 20] width 20 height 11
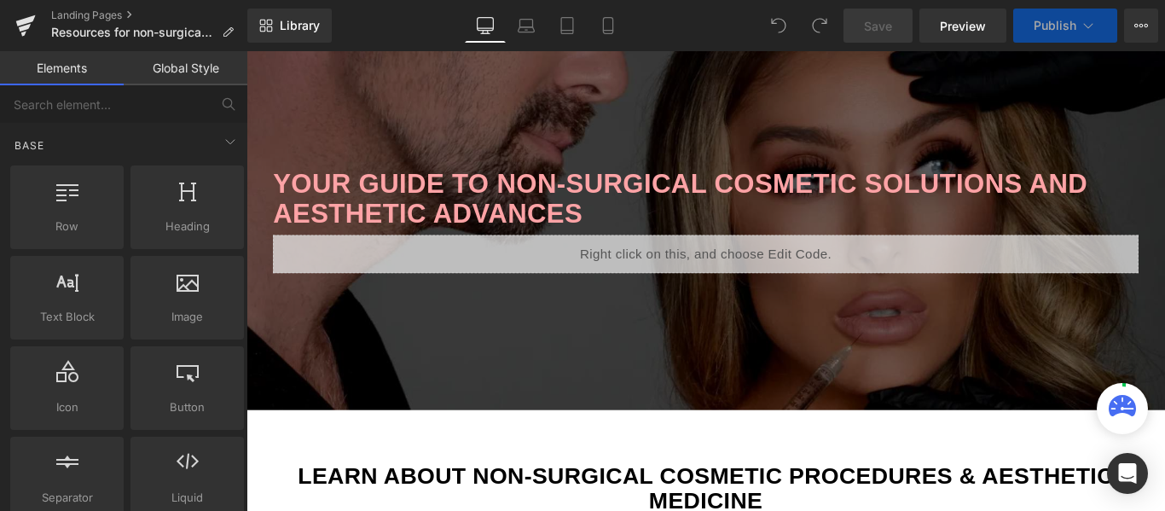
scroll to position [767, 0]
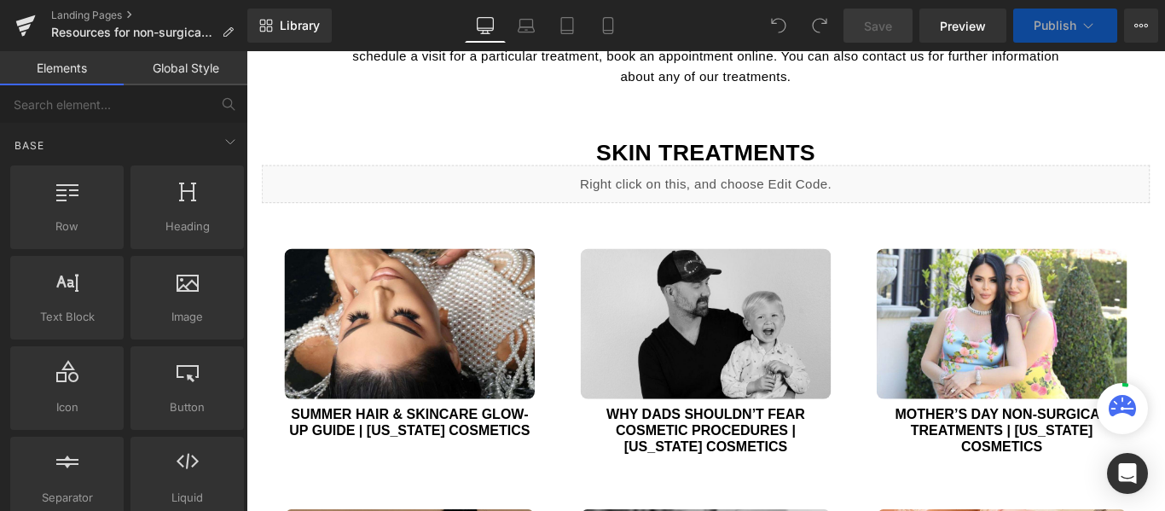
click at [449, 325] on img at bounding box center [429, 357] width 281 height 169
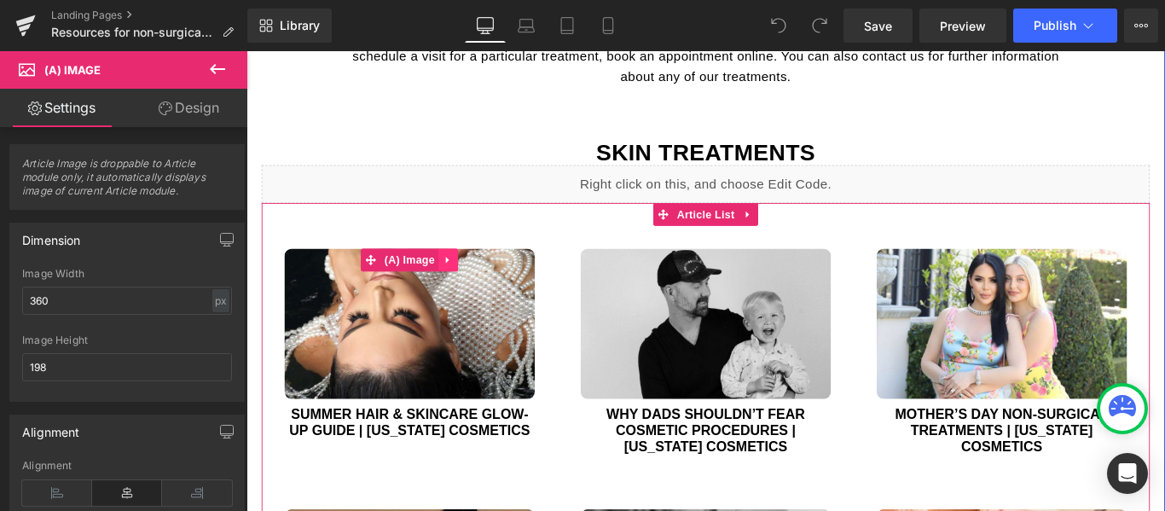
click at [475, 284] on link at bounding box center [473, 286] width 22 height 26
click at [456, 285] on icon at bounding box center [462, 286] width 12 height 12
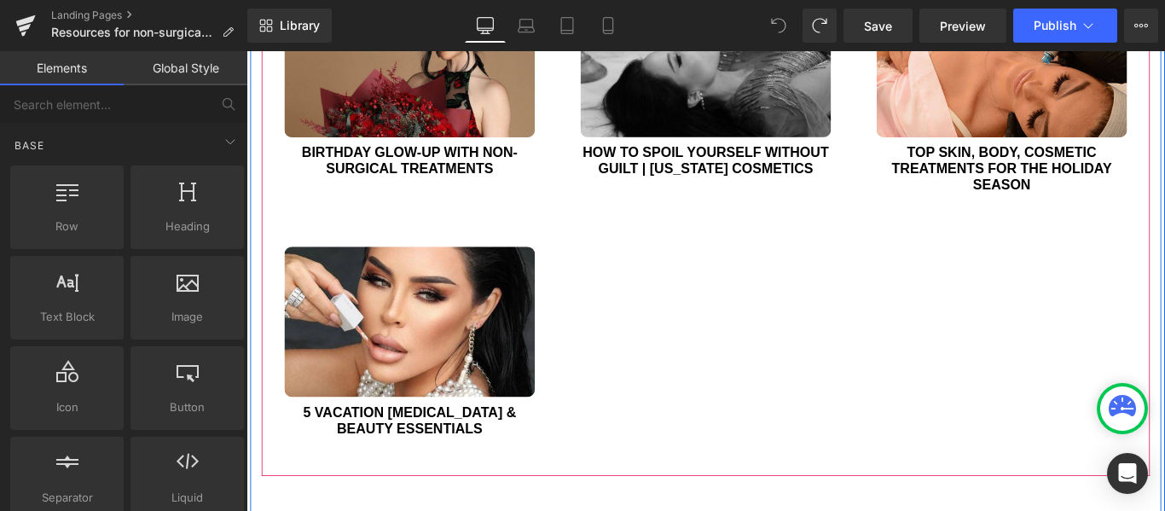
scroll to position [1450, 0]
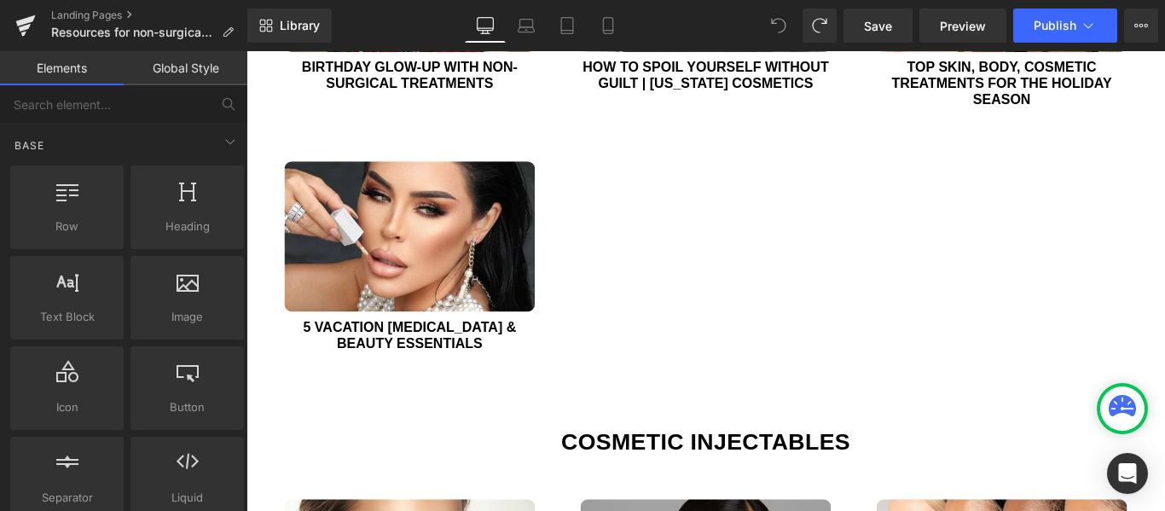
click at [193, 67] on link "Global Style" at bounding box center [186, 68] width 124 height 34
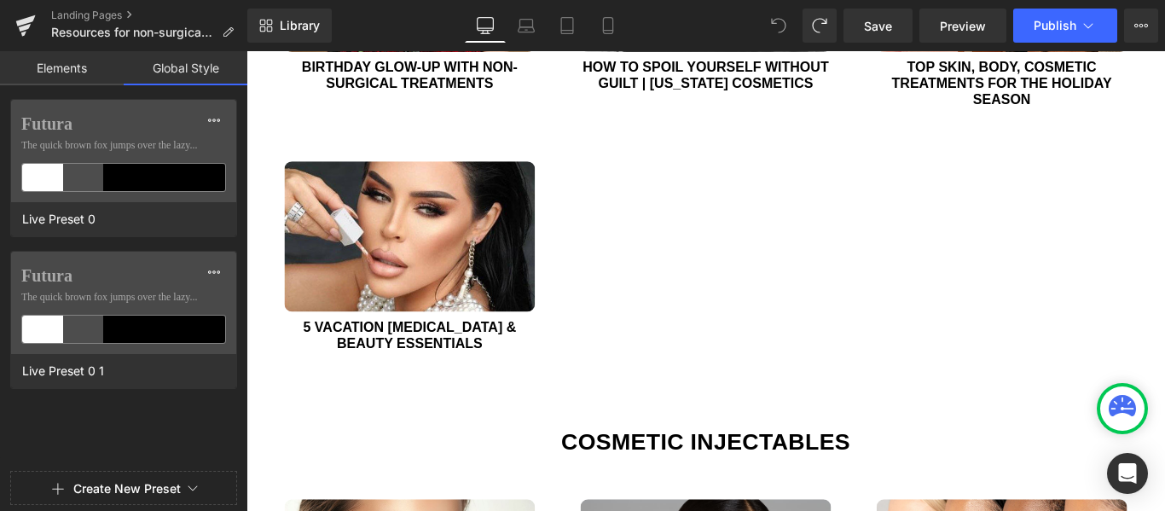
click at [76, 64] on link "Elements" at bounding box center [62, 68] width 124 height 34
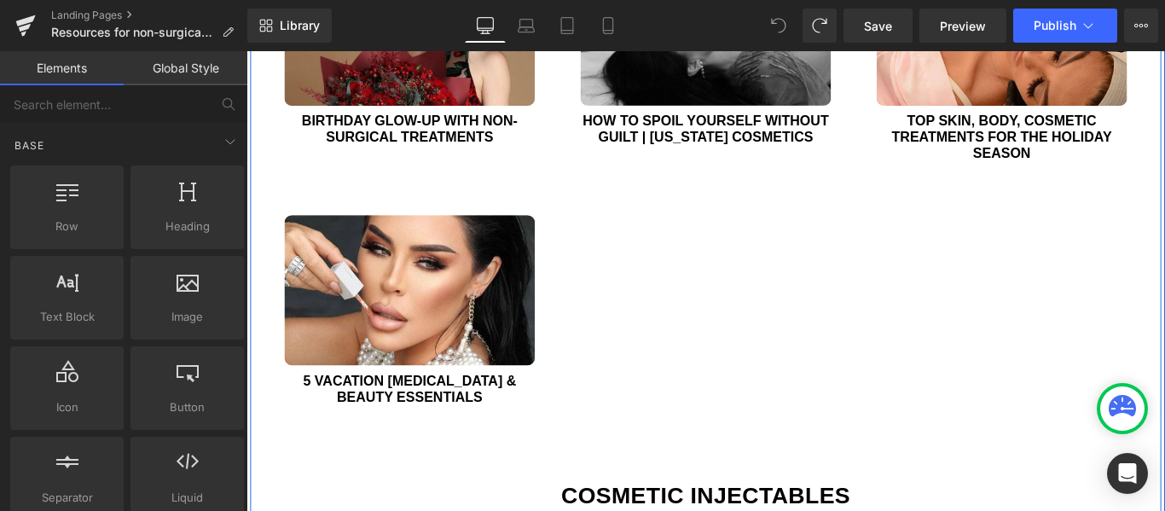
scroll to position [1535, 0]
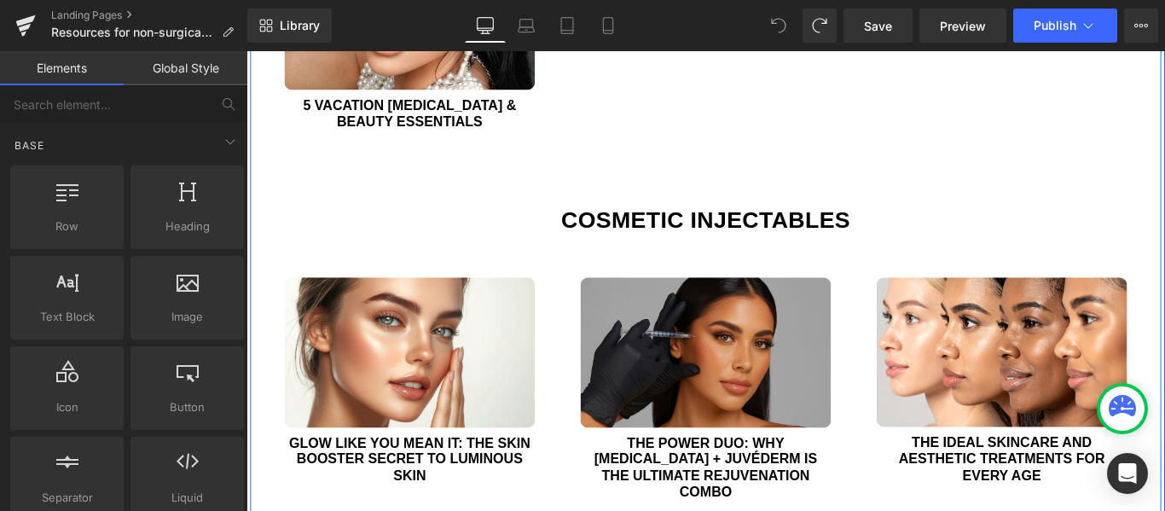
scroll to position [1705, 0]
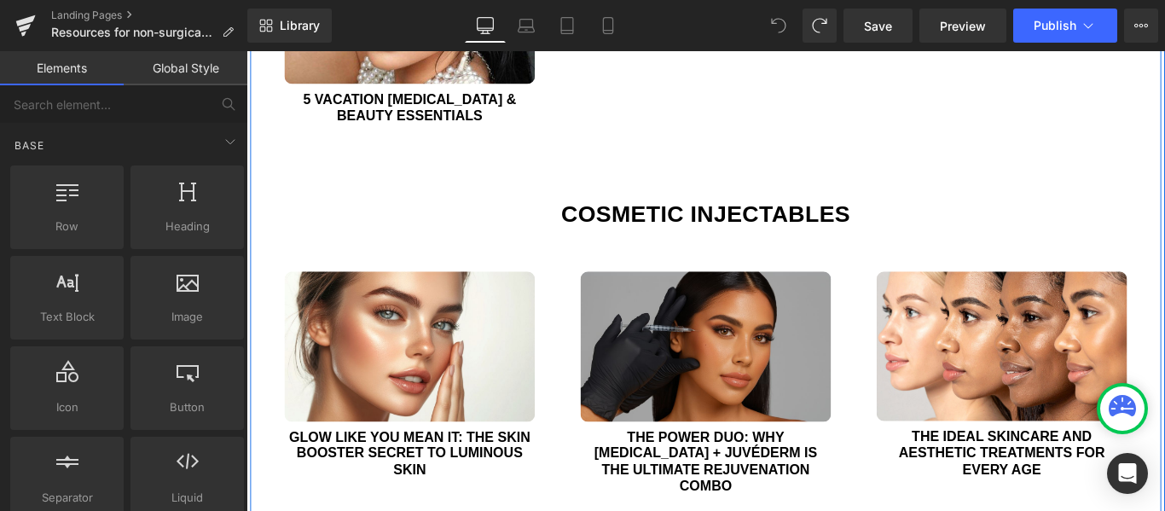
click at [905, 292] on div "(A) Image The Power Duo: Why [MEDICAL_DATA] + JUVÉDERM Is the Ultimate Rejuvena…" at bounding box center [762, 428] width 333 height 310
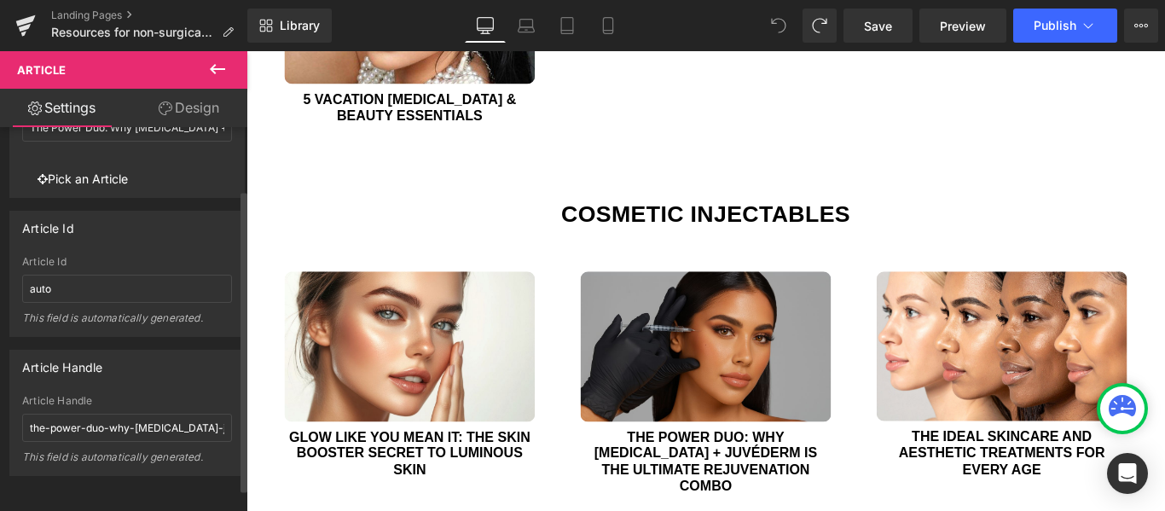
scroll to position [107, 0]
click at [182, 107] on link "Design" at bounding box center [189, 108] width 124 height 38
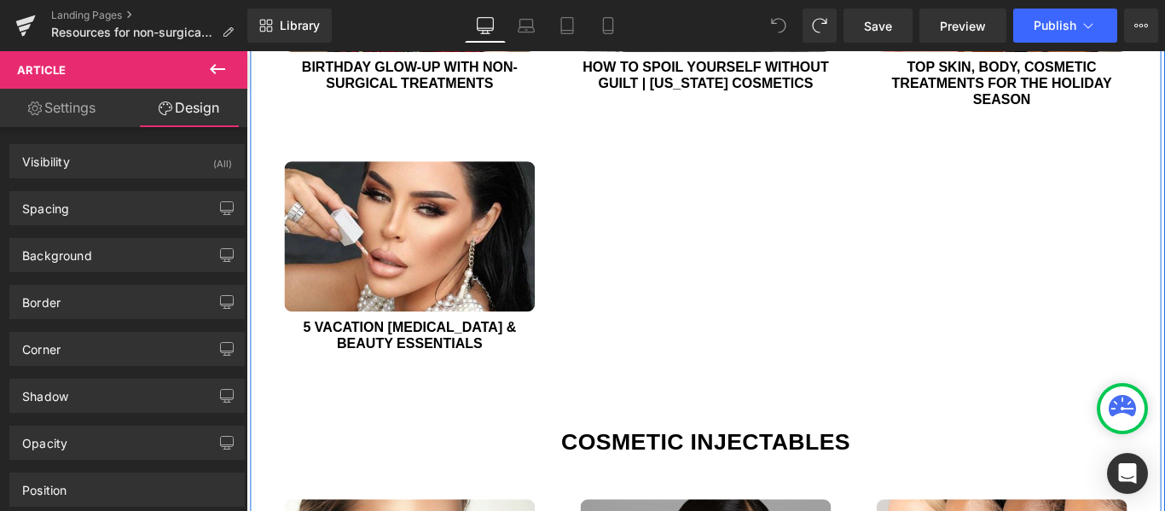
scroll to position [1279, 0]
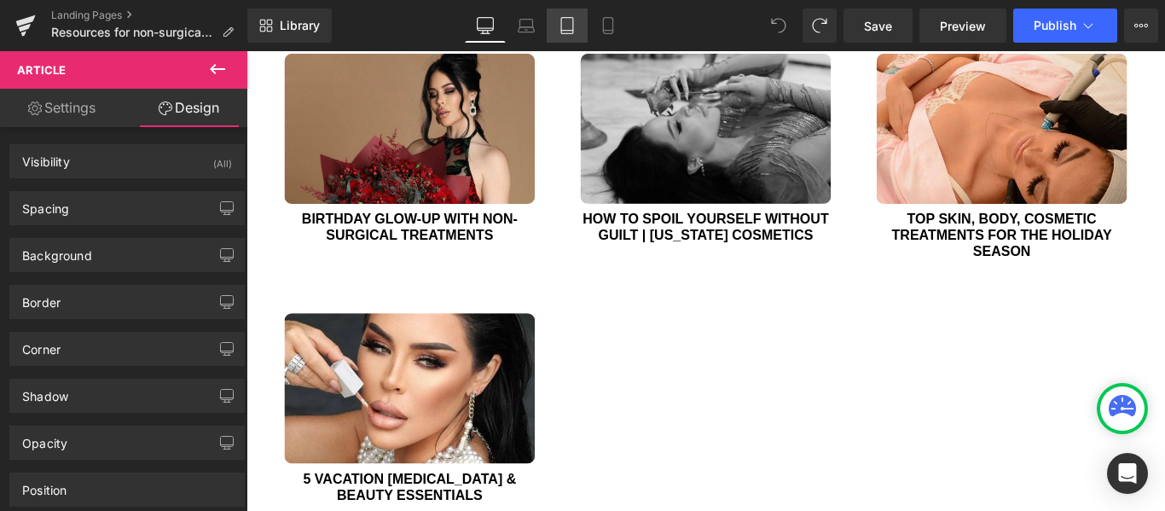
click at [571, 29] on icon at bounding box center [566, 25] width 17 height 17
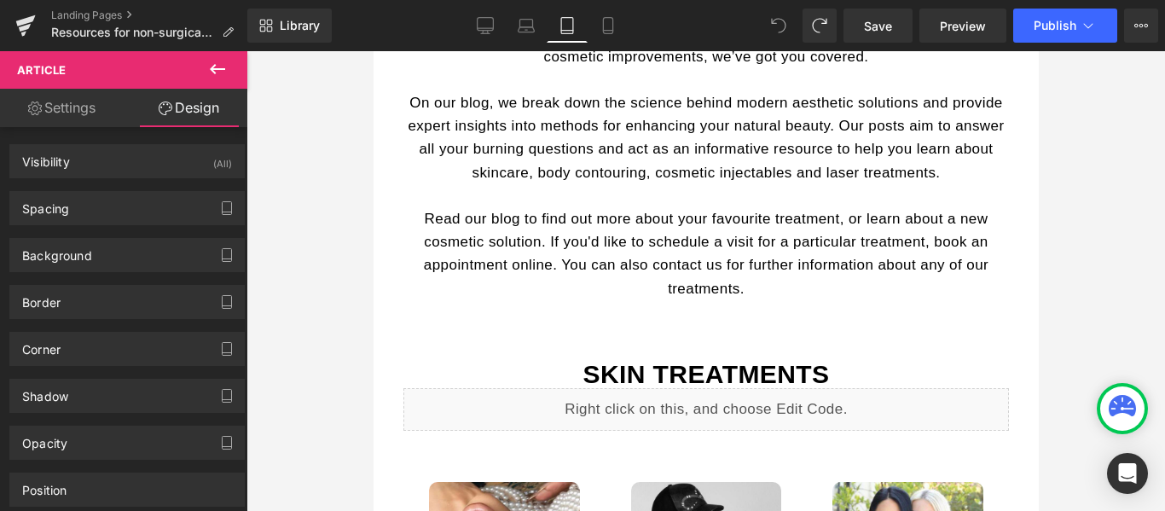
scroll to position [564, 0]
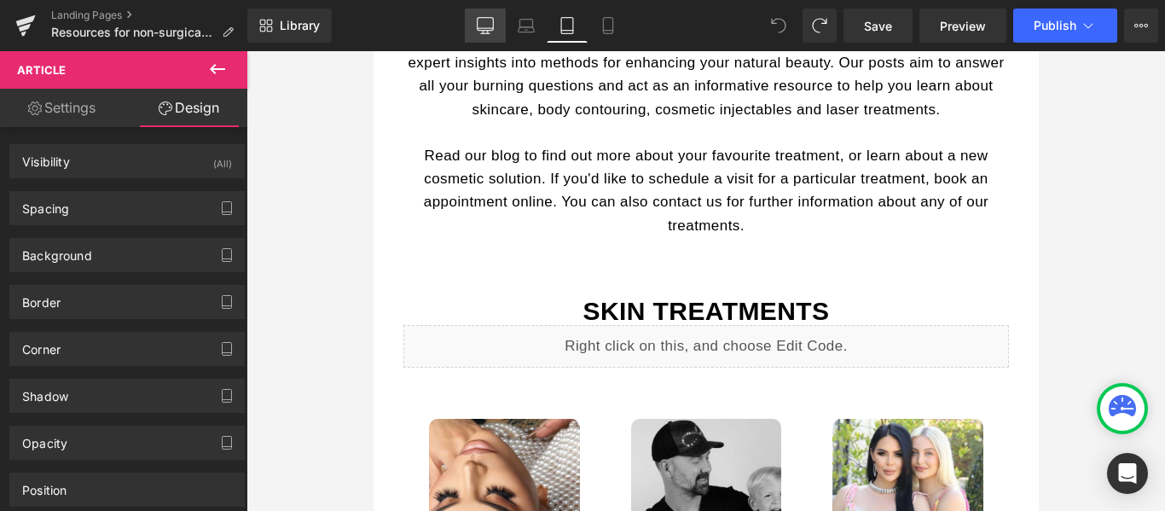
click at [493, 26] on icon at bounding box center [485, 25] width 17 height 17
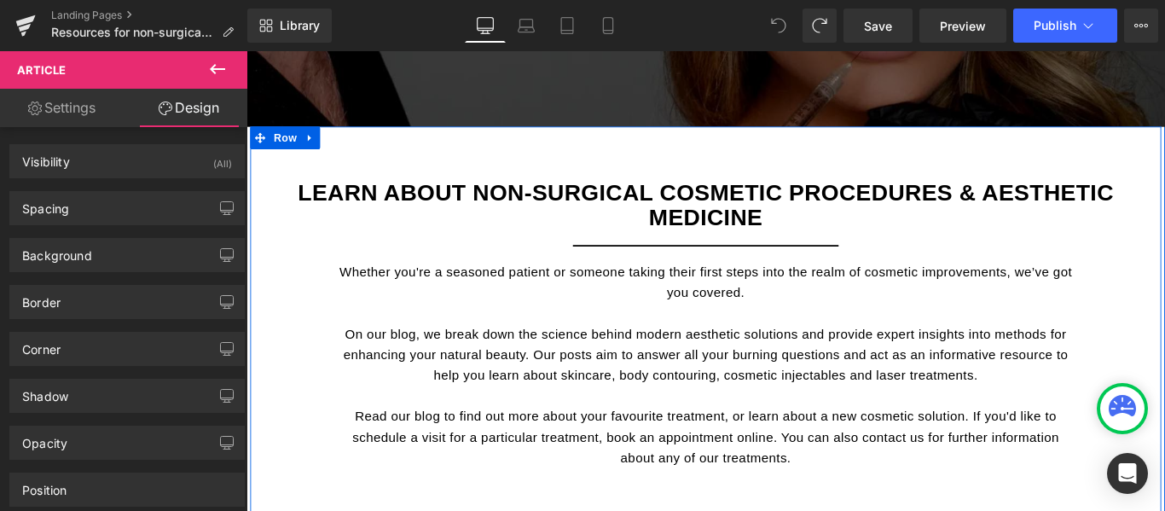
scroll to position [85, 0]
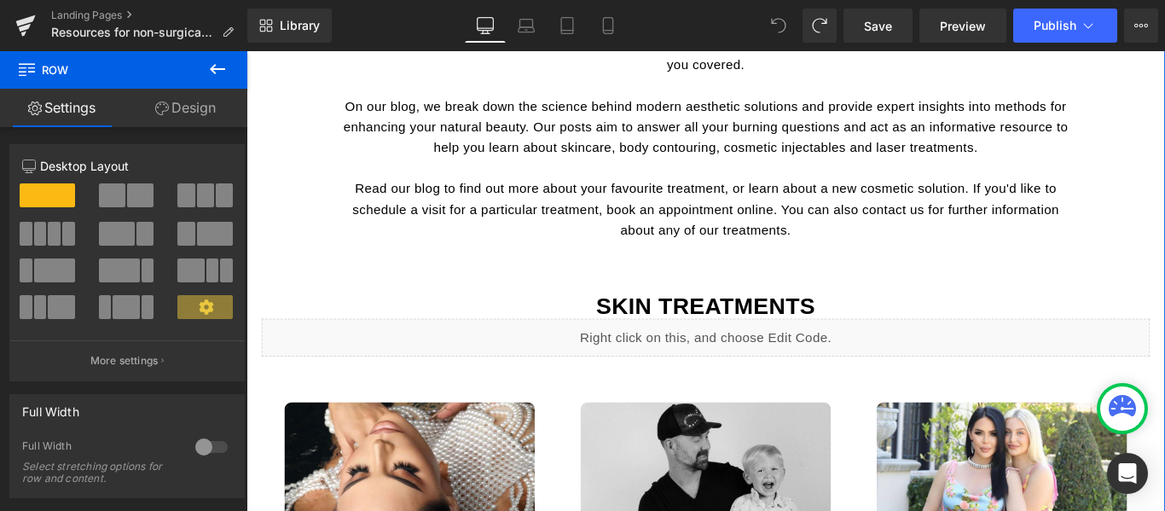
scroll to position [597, 0]
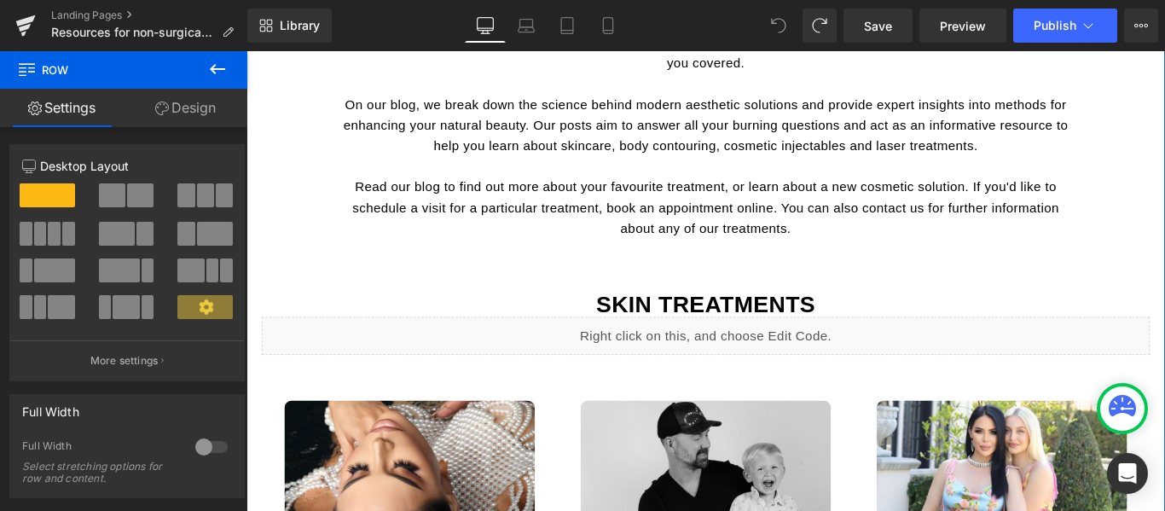
click at [897, 242] on p "Read our blog to find out more about your favourite treatment, or learn about a…" at bounding box center [762, 227] width 827 height 70
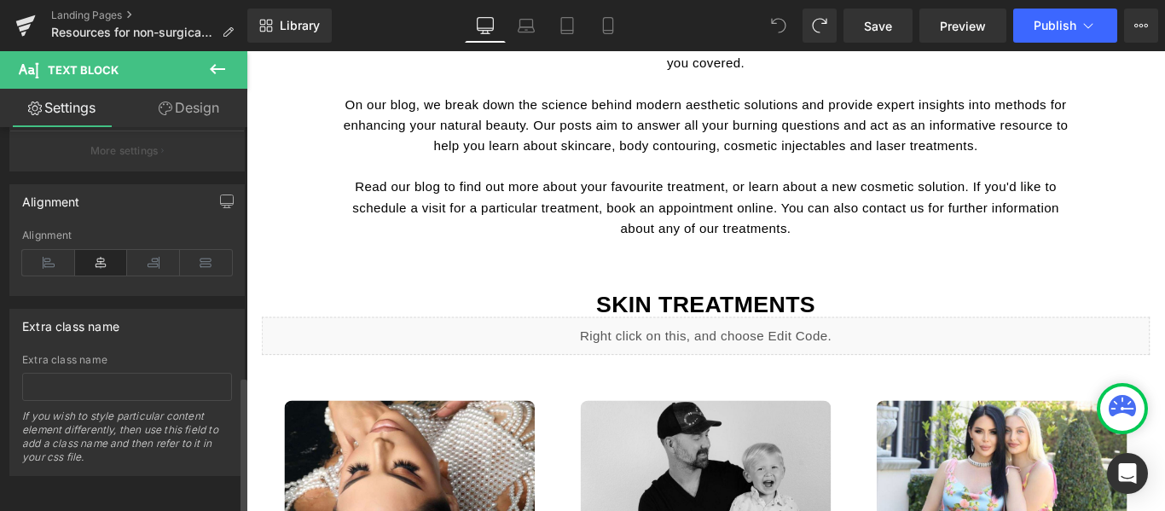
scroll to position [695, 0]
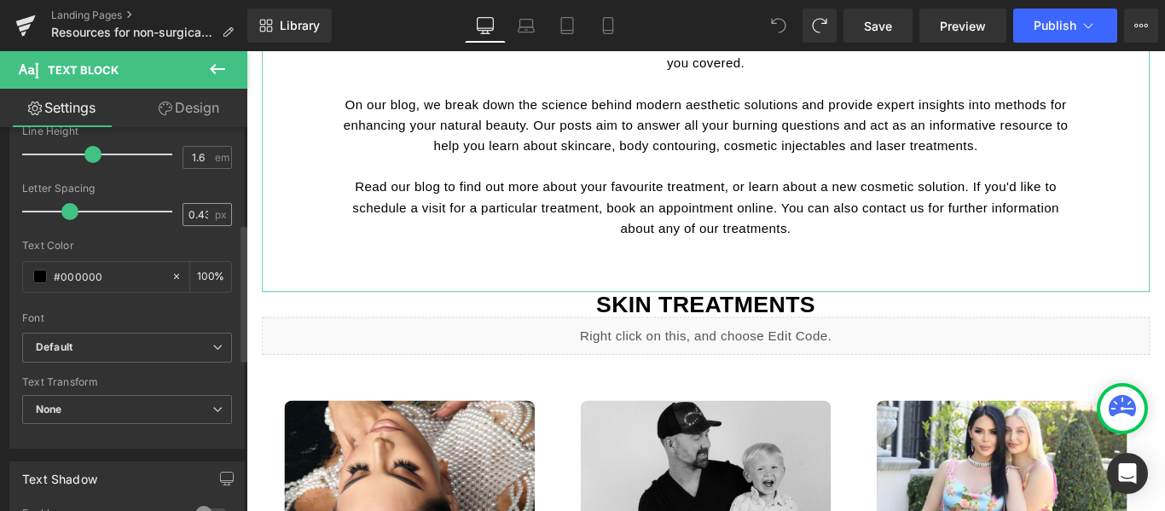
scroll to position [0, 0]
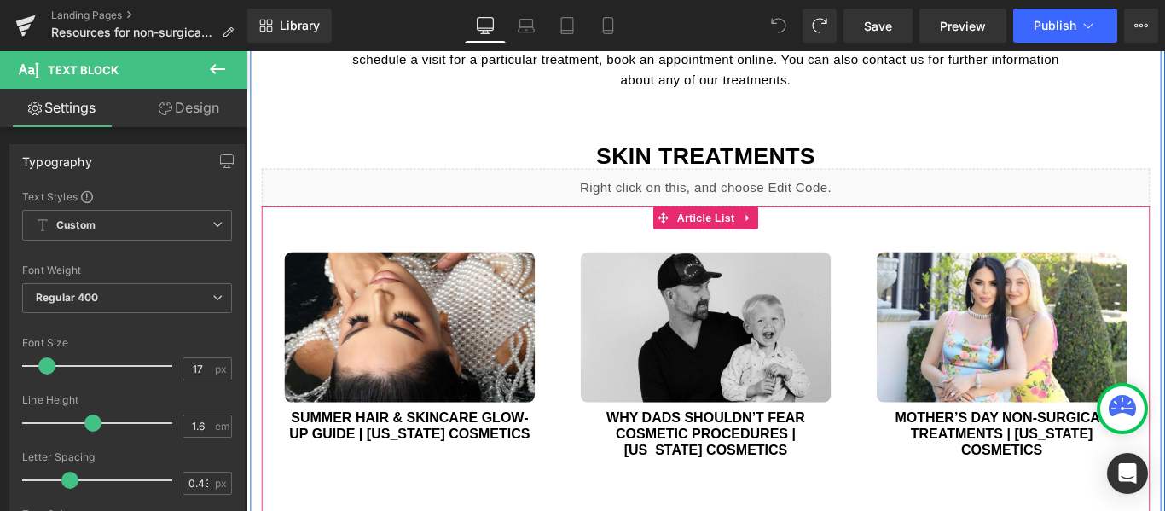
scroll to position [767, 0]
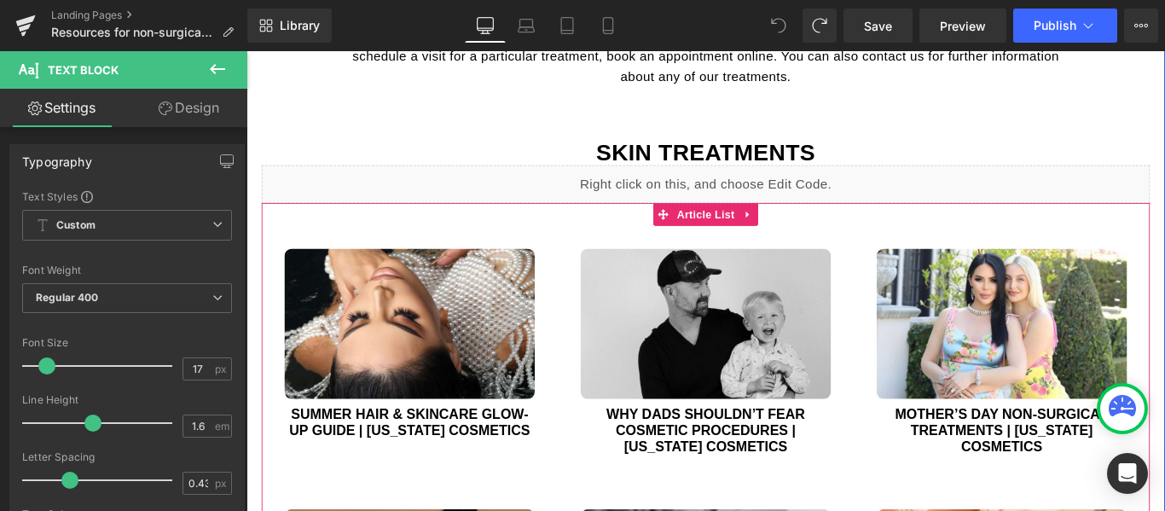
click at [919, 472] on div "(A) Image Why Dads Shouldn’t Fear Cosmetic Procedures | California Cosmetics (A…" at bounding box center [762, 393] width 333 height 292
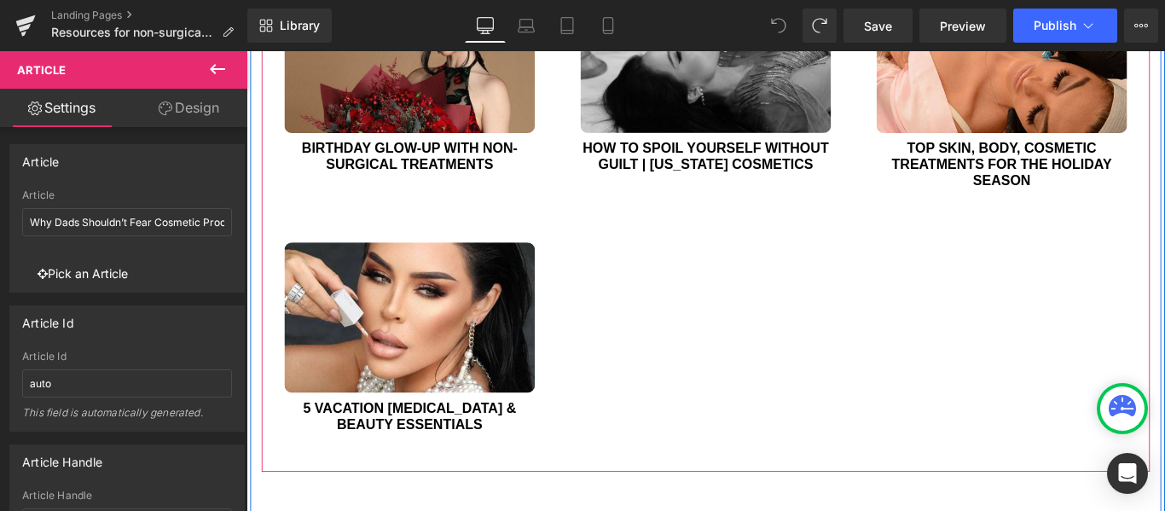
scroll to position [1364, 0]
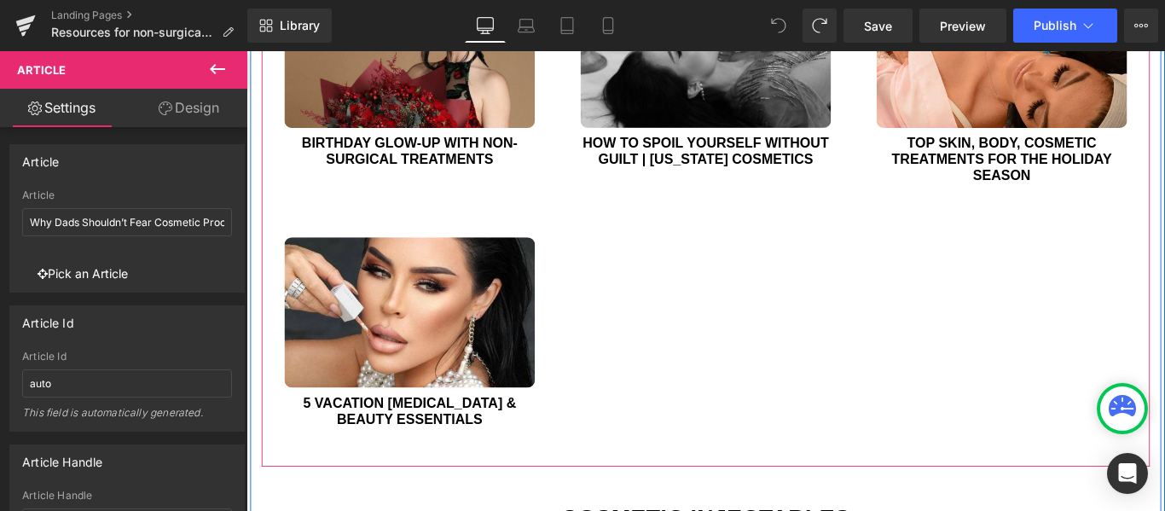
click at [509, 305] on img at bounding box center [429, 344] width 281 height 169
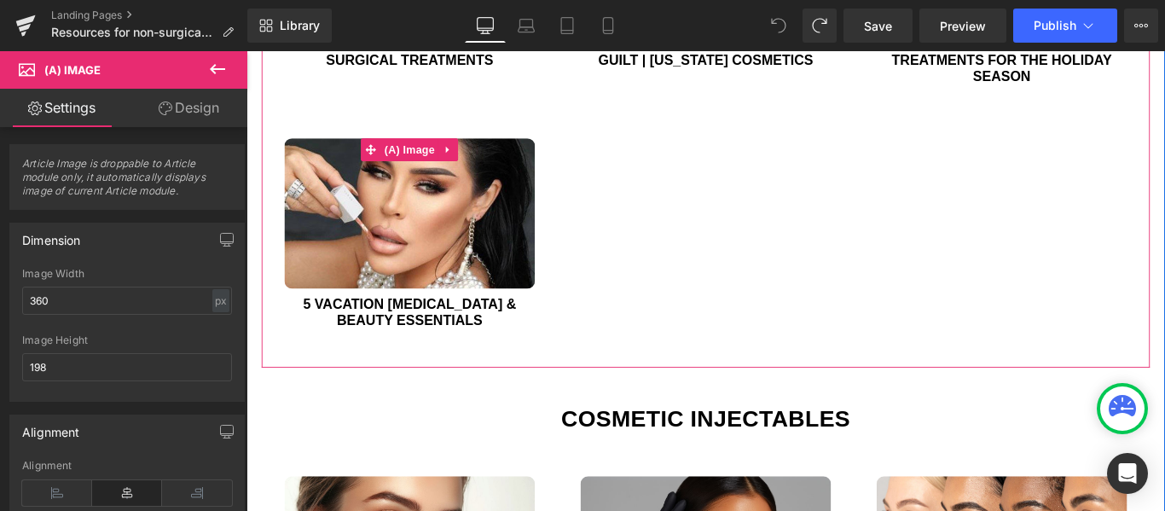
scroll to position [1450, 0]
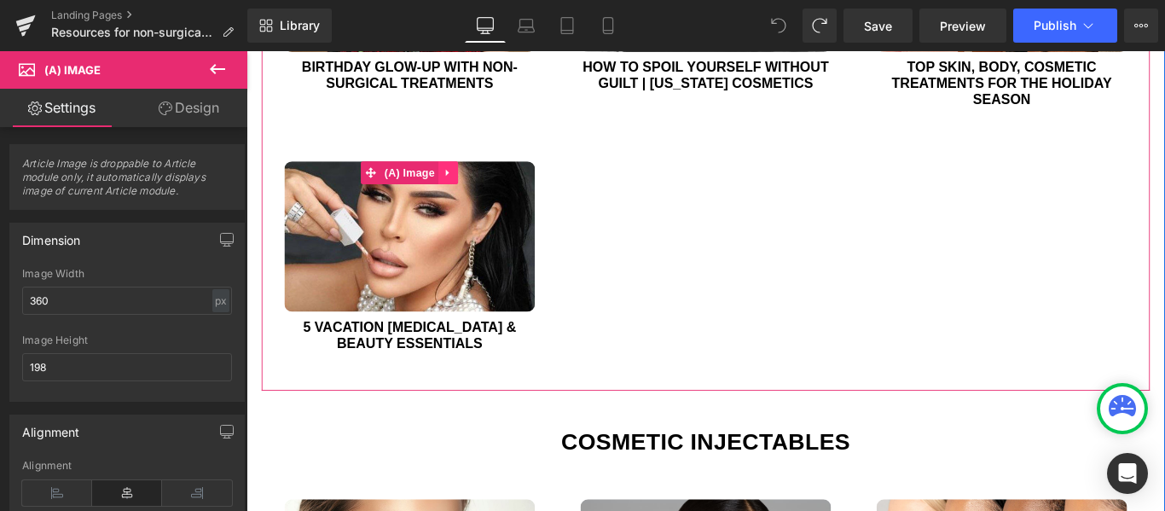
click at [467, 188] on icon at bounding box center [473, 188] width 12 height 13
click at [456, 188] on icon at bounding box center [462, 188] width 12 height 12
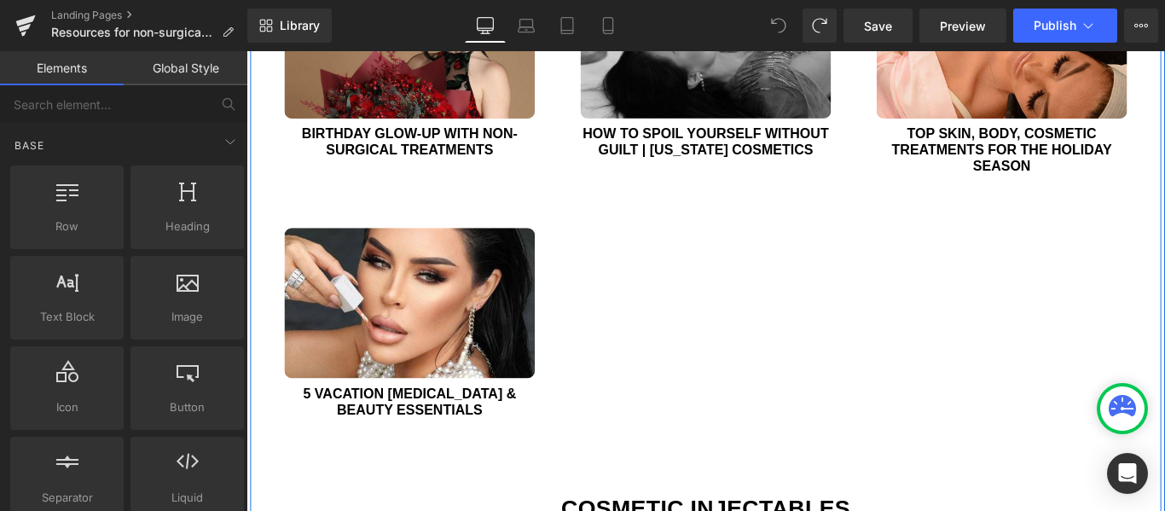
scroll to position [1327, 0]
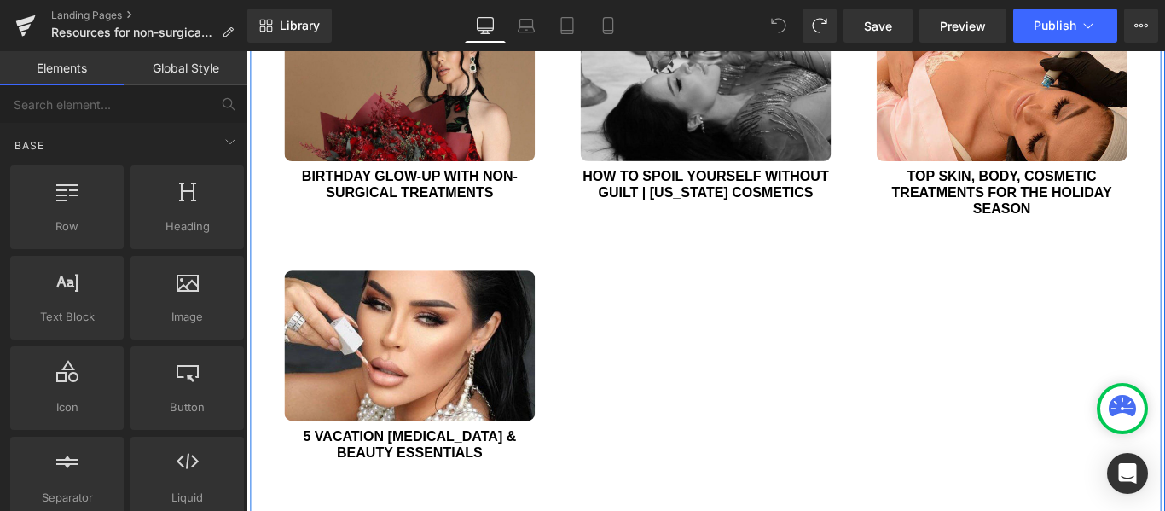
click at [788, 397] on div "(A) Image Summer Hair & Skincare Glow-up Guide | [US_STATE] Cosmetics (A) Title…" at bounding box center [762, 108] width 998 height 893
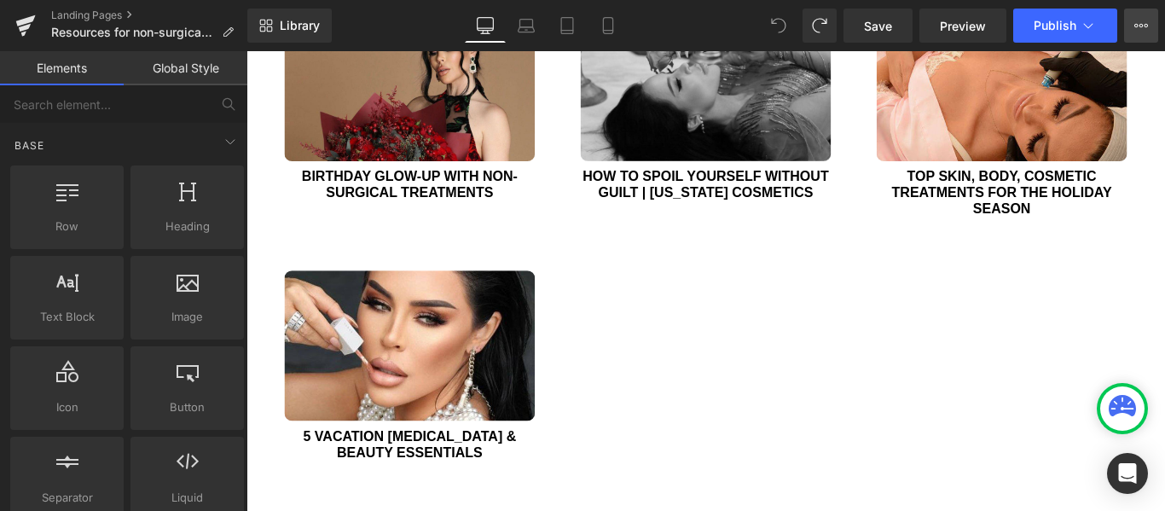
click at [1137, 25] on icon at bounding box center [1136, 25] width 4 height 3
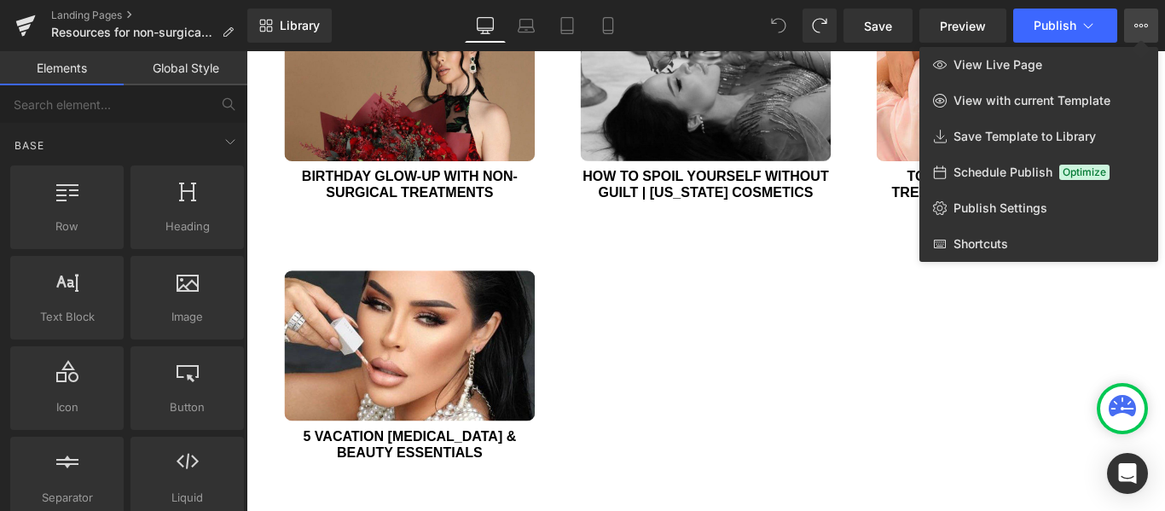
click at [745, 286] on div at bounding box center [705, 281] width 918 height 460
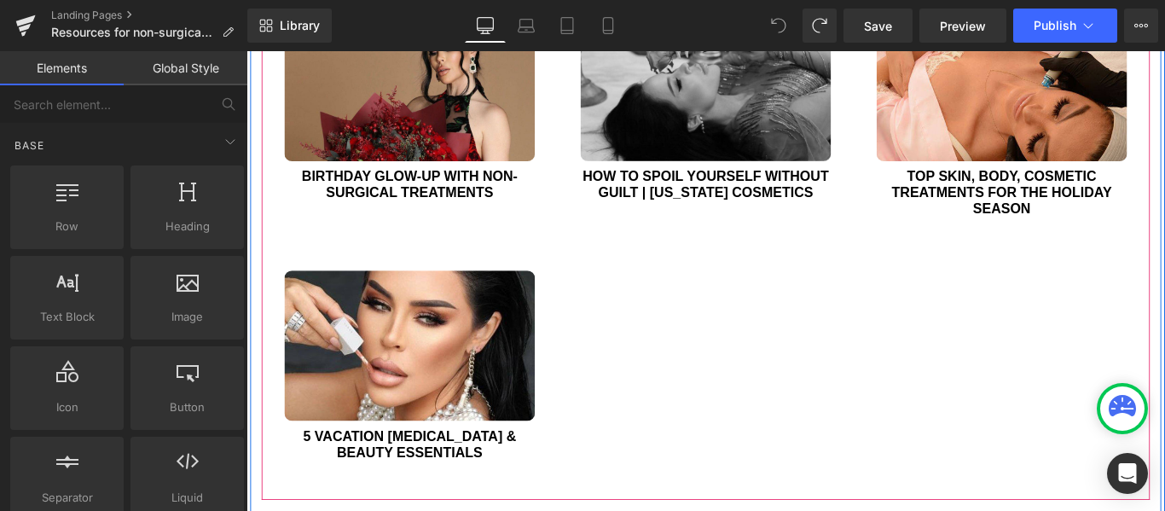
click at [746, 366] on div "(A) Image Summer Hair & Skincare Glow-up Guide | [US_STATE] Cosmetics (A) Title…" at bounding box center [762, 108] width 998 height 893
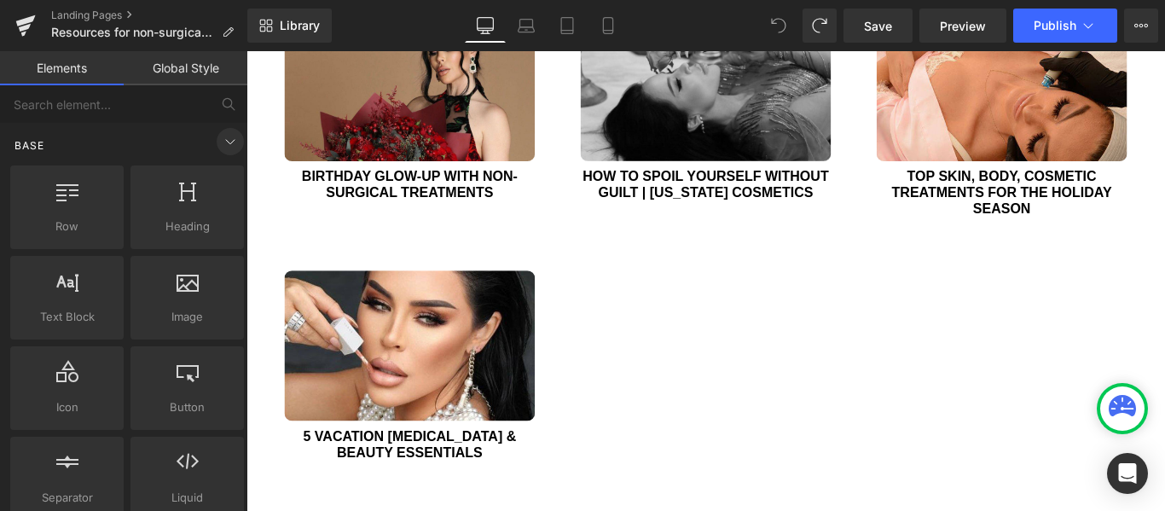
click at [229, 138] on icon at bounding box center [230, 141] width 20 height 20
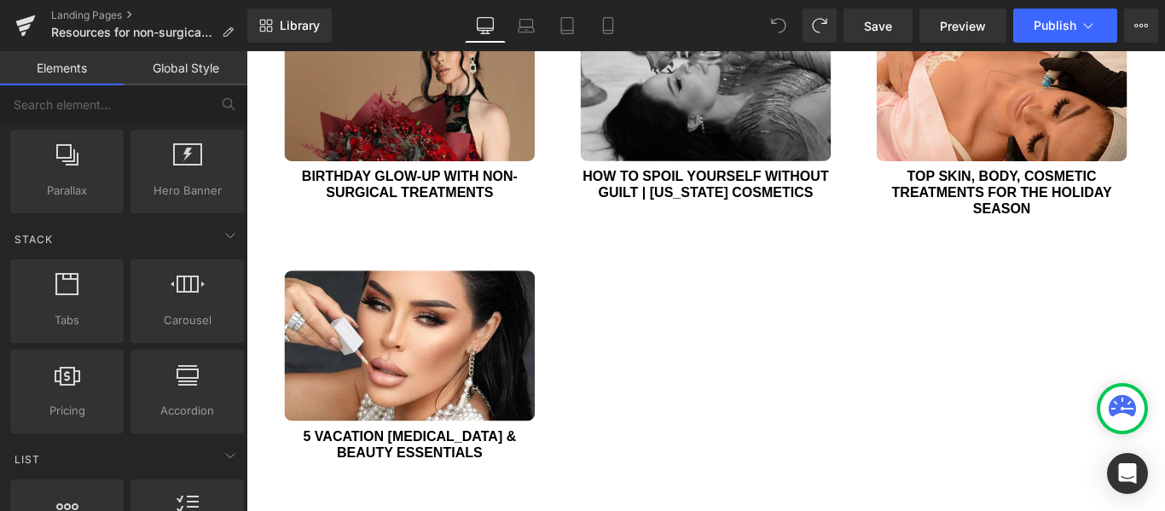
scroll to position [0, 0]
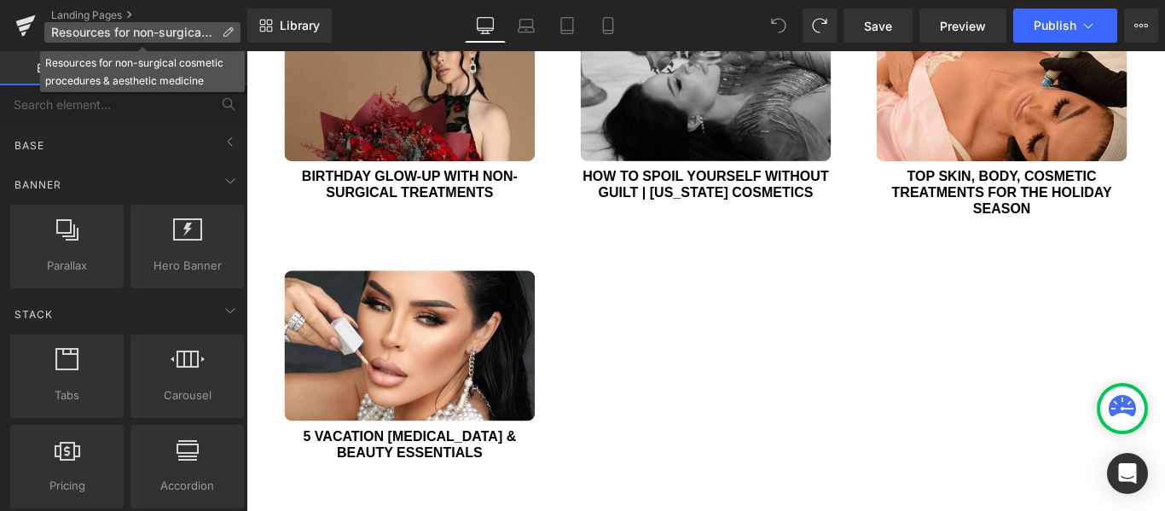
click at [130, 30] on span "Resources for non-surgical cosmetic procedures & aesthetic medicine" at bounding box center [133, 33] width 164 height 14
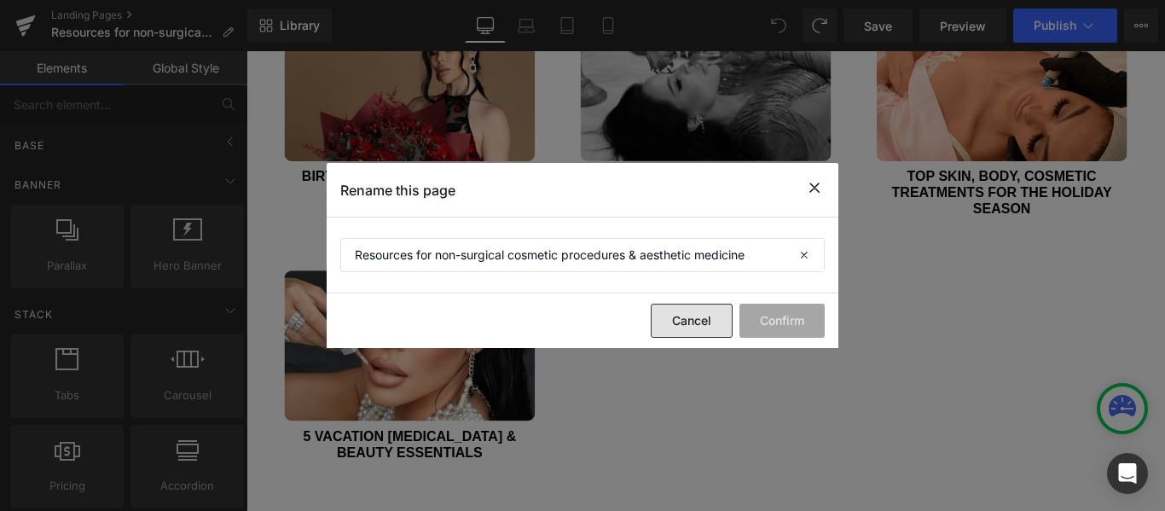
click at [698, 320] on button "Cancel" at bounding box center [692, 321] width 82 height 34
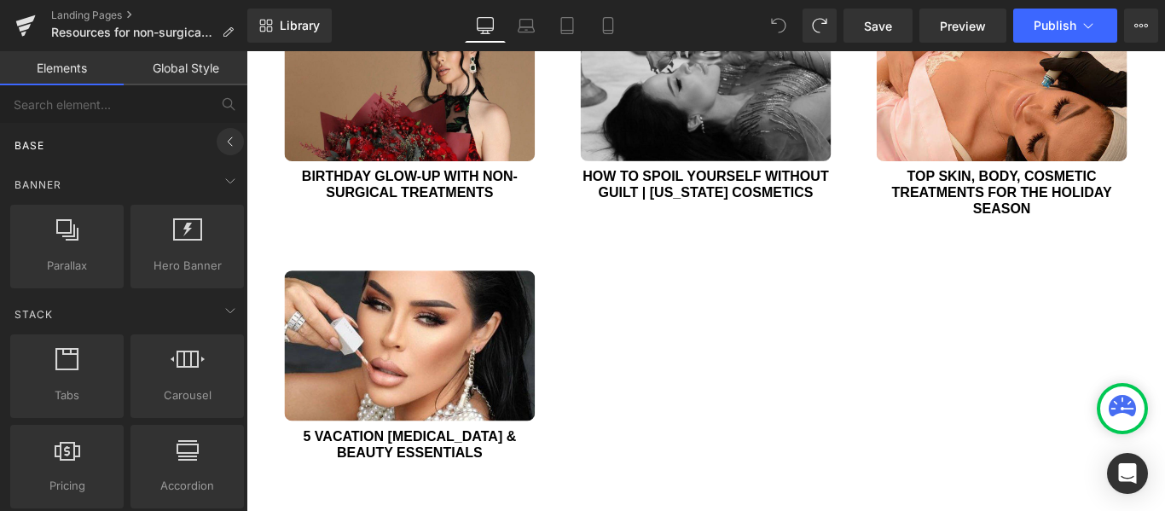
click at [224, 141] on icon at bounding box center [230, 141] width 20 height 20
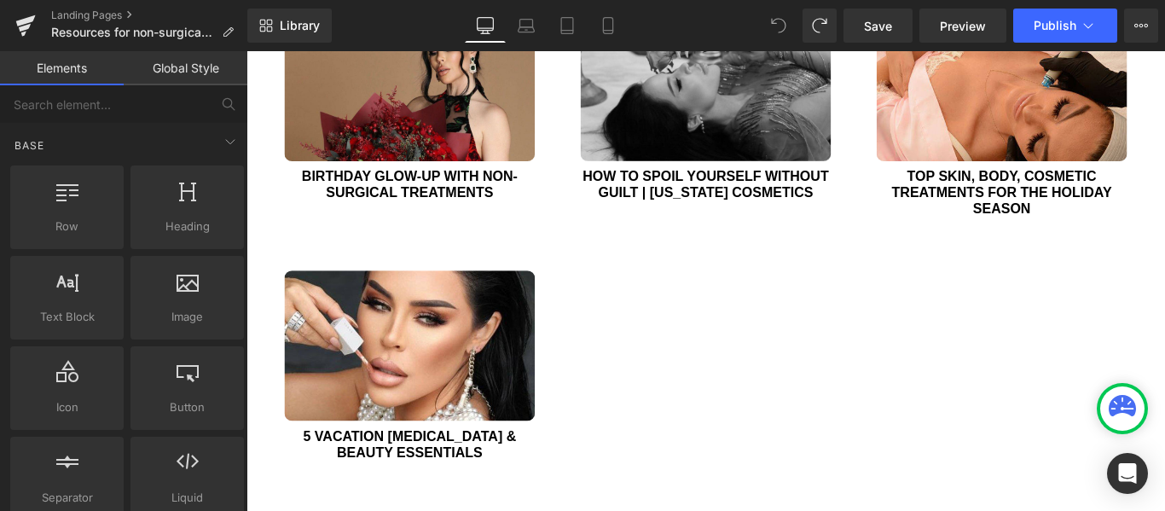
click at [188, 65] on link "Global Style" at bounding box center [186, 68] width 124 height 34
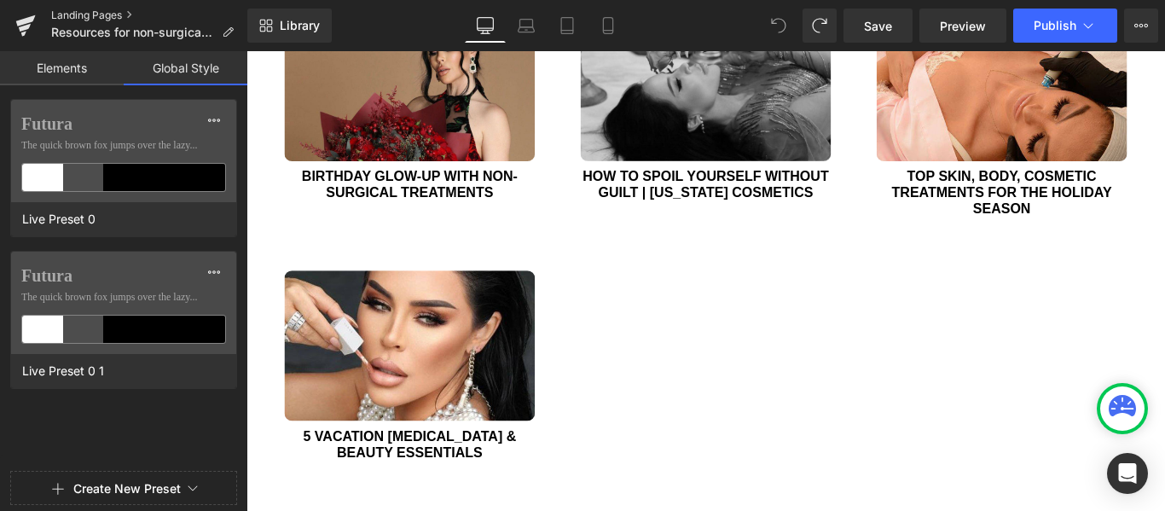
click at [95, 14] on link "Landing Pages" at bounding box center [149, 16] width 196 height 14
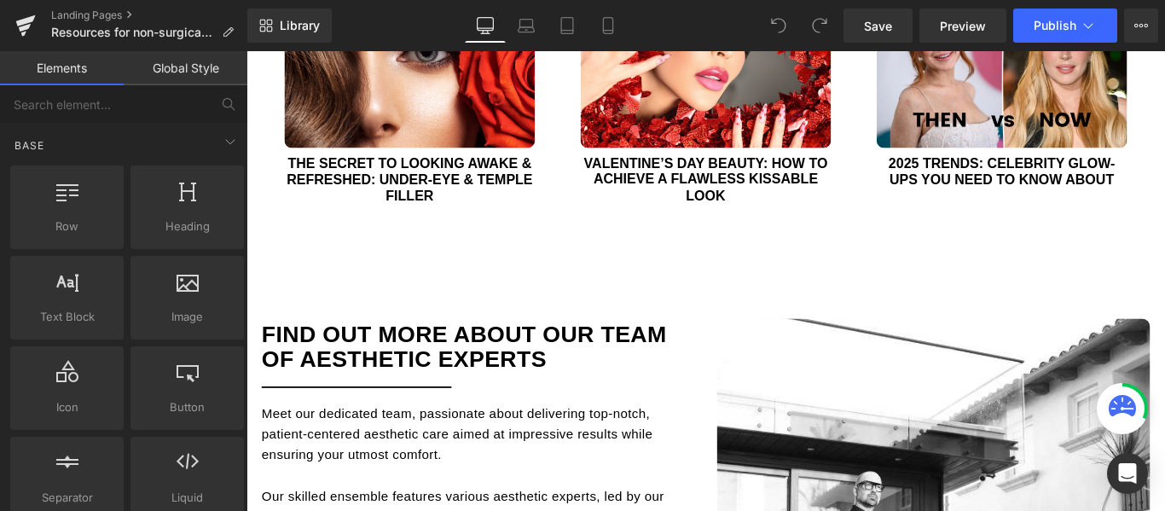
scroll to position [2934, 0]
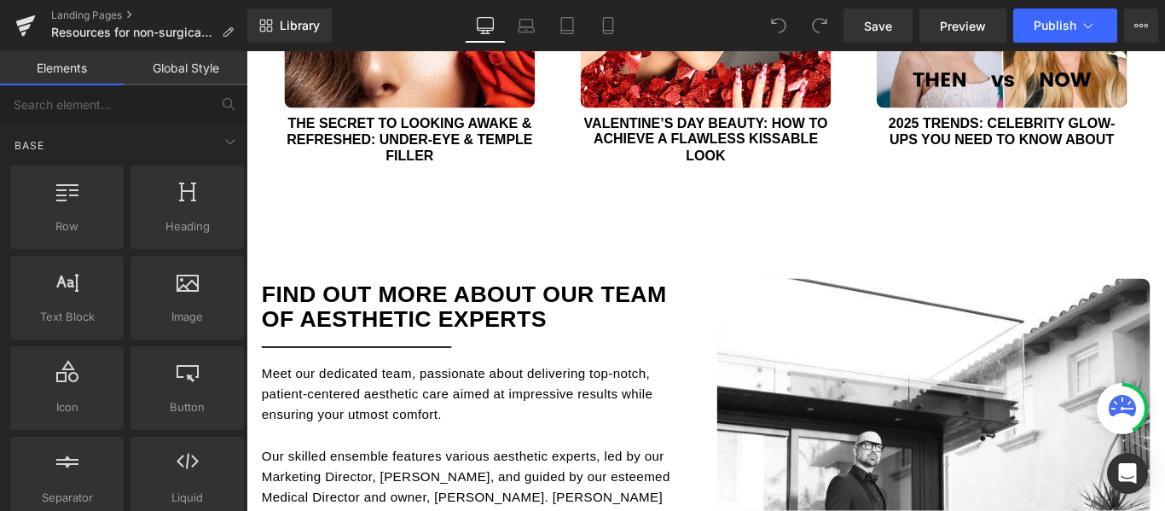
click at [846, 186] on div "(A) Image Valentine’s Day Beauty: How to Achieve a Flawless Kissable Look (A) T…" at bounding box center [762, 67] width 333 height 292
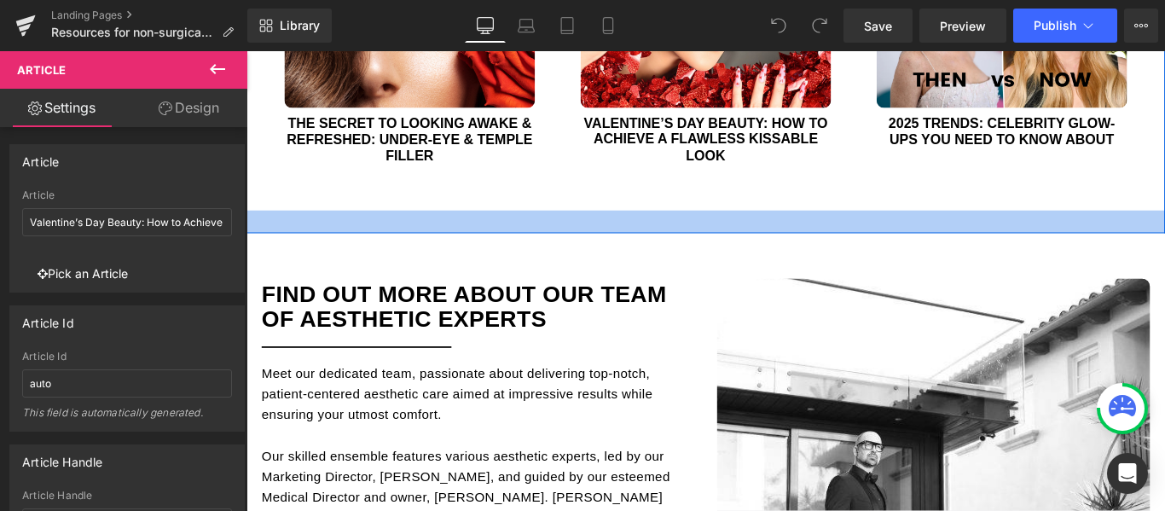
click at [834, 230] on div at bounding box center [762, 243] width 1032 height 26
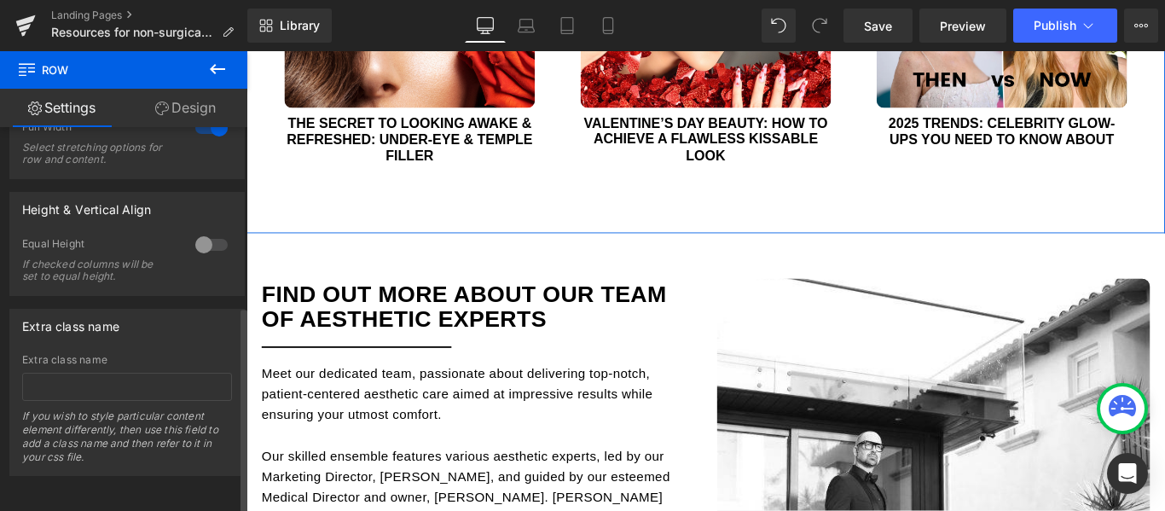
scroll to position [332, 0]
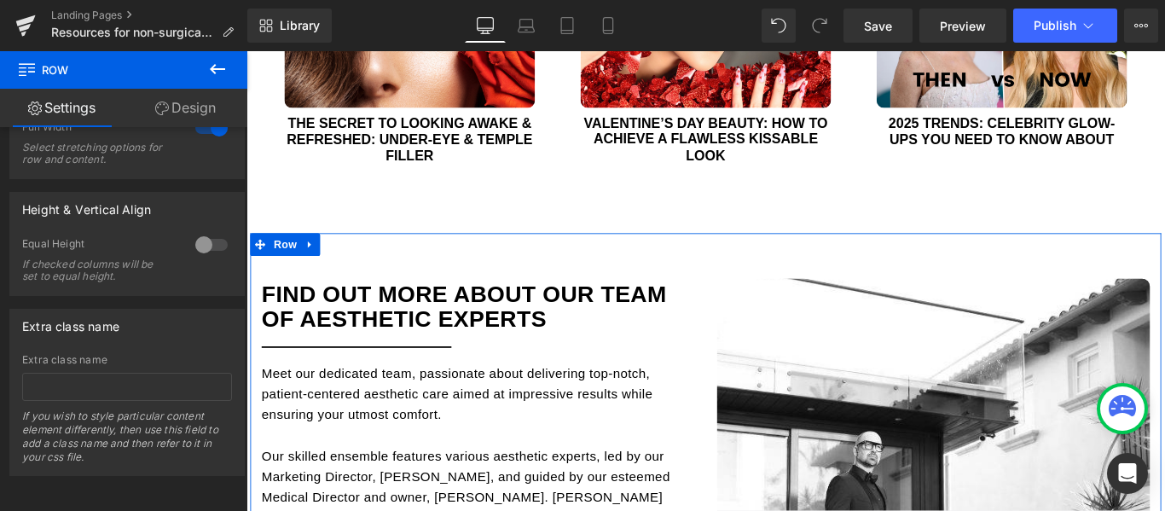
click at [246, 51] on div at bounding box center [246, 51] width 0 height 0
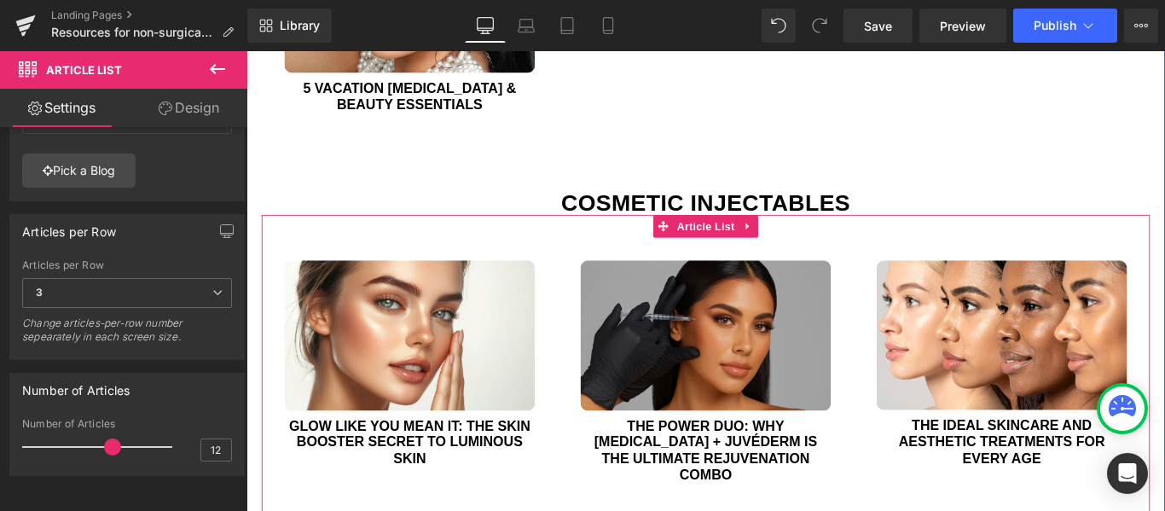
scroll to position [1655, 0]
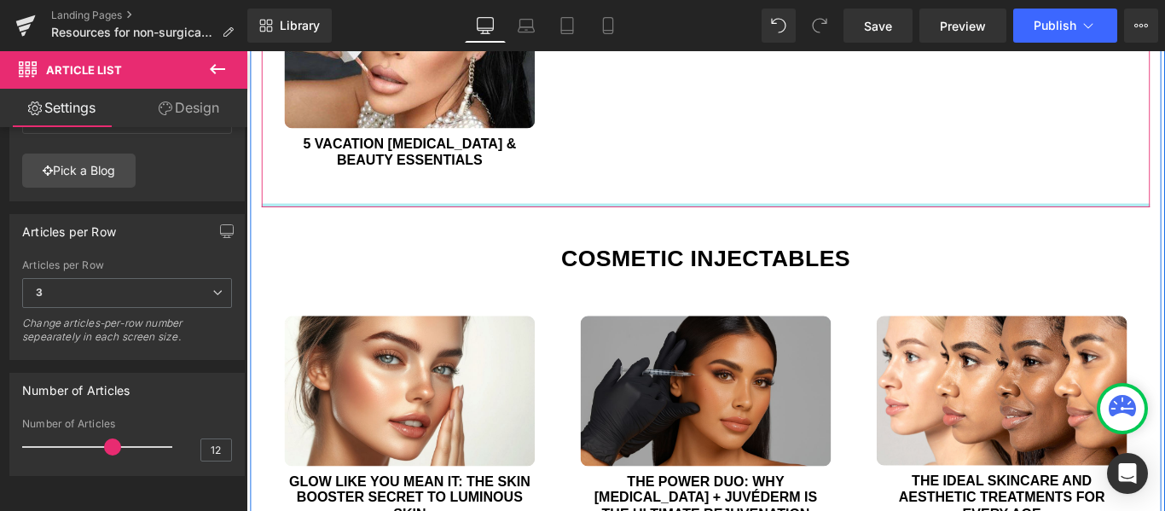
click at [755, 223] on div at bounding box center [762, 225] width 998 height 4
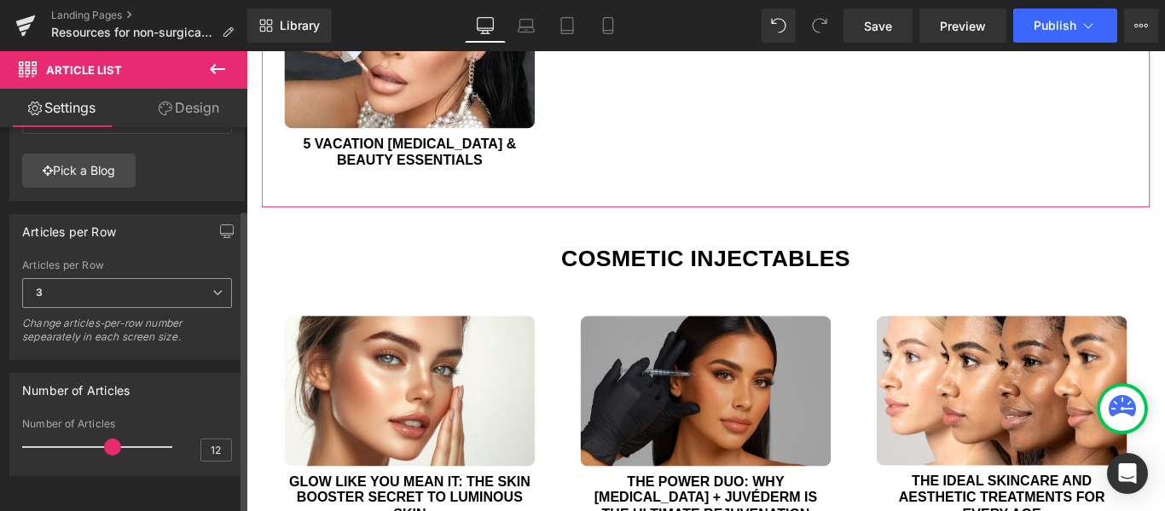
scroll to position [103, 0]
click at [209, 439] on input "12" at bounding box center [216, 449] width 30 height 21
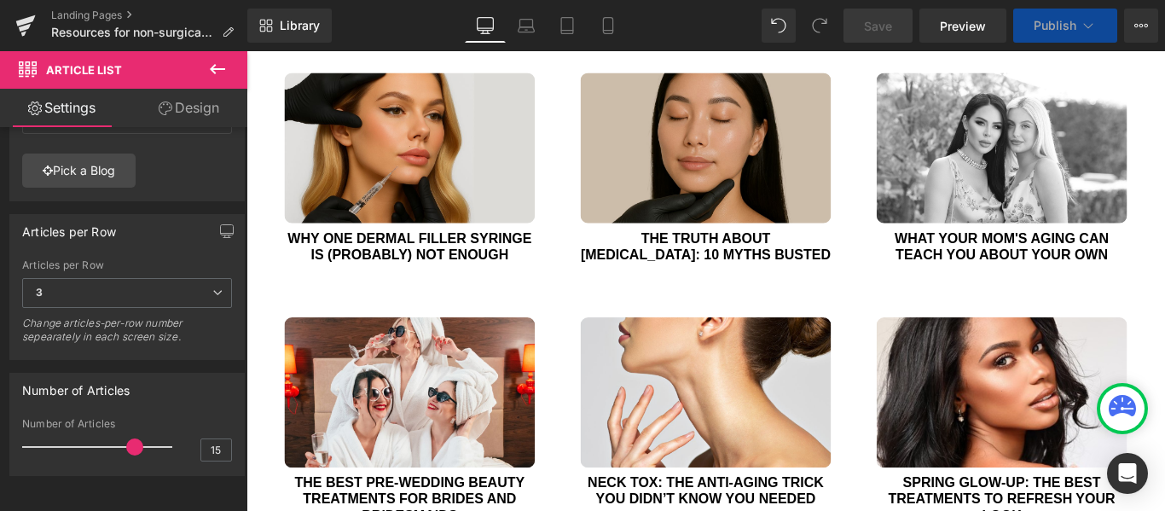
click at [882, 21] on span "Save" at bounding box center [878, 26] width 28 height 18
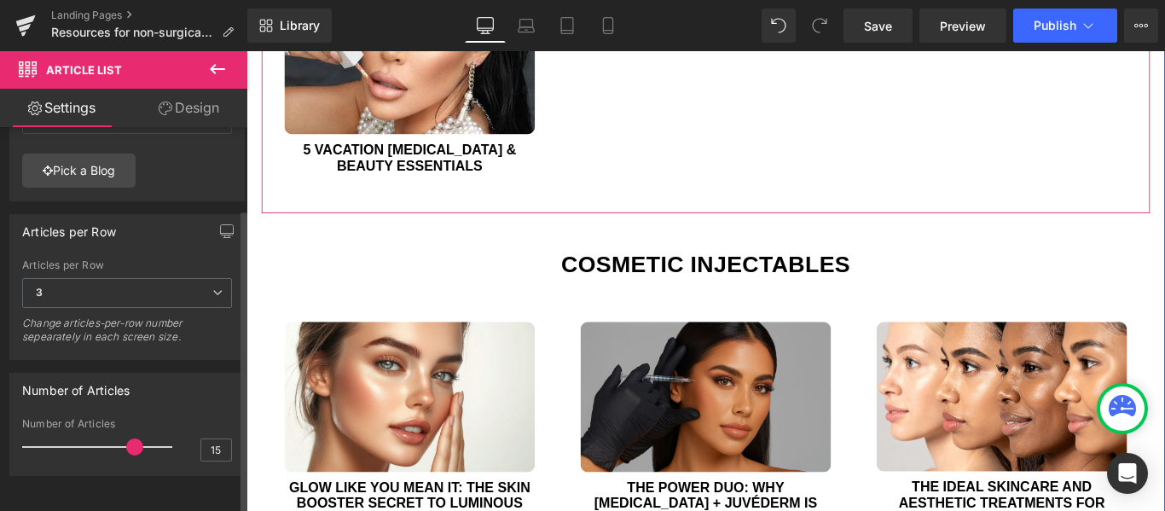
scroll to position [1655, 0]
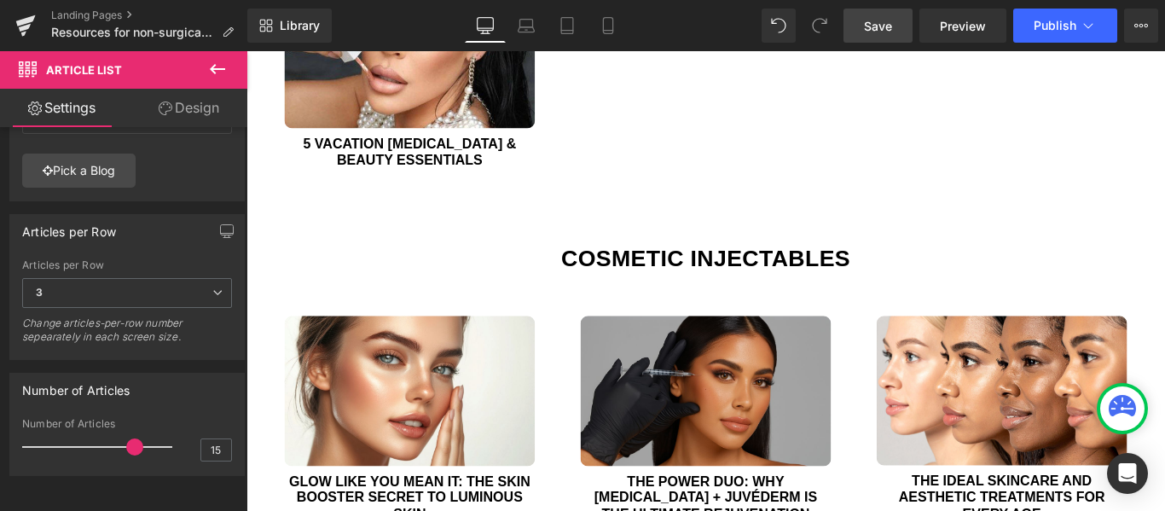
click at [878, 24] on span "Save" at bounding box center [878, 26] width 28 height 18
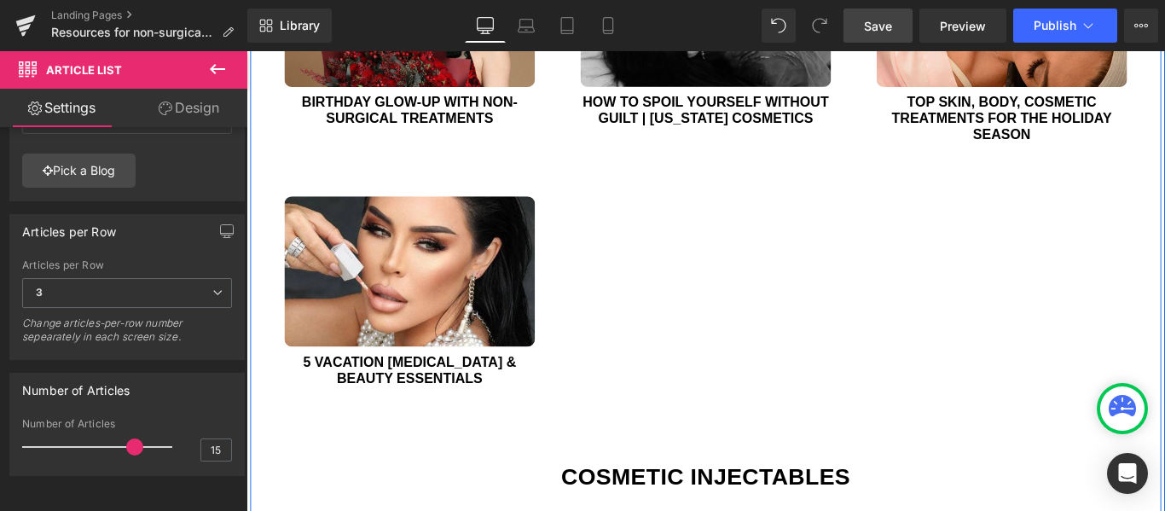
scroll to position [1399, 0]
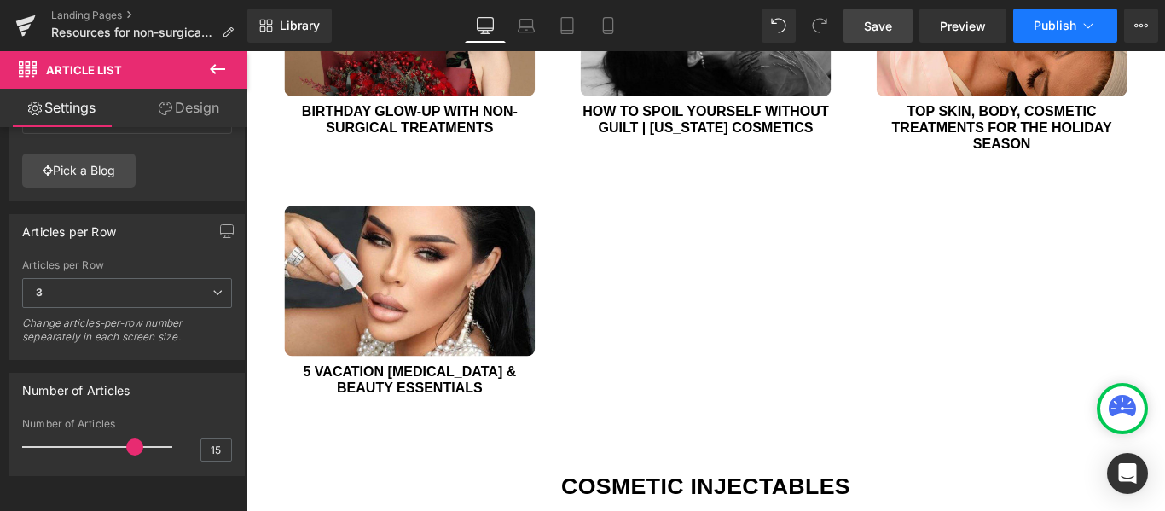
click at [1045, 22] on span "Publish" at bounding box center [1054, 26] width 43 height 14
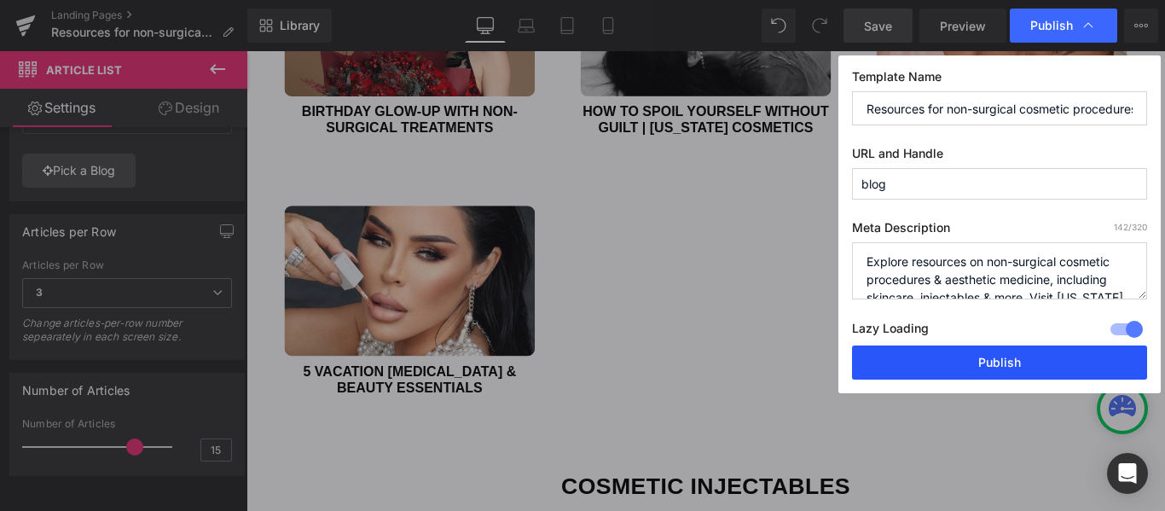
click at [989, 361] on button "Publish" at bounding box center [999, 362] width 295 height 34
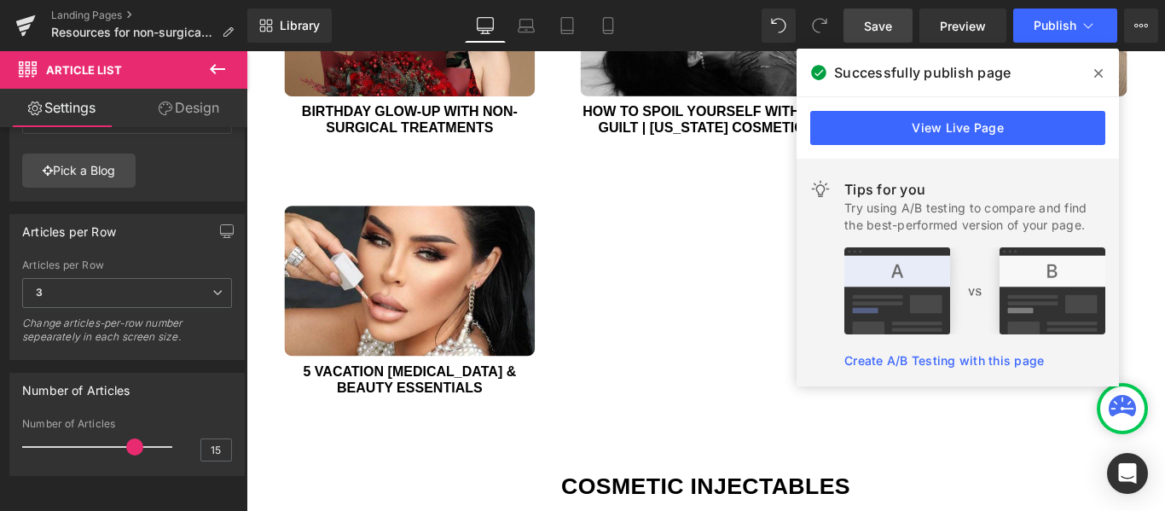
click at [1100, 76] on icon at bounding box center [1098, 73] width 9 height 9
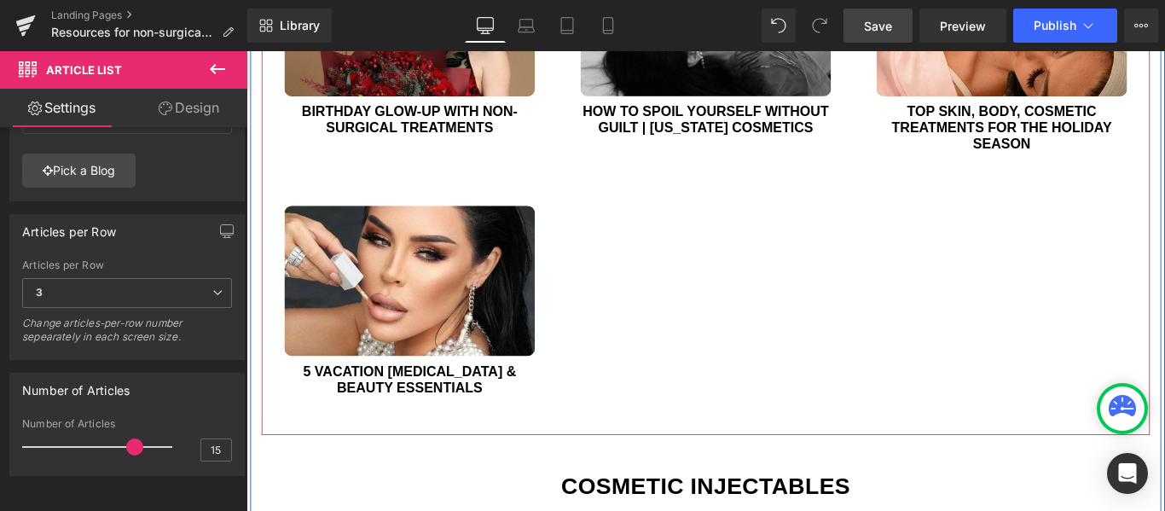
click at [871, 246] on div "(A) Image Summer Hair & Skincare Glow-up Guide | [US_STATE] Cosmetics (A) Title…" at bounding box center [762, 36] width 998 height 893
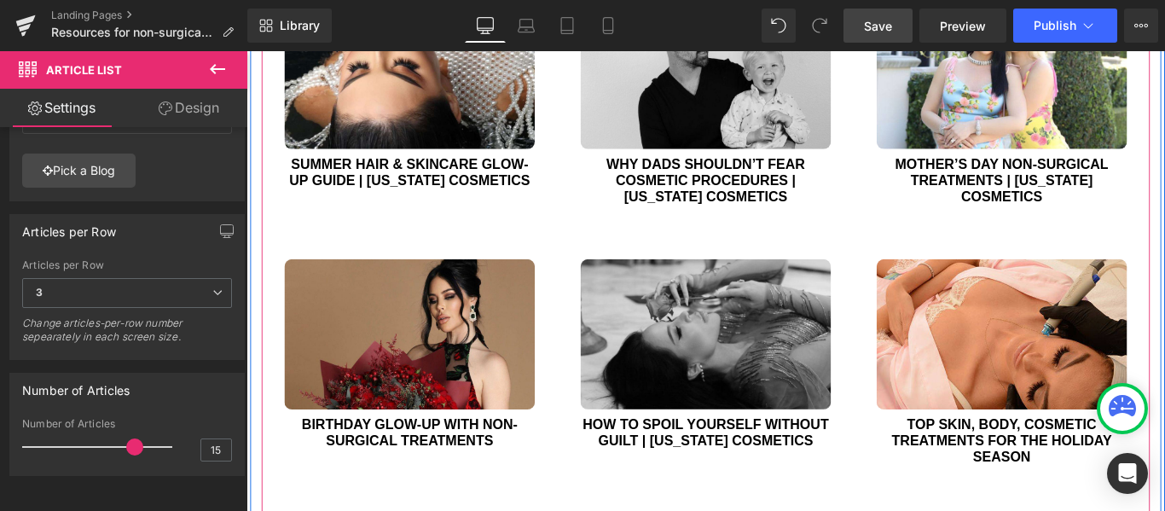
scroll to position [888, 0]
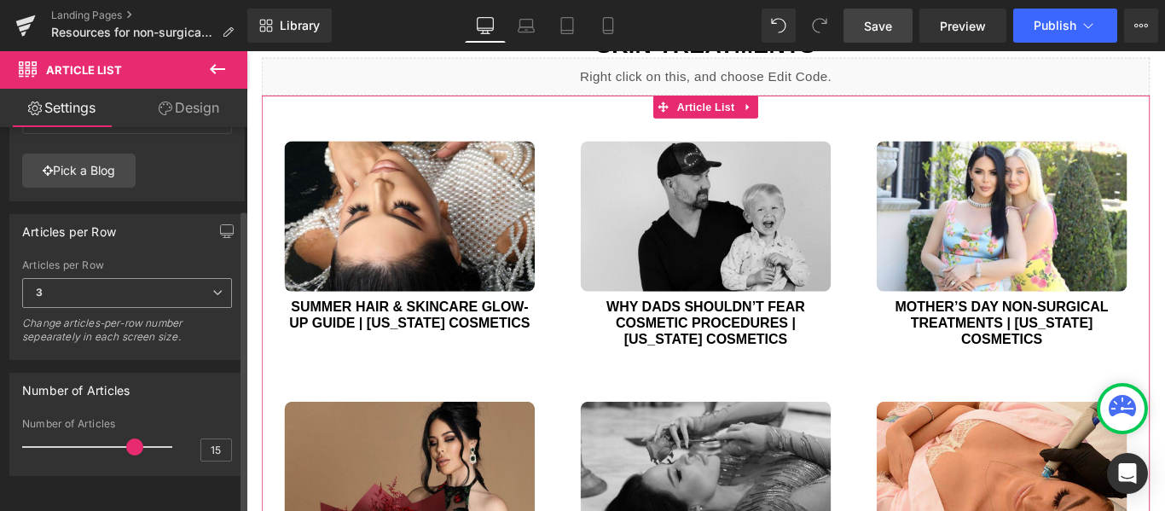
click at [212, 287] on icon at bounding box center [217, 292] width 10 height 10
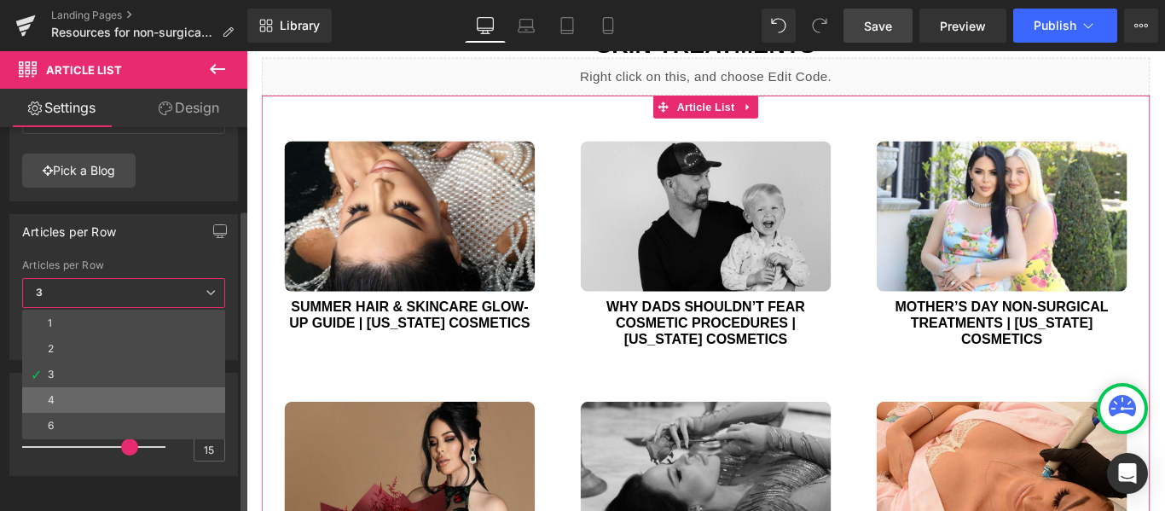
click at [72, 387] on li "4" at bounding box center [123, 400] width 203 height 26
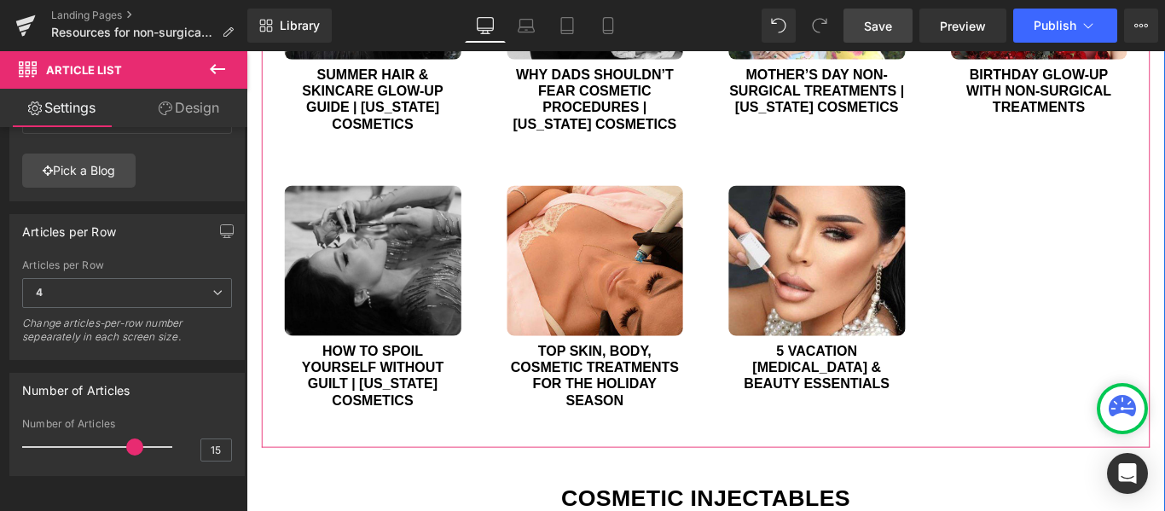
scroll to position [1314, 0]
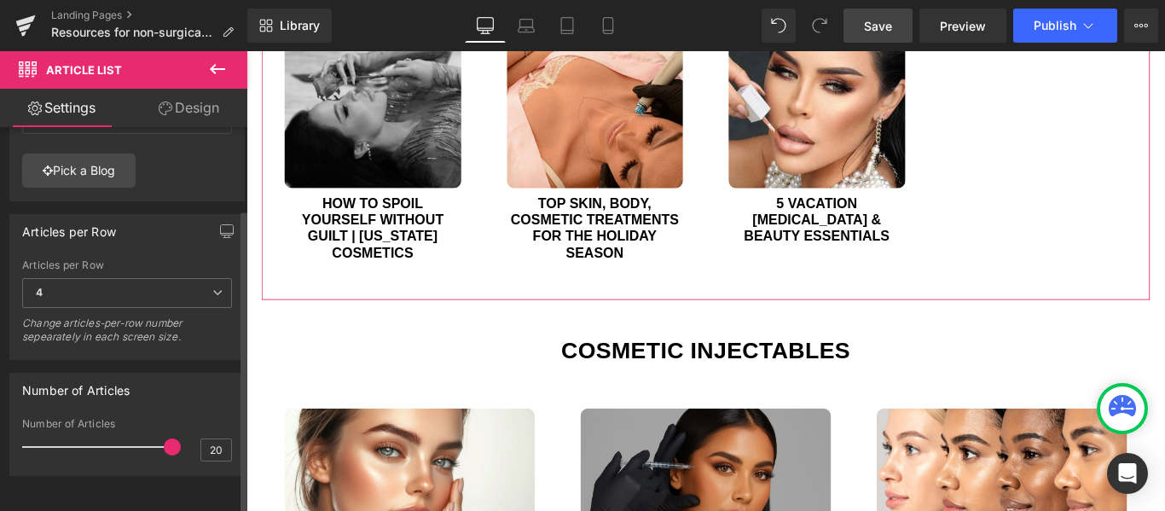
drag, startPoint x: 133, startPoint y: 433, endPoint x: 180, endPoint y: 435, distance: 46.9
click at [180, 435] on div "Number of Articles 20" at bounding box center [127, 446] width 210 height 57
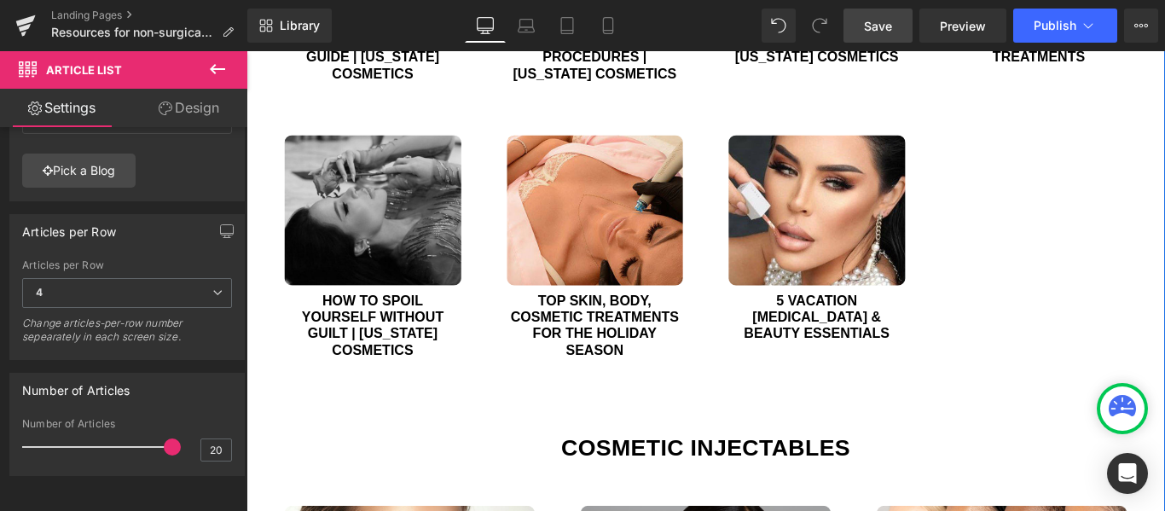
scroll to position [1229, 0]
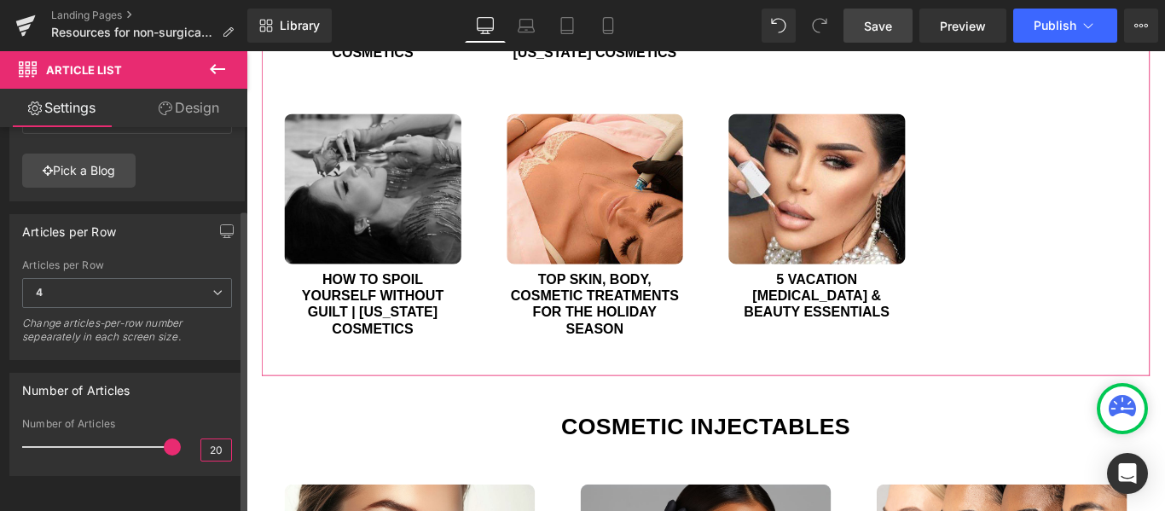
click at [208, 439] on input "20" at bounding box center [216, 449] width 30 height 21
type input "15"
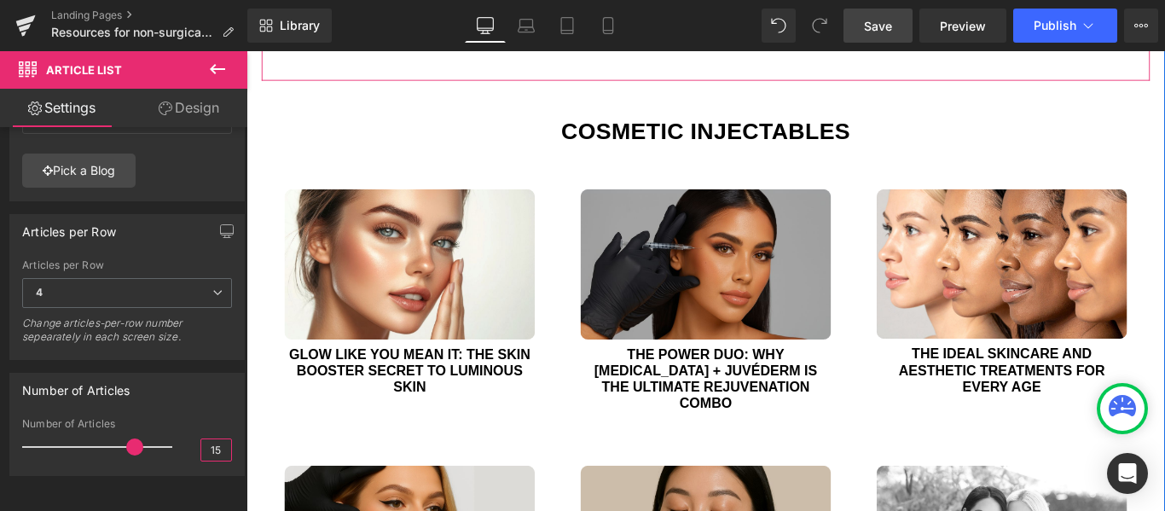
scroll to position [1570, 0]
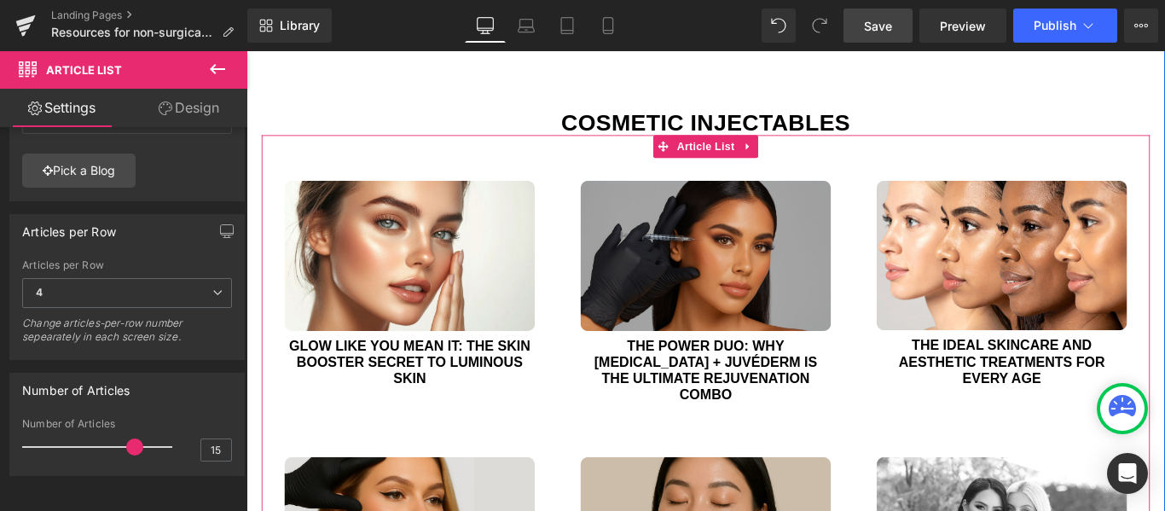
click at [583, 263] on div "(A) Image Glow Like You Mean It: The Skin Booster Secret to Luminous Skin (A) T…" at bounding box center [429, 317] width 333 height 292
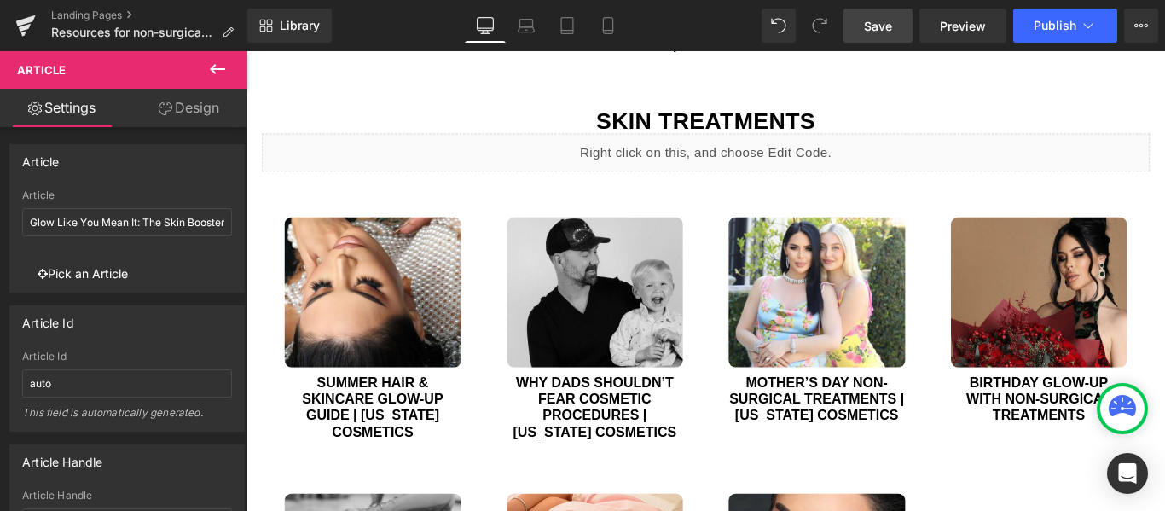
scroll to position [1143, 0]
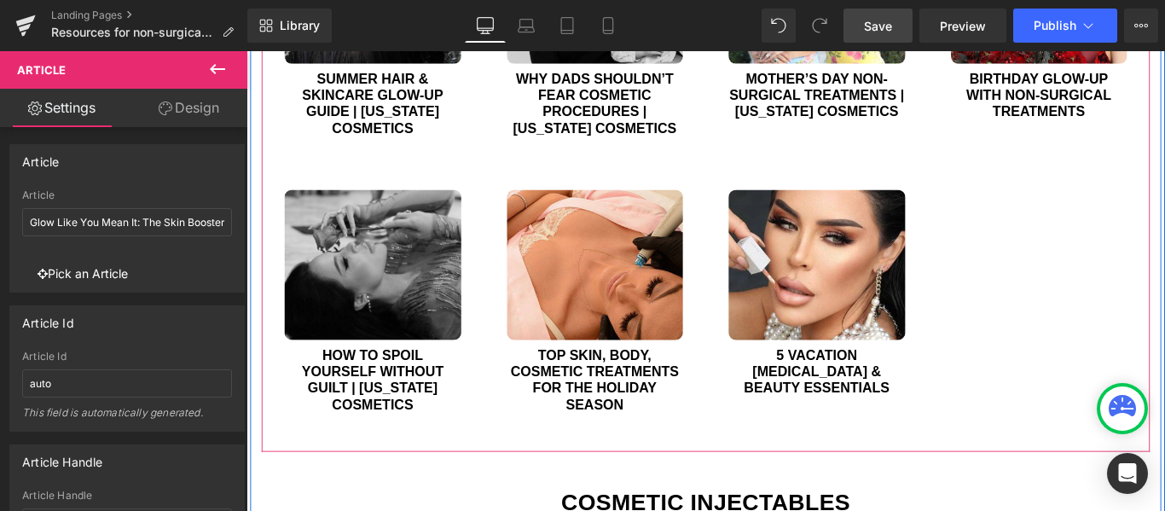
click at [720, 494] on div "(A) Image Summer Hair & Skincare Glow-up Guide | [US_STATE] Cosmetics (A) Title…" at bounding box center [762, 174] width 998 height 656
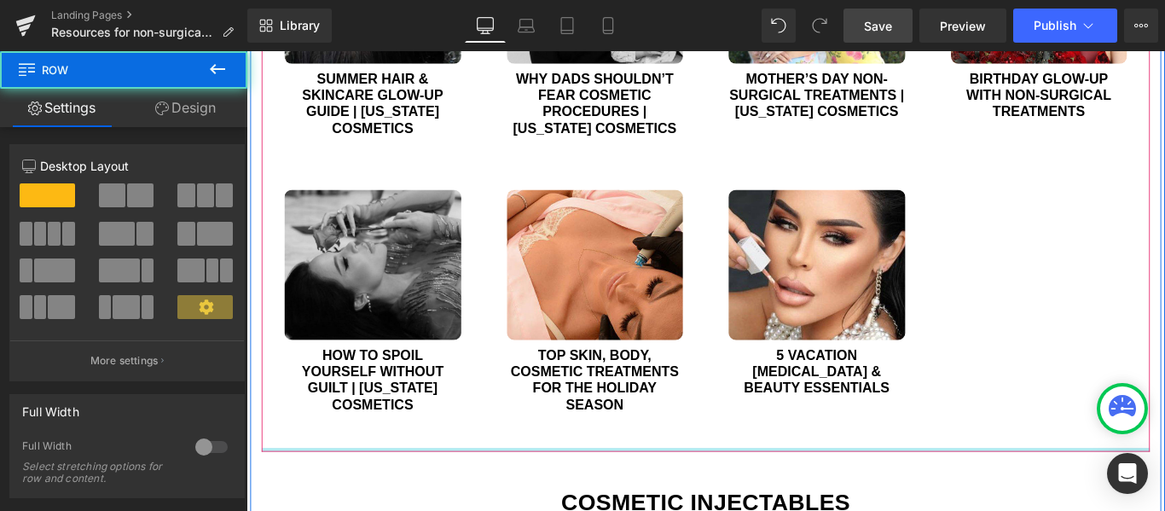
click at [721, 499] on div at bounding box center [762, 499] width 998 height 4
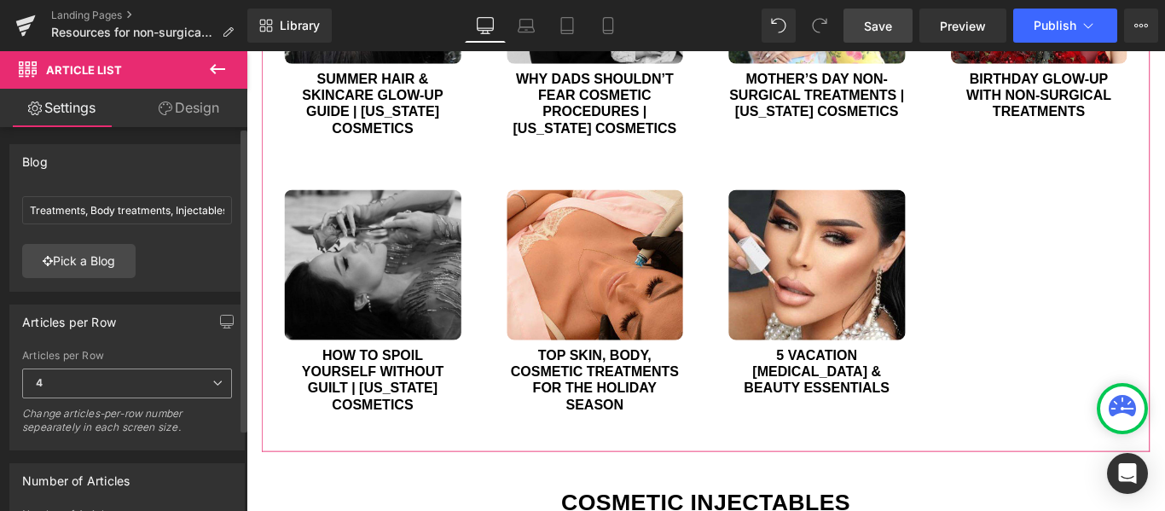
click at [215, 381] on icon at bounding box center [217, 383] width 10 height 10
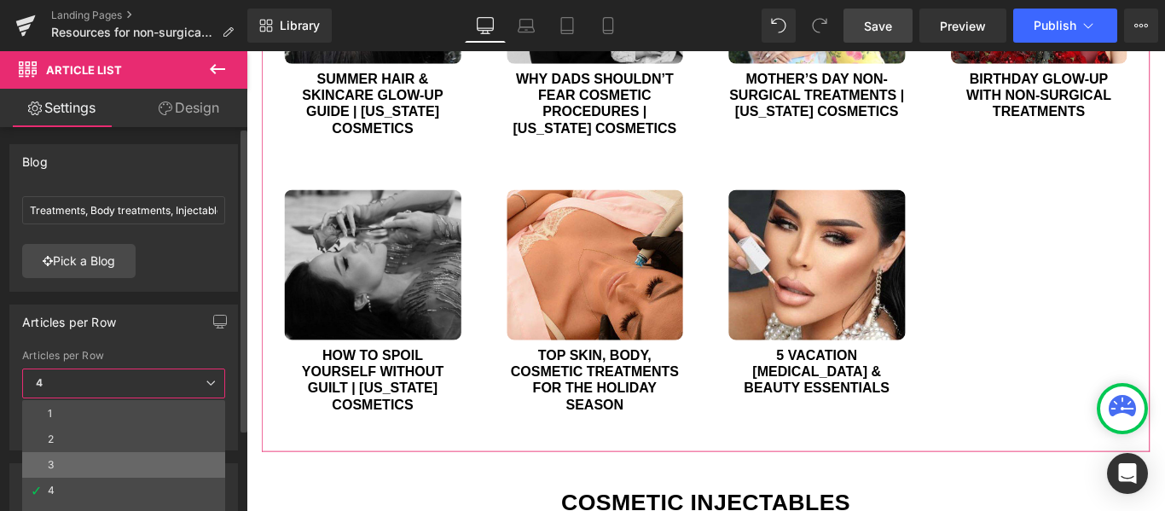
click at [53, 457] on li "3" at bounding box center [123, 465] width 203 height 26
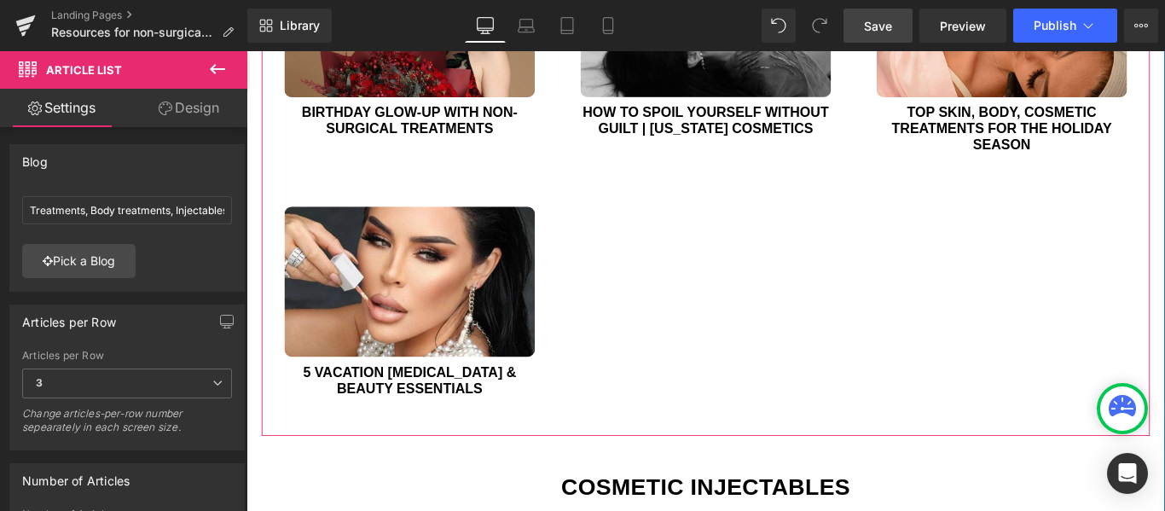
scroll to position [1399, 0]
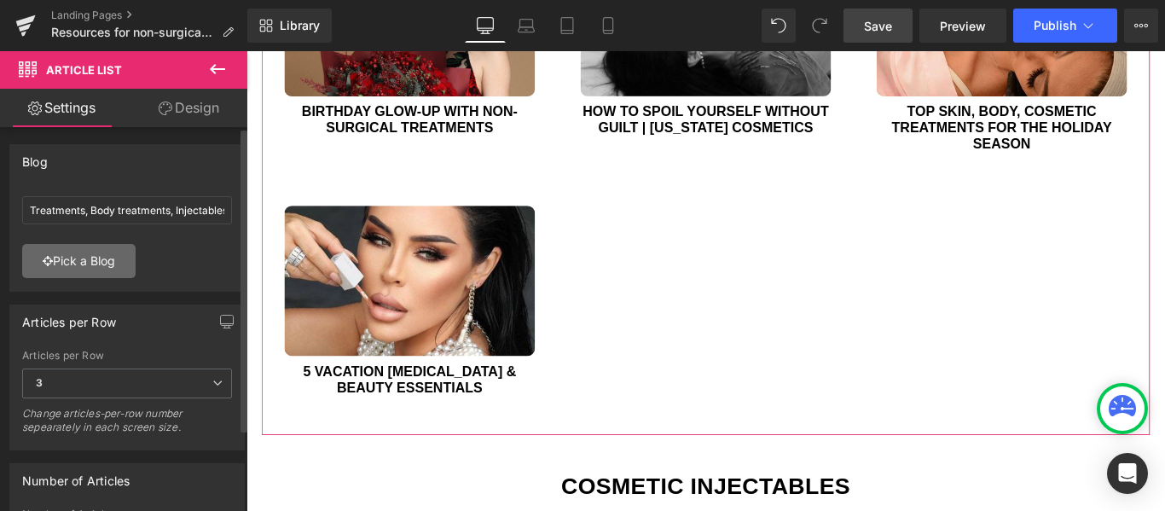
click at [79, 261] on link "Pick a Blog" at bounding box center [78, 261] width 113 height 34
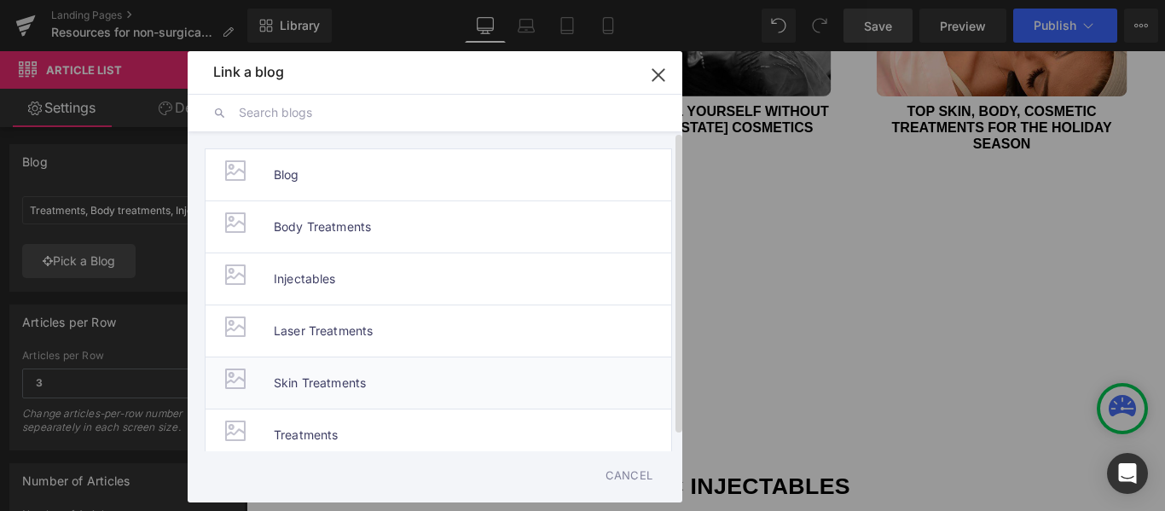
click at [307, 373] on span "Skin Treatments" at bounding box center [320, 382] width 92 height 51
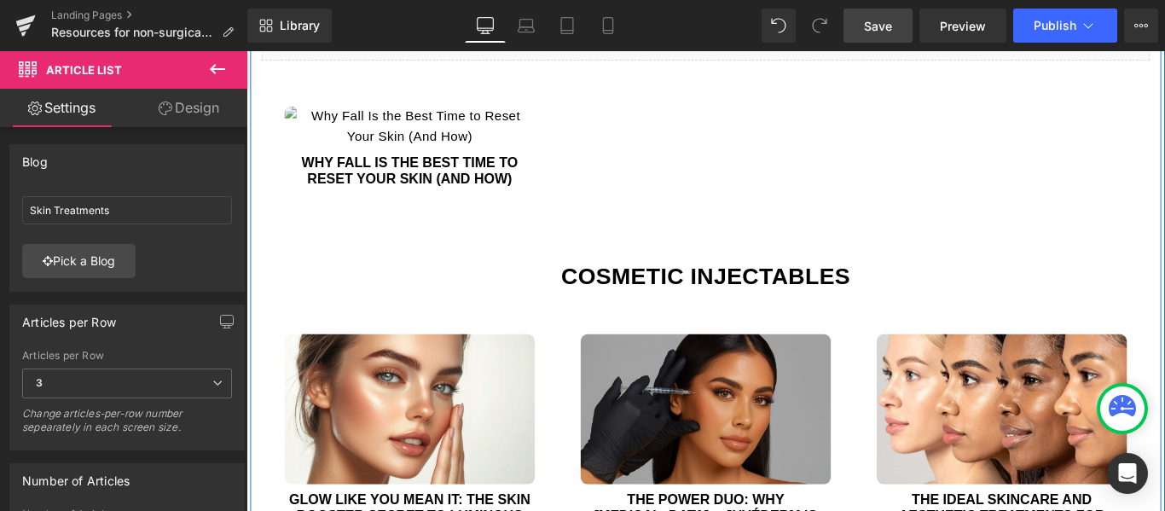
scroll to position [1025, 0]
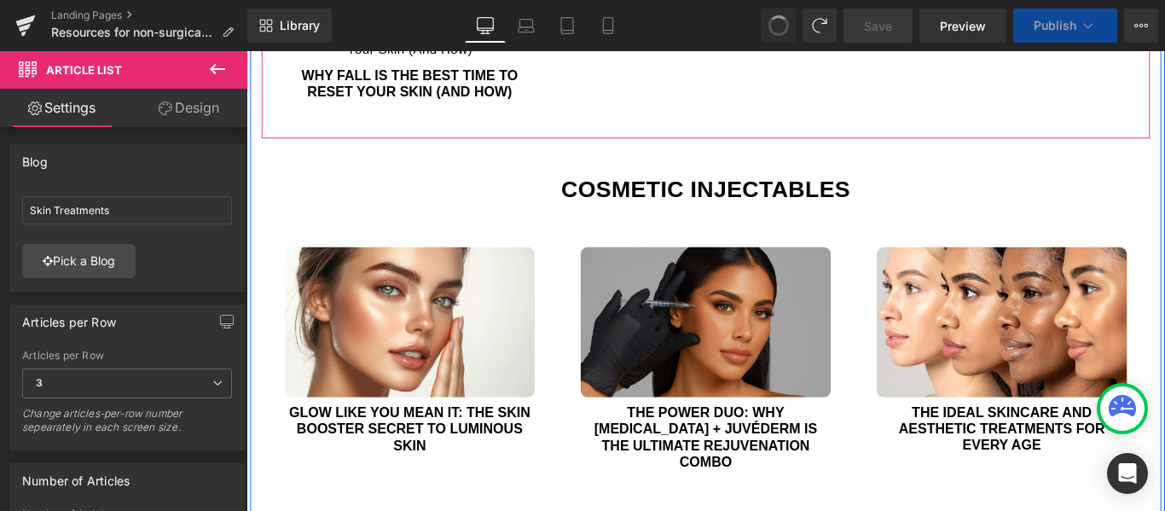
type input "Treatments, Body treatments, Injectables"
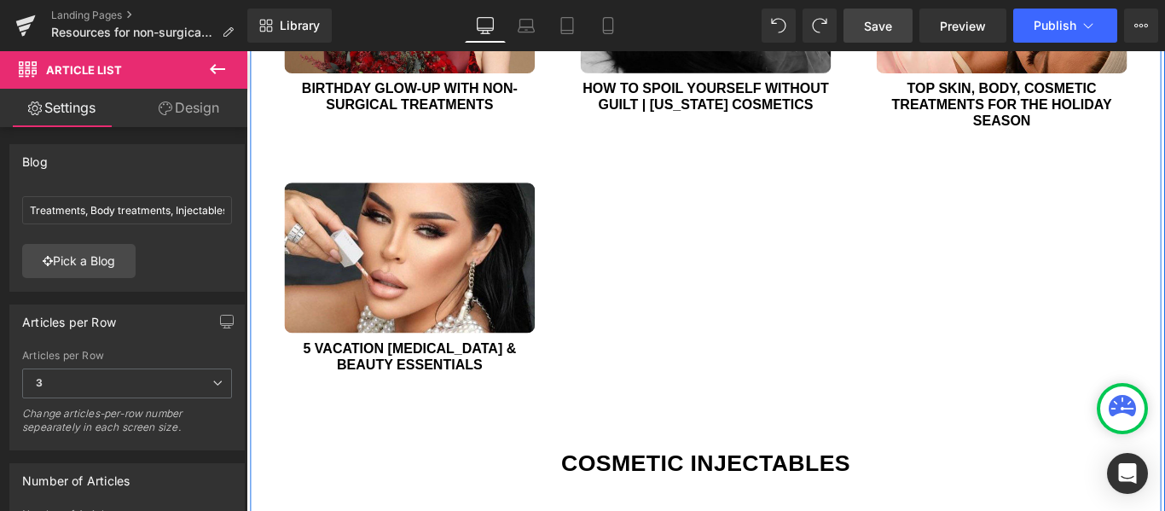
scroll to position [1549, 0]
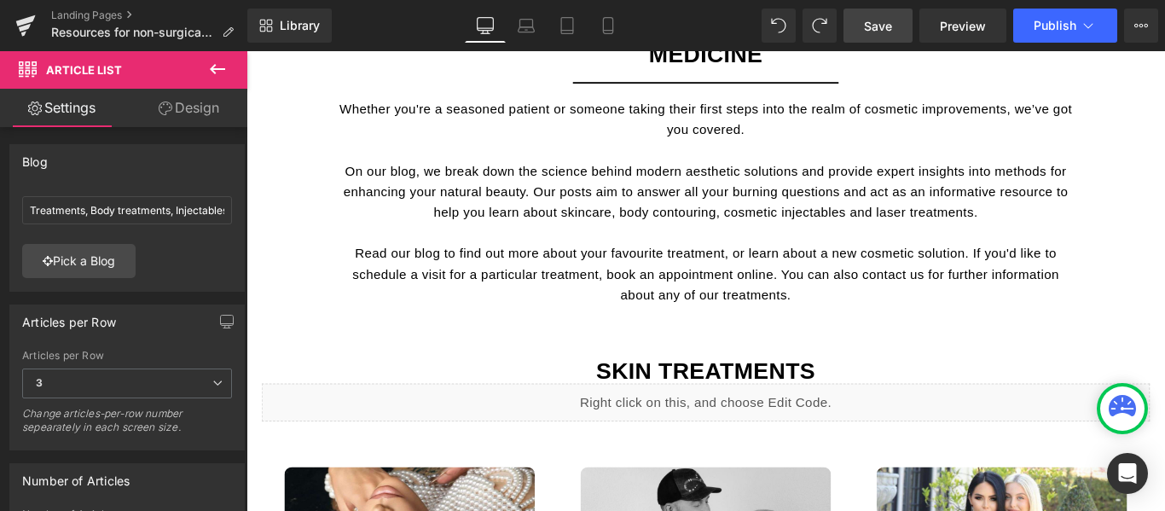
scroll to position [611, 0]
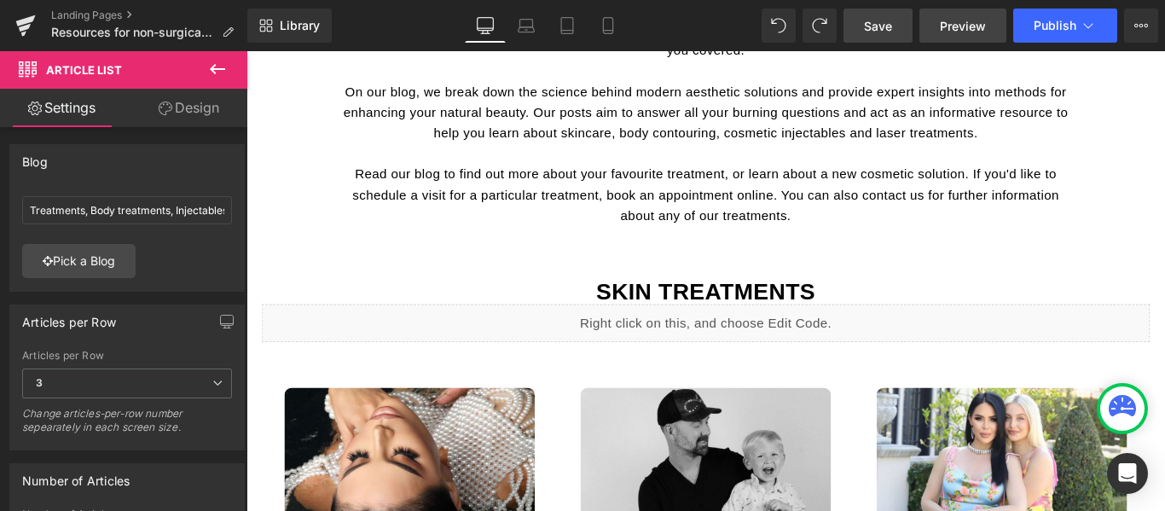
click at [949, 22] on span "Preview" at bounding box center [963, 26] width 46 height 18
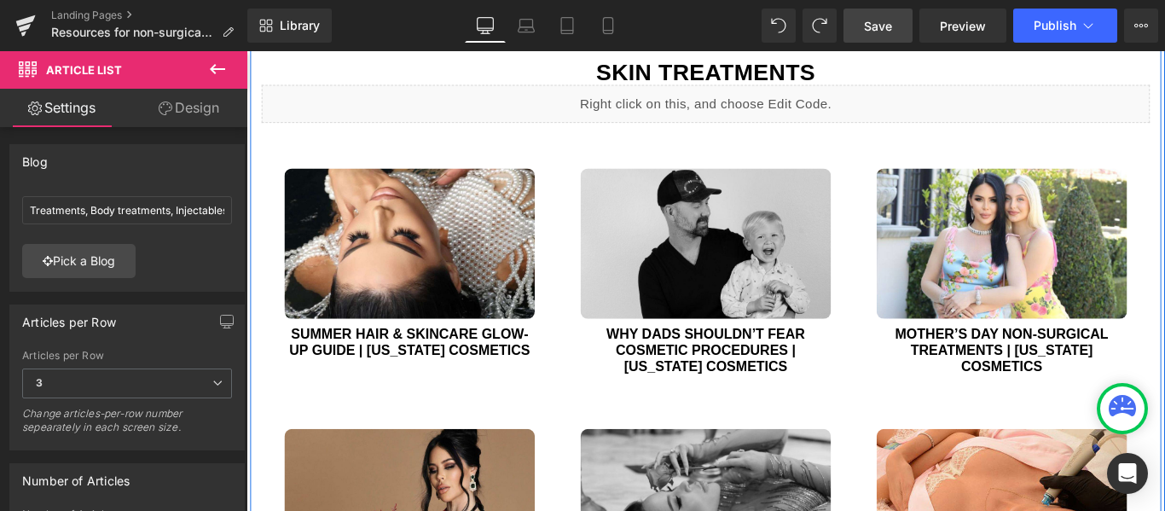
scroll to position [867, 0]
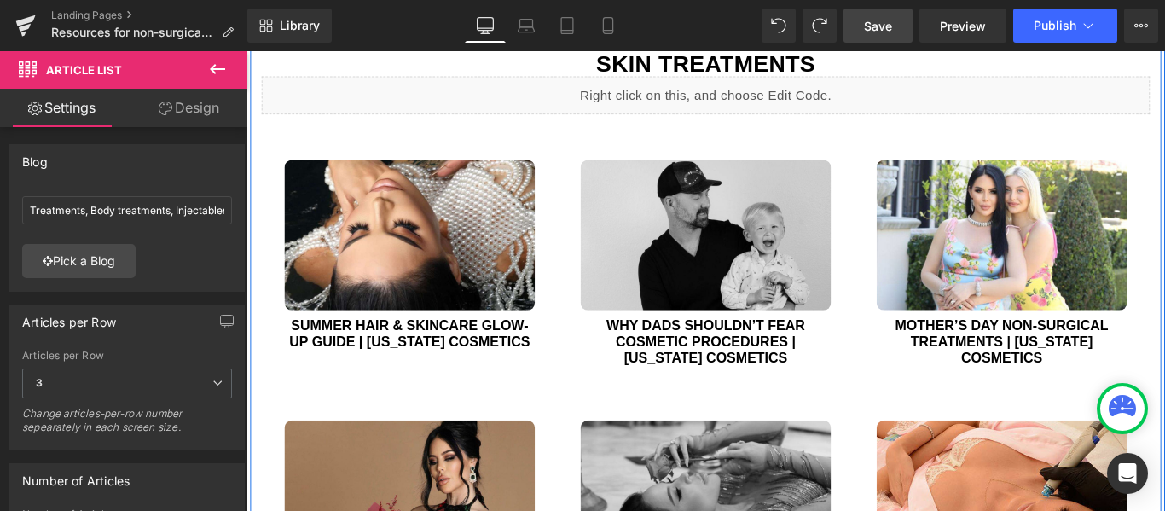
click at [810, 417] on div "(A) Image Why Dads Shouldn’t Fear Cosmetic Procedures | [US_STATE] Cosmetics (A…" at bounding box center [762, 294] width 333 height 292
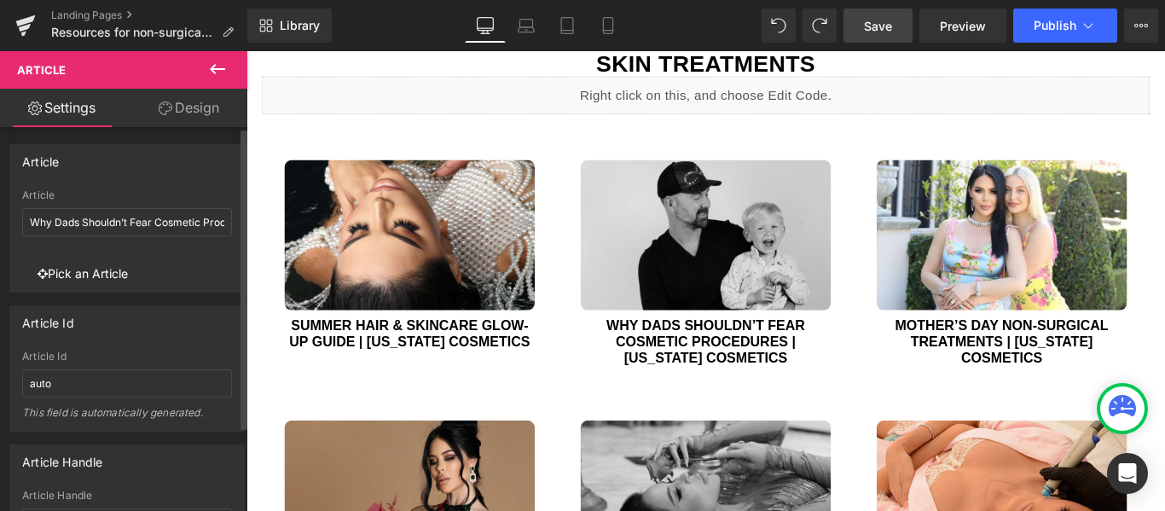
click at [113, 272] on link "Pick an Article" at bounding box center [82, 274] width 121 height 36
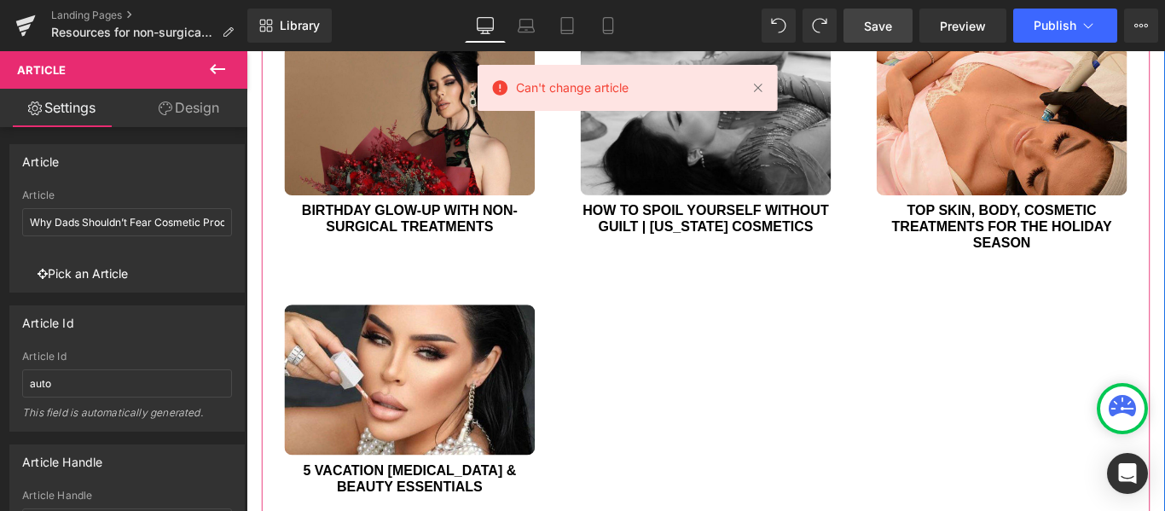
scroll to position [1293, 0]
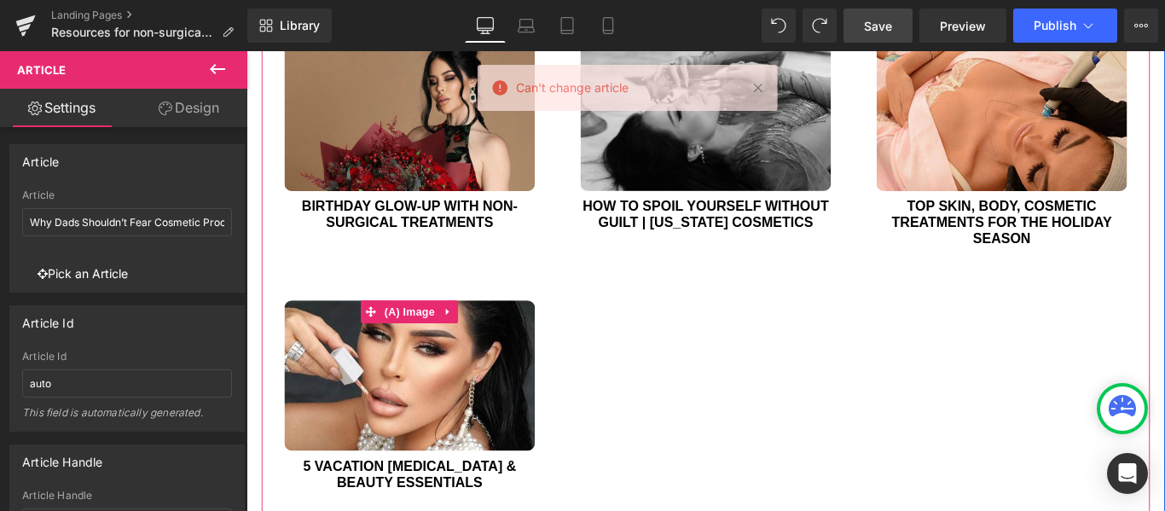
click at [546, 362] on img at bounding box center [429, 415] width 281 height 169
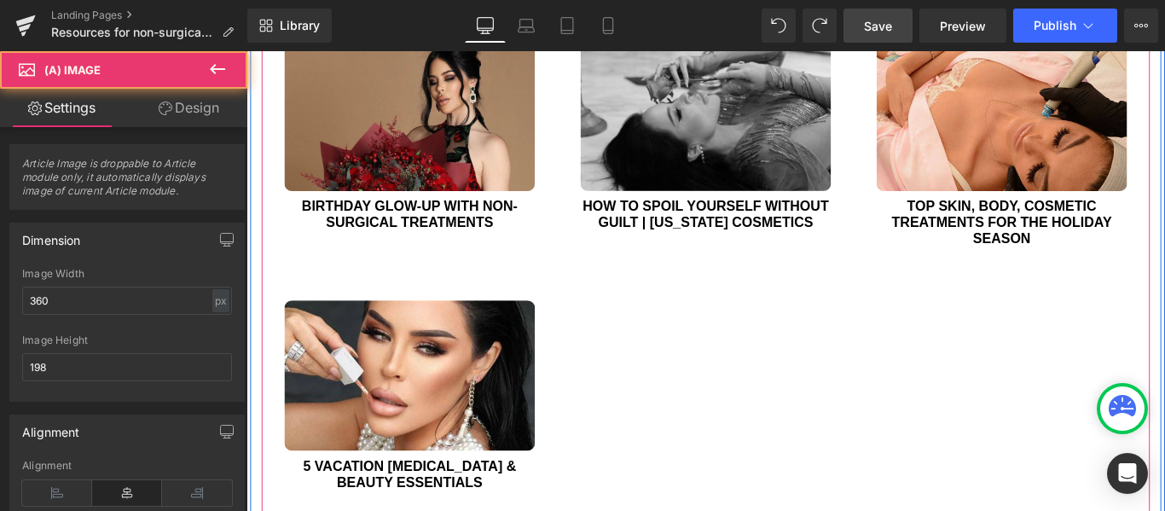
click at [663, 373] on div "(A) Image Summer Hair & Skincare Glow-up Guide | [US_STATE] Cosmetics (A) Title…" at bounding box center [762, 142] width 998 height 893
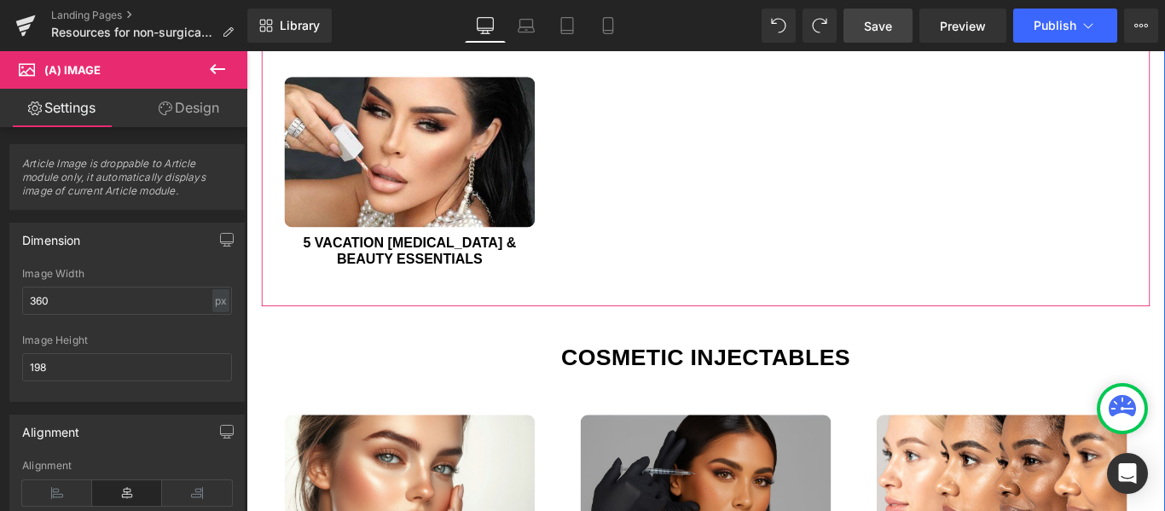
scroll to position [1549, 0]
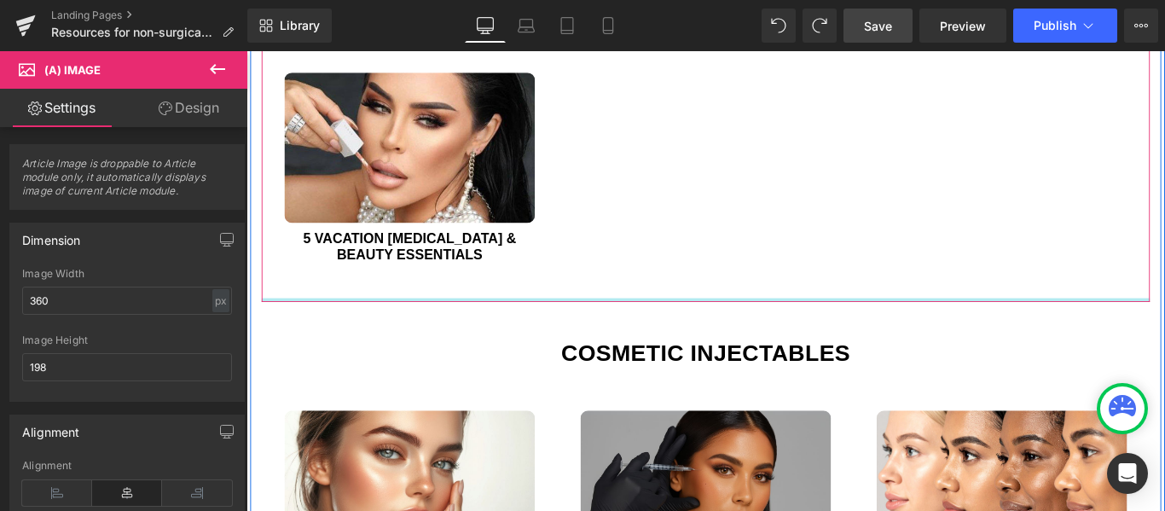
click at [775, 328] on div at bounding box center [762, 330] width 998 height 4
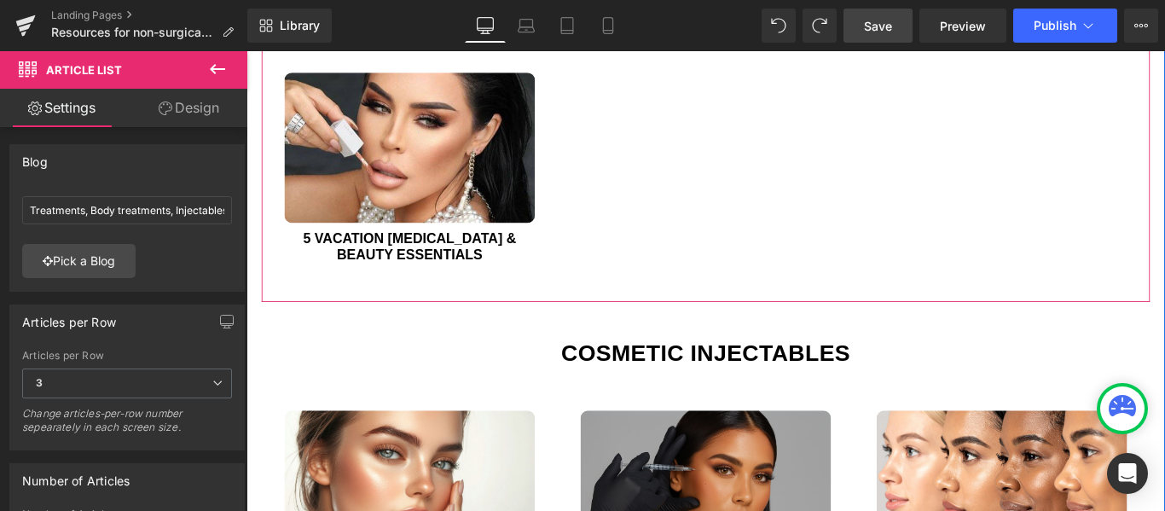
click at [373, 317] on div "(A) Image 5 Vacation [MEDICAL_DATA] & beauty essentials (A) Title Article" at bounding box center [429, 186] width 333 height 274
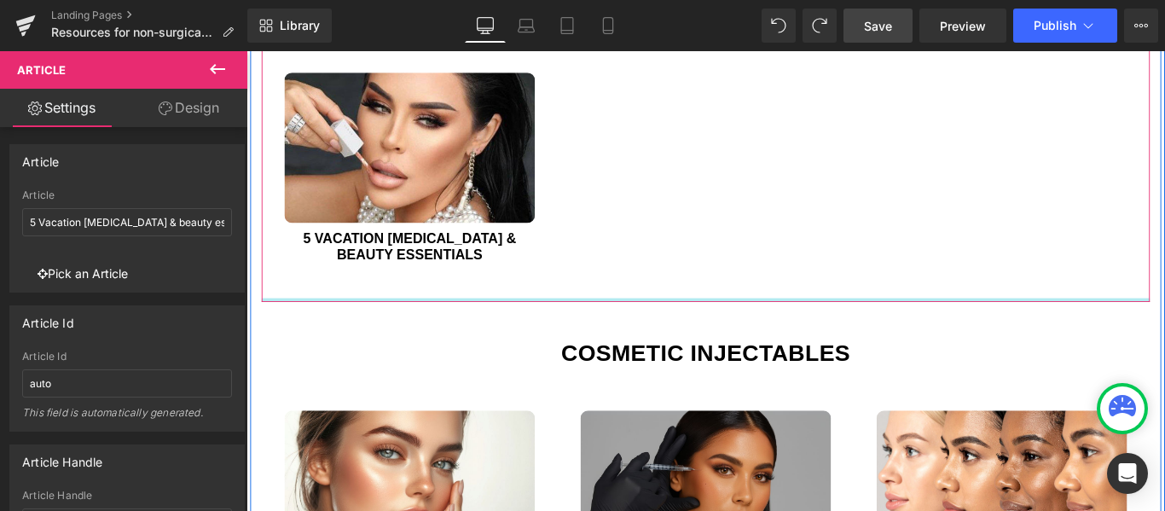
click at [793, 329] on div at bounding box center [762, 330] width 998 height 4
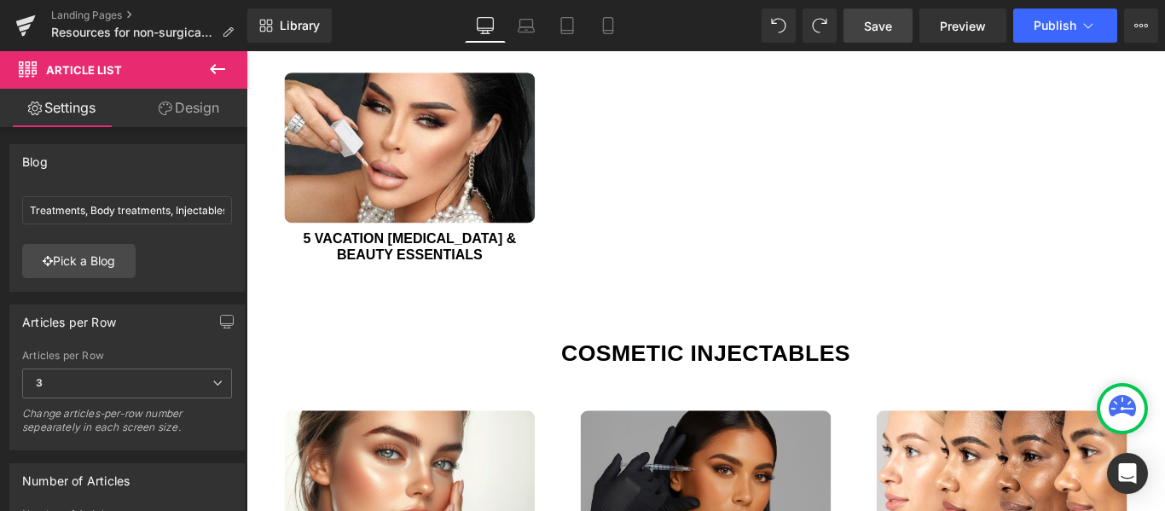
click at [885, 22] on span "Save" at bounding box center [878, 26] width 28 height 18
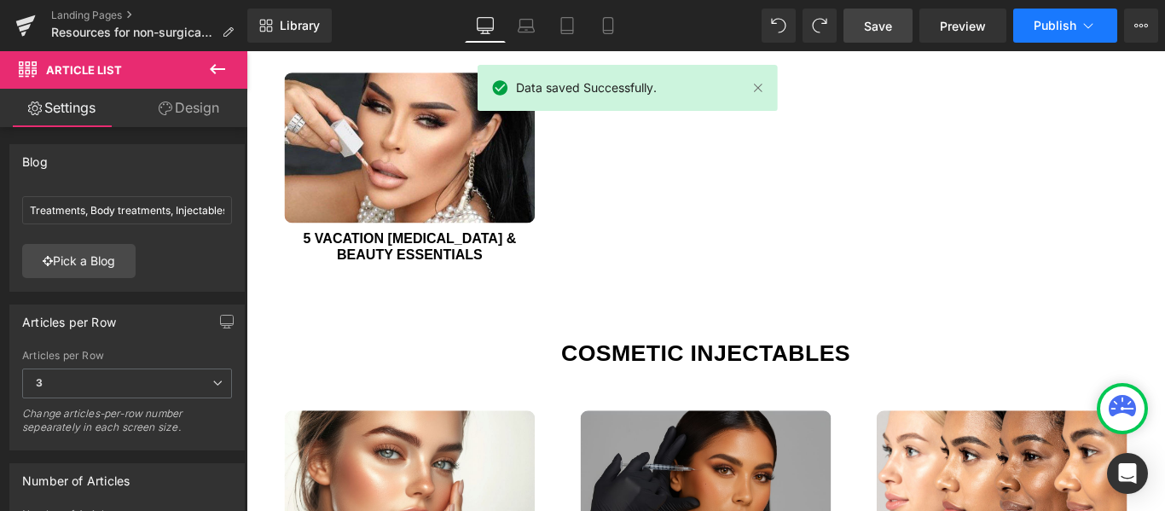
click at [1035, 25] on span "Publish" at bounding box center [1054, 26] width 43 height 14
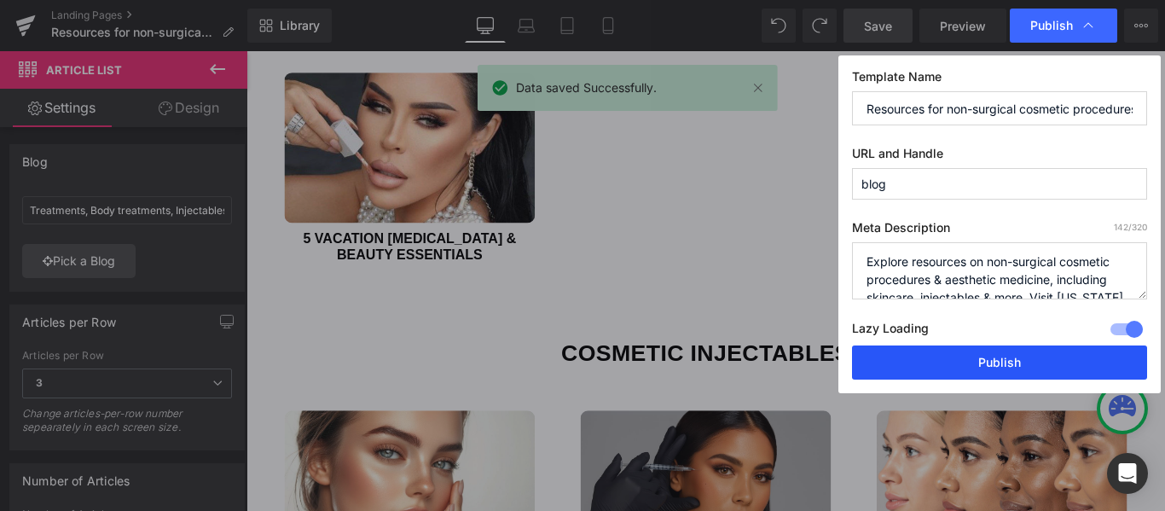
click at [978, 361] on button "Publish" at bounding box center [999, 362] width 295 height 34
